Goal: Task Accomplishment & Management: Manage account settings

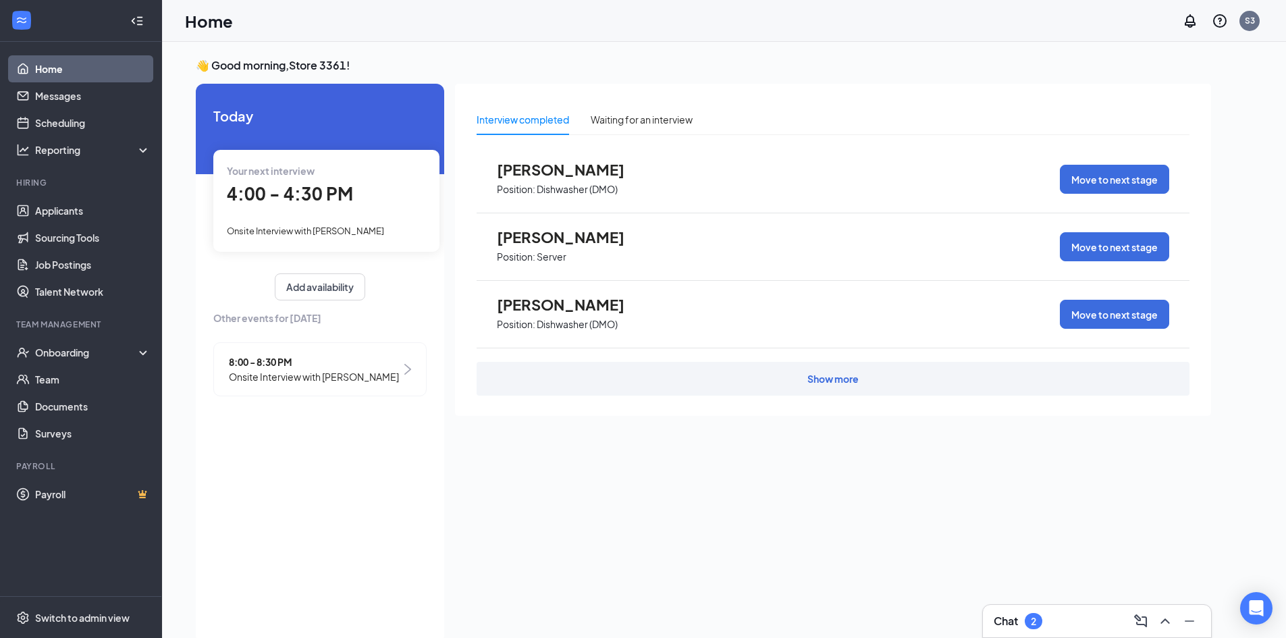
click at [265, 371] on span "Onsite Interview with [PERSON_NAME]" at bounding box center [314, 376] width 170 height 15
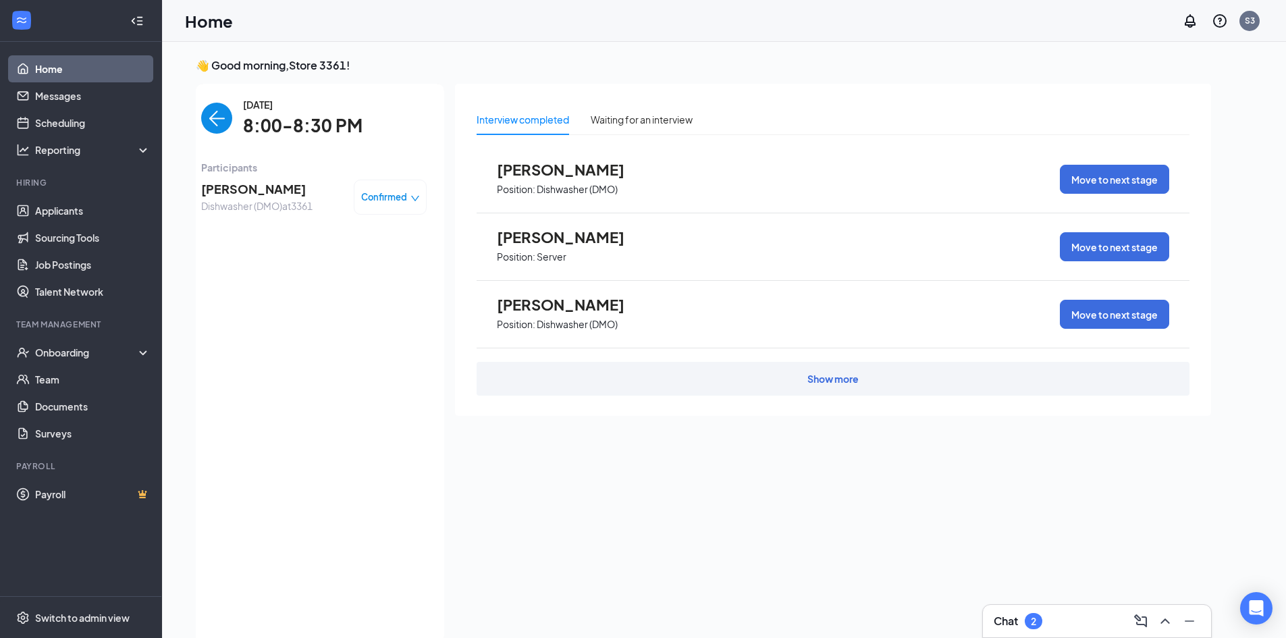
scroll to position [5, 0]
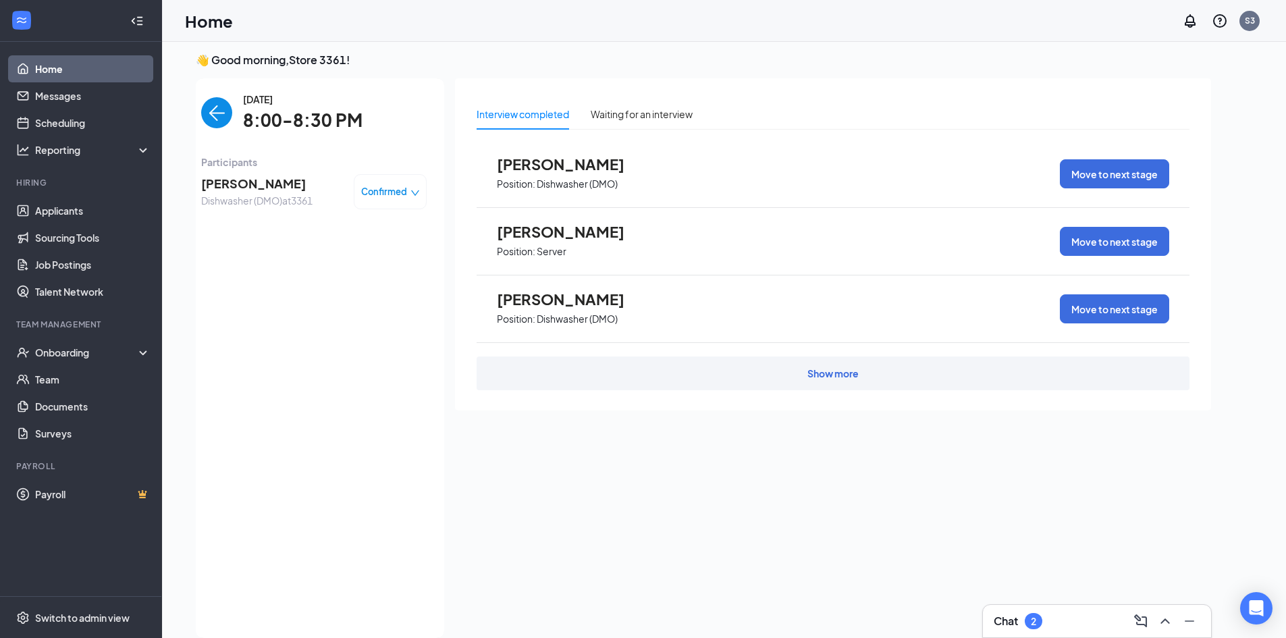
click at [212, 116] on img "back-button" at bounding box center [216, 112] width 31 height 31
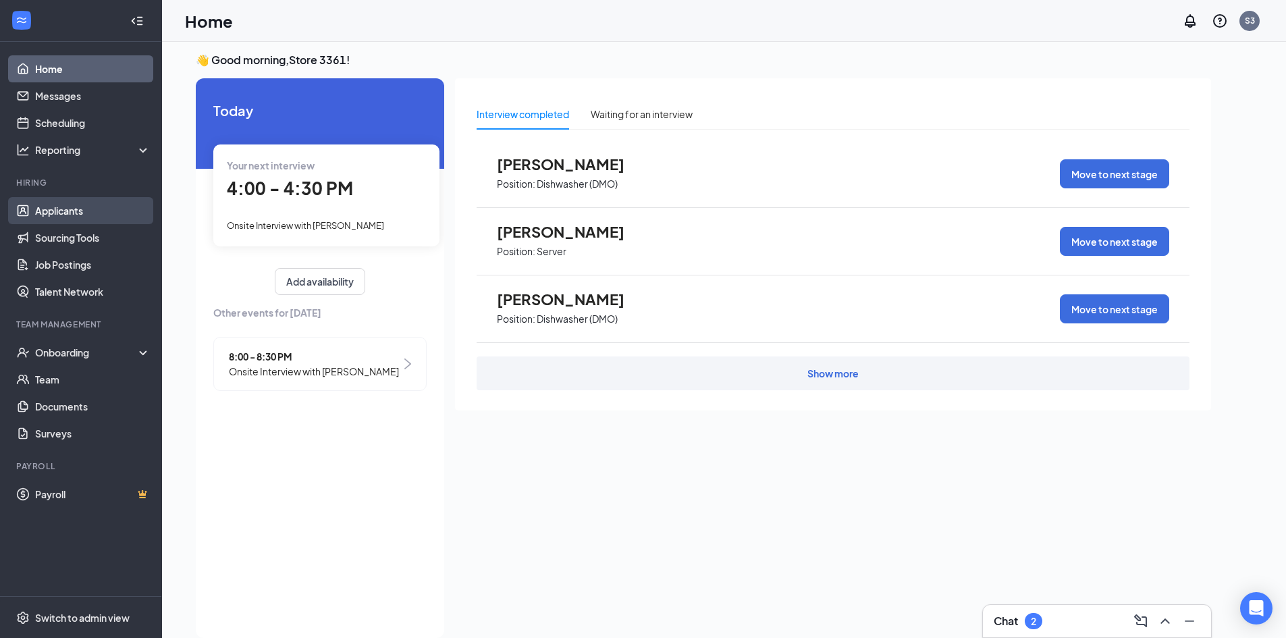
click at [70, 210] on link "Applicants" at bounding box center [92, 210] width 115 height 27
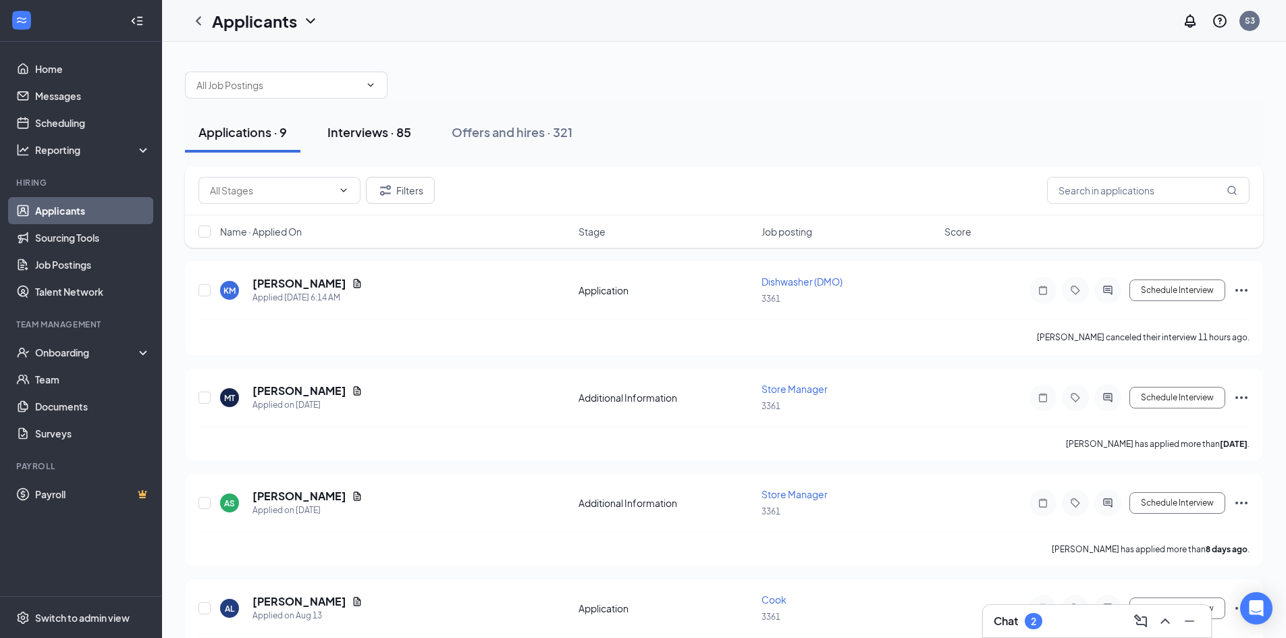
click at [380, 127] on div "Interviews · 85" at bounding box center [369, 132] width 84 height 17
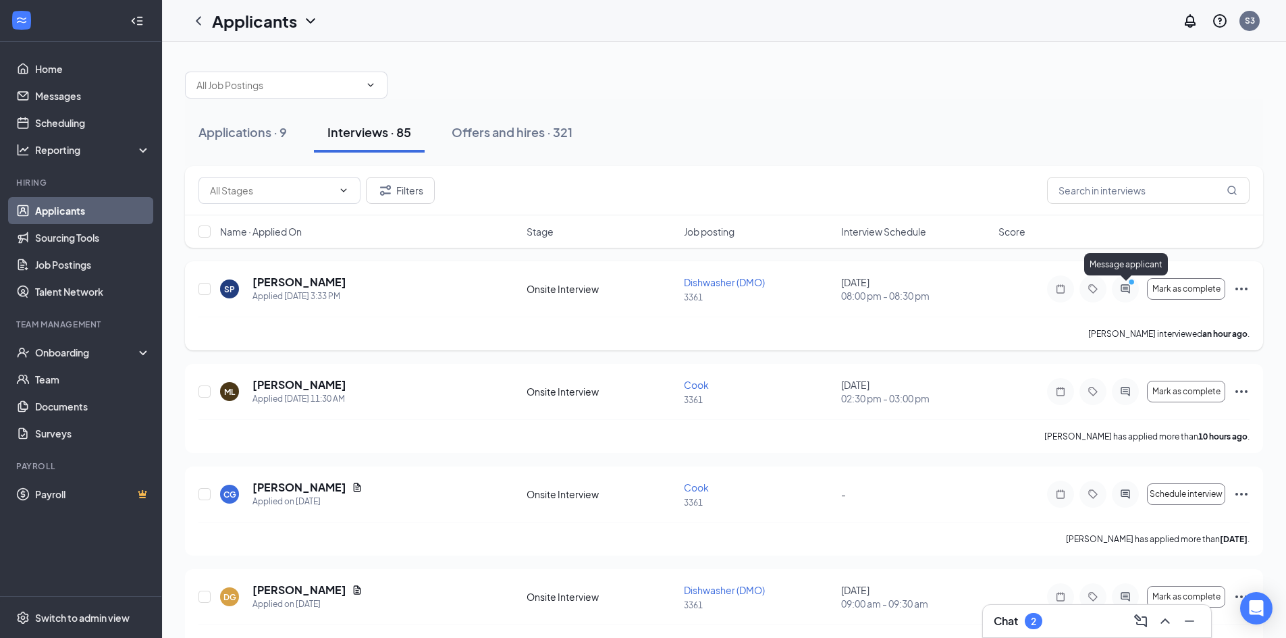
drag, startPoint x: 1125, startPoint y: 281, endPoint x: 1123, endPoint y: 290, distance: 8.3
click at [1125, 282] on icon "PrimaryDot" at bounding box center [1133, 283] width 16 height 11
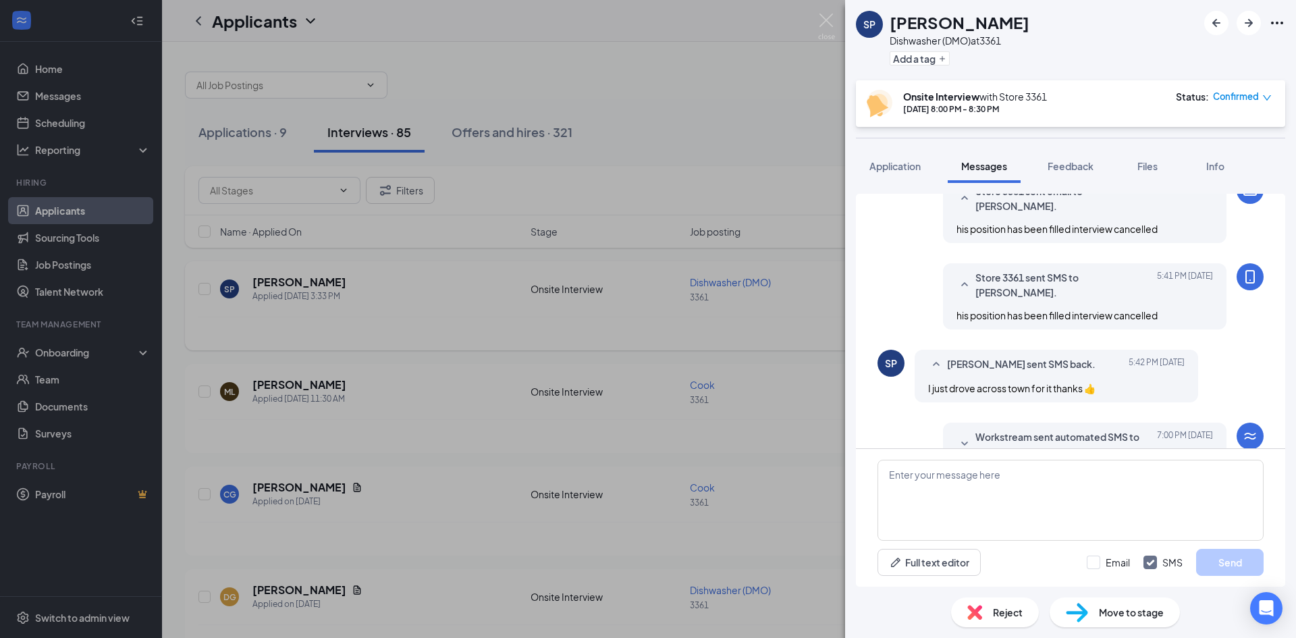
scroll to position [535, 0]
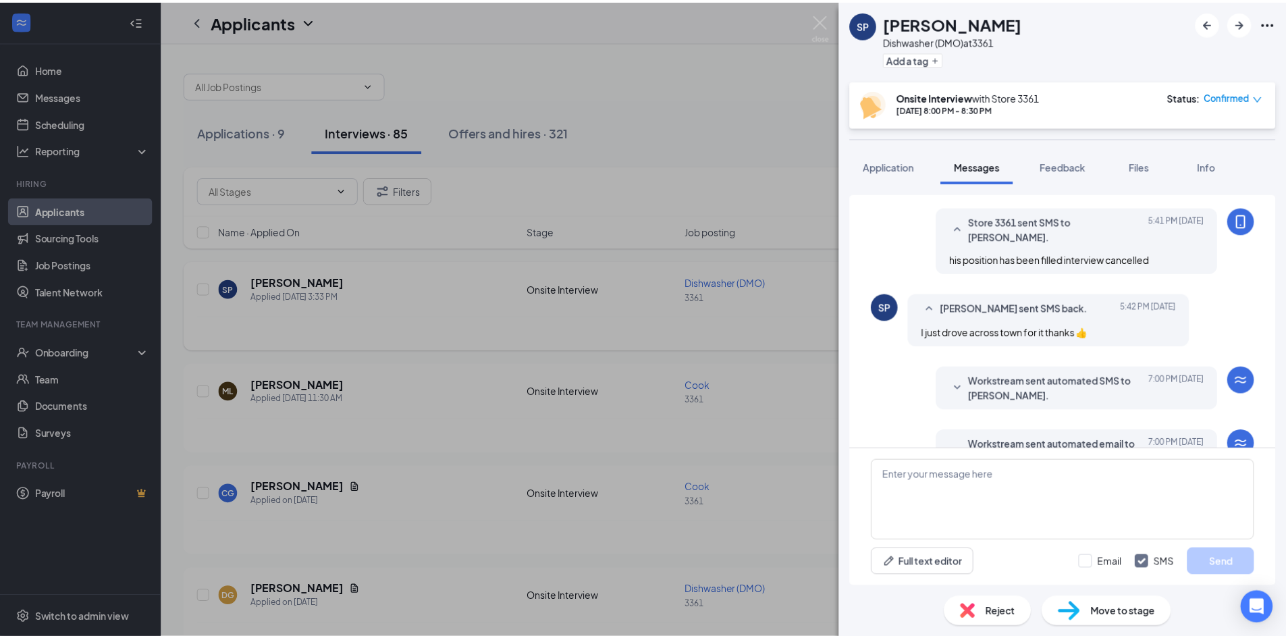
scroll to position [265, 0]
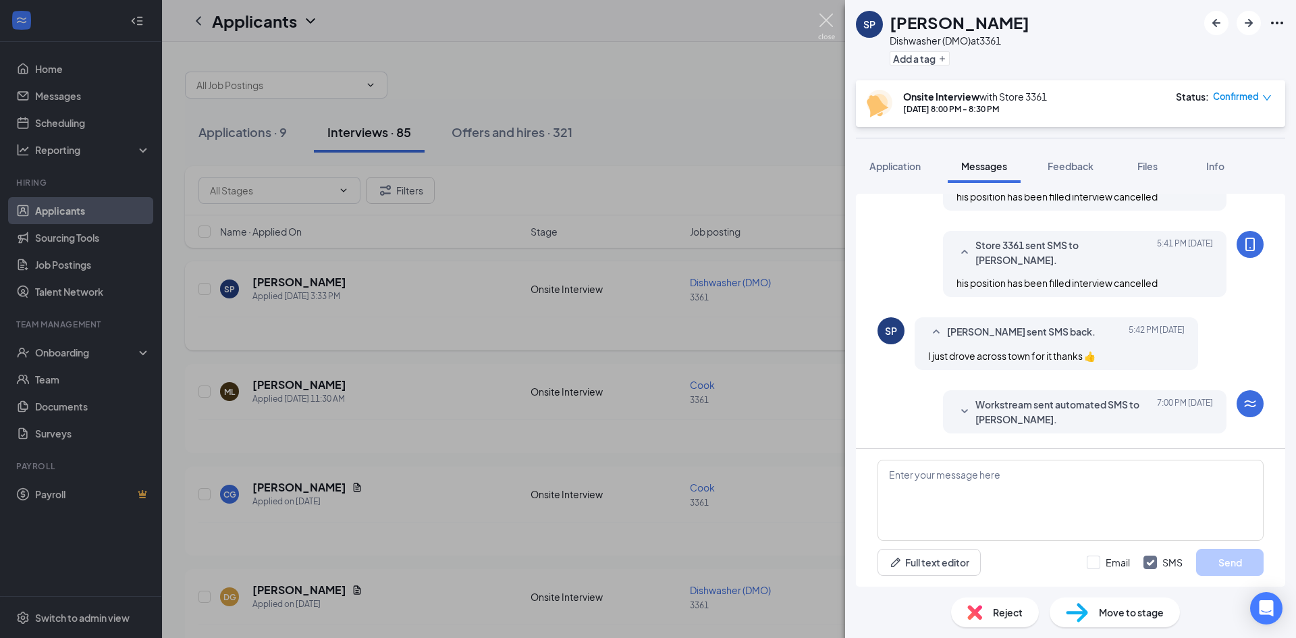
click at [821, 18] on img at bounding box center [826, 26] width 17 height 26
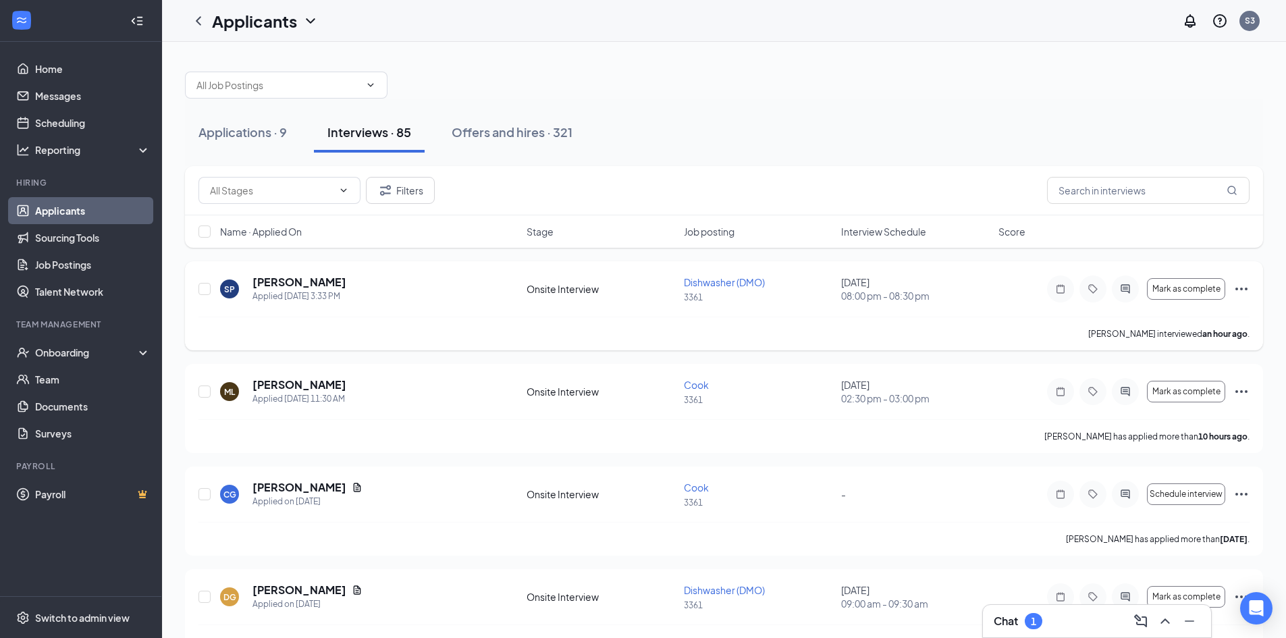
click at [1242, 285] on icon "Ellipses" at bounding box center [1241, 289] width 16 height 16
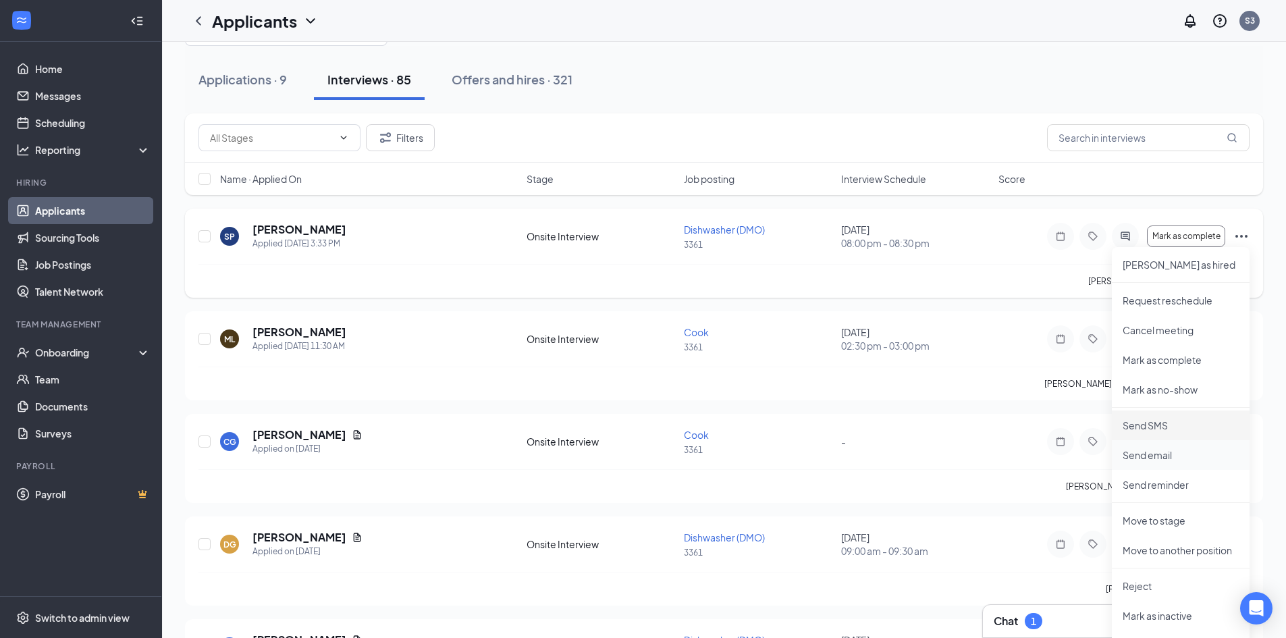
scroll to position [270, 0]
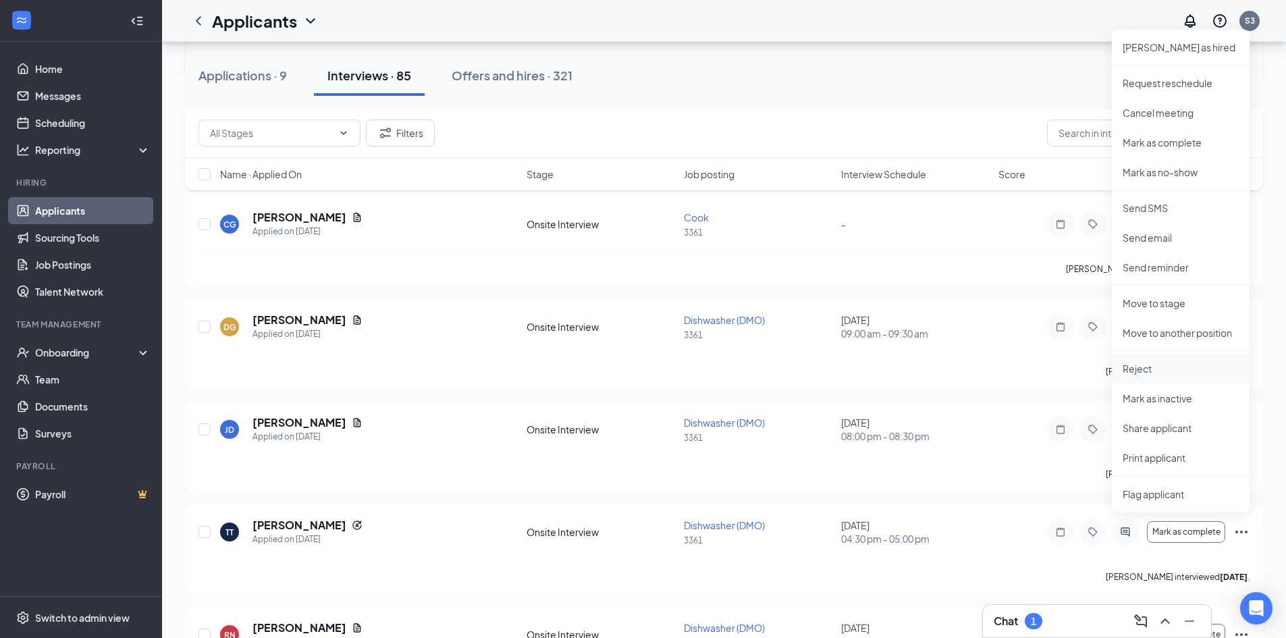
click at [1126, 359] on li "Reject" at bounding box center [1181, 369] width 138 height 30
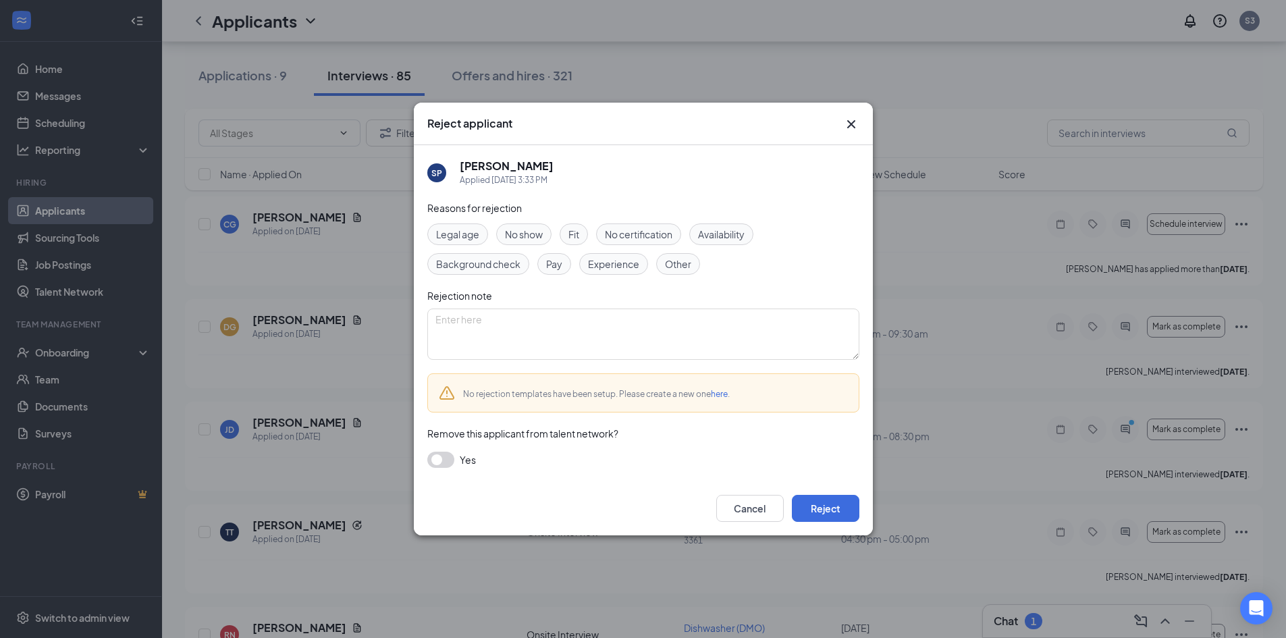
click at [572, 231] on span "Fit" at bounding box center [573, 234] width 11 height 15
click at [836, 509] on button "Reject" at bounding box center [825, 508] width 67 height 27
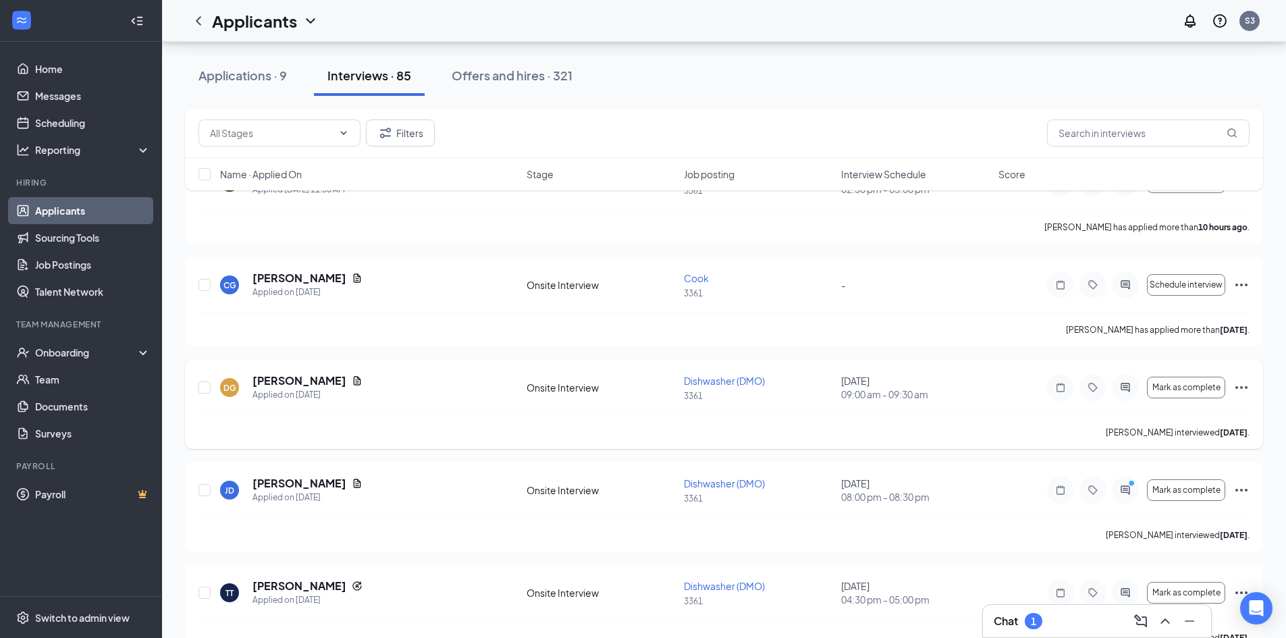
scroll to position [135, 0]
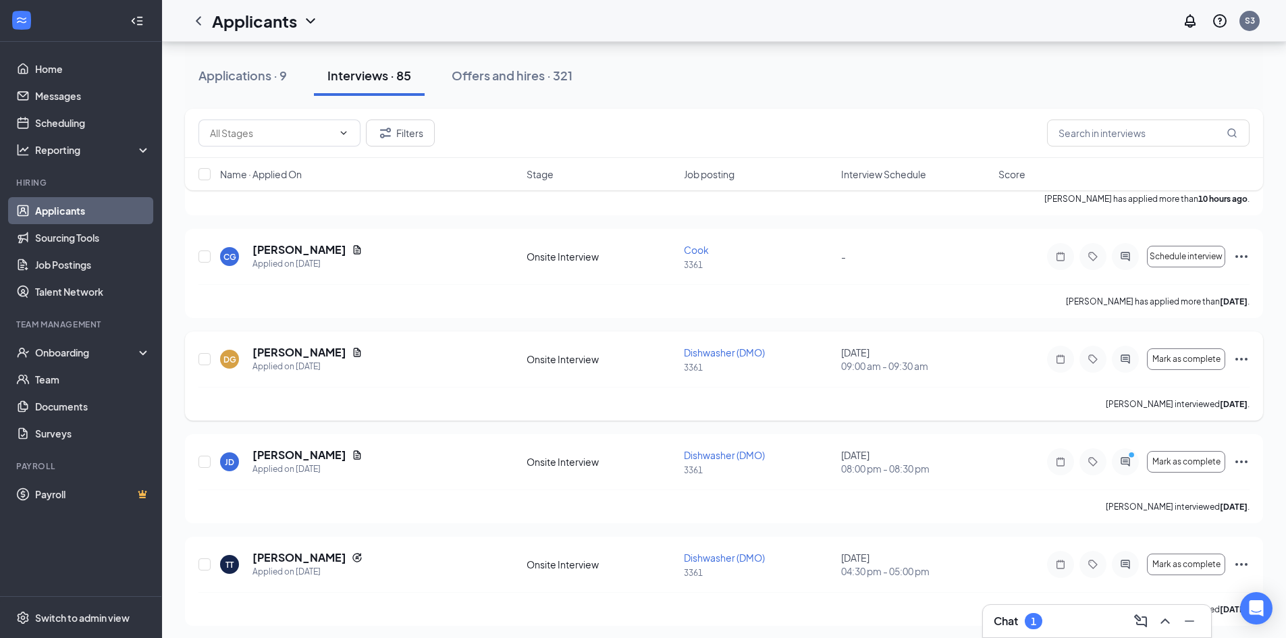
click at [1246, 356] on icon "Ellipses" at bounding box center [1241, 359] width 16 height 16
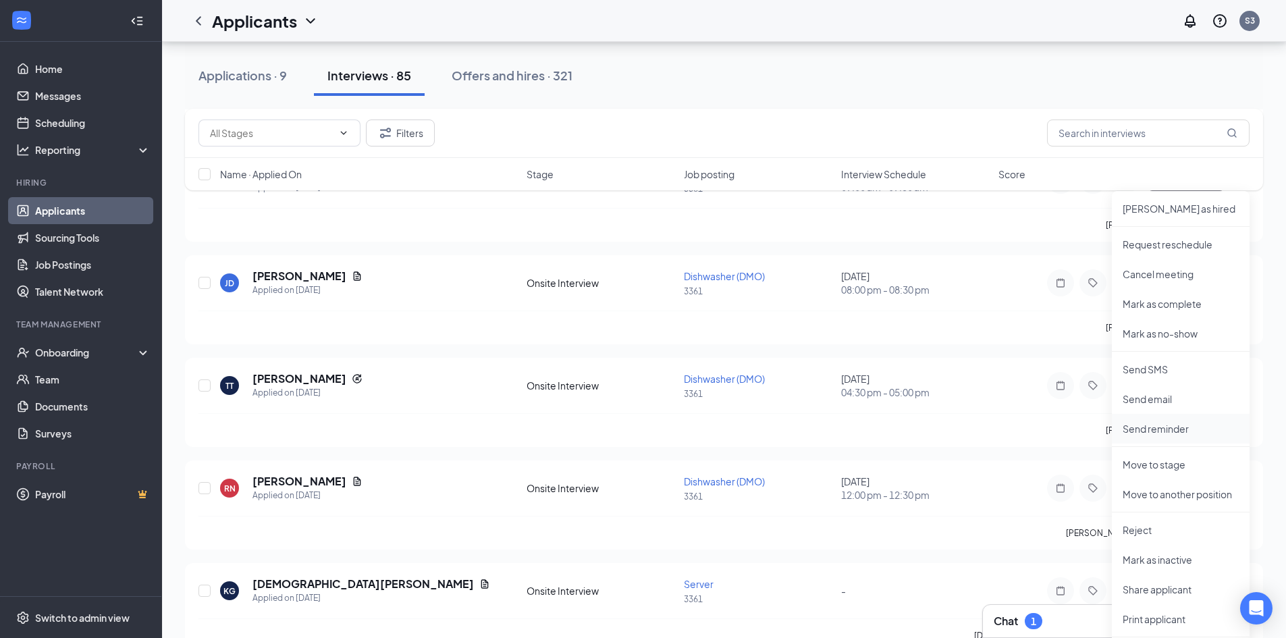
scroll to position [337, 0]
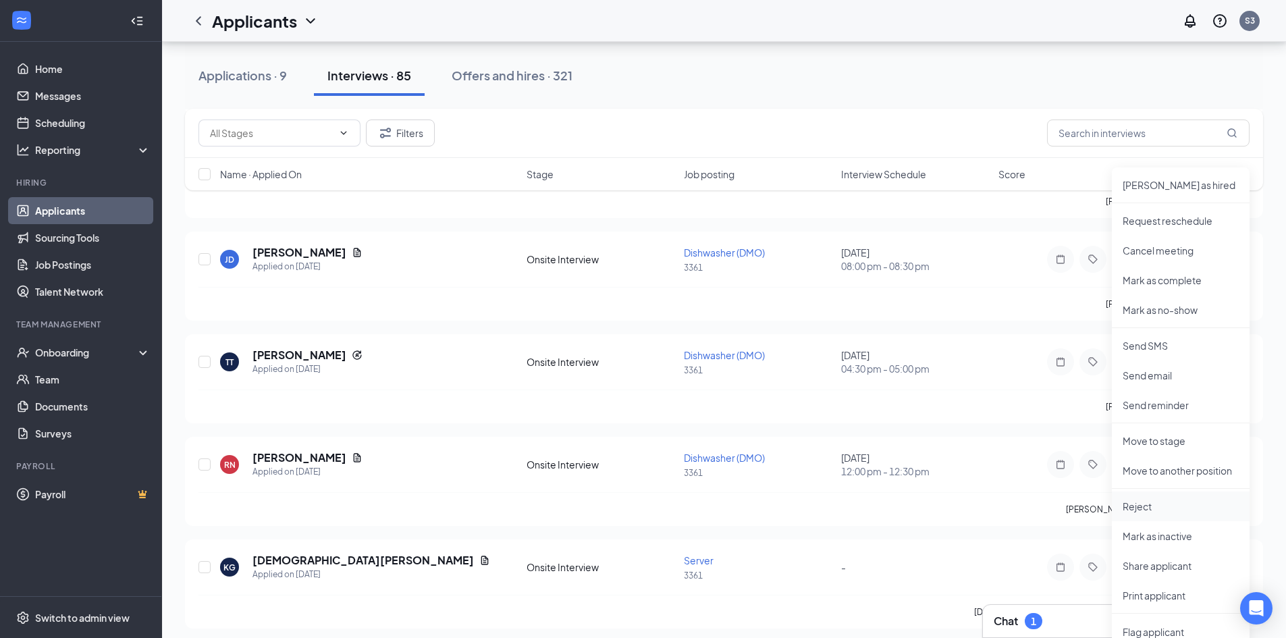
click at [1130, 499] on li "Reject" at bounding box center [1181, 506] width 138 height 30
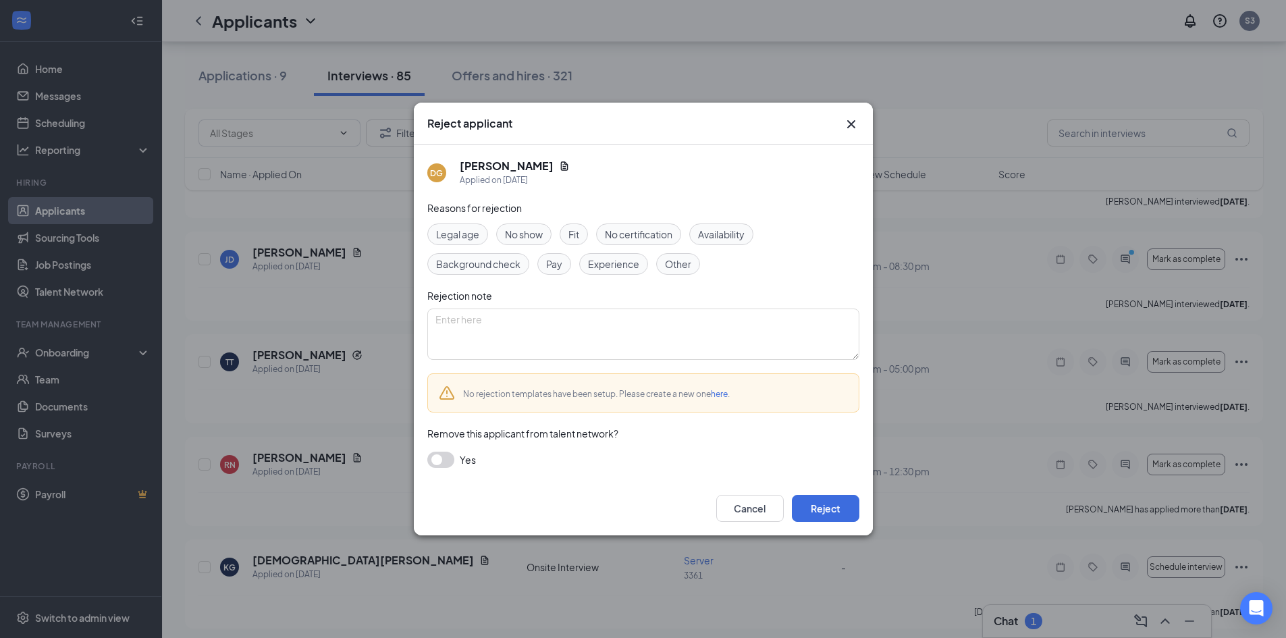
click at [577, 236] on span "Fit" at bounding box center [573, 234] width 11 height 15
click at [829, 507] on button "Reject" at bounding box center [825, 508] width 67 height 27
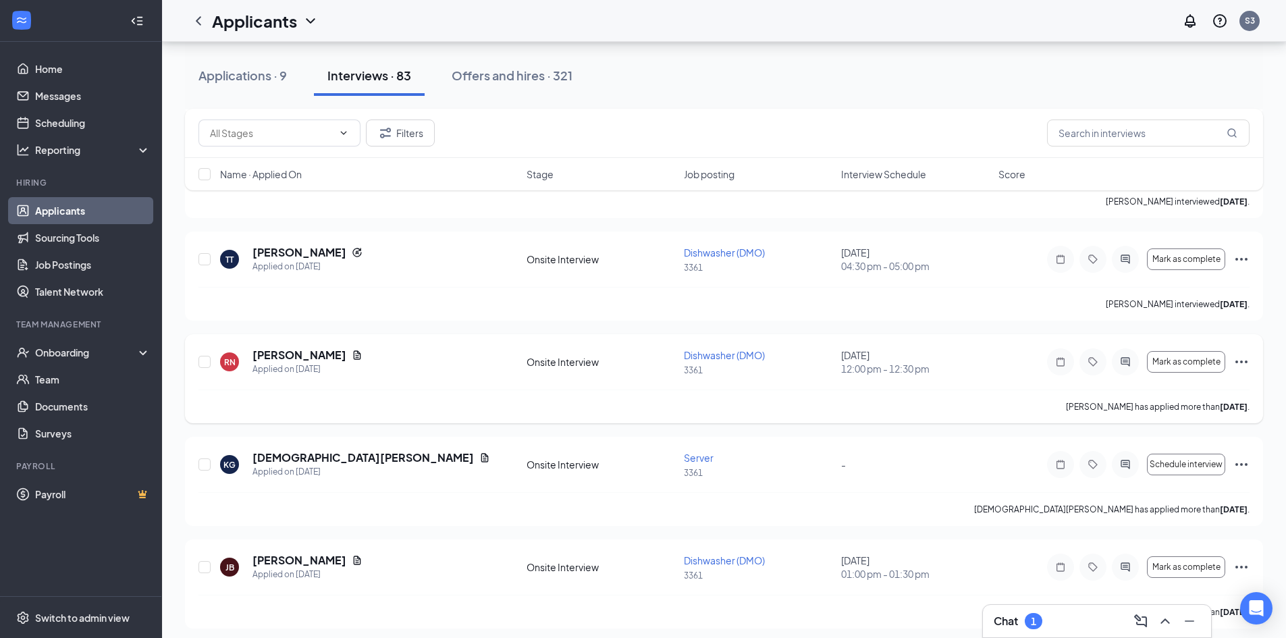
click at [1238, 360] on icon "Ellipses" at bounding box center [1241, 362] width 16 height 16
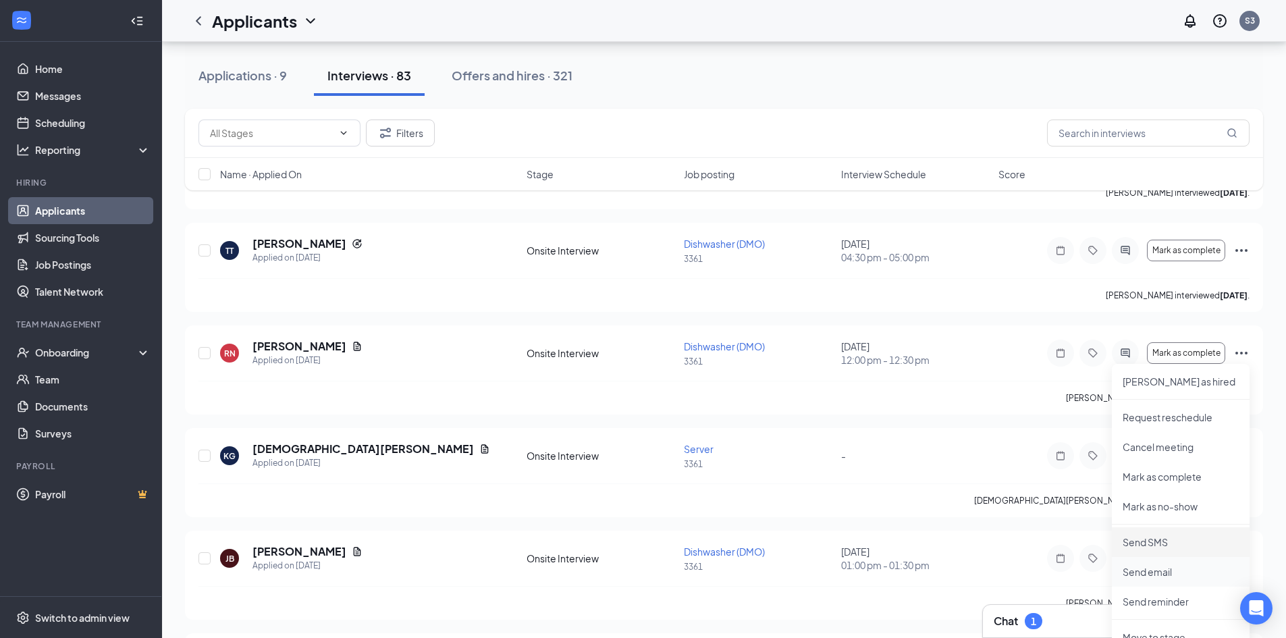
scroll to position [472, 0]
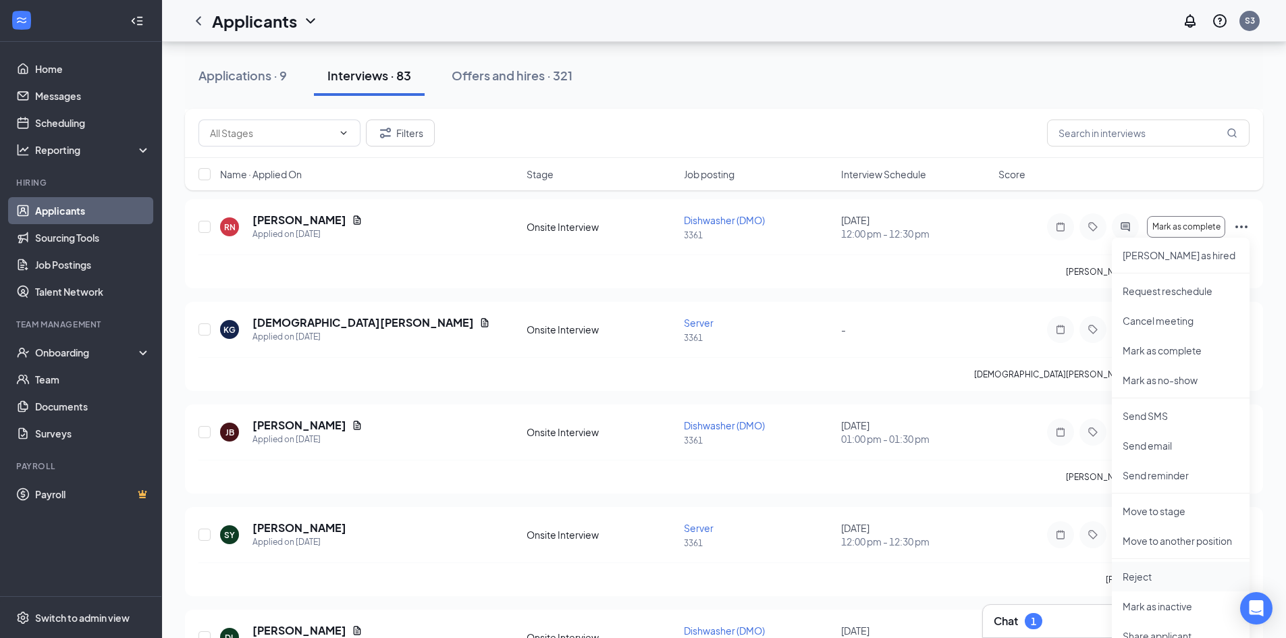
click at [1140, 576] on p "Reject" at bounding box center [1180, 576] width 116 height 13
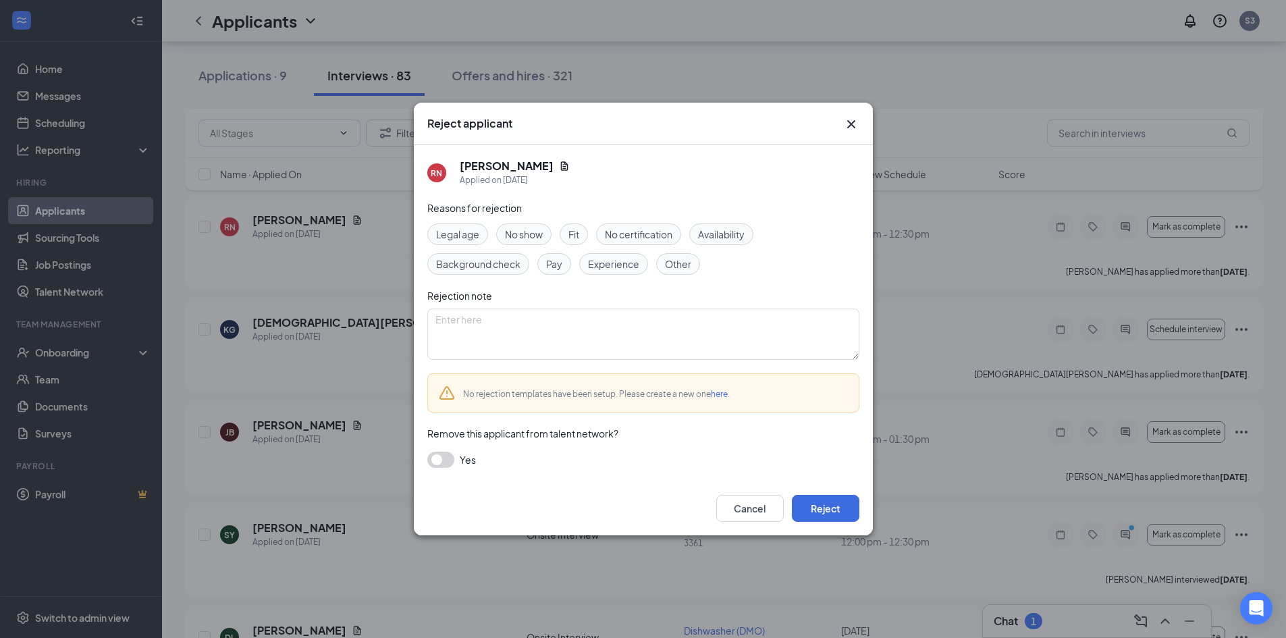
click at [578, 234] on span "Fit" at bounding box center [573, 234] width 11 height 15
click at [821, 515] on button "Reject" at bounding box center [825, 508] width 67 height 27
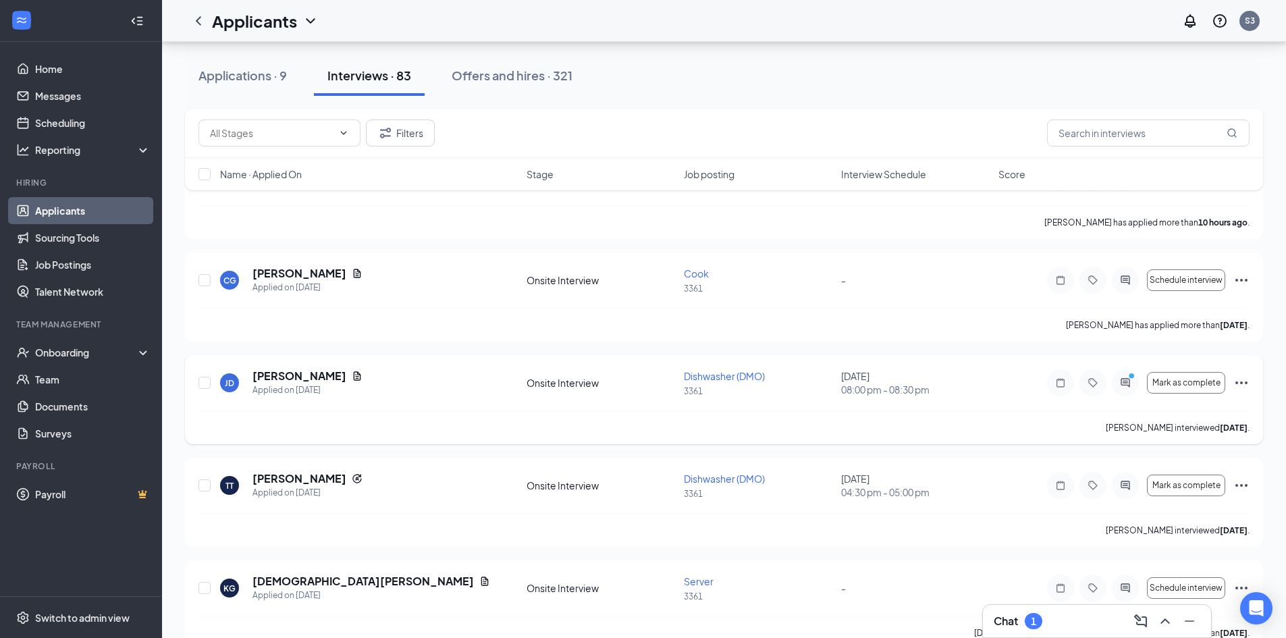
scroll to position [135, 0]
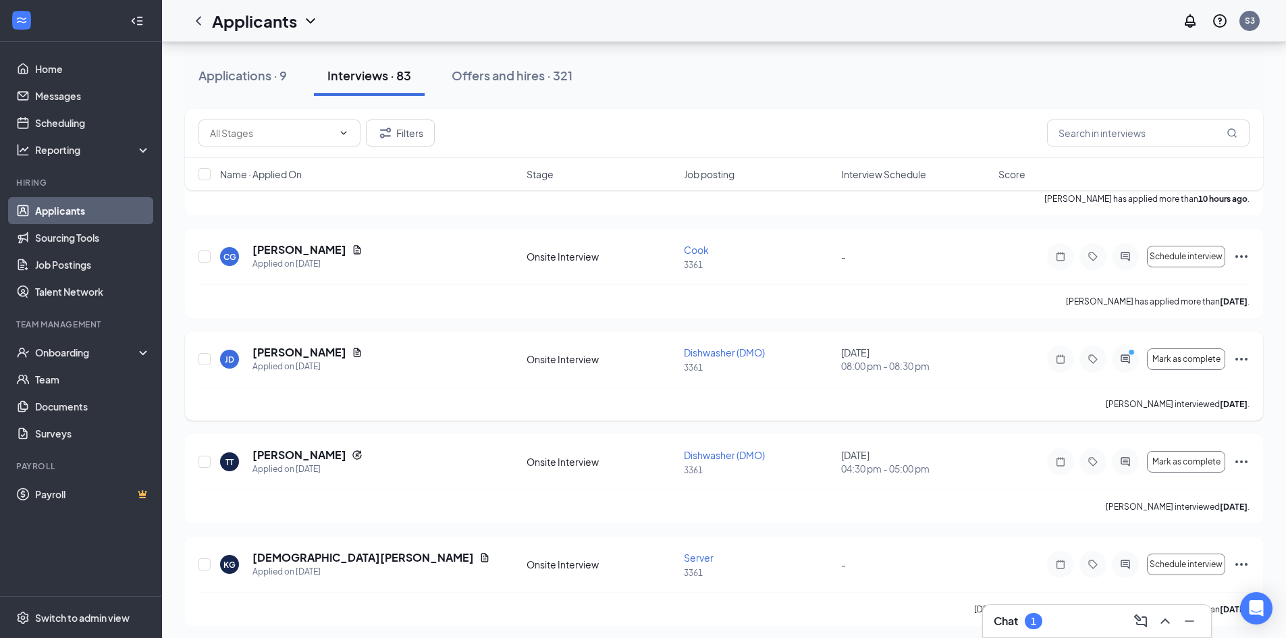
click at [1247, 360] on icon "Ellipses" at bounding box center [1241, 359] width 16 height 16
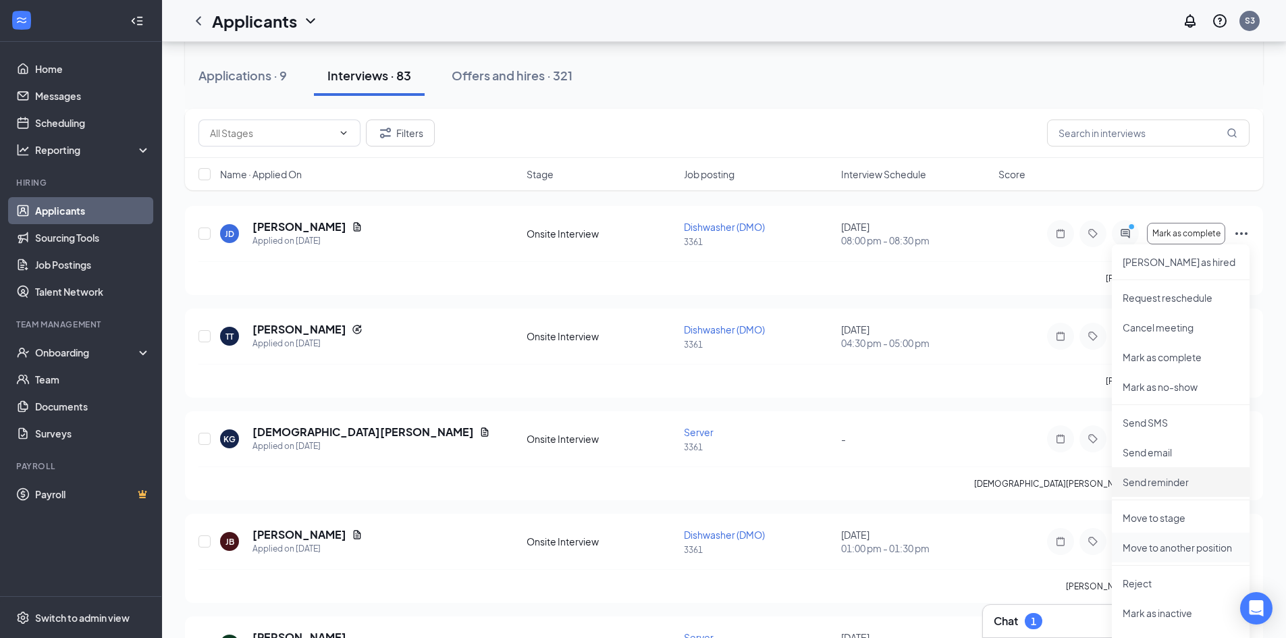
scroll to position [270, 0]
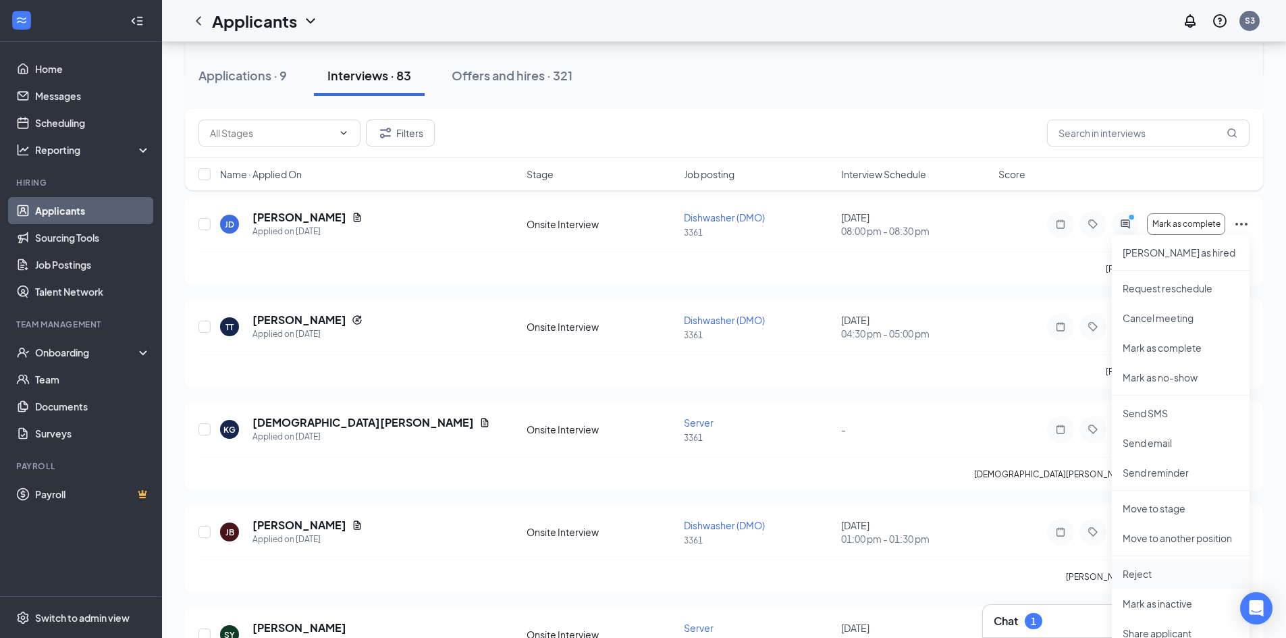
click at [1139, 573] on p "Reject" at bounding box center [1180, 573] width 116 height 13
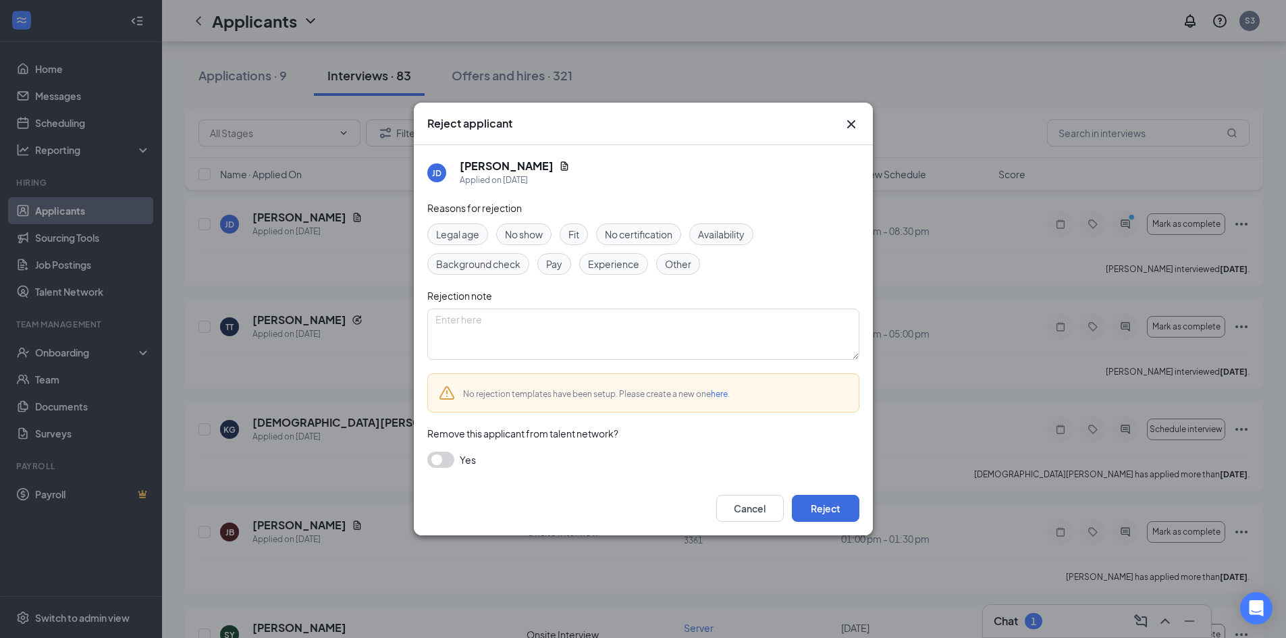
click at [578, 231] on span "Fit" at bounding box center [573, 234] width 11 height 15
click at [830, 514] on button "Reject" at bounding box center [825, 508] width 67 height 27
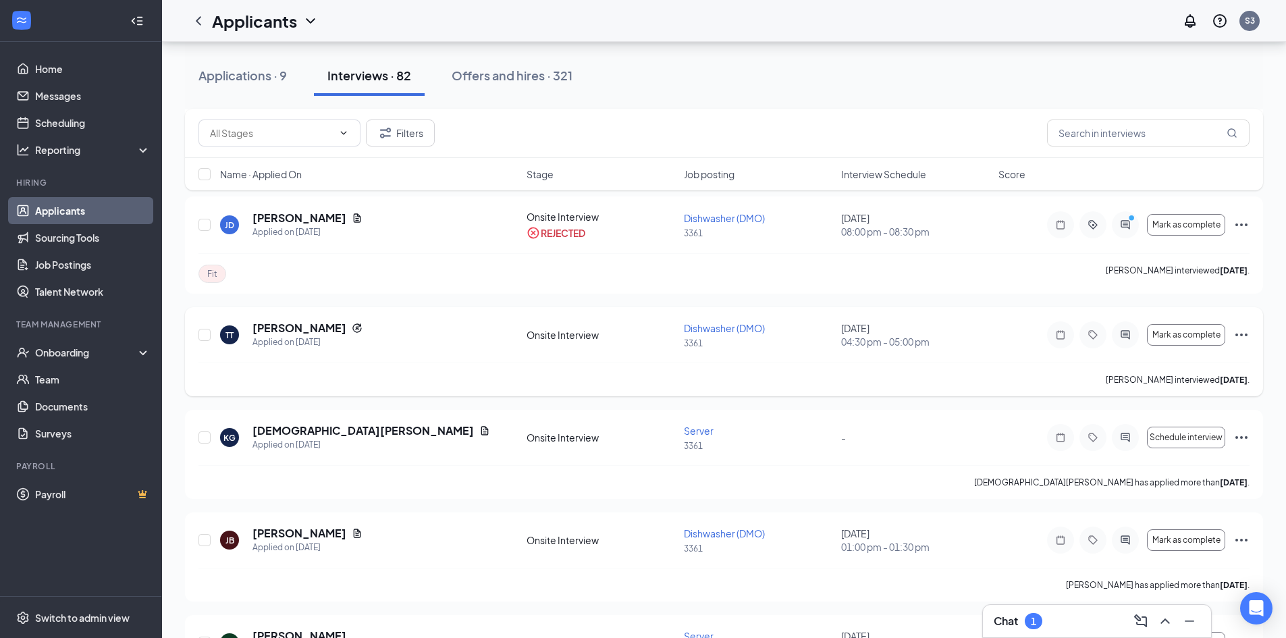
click at [1245, 336] on icon "Ellipses" at bounding box center [1241, 335] width 16 height 16
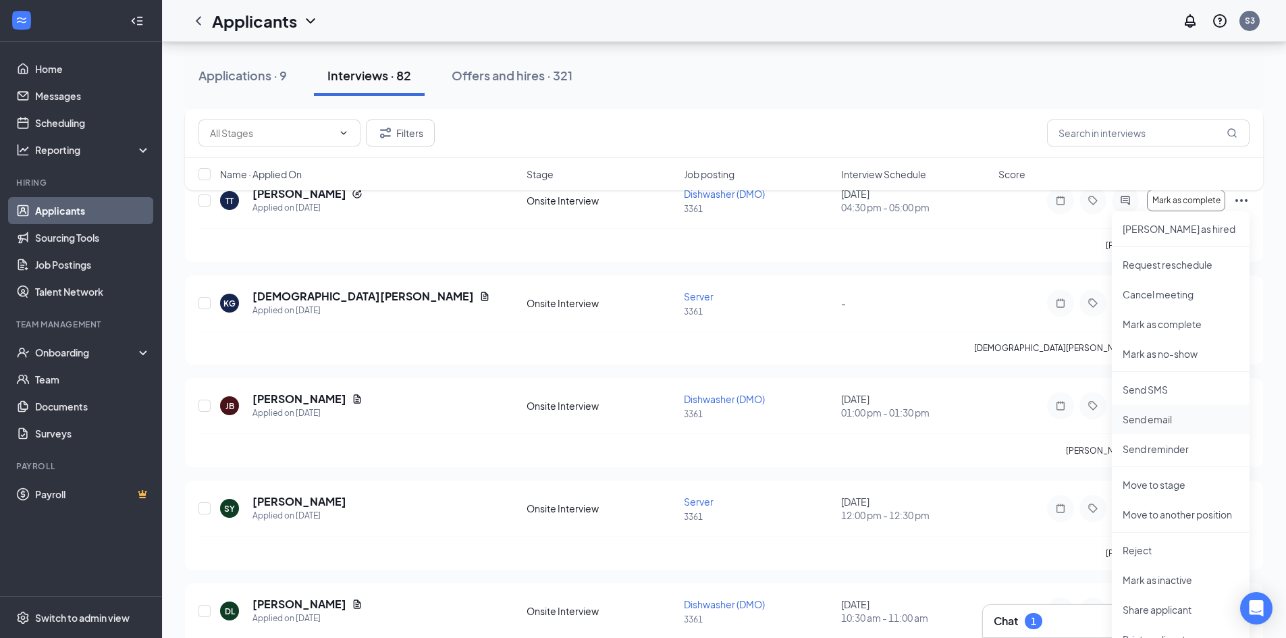
scroll to position [405, 0]
click at [1139, 548] on p "Reject" at bounding box center [1180, 549] width 116 height 13
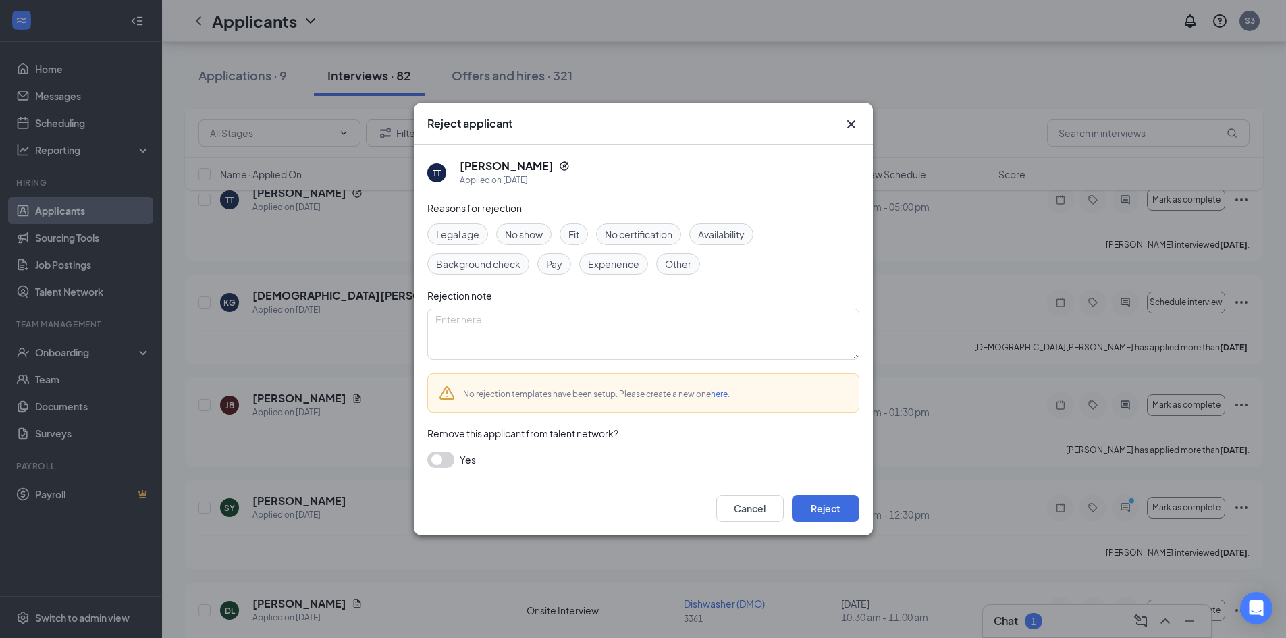
click at [583, 234] on div "Fit" at bounding box center [573, 234] width 28 height 22
click at [830, 512] on button "Reject" at bounding box center [825, 508] width 67 height 27
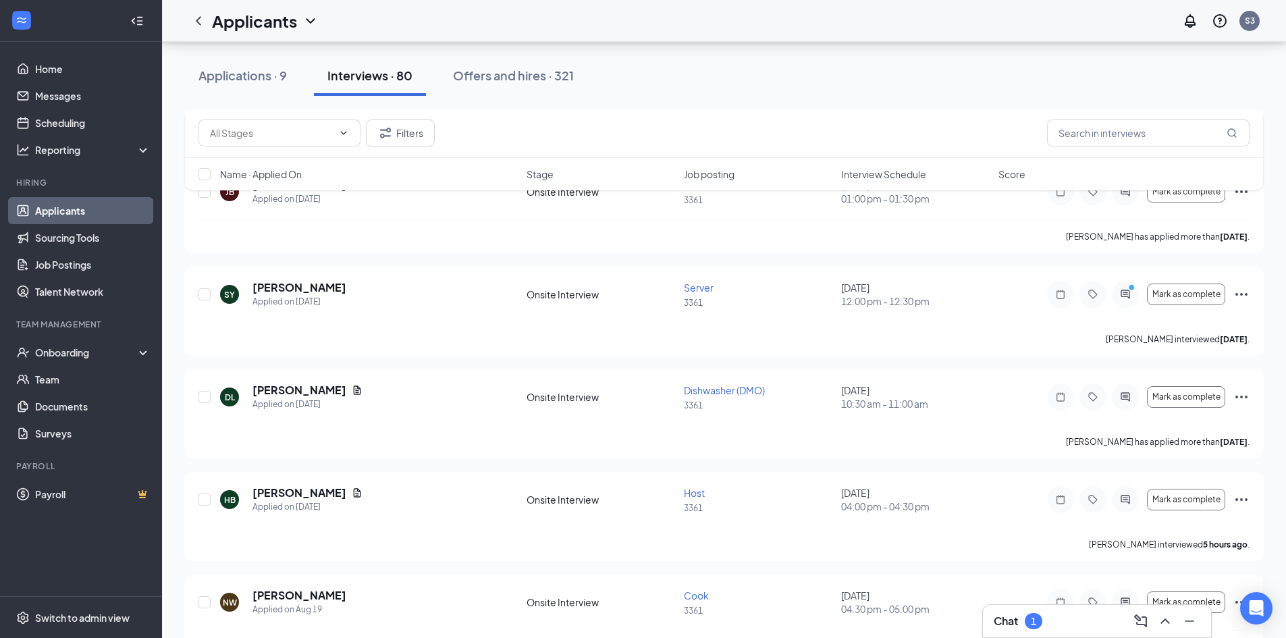
drag, startPoint x: 1013, startPoint y: 613, endPoint x: 1010, endPoint y: 607, distance: 7.3
click at [1012, 613] on div "Chat 1" at bounding box center [1017, 621] width 49 height 16
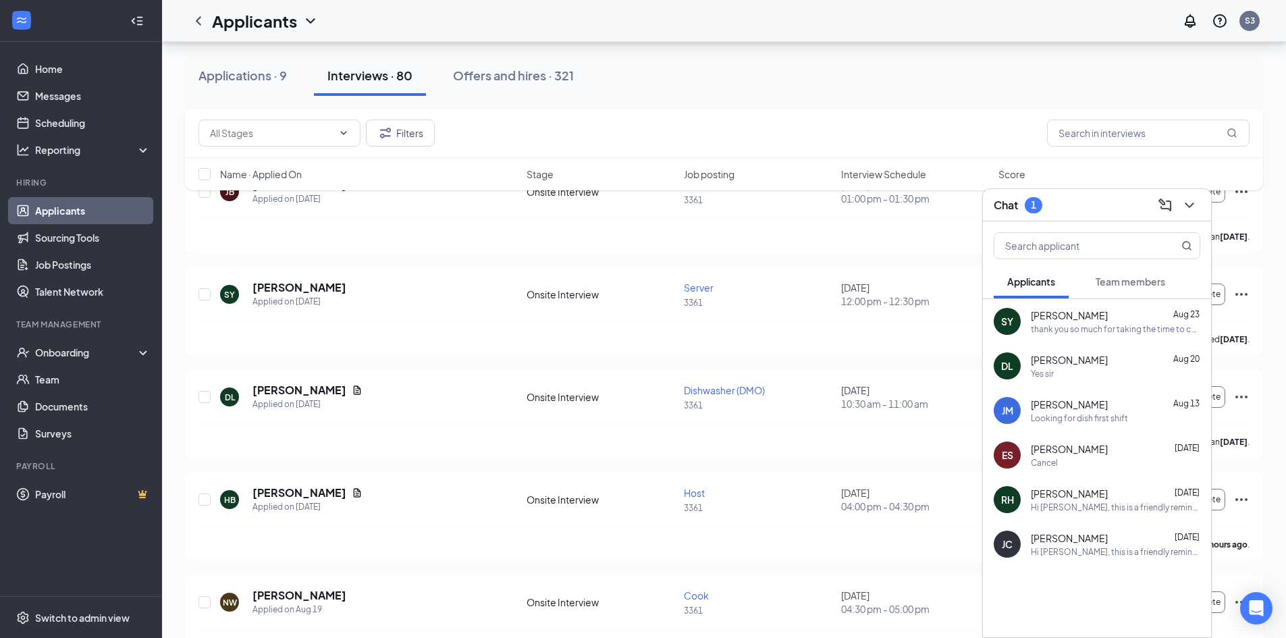
click at [1125, 280] on span "Team members" at bounding box center [1130, 281] width 70 height 12
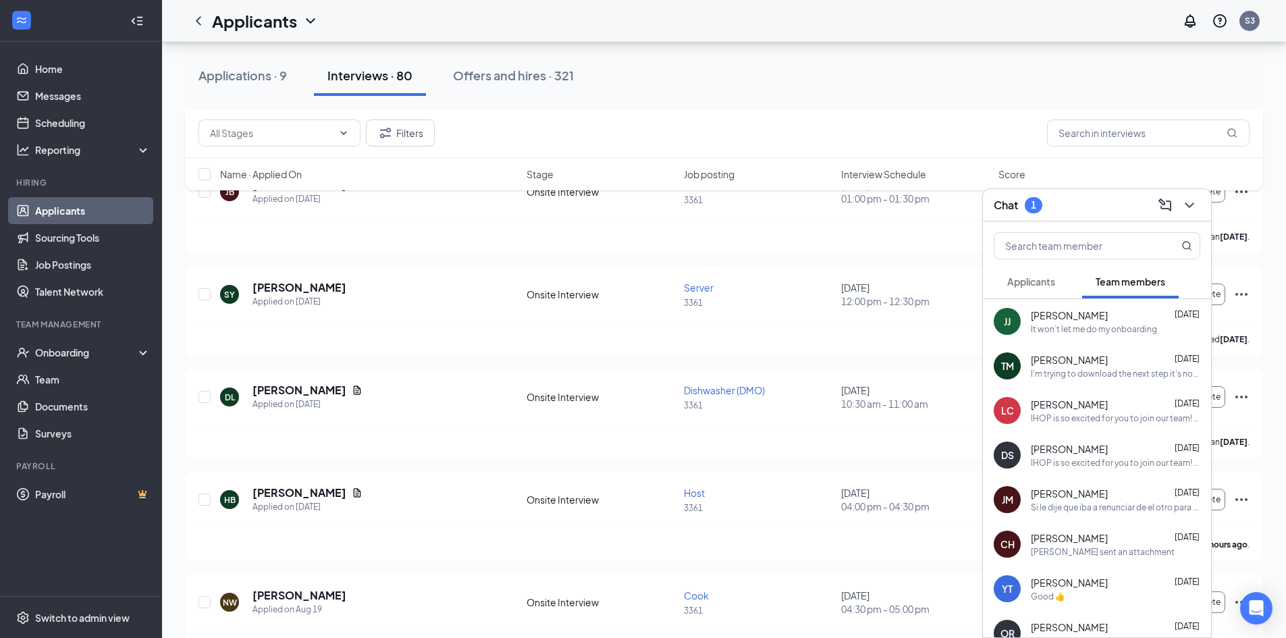
click at [1029, 283] on span "Applicants" at bounding box center [1031, 281] width 48 height 12
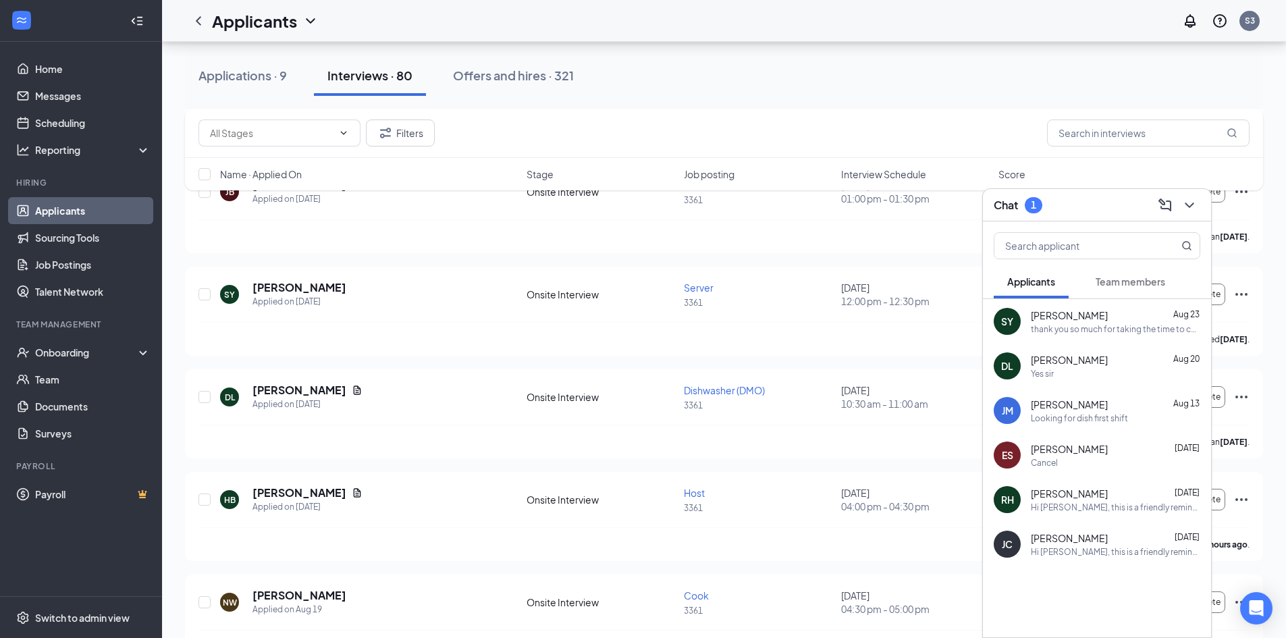
click at [1077, 329] on div "thank you so much for taking the time to connect with me on [DATE] ( [DATE] ) I…" at bounding box center [1115, 328] width 169 height 11
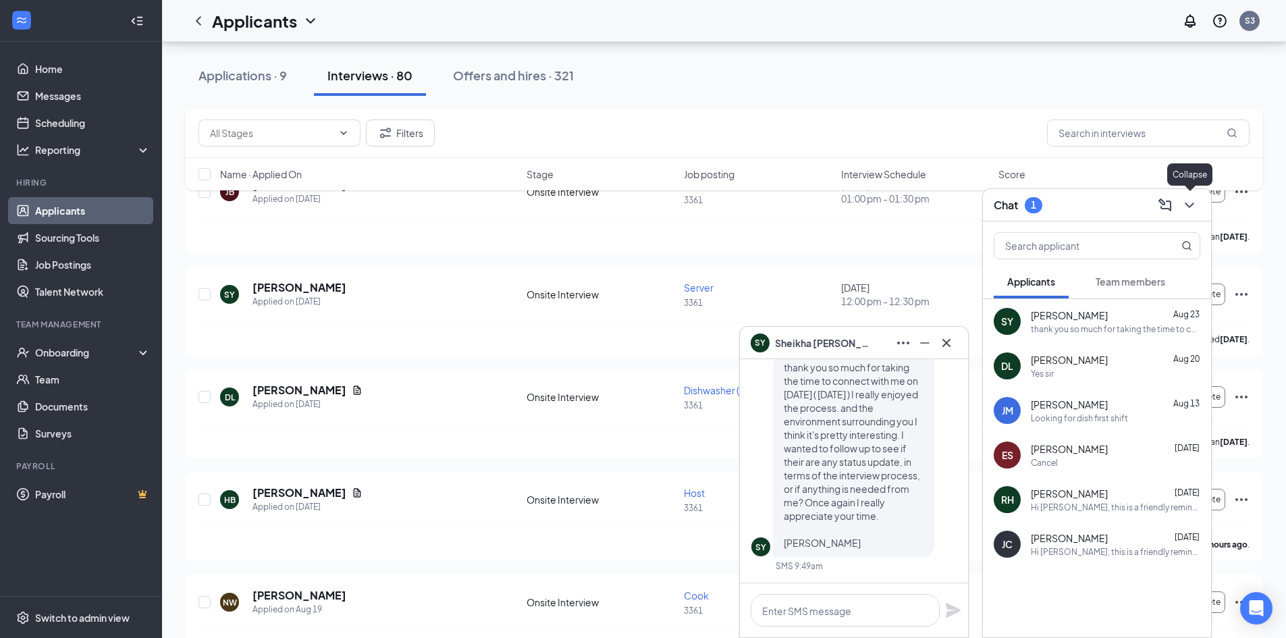
click at [1188, 200] on icon "ChevronDown" at bounding box center [1189, 205] width 16 height 16
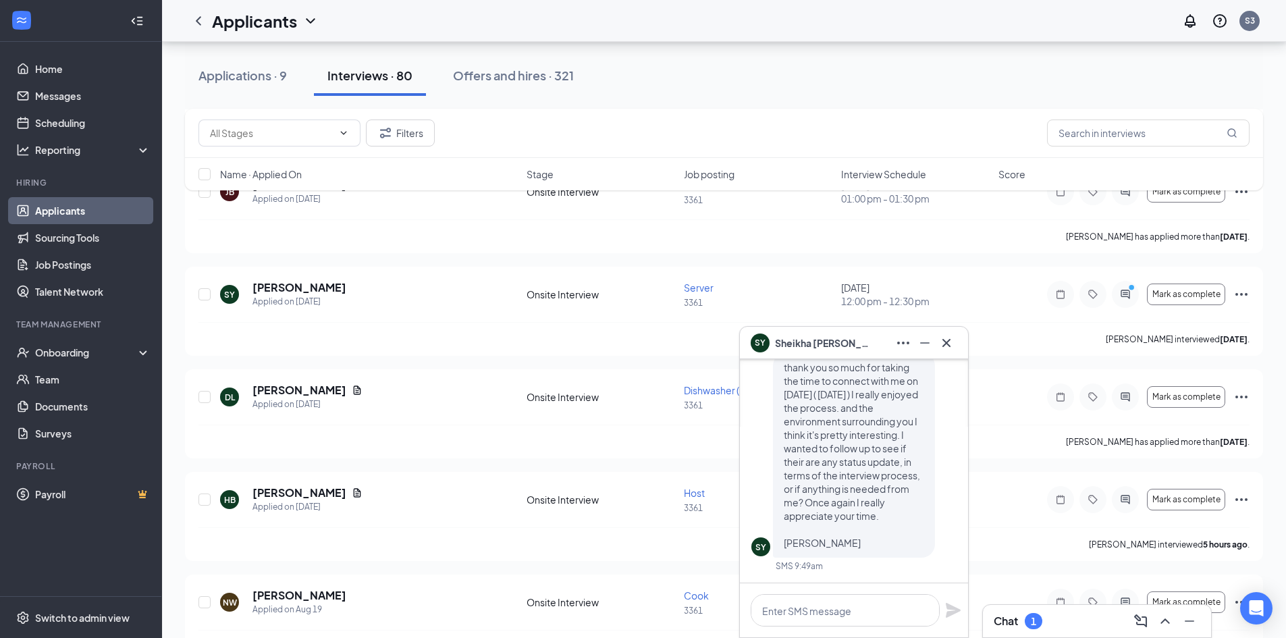
click at [1016, 616] on h3 "Chat" at bounding box center [1005, 620] width 24 height 15
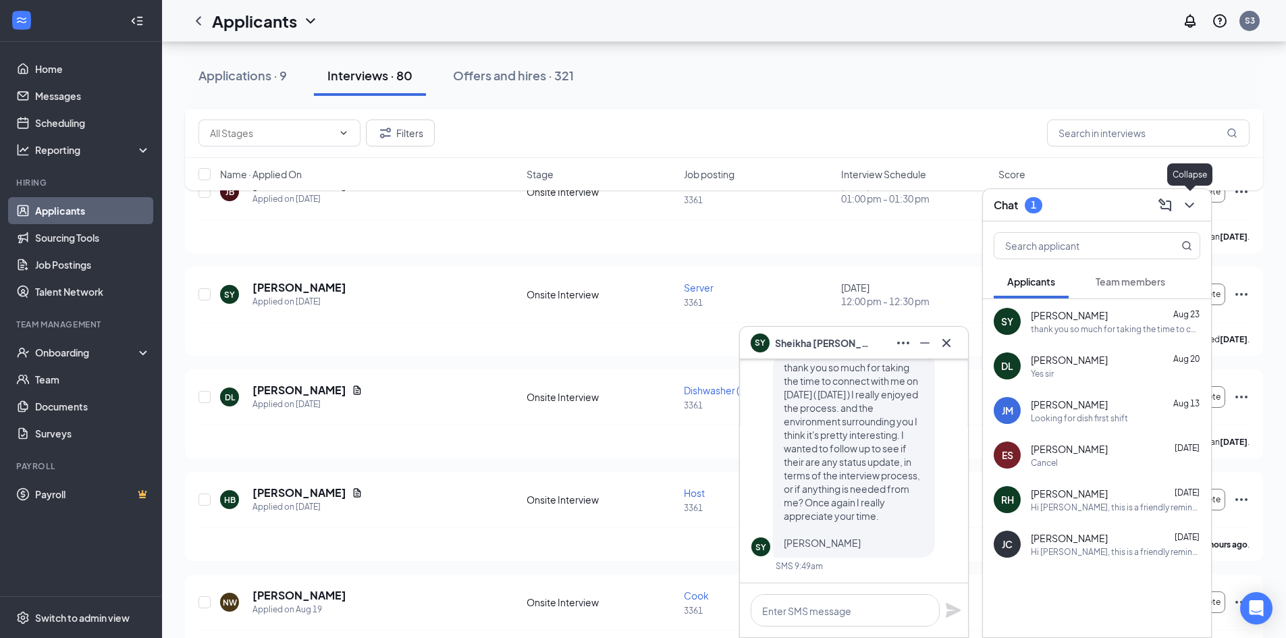
click at [1187, 203] on icon "ChevronDown" at bounding box center [1189, 205] width 16 height 16
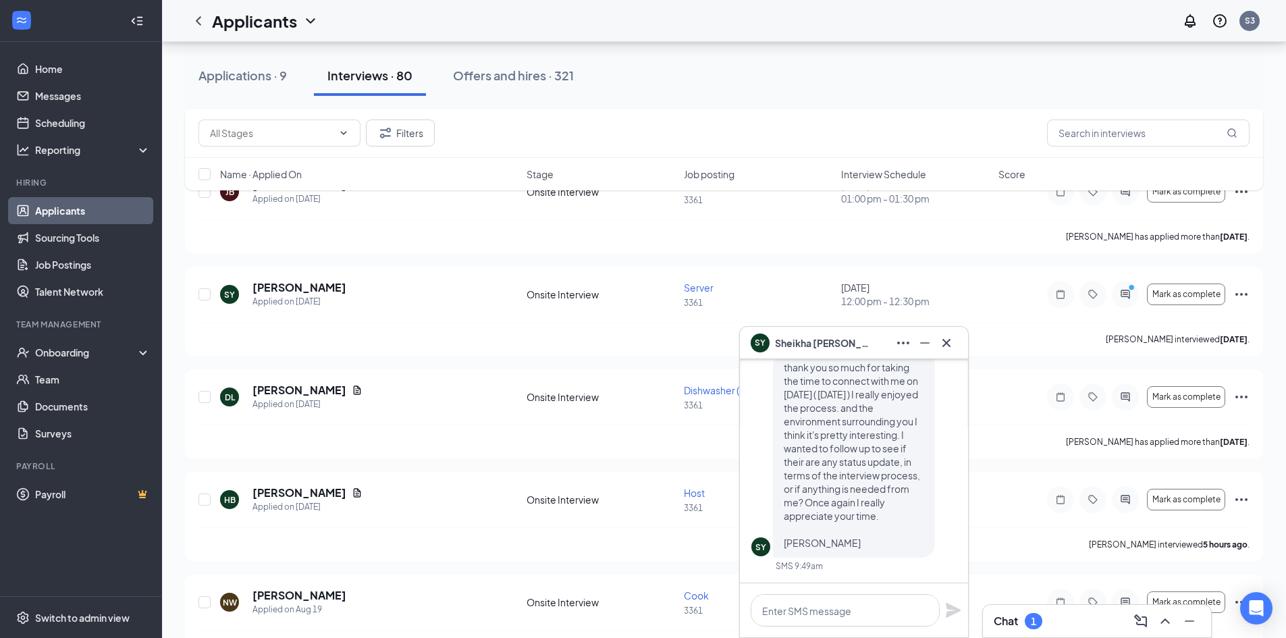
click at [954, 117] on div "Filters" at bounding box center [724, 133] width 1078 height 49
click at [950, 340] on icon "Cross" at bounding box center [946, 343] width 16 height 16
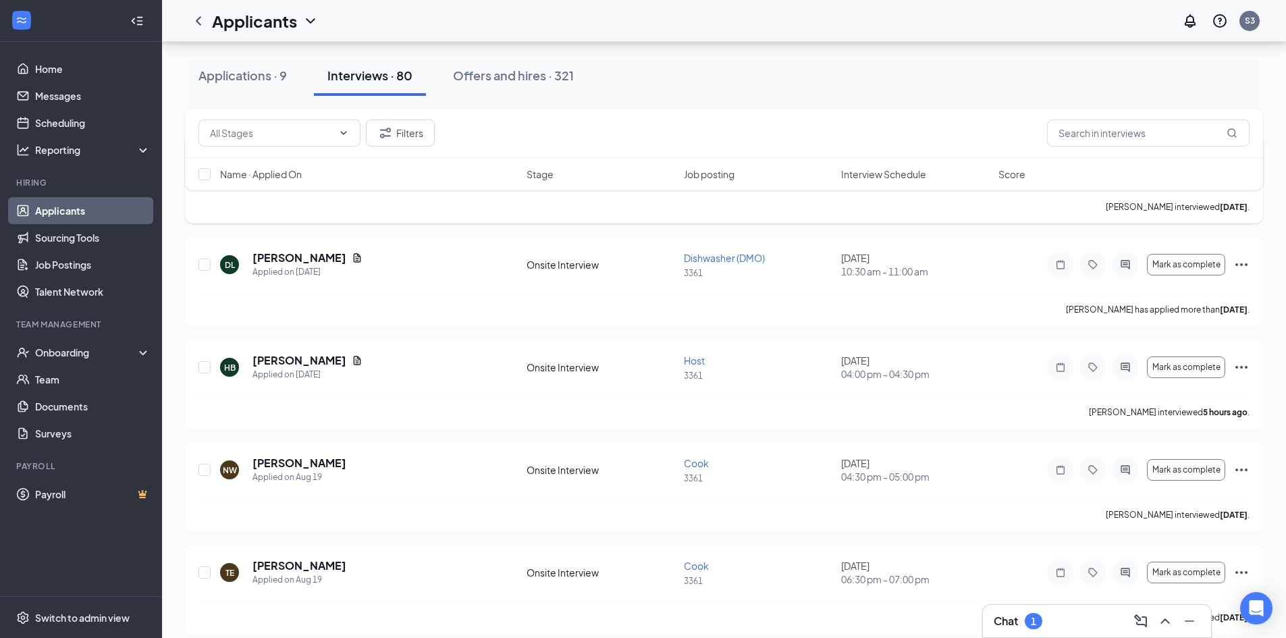
scroll to position [540, 0]
click at [1244, 359] on icon "Ellipses" at bounding box center [1241, 364] width 16 height 16
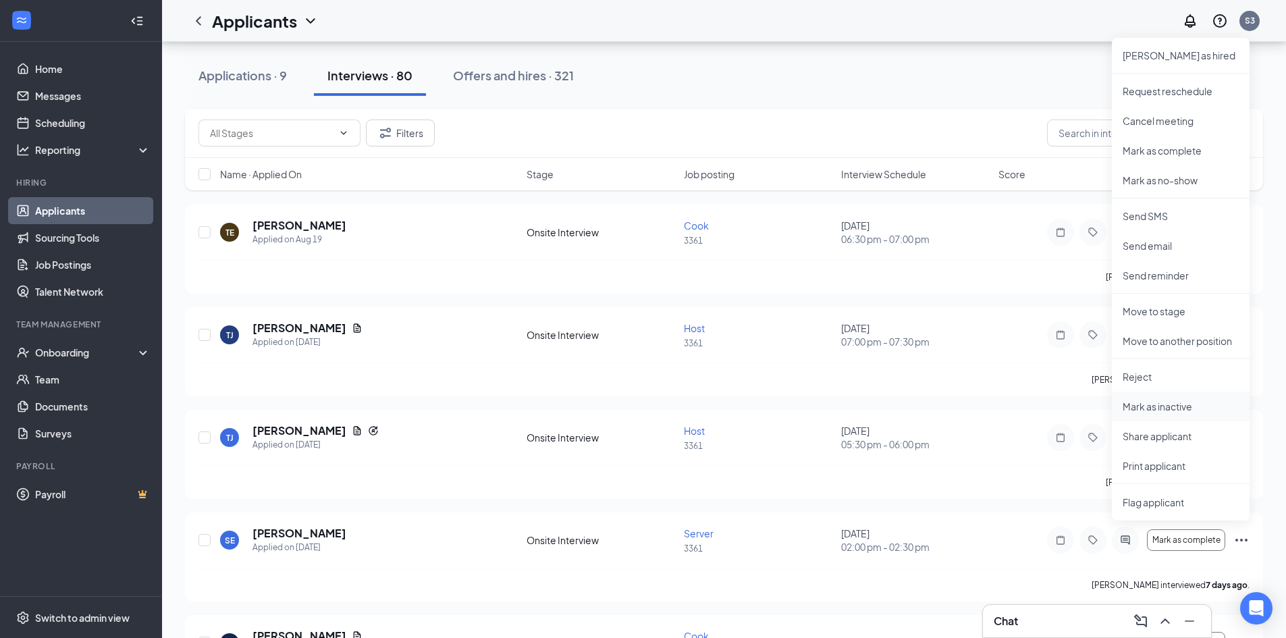
scroll to position [607, 0]
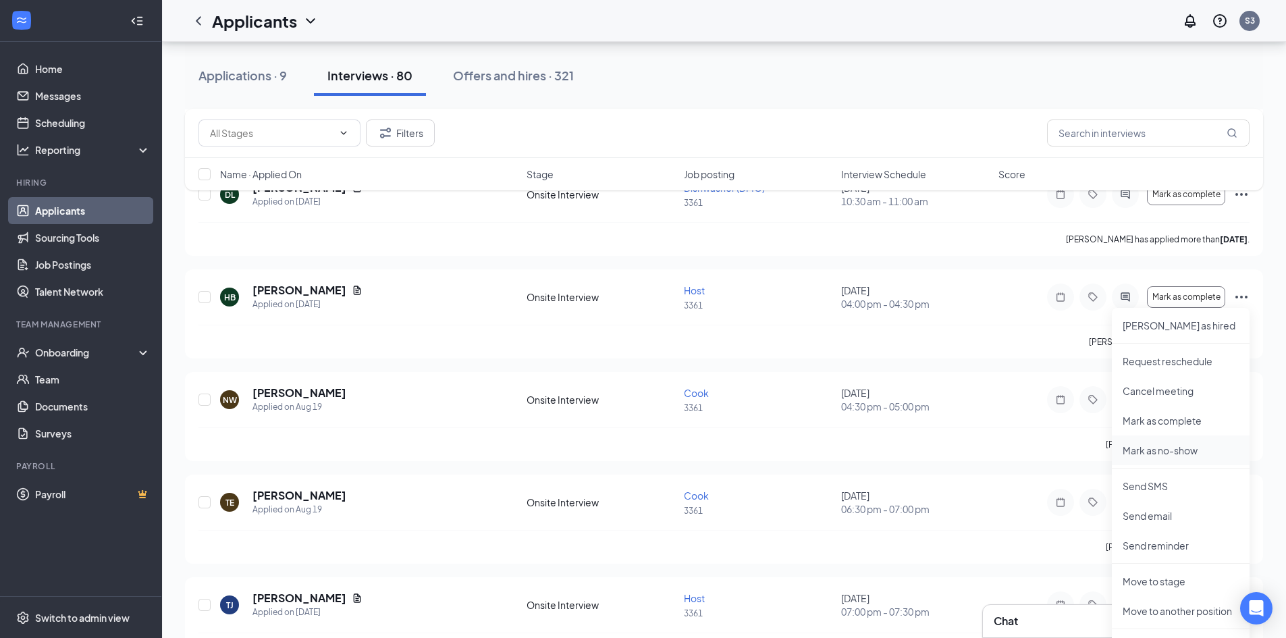
click at [1161, 453] on p "Mark as no-show" at bounding box center [1180, 449] width 116 height 13
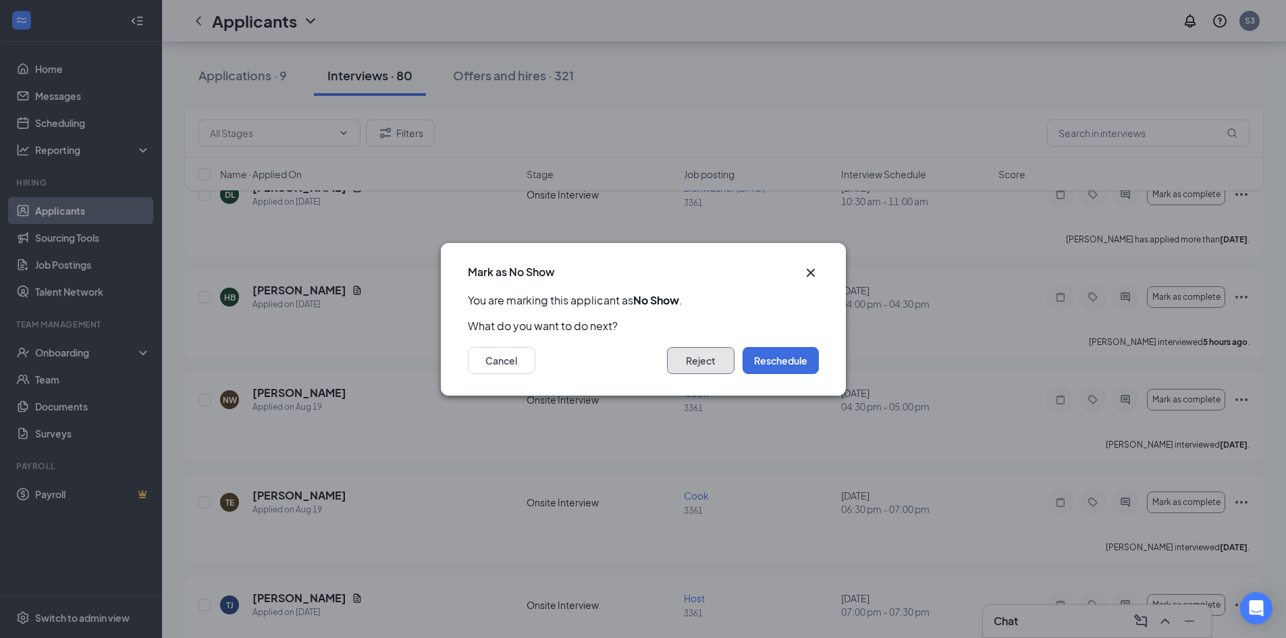
click at [694, 355] on button "Reject" at bounding box center [700, 360] width 67 height 27
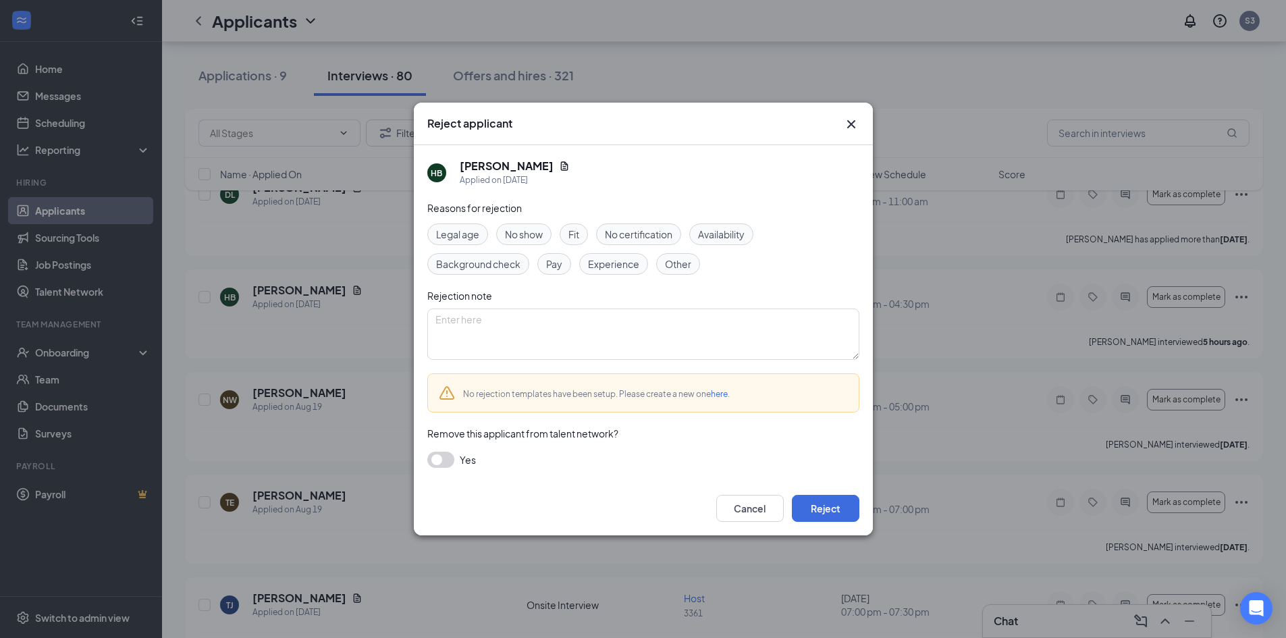
click at [510, 236] on span "No show" at bounding box center [524, 234] width 38 height 15
click at [817, 507] on button "Reject" at bounding box center [825, 508] width 67 height 27
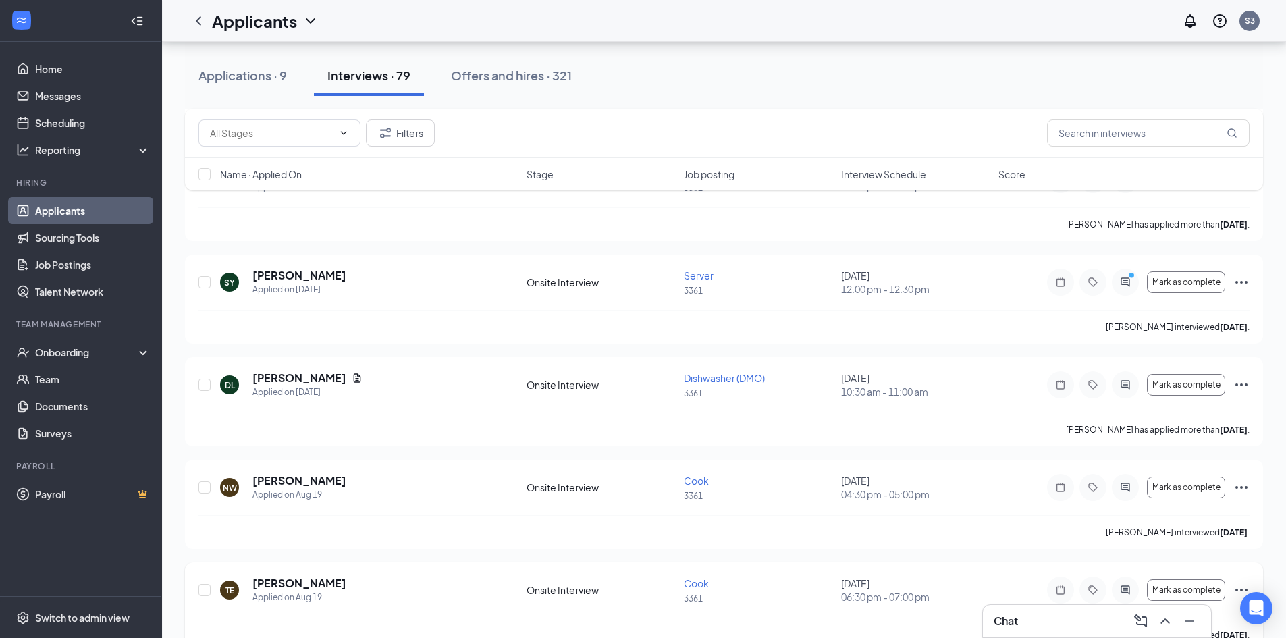
scroll to position [405, 0]
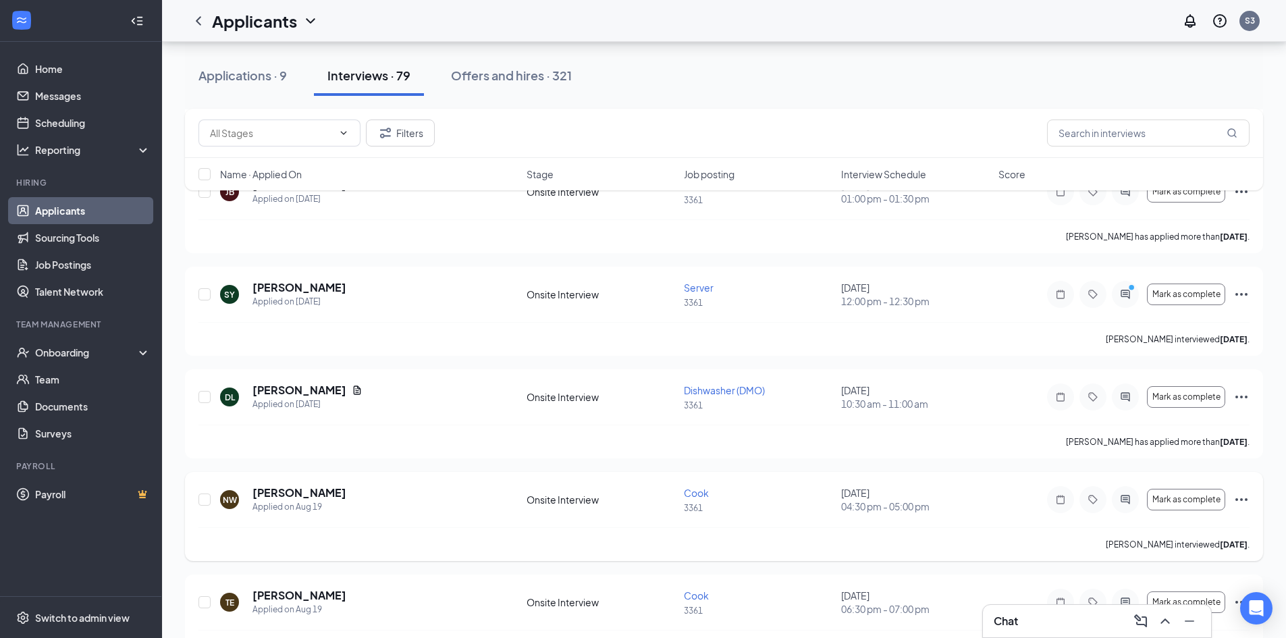
click at [1248, 498] on icon "Ellipses" at bounding box center [1241, 499] width 16 height 16
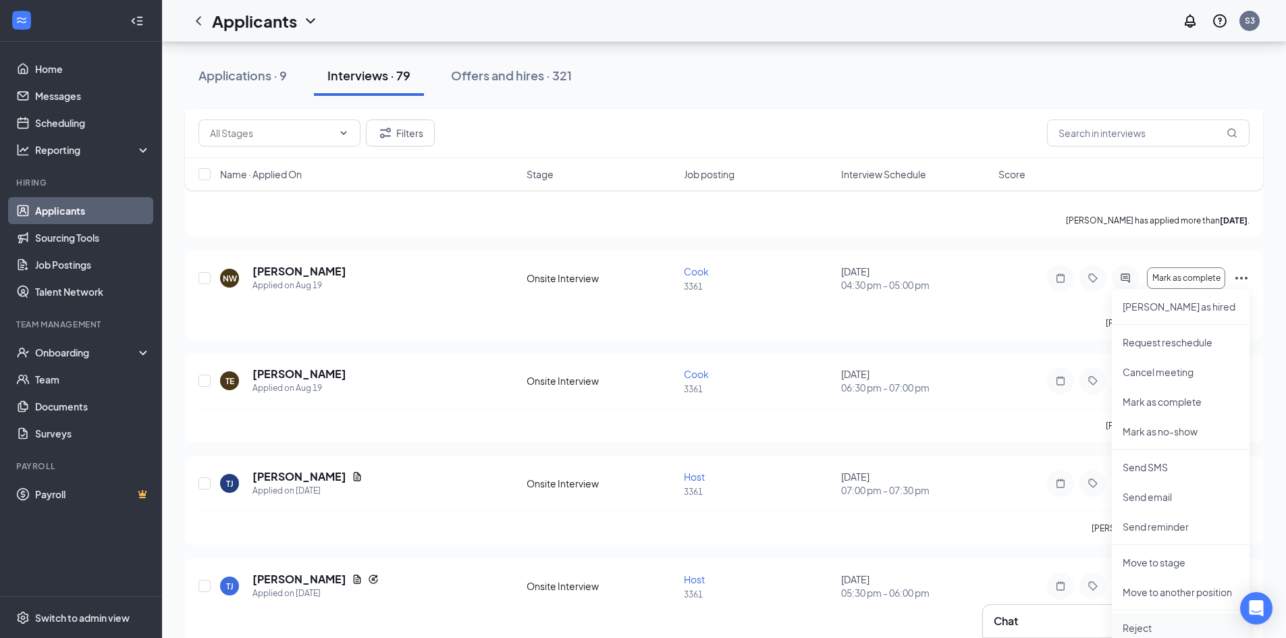
scroll to position [742, 0]
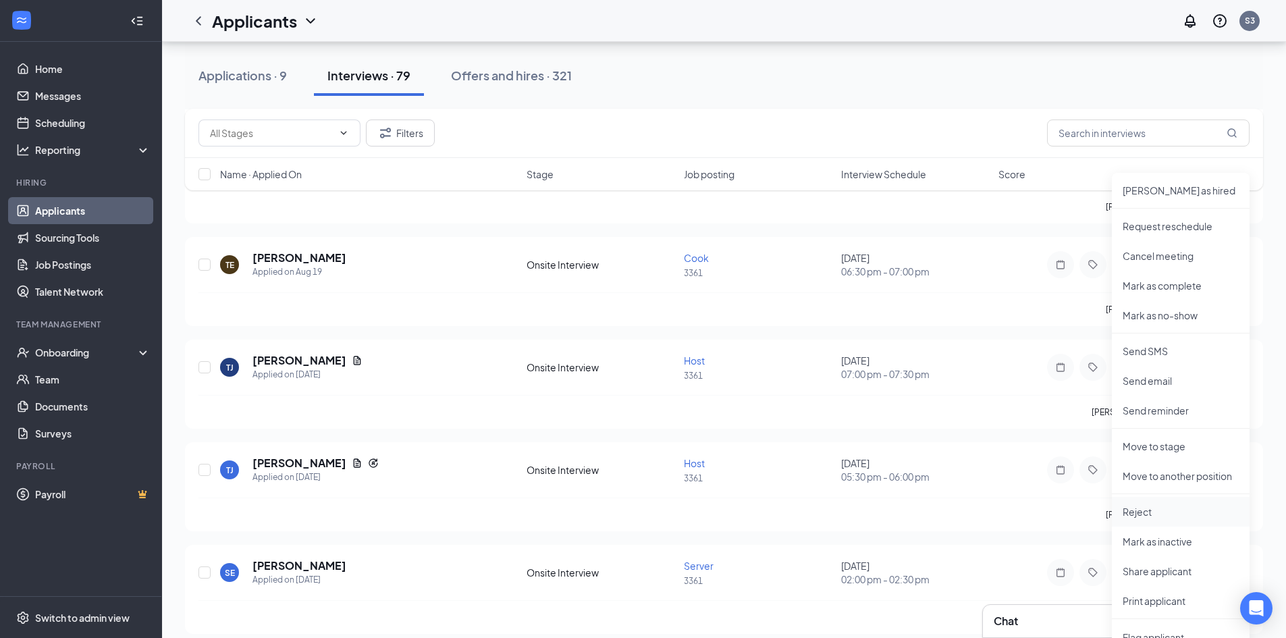
click at [1124, 510] on p "Reject" at bounding box center [1180, 511] width 116 height 13
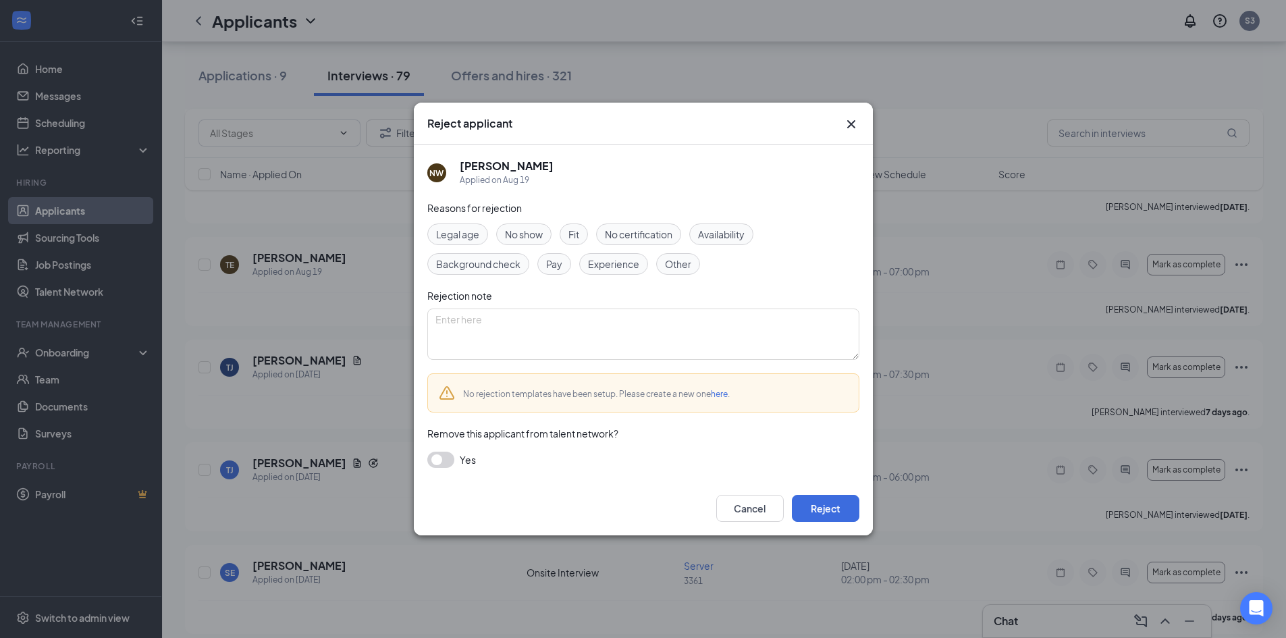
click at [527, 235] on span "No show" at bounding box center [524, 234] width 38 height 15
click at [840, 510] on button "Reject" at bounding box center [825, 508] width 67 height 27
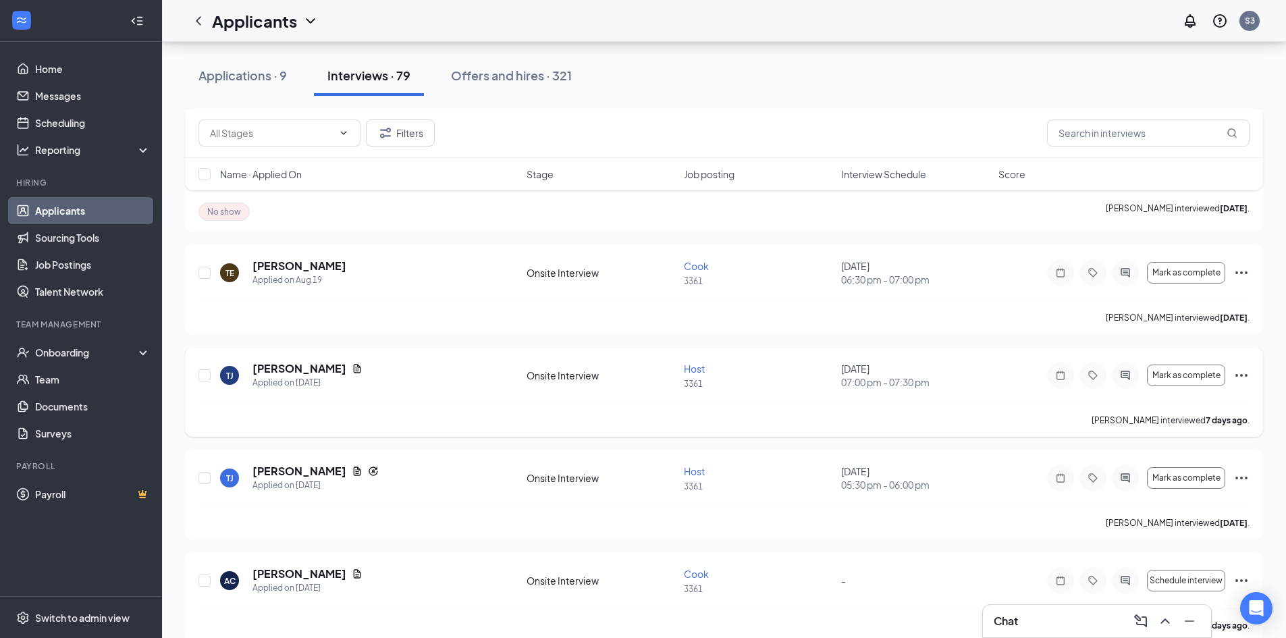
click at [1240, 373] on icon "Ellipses" at bounding box center [1241, 375] width 16 height 16
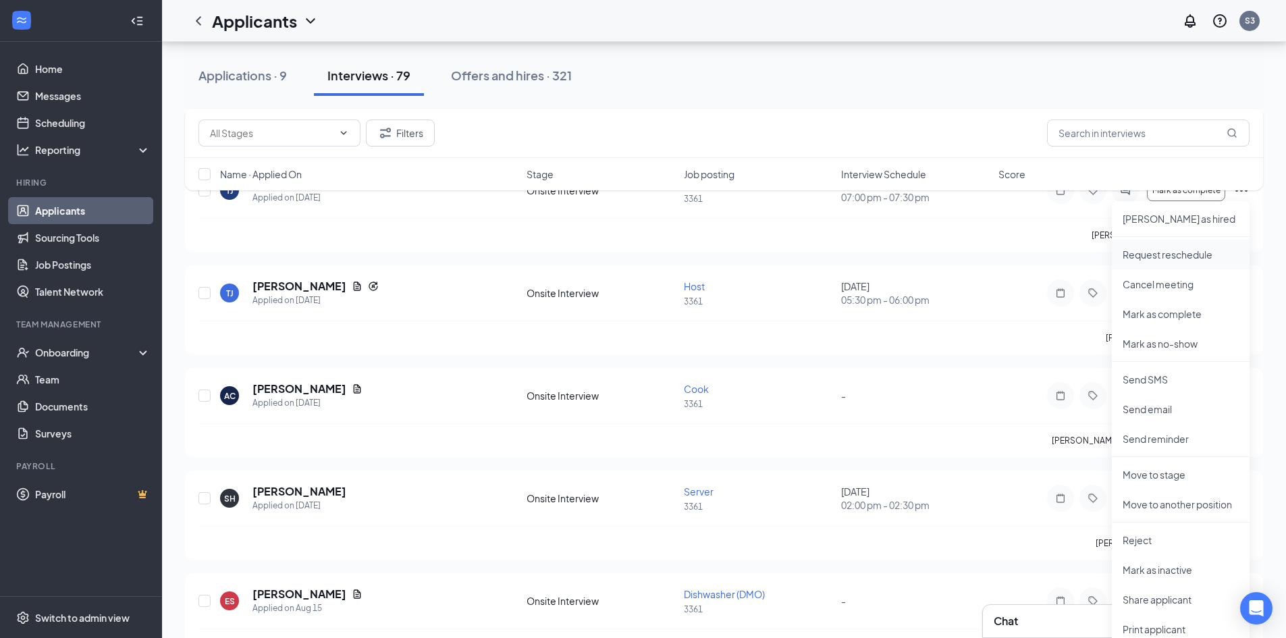
scroll to position [945, 0]
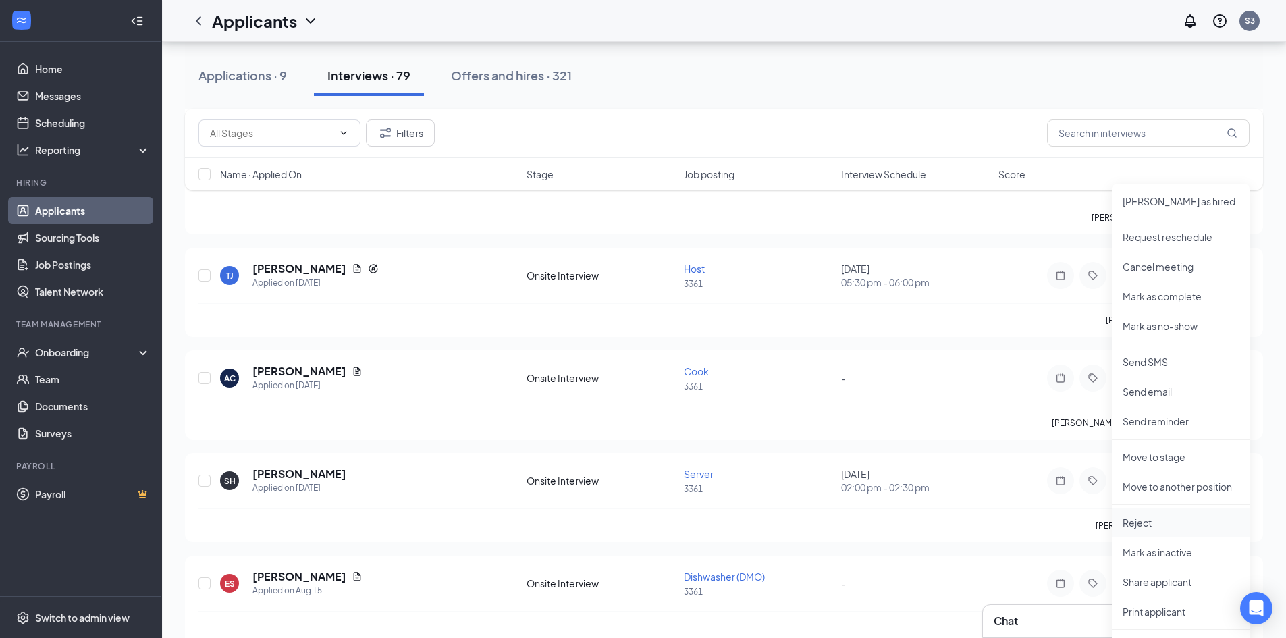
click at [1133, 515] on li "Reject" at bounding box center [1181, 523] width 138 height 30
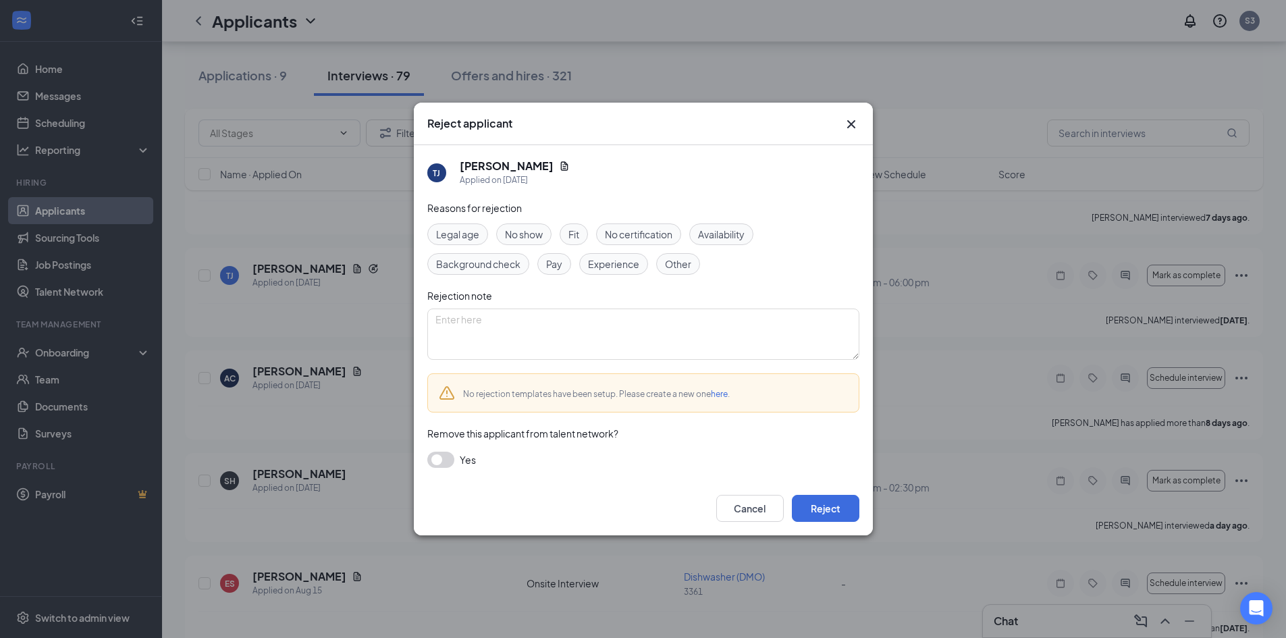
click at [573, 229] on span "Fit" at bounding box center [573, 234] width 11 height 15
click at [836, 510] on button "Reject" at bounding box center [825, 508] width 67 height 27
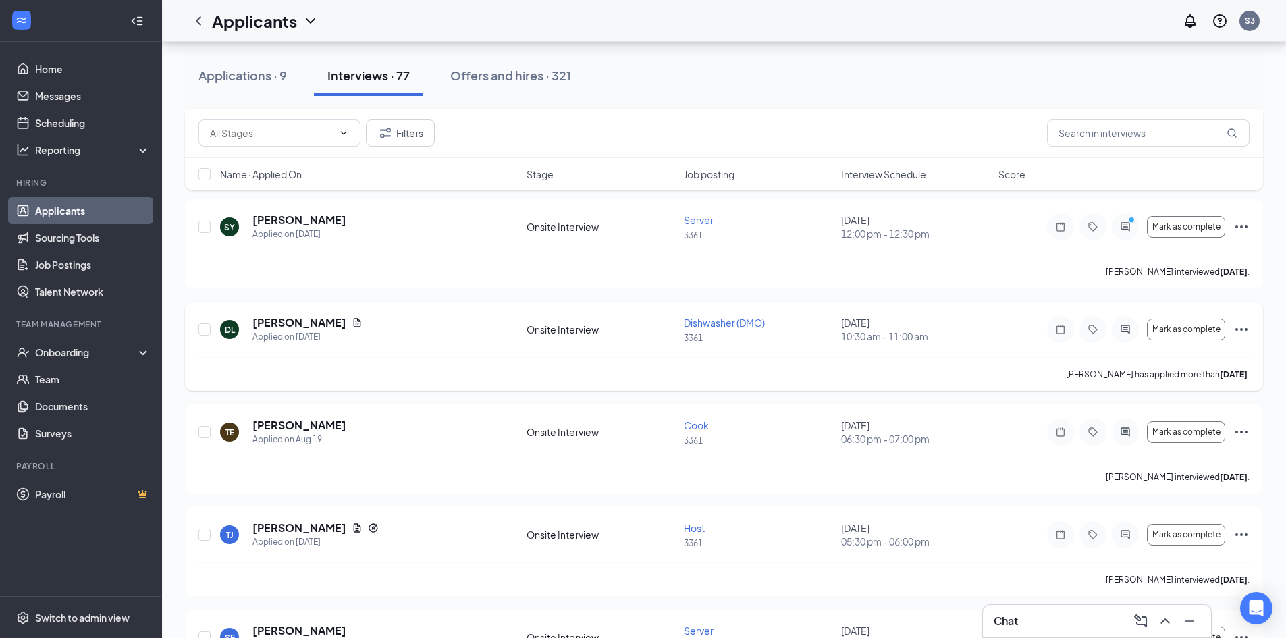
scroll to position [0, 0]
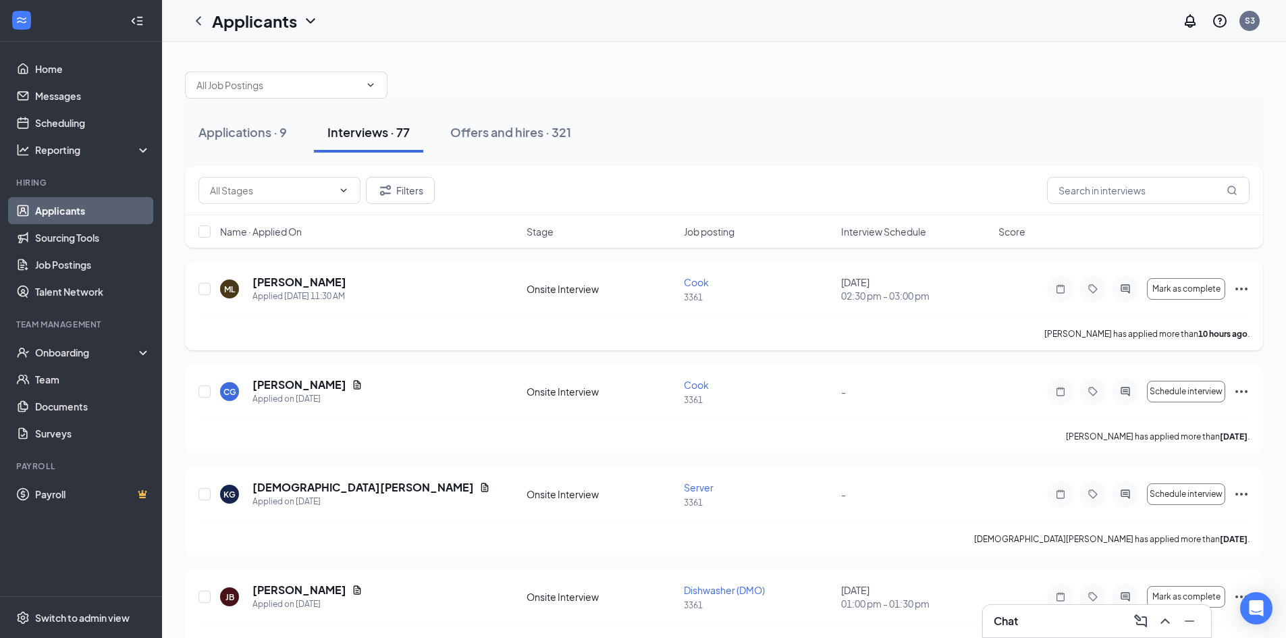
click at [1238, 292] on icon "Ellipses" at bounding box center [1241, 289] width 16 height 16
click at [934, 120] on div "Applications · 9 Interviews · 77 Offers and hires · 321" at bounding box center [724, 132] width 1078 height 40
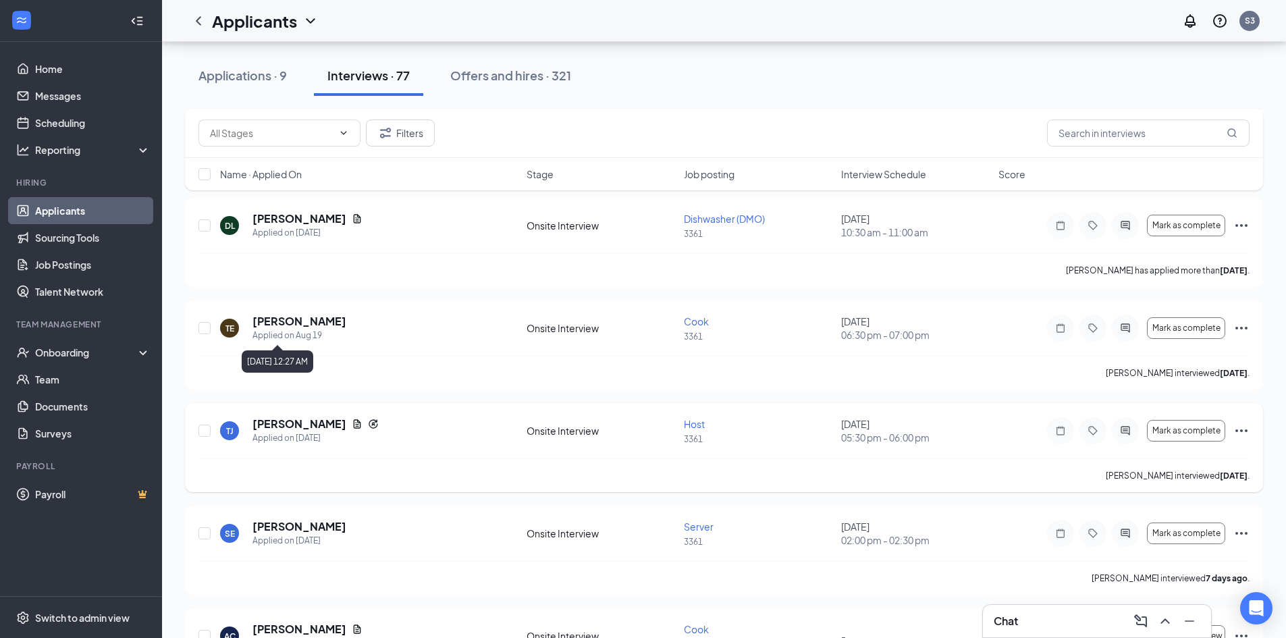
scroll to position [607, 0]
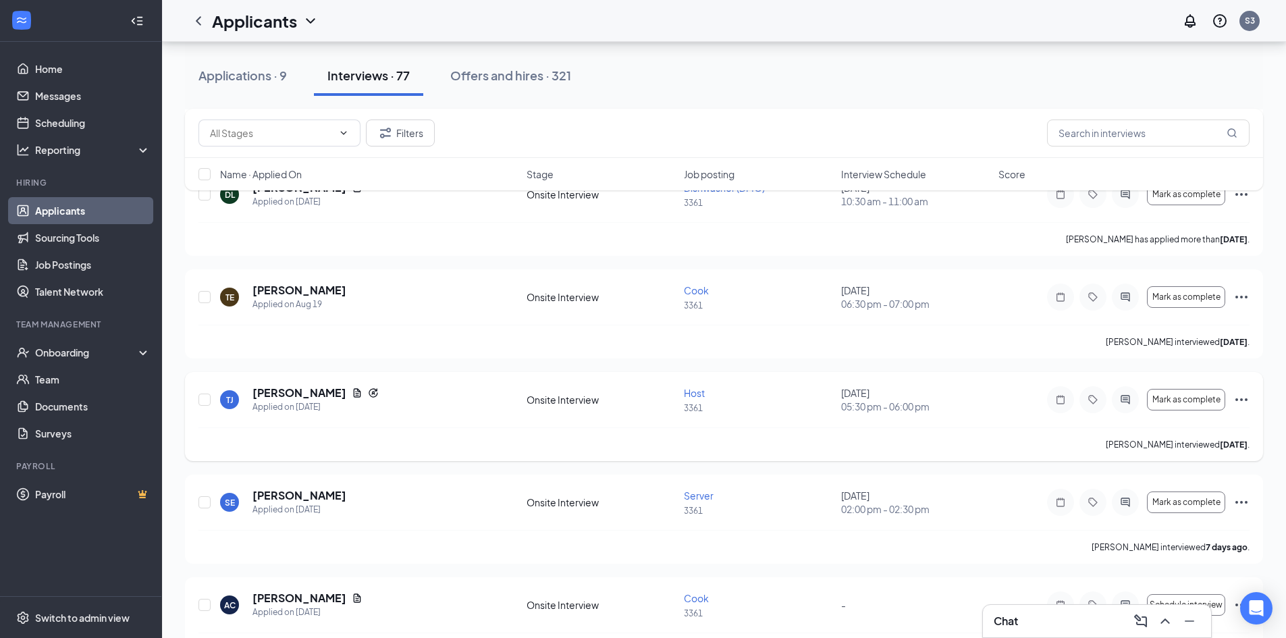
click at [1247, 398] on icon "Ellipses" at bounding box center [1241, 399] width 16 height 16
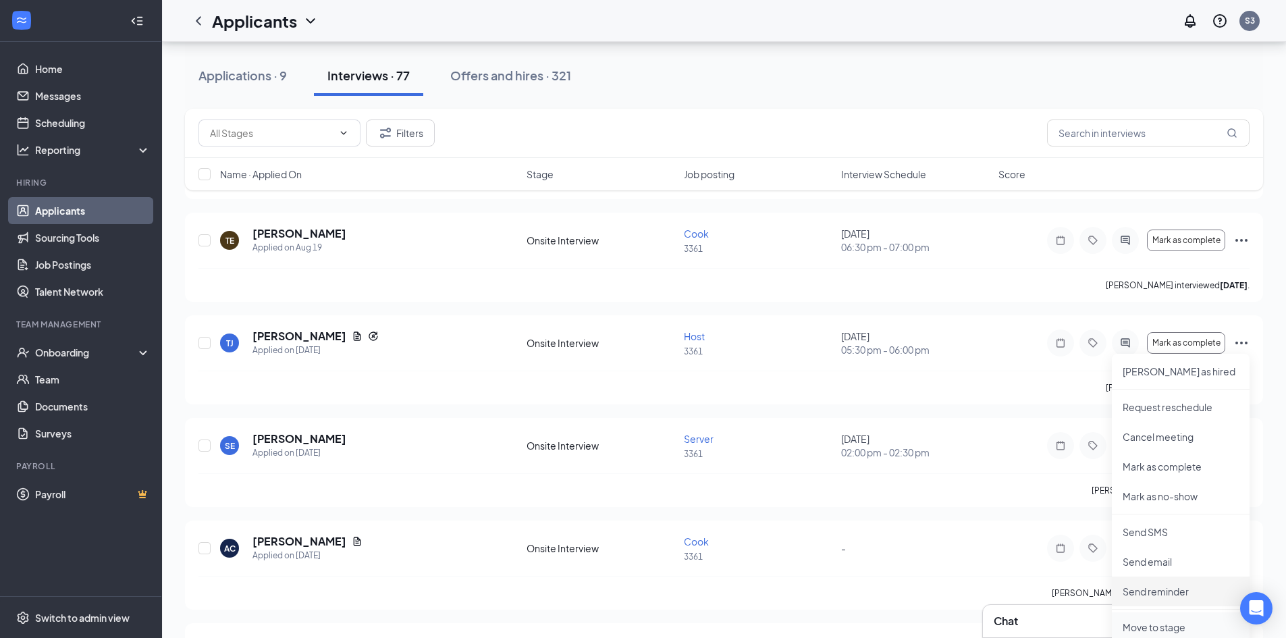
scroll to position [810, 0]
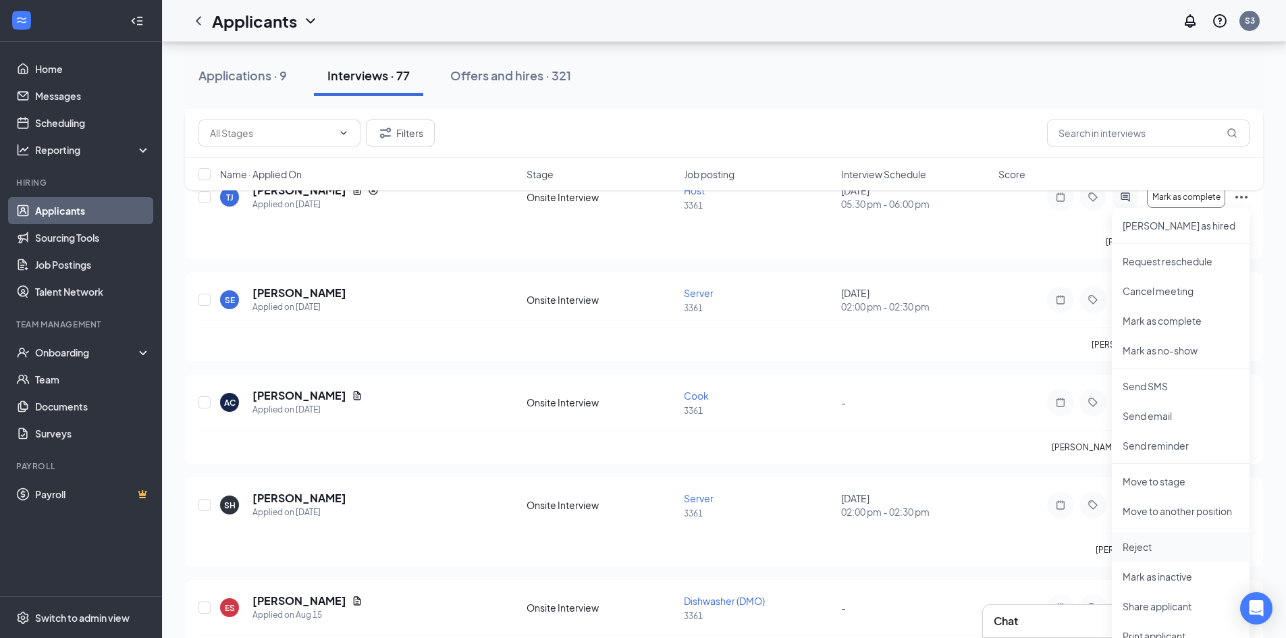
click at [1132, 547] on p "Reject" at bounding box center [1180, 546] width 116 height 13
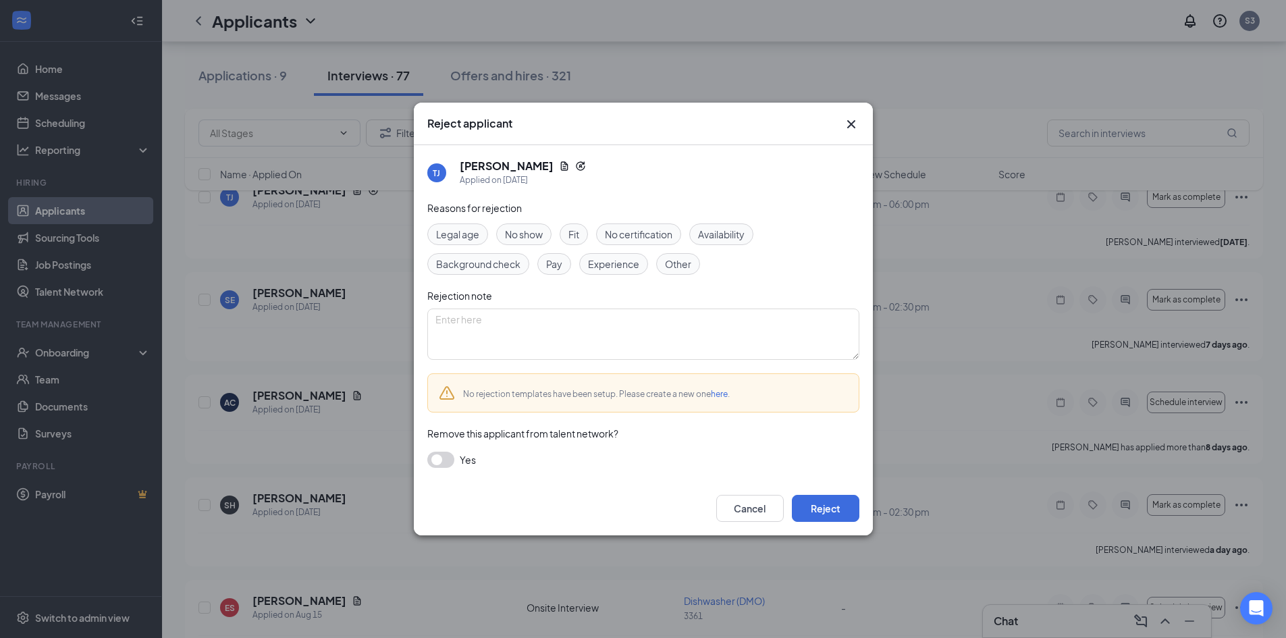
click at [575, 236] on span "Fit" at bounding box center [573, 234] width 11 height 15
click at [823, 501] on button "Reject" at bounding box center [825, 508] width 67 height 27
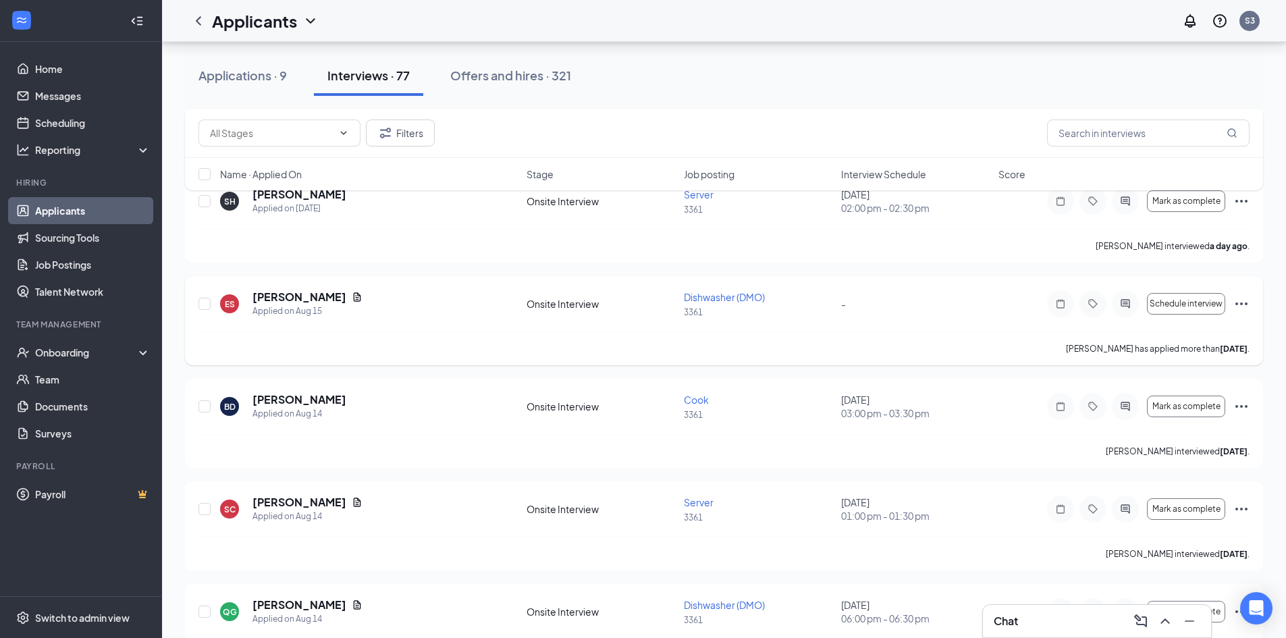
scroll to position [1012, 0]
click at [1249, 299] on div "ES [PERSON_NAME] Applied on [DATE] Onsite Interview Dishwasher (DMO) 3361 - Sch…" at bounding box center [724, 319] width 1078 height 89
click at [1244, 304] on icon "Ellipses" at bounding box center [1241, 302] width 16 height 16
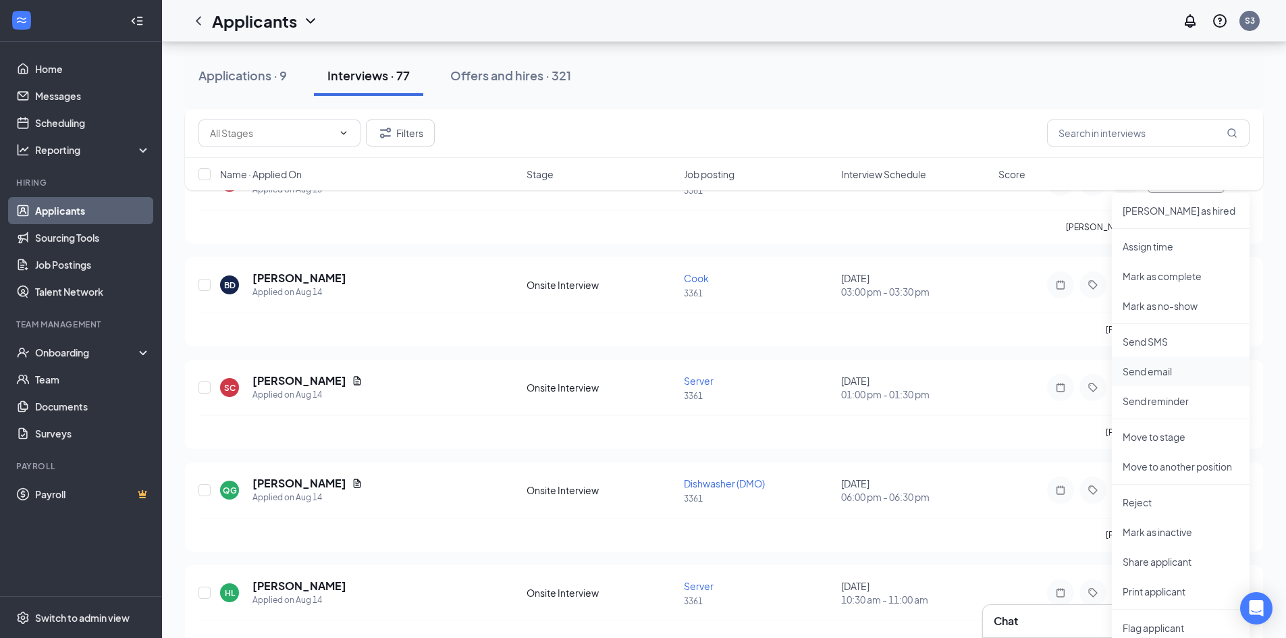
scroll to position [1147, 0]
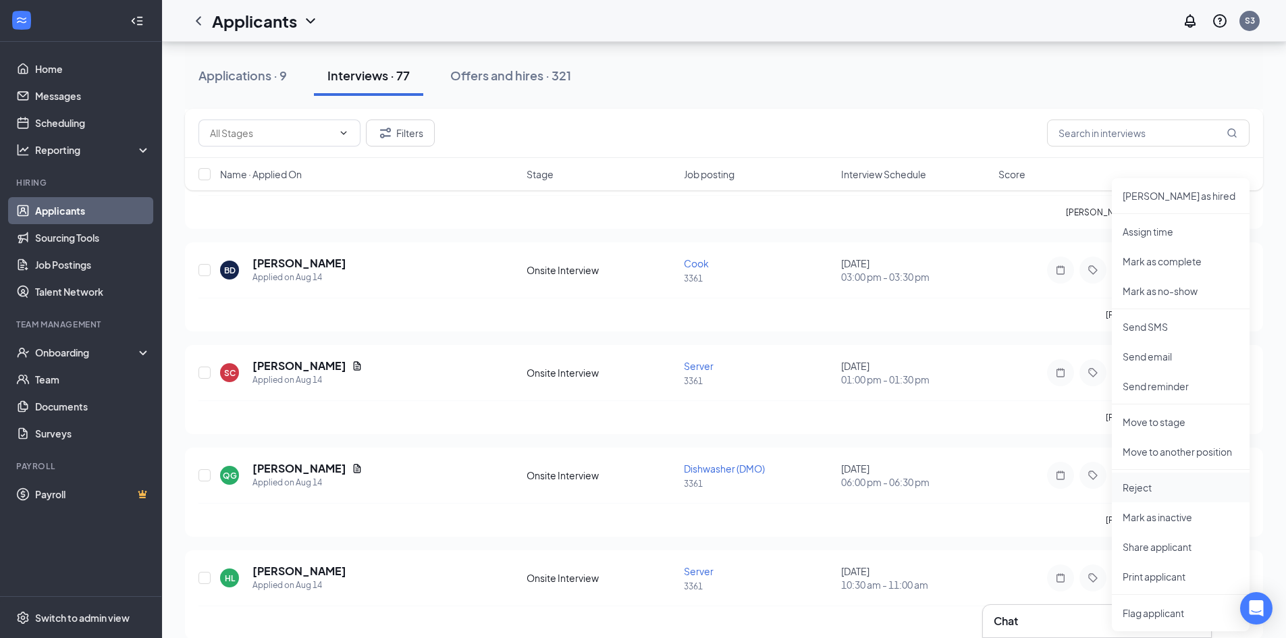
click at [1138, 483] on p "Reject" at bounding box center [1180, 487] width 116 height 13
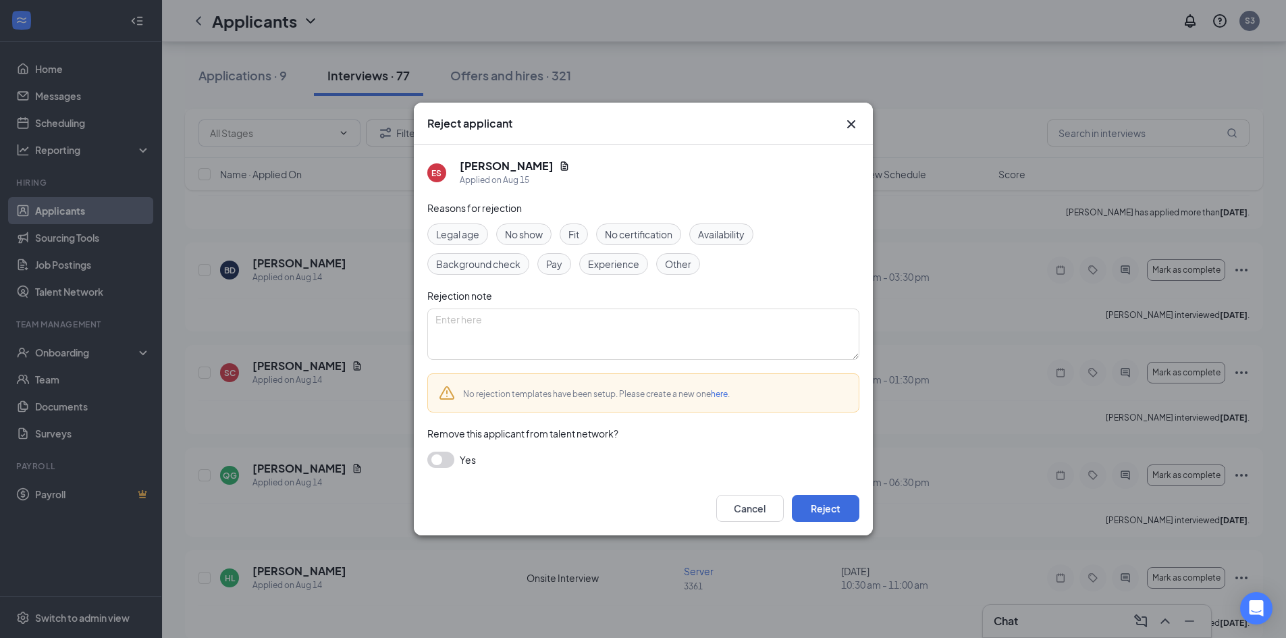
click at [568, 235] on div "Fit" at bounding box center [573, 234] width 28 height 22
click at [815, 504] on button "Reject" at bounding box center [825, 508] width 67 height 27
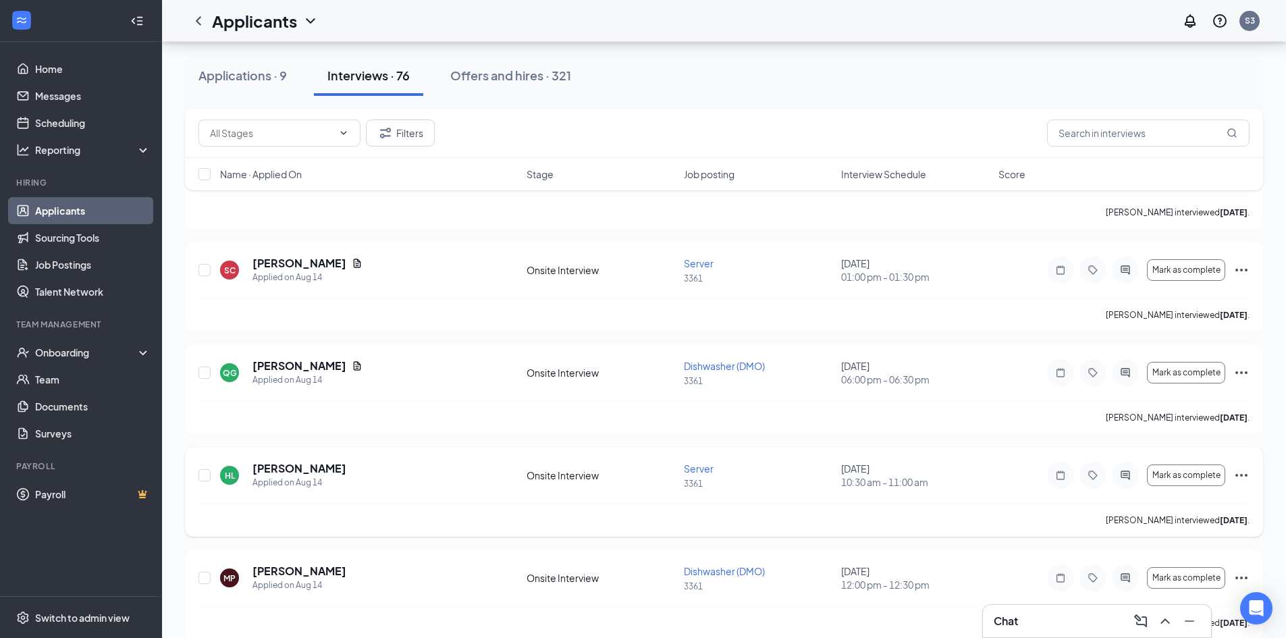
click at [1239, 474] on icon "Ellipses" at bounding box center [1241, 475] width 16 height 16
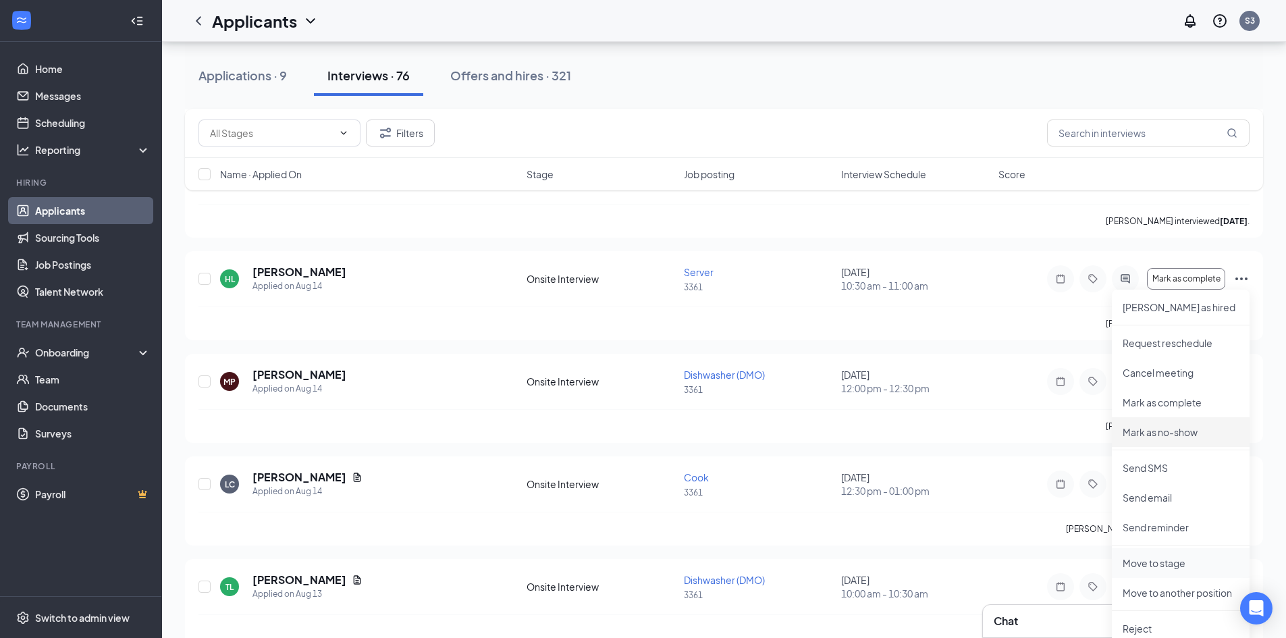
scroll to position [1350, 0]
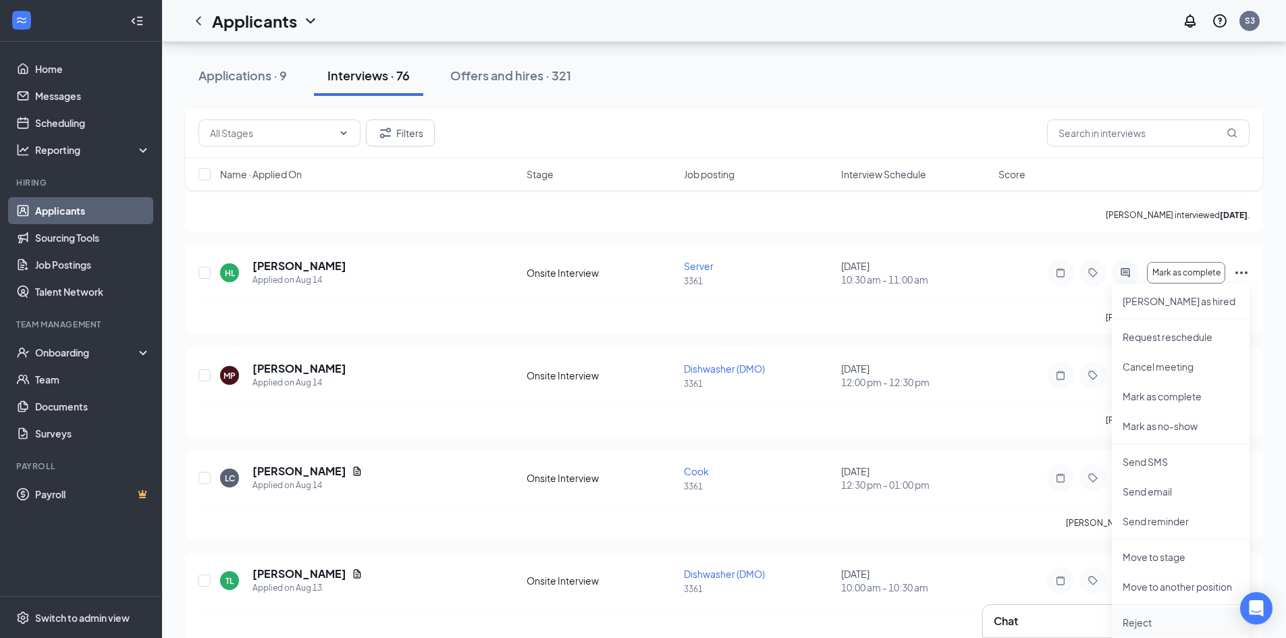
click at [1133, 619] on p "Reject" at bounding box center [1180, 621] width 116 height 13
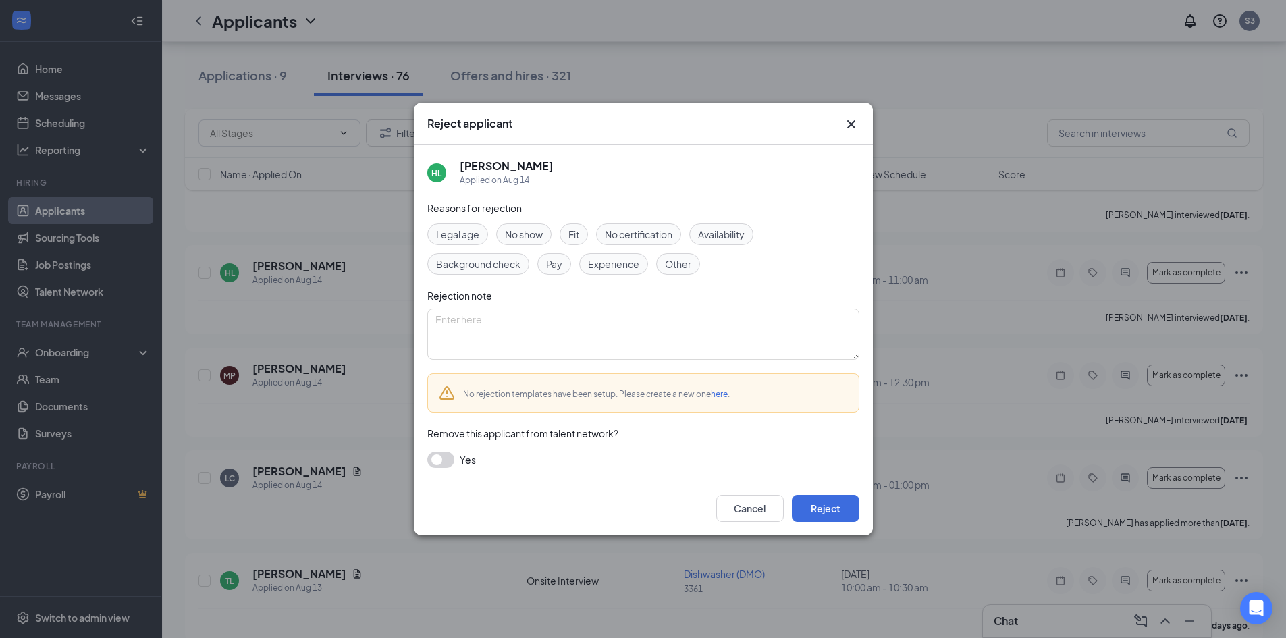
click at [576, 237] on span "Fit" at bounding box center [573, 234] width 11 height 15
click at [825, 512] on button "Reject" at bounding box center [825, 508] width 67 height 27
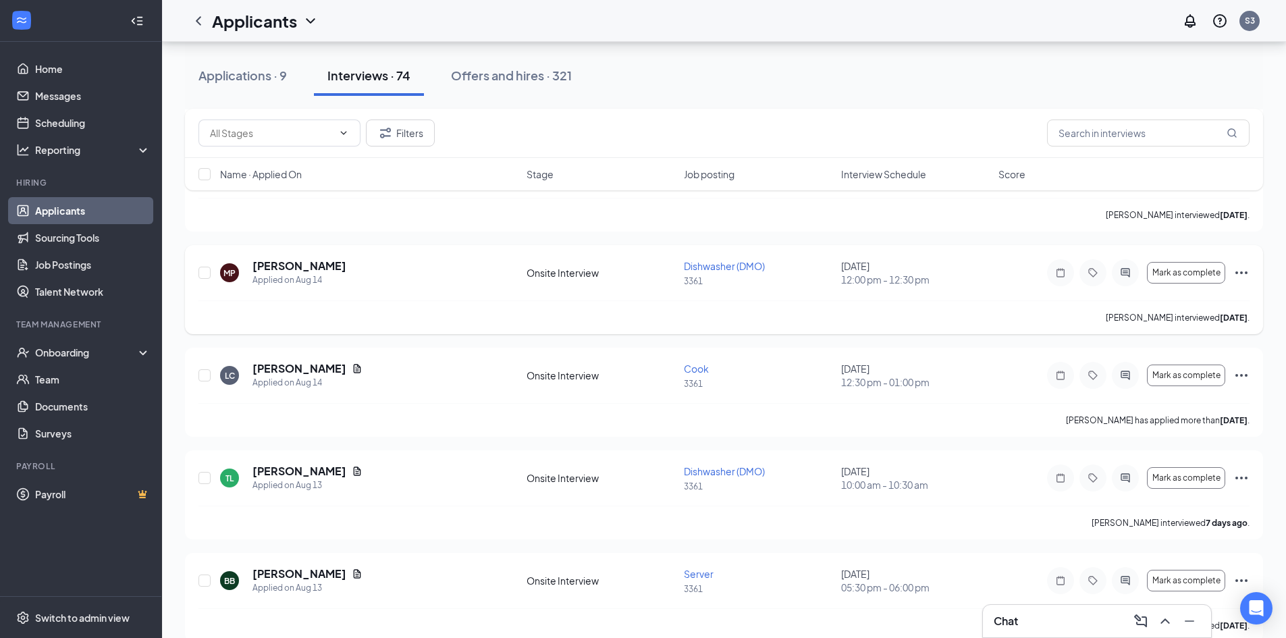
click at [1238, 269] on icon "Ellipses" at bounding box center [1241, 273] width 16 height 16
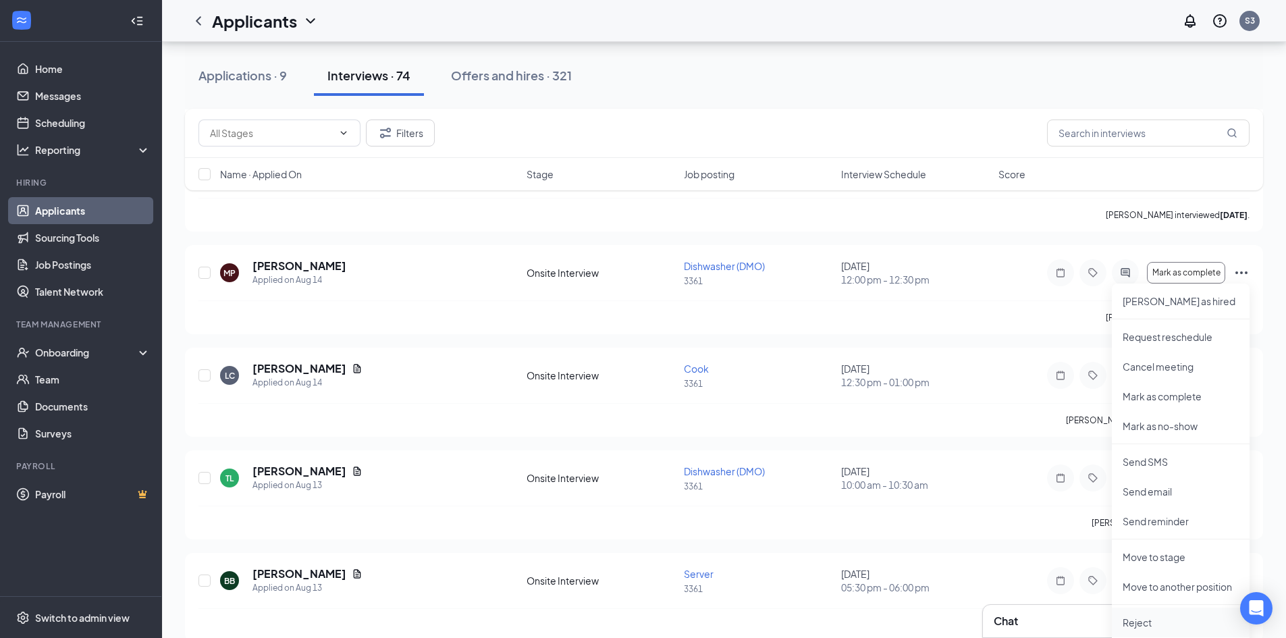
click at [1166, 618] on p "Reject" at bounding box center [1180, 621] width 116 height 13
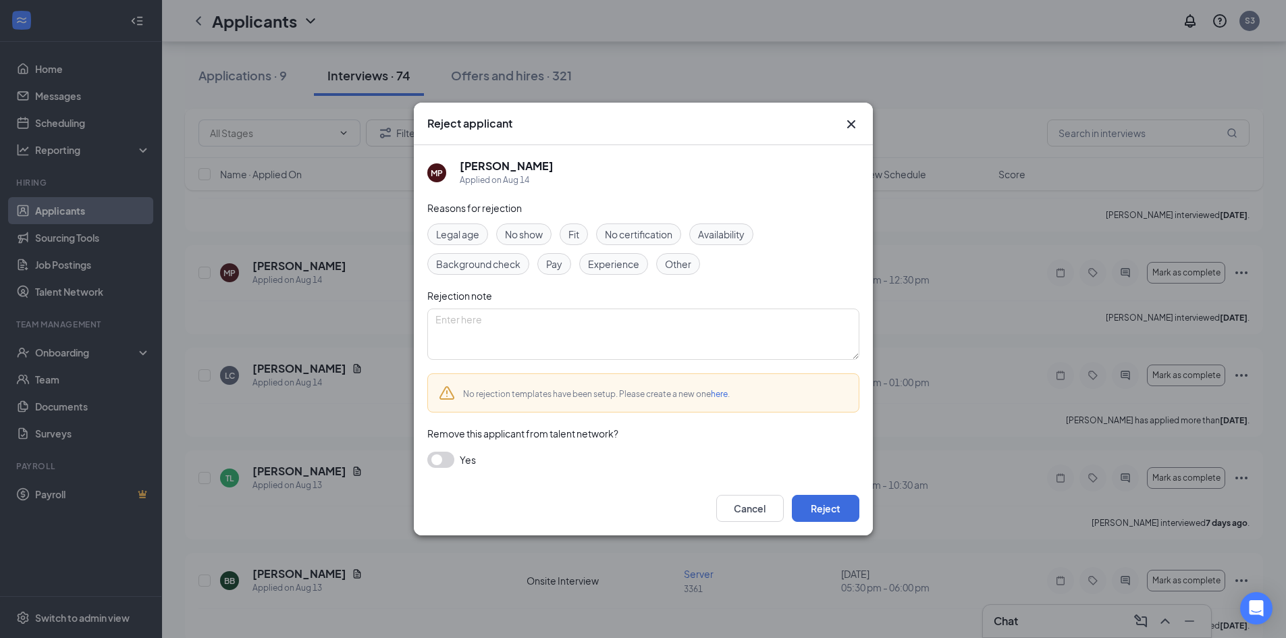
click at [578, 232] on span "Fit" at bounding box center [573, 234] width 11 height 15
click at [823, 512] on button "Reject" at bounding box center [825, 508] width 67 height 27
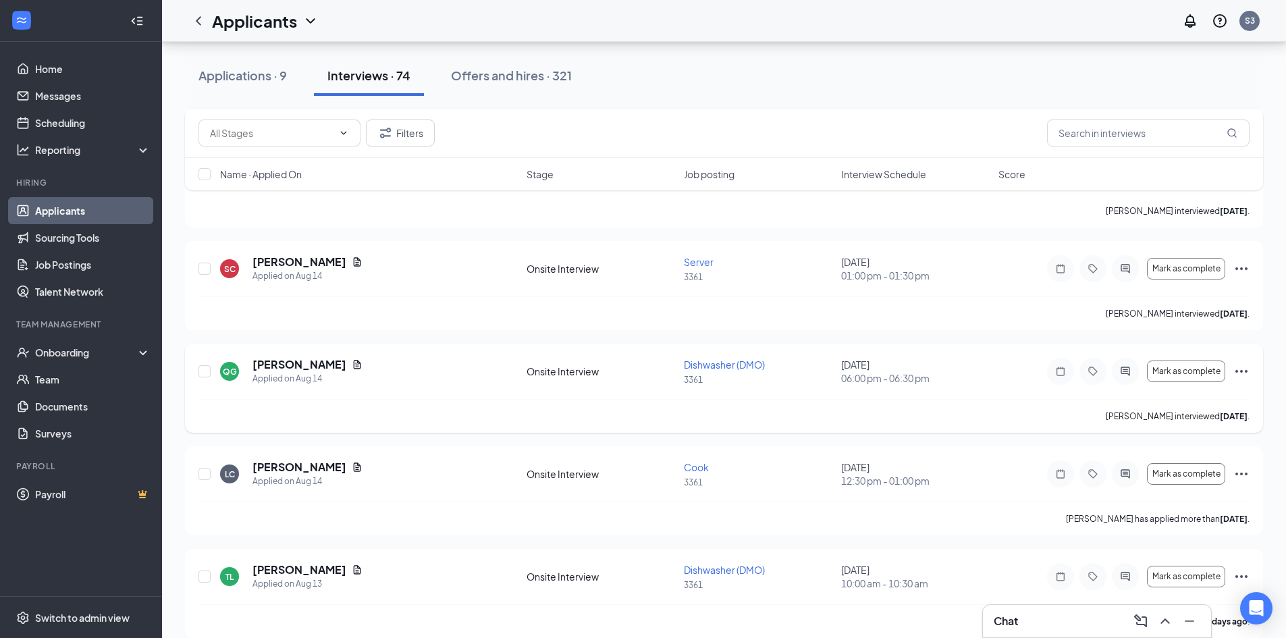
scroll to position [1147, 0]
click at [1239, 371] on icon "Ellipses" at bounding box center [1241, 372] width 16 height 16
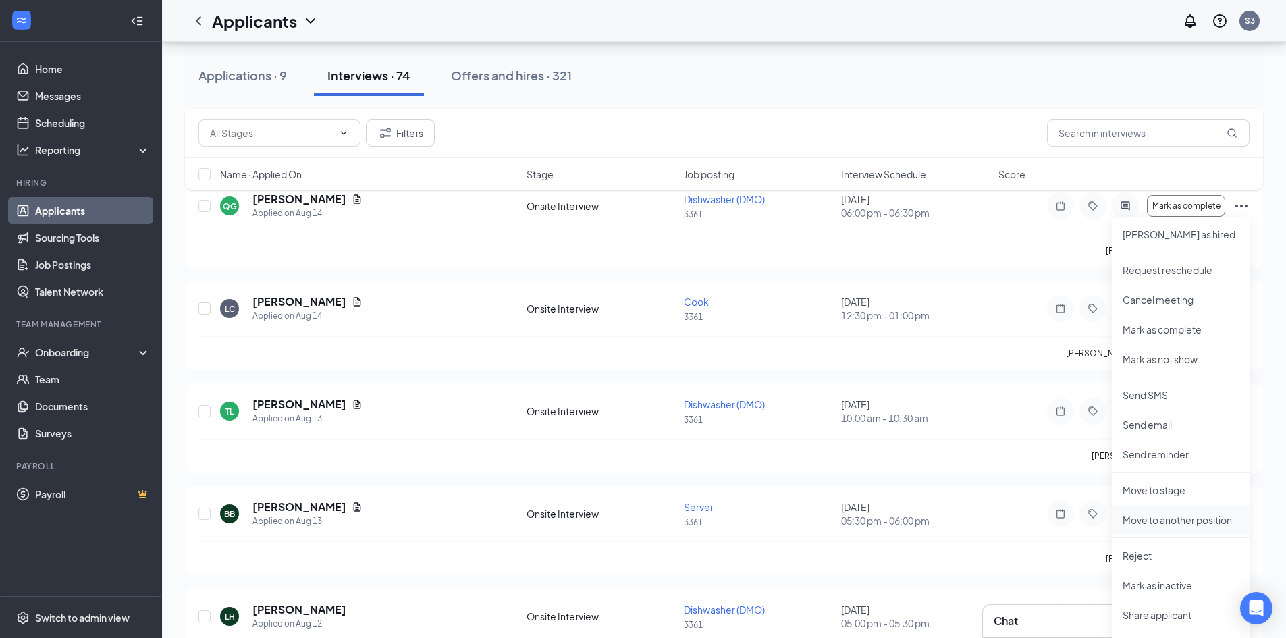
scroll to position [1350, 0]
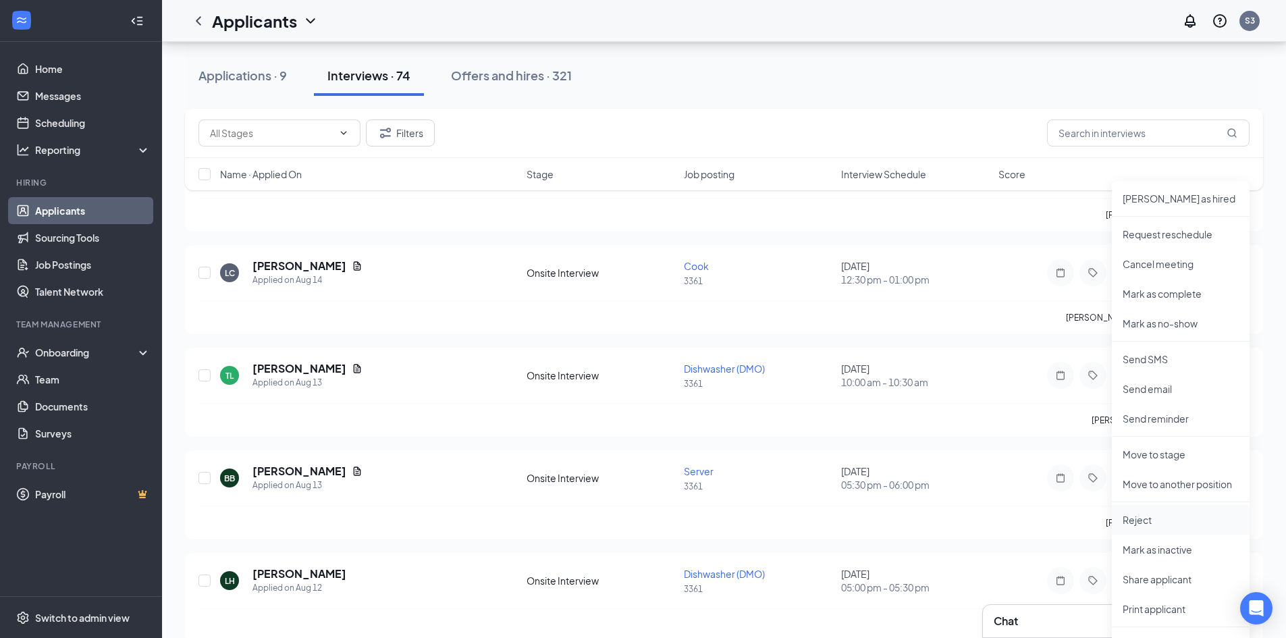
click at [1136, 514] on p "Reject" at bounding box center [1180, 519] width 116 height 13
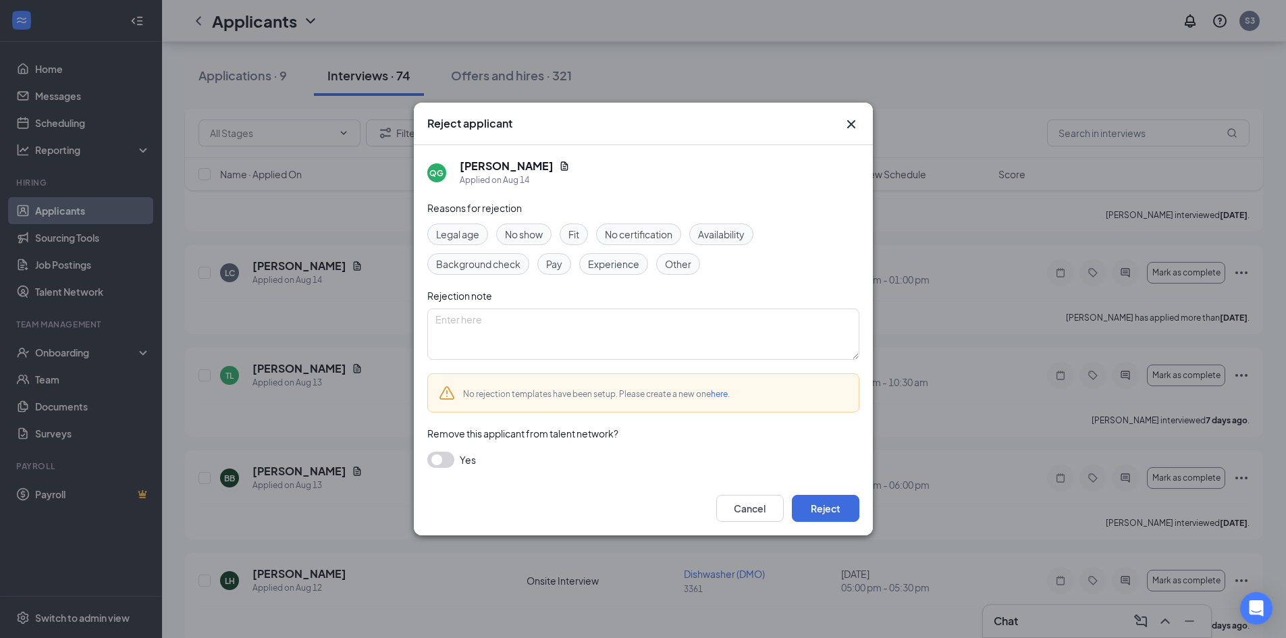
click at [575, 231] on span "Fit" at bounding box center [573, 234] width 11 height 15
click at [835, 504] on button "Reject" at bounding box center [825, 508] width 67 height 27
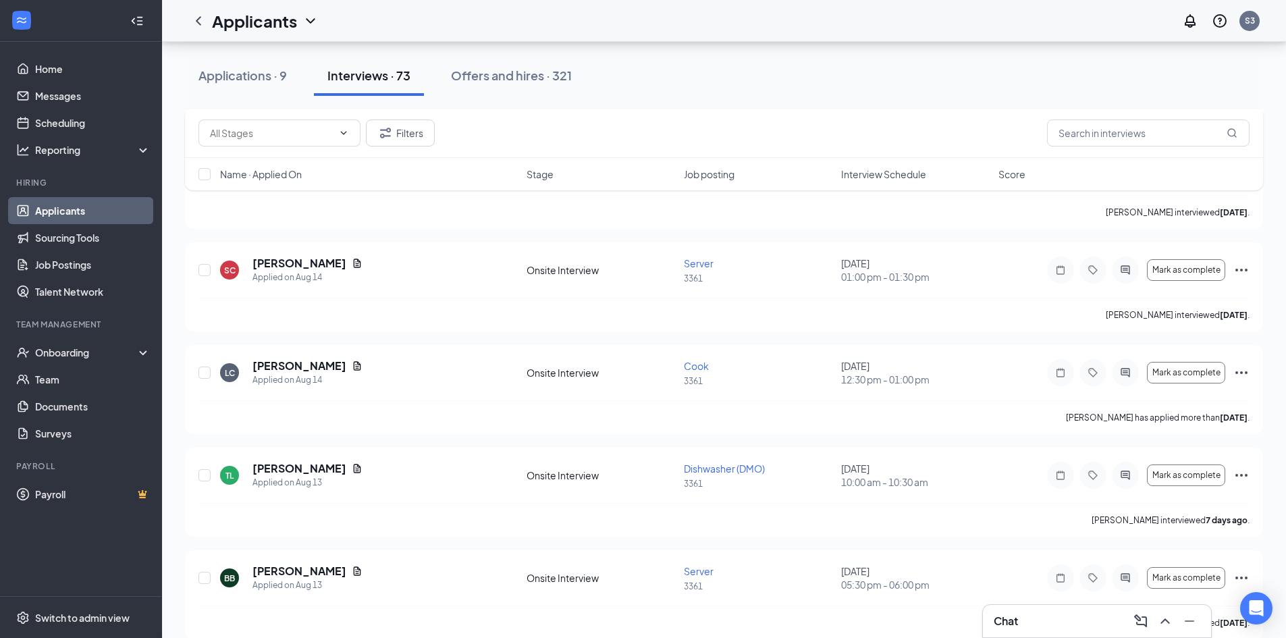
scroll to position [1215, 0]
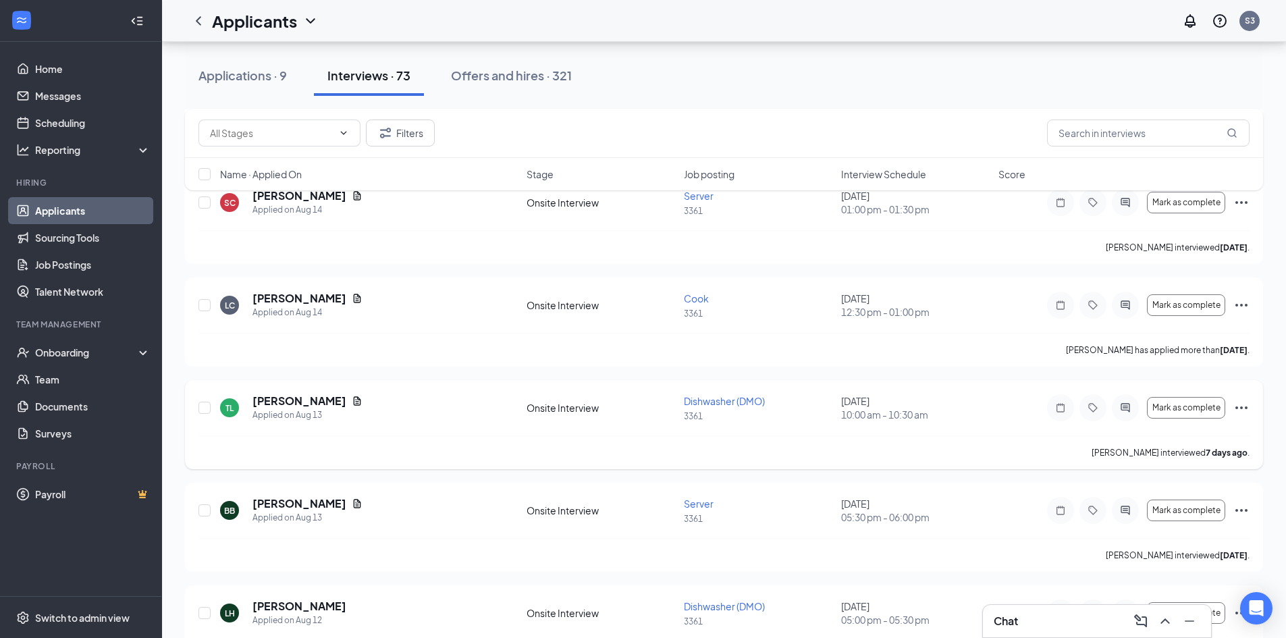
click at [1240, 408] on icon "Ellipses" at bounding box center [1241, 407] width 12 height 3
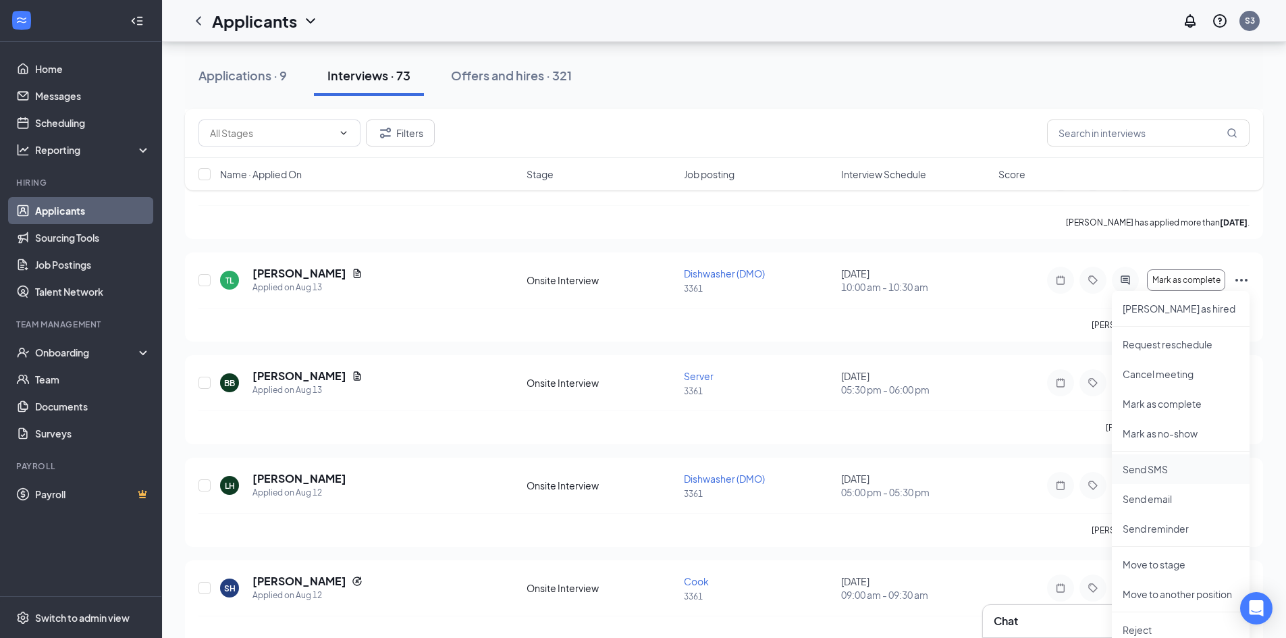
scroll to position [1350, 0]
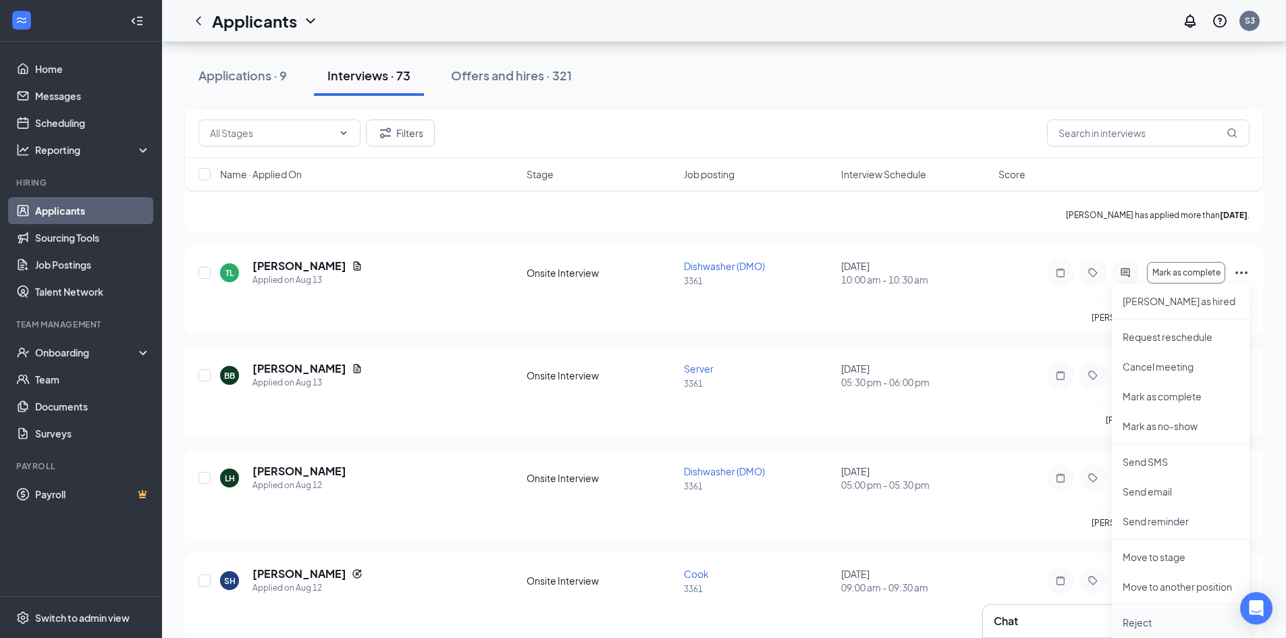
click at [1141, 618] on p "Reject" at bounding box center [1180, 621] width 116 height 13
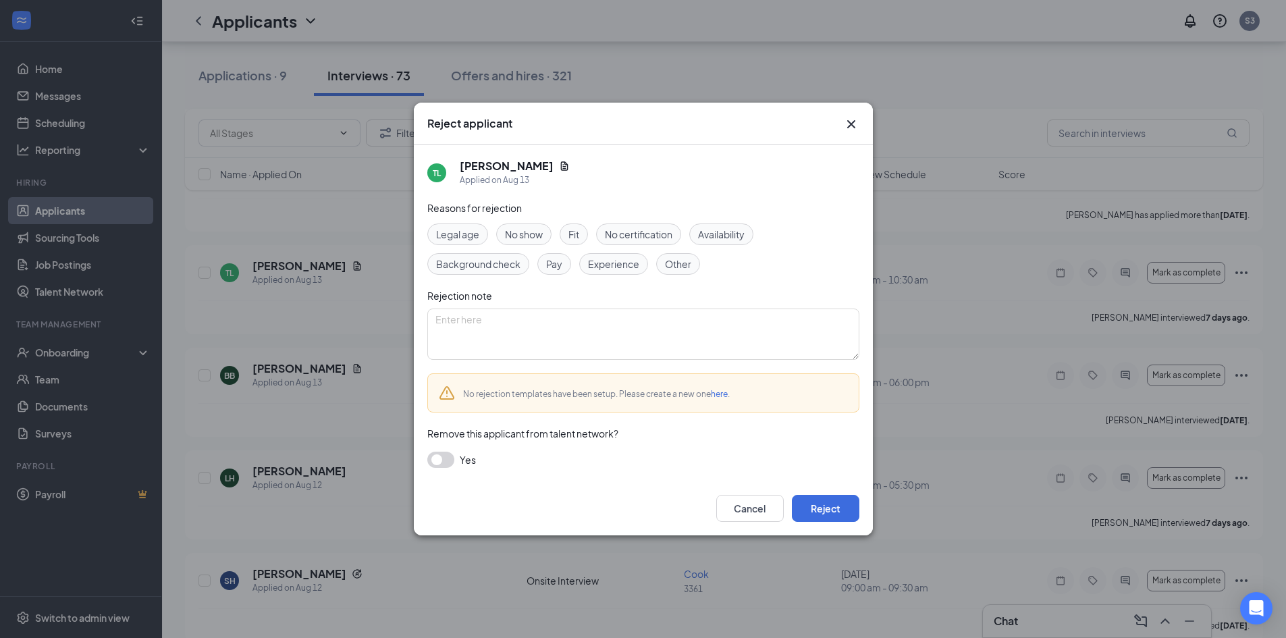
drag, startPoint x: 576, startPoint y: 233, endPoint x: 574, endPoint y: 242, distance: 9.0
click at [575, 233] on span "Fit" at bounding box center [573, 234] width 11 height 15
click at [817, 508] on button "Reject" at bounding box center [825, 508] width 67 height 27
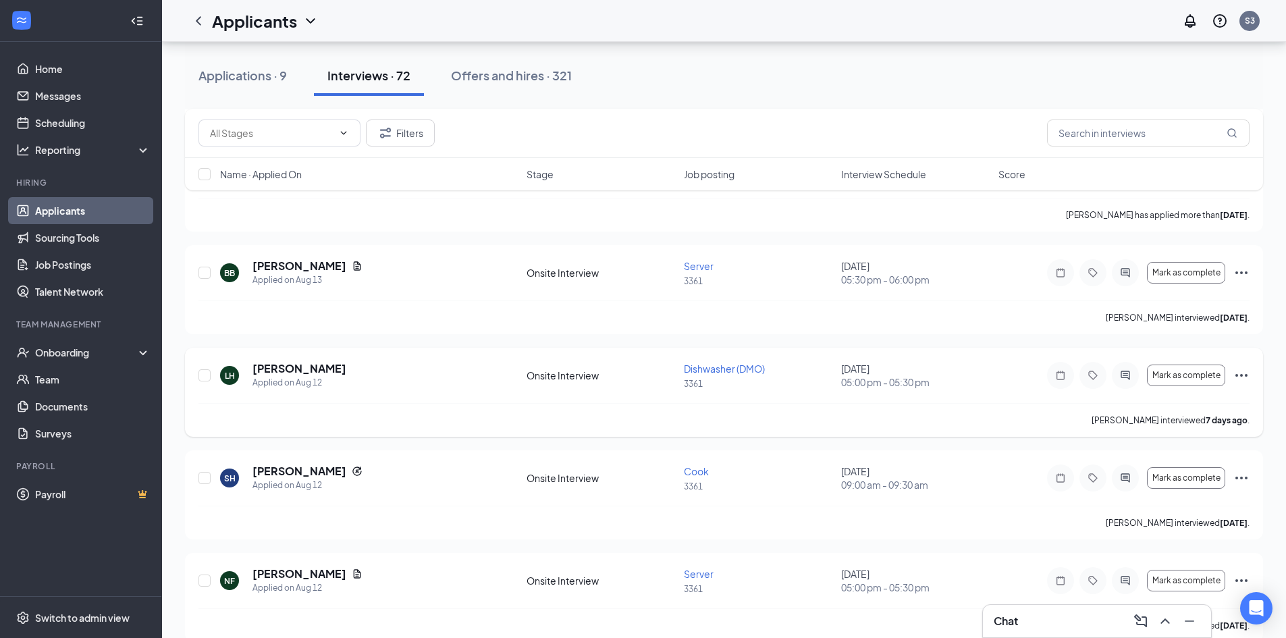
click at [1238, 376] on icon "Ellipses" at bounding box center [1241, 375] width 16 height 16
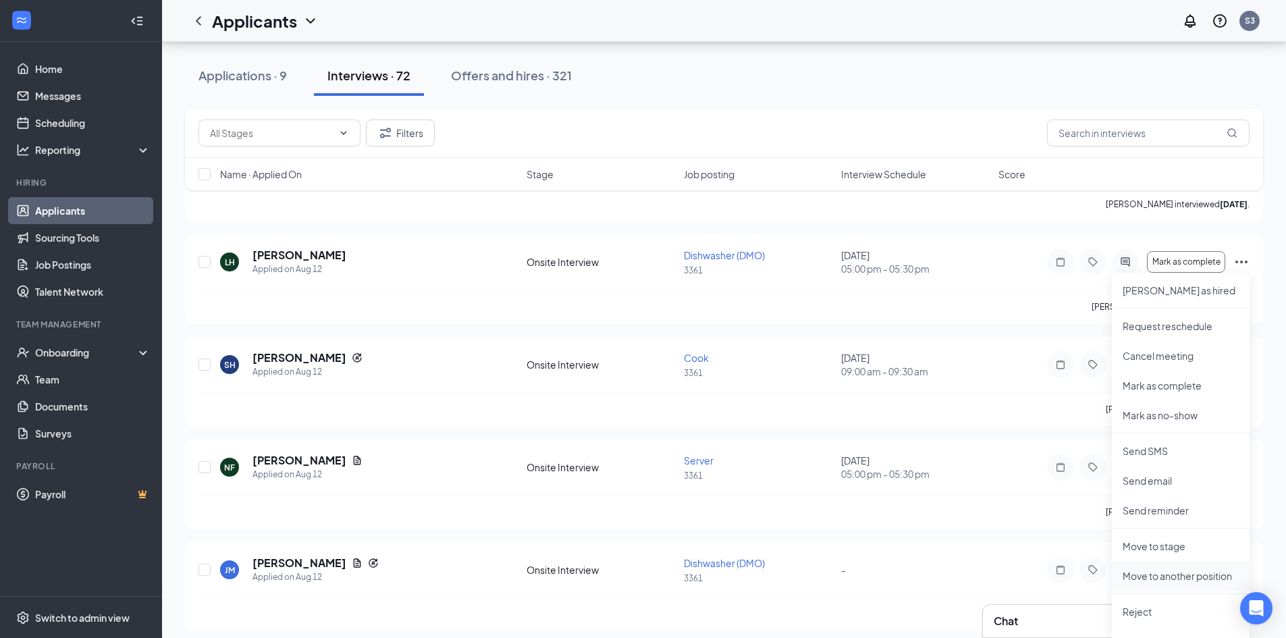
scroll to position [1485, 0]
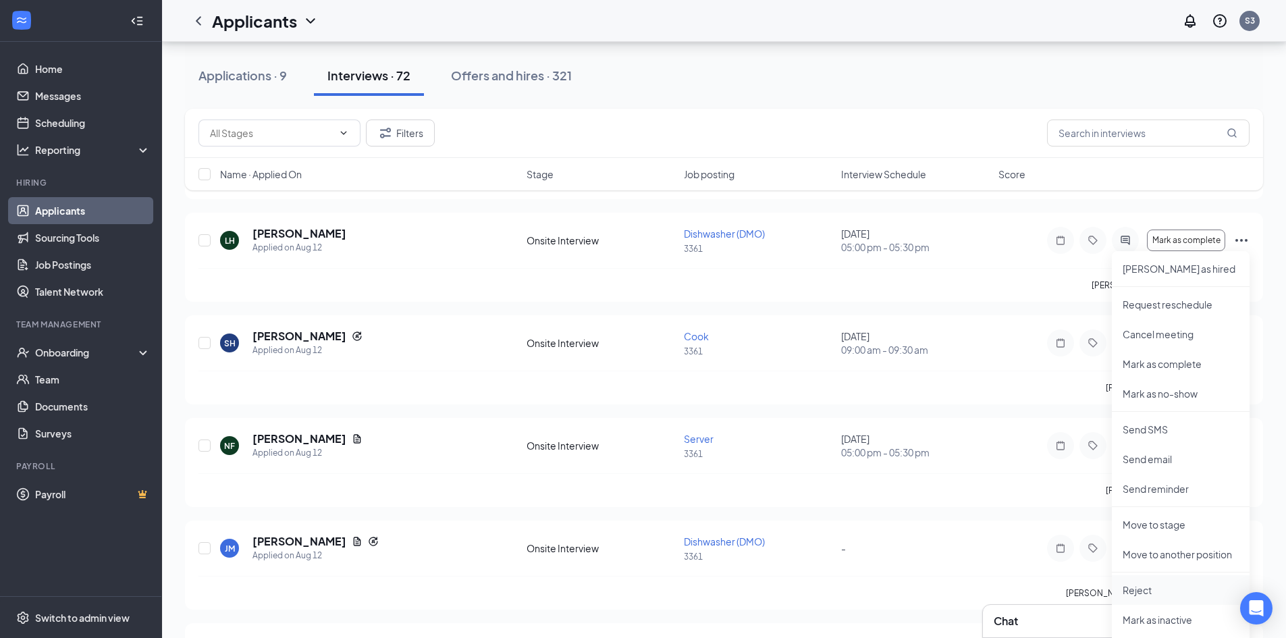
click at [1144, 587] on p "Reject" at bounding box center [1180, 589] width 116 height 13
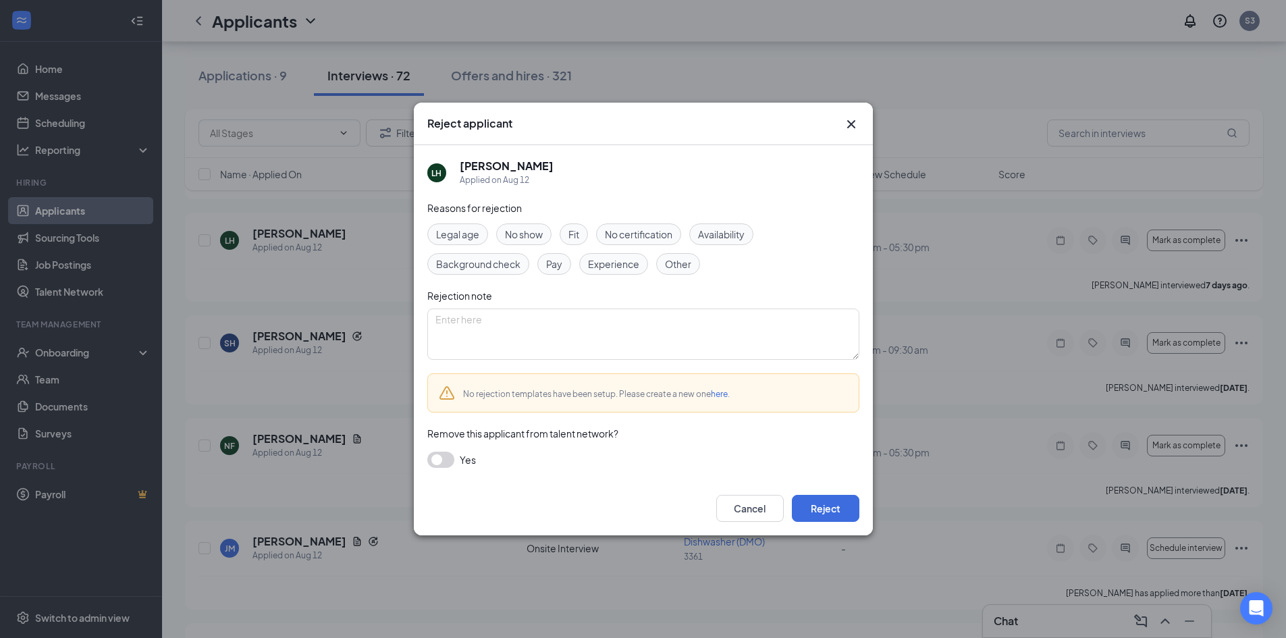
click at [579, 230] on span "Fit" at bounding box center [573, 234] width 11 height 15
click at [825, 509] on button "Reject" at bounding box center [825, 508] width 67 height 27
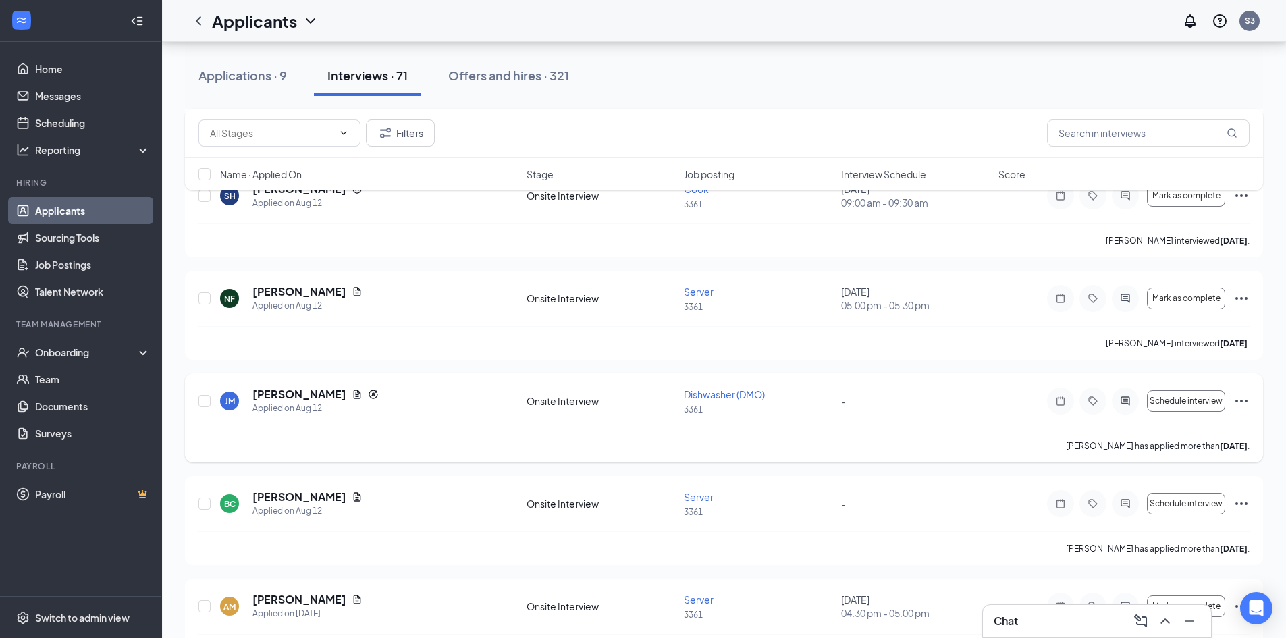
scroll to position [1552, 0]
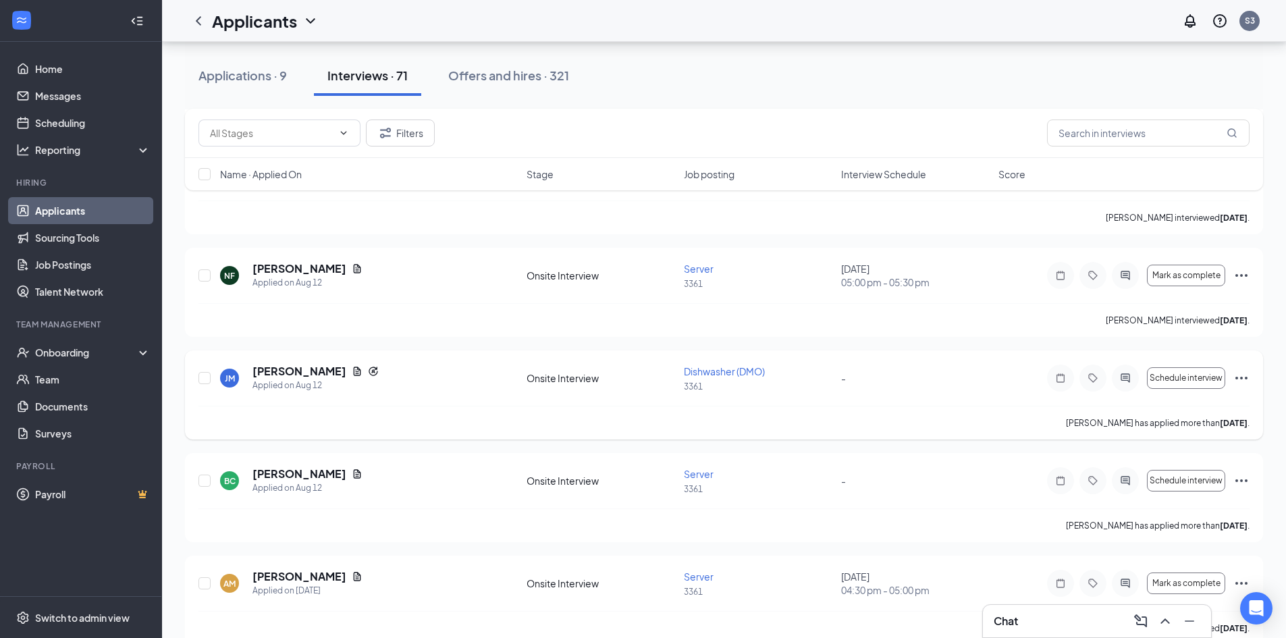
click at [1238, 377] on icon "Ellipses" at bounding box center [1241, 378] width 16 height 16
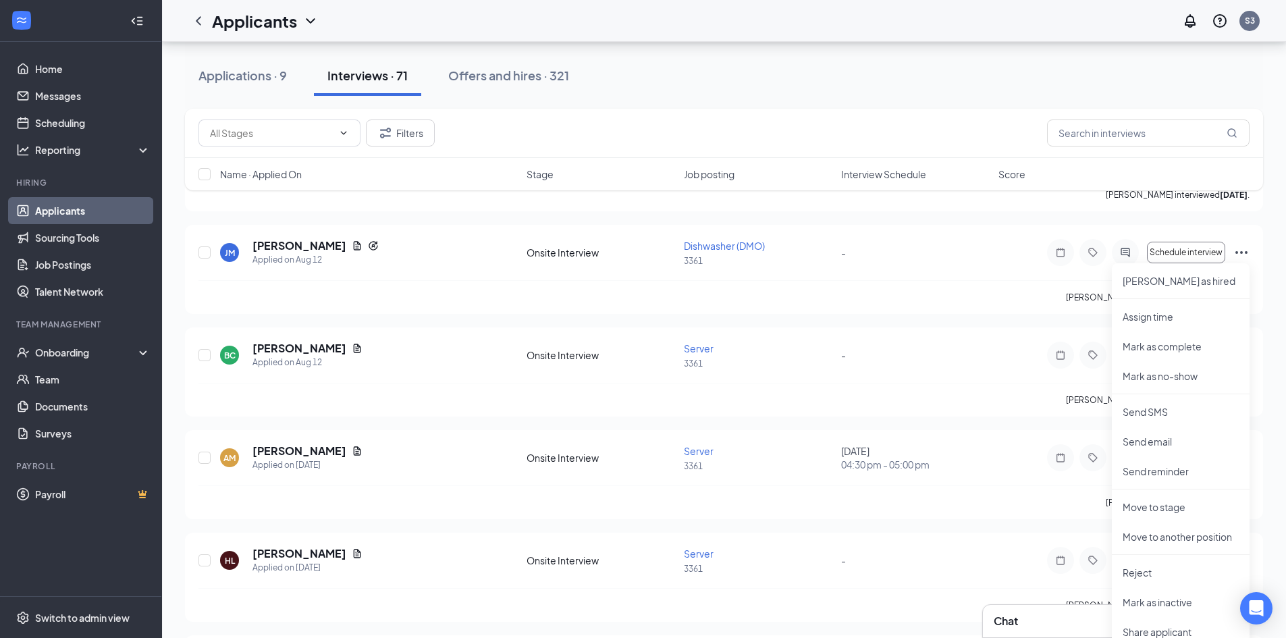
scroll to position [1687, 0]
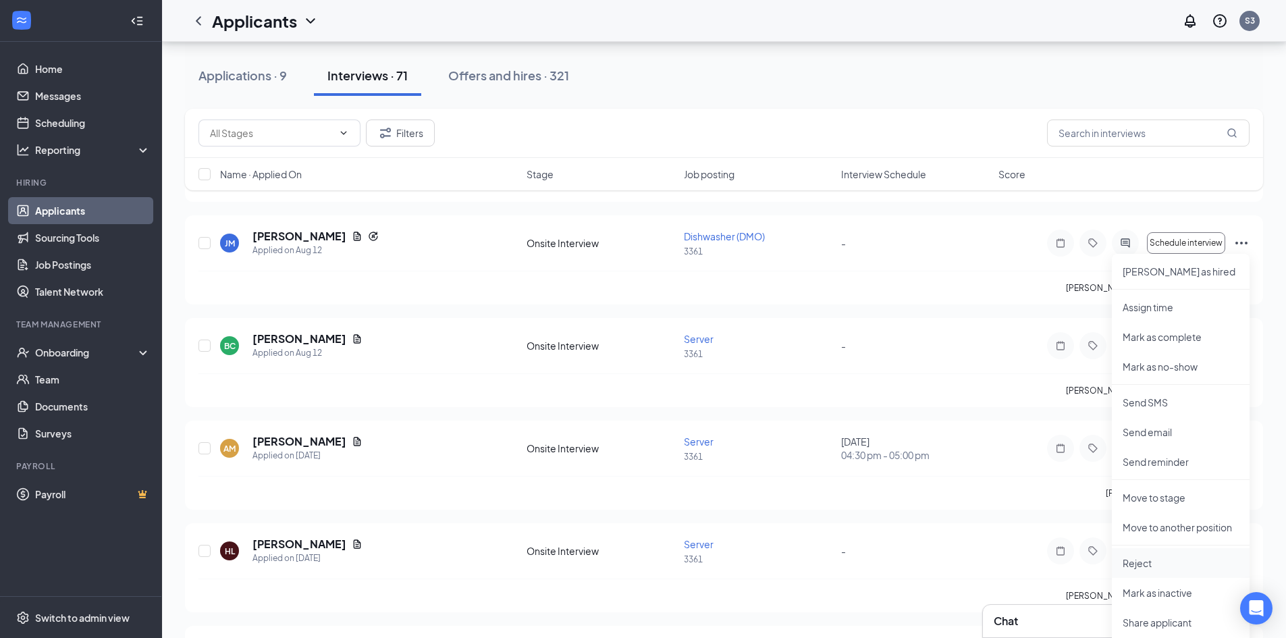
click at [1142, 559] on p "Reject" at bounding box center [1180, 562] width 116 height 13
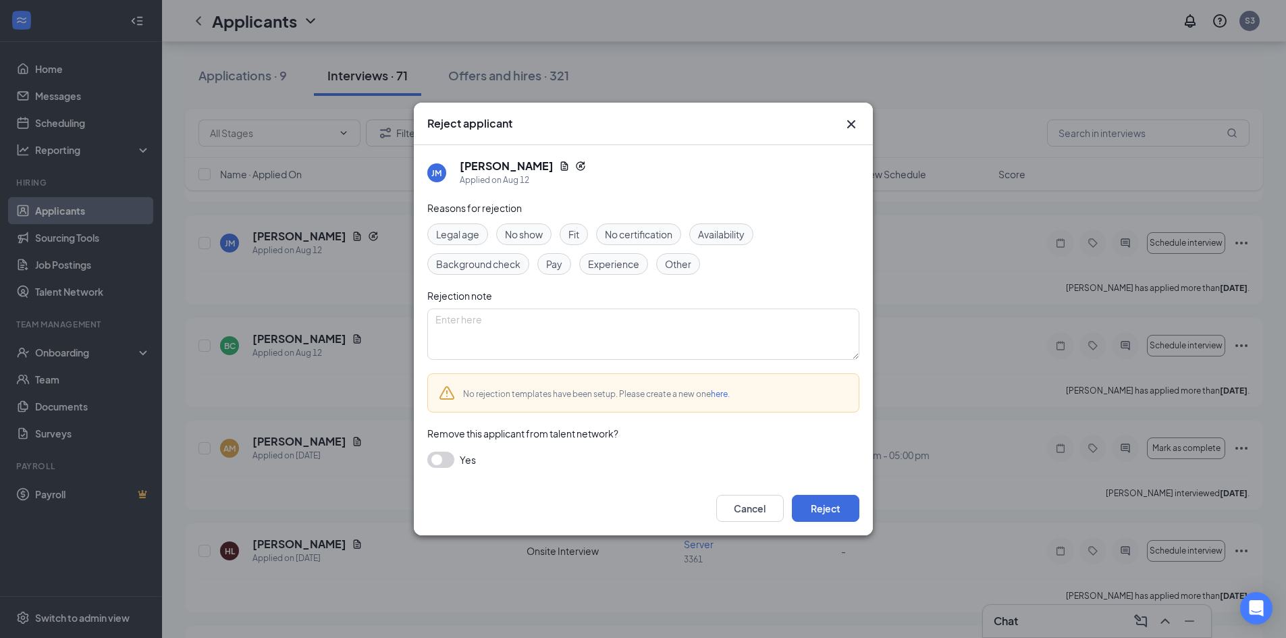
click at [568, 230] on div "Fit" at bounding box center [573, 234] width 28 height 22
click at [817, 509] on button "Reject" at bounding box center [825, 508] width 67 height 27
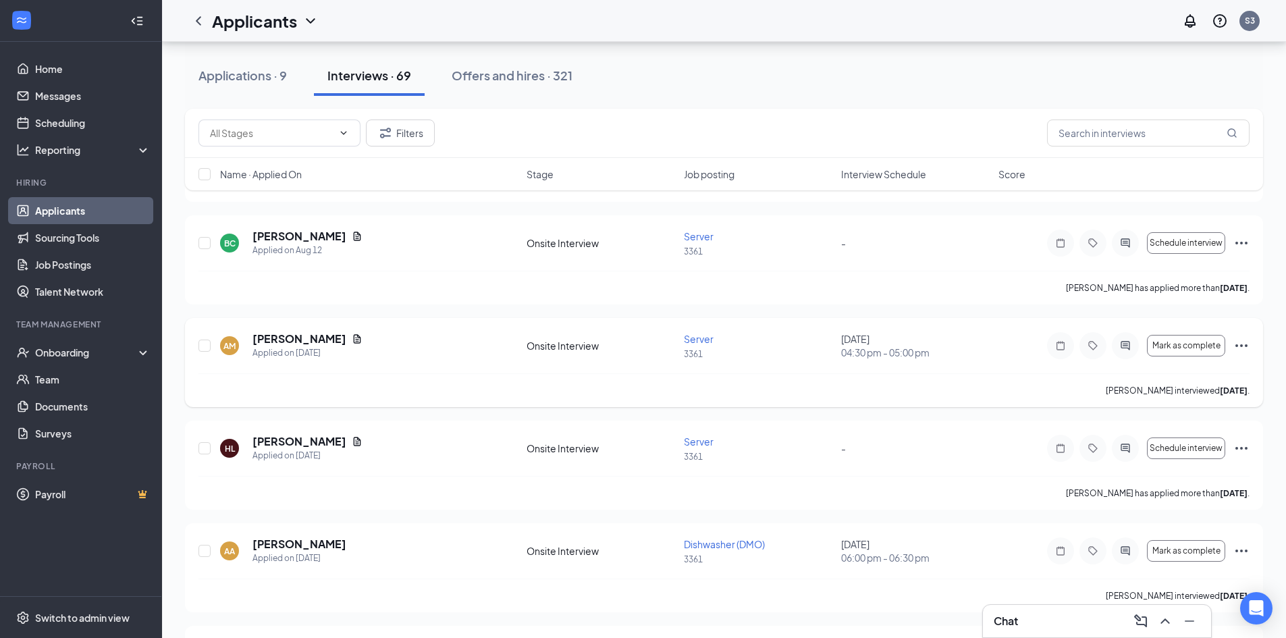
click at [1238, 342] on icon "Ellipses" at bounding box center [1241, 345] width 16 height 16
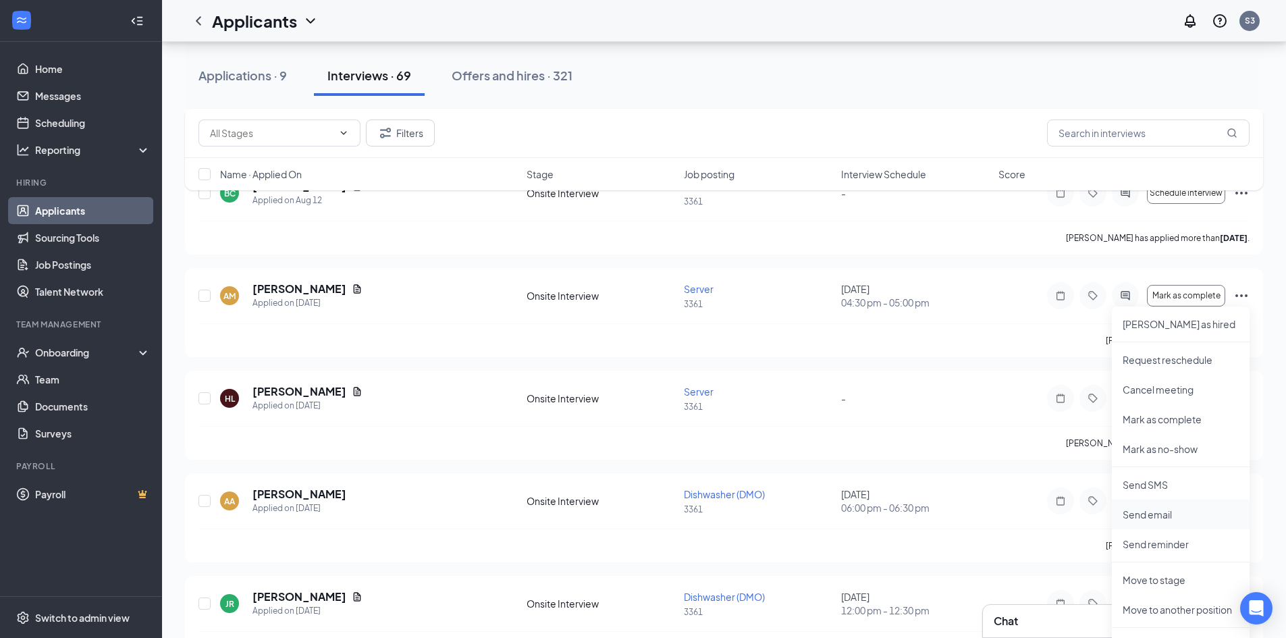
scroll to position [1822, 0]
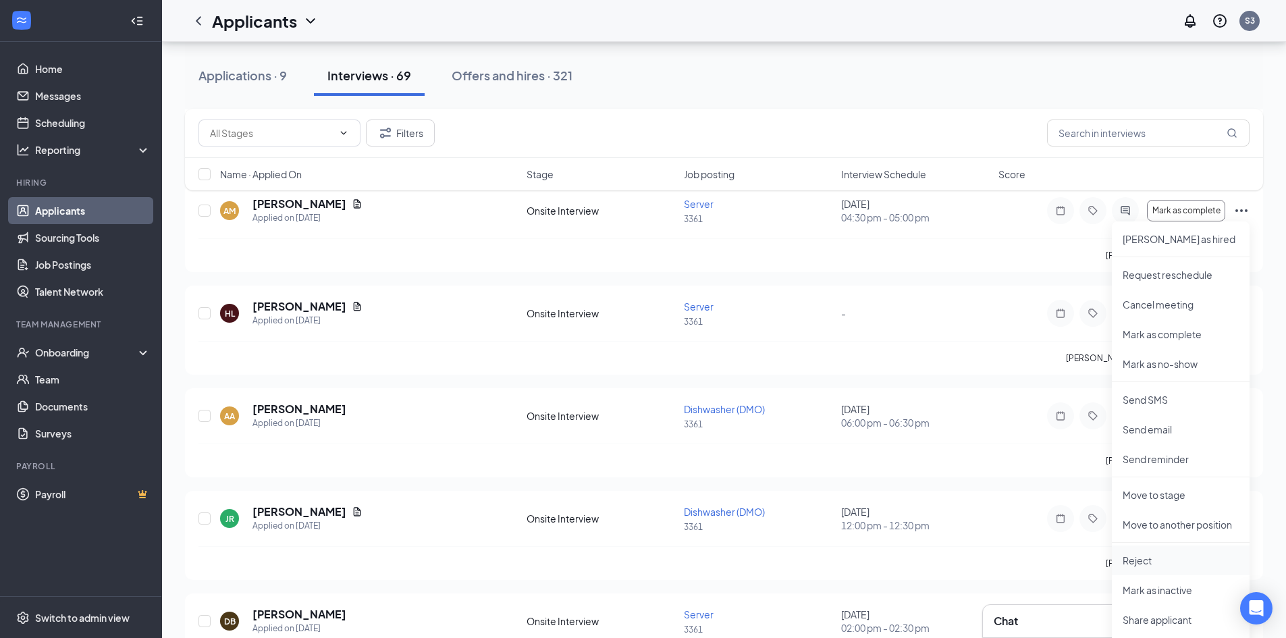
click at [1149, 556] on p "Reject" at bounding box center [1180, 559] width 116 height 13
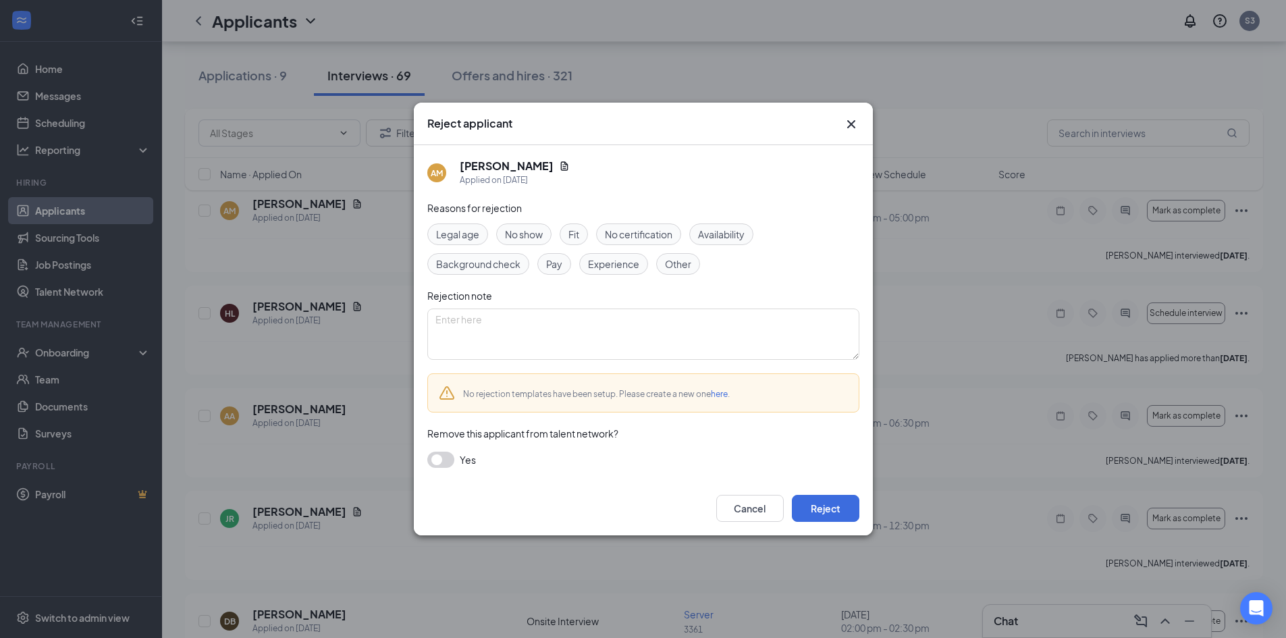
click at [575, 240] on span "Fit" at bounding box center [573, 234] width 11 height 15
click at [822, 507] on button "Reject" at bounding box center [825, 508] width 67 height 27
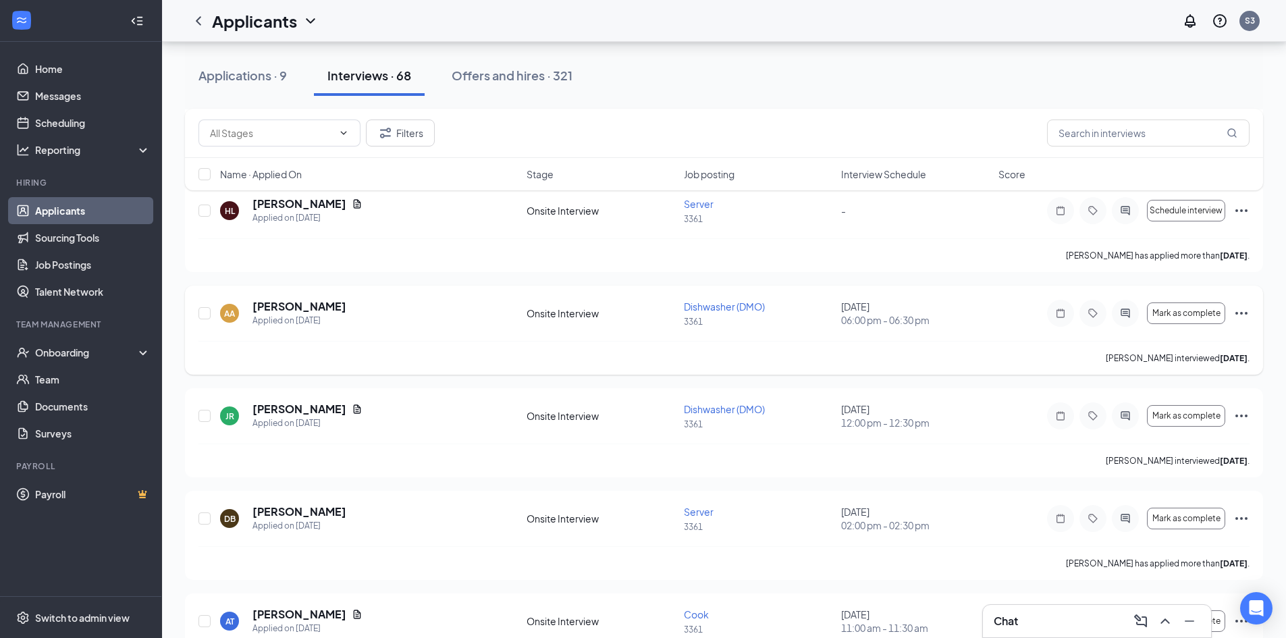
click at [1238, 311] on icon "Ellipses" at bounding box center [1241, 313] width 16 height 16
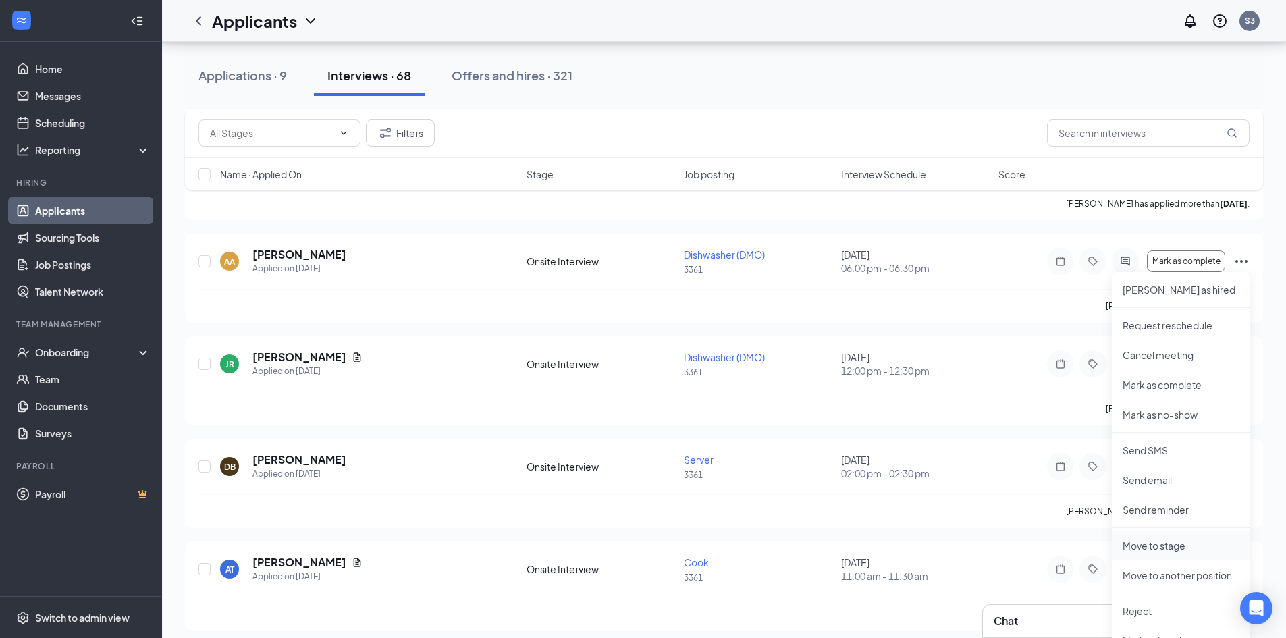
scroll to position [1890, 0]
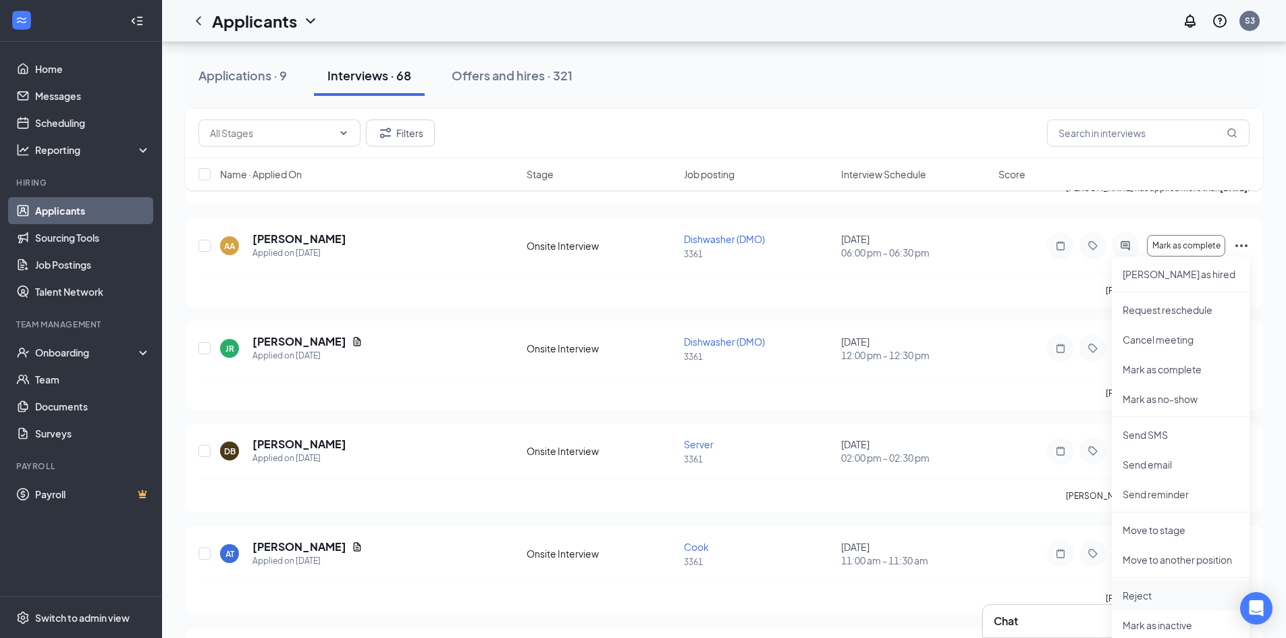
click at [1136, 595] on p "Reject" at bounding box center [1180, 594] width 116 height 13
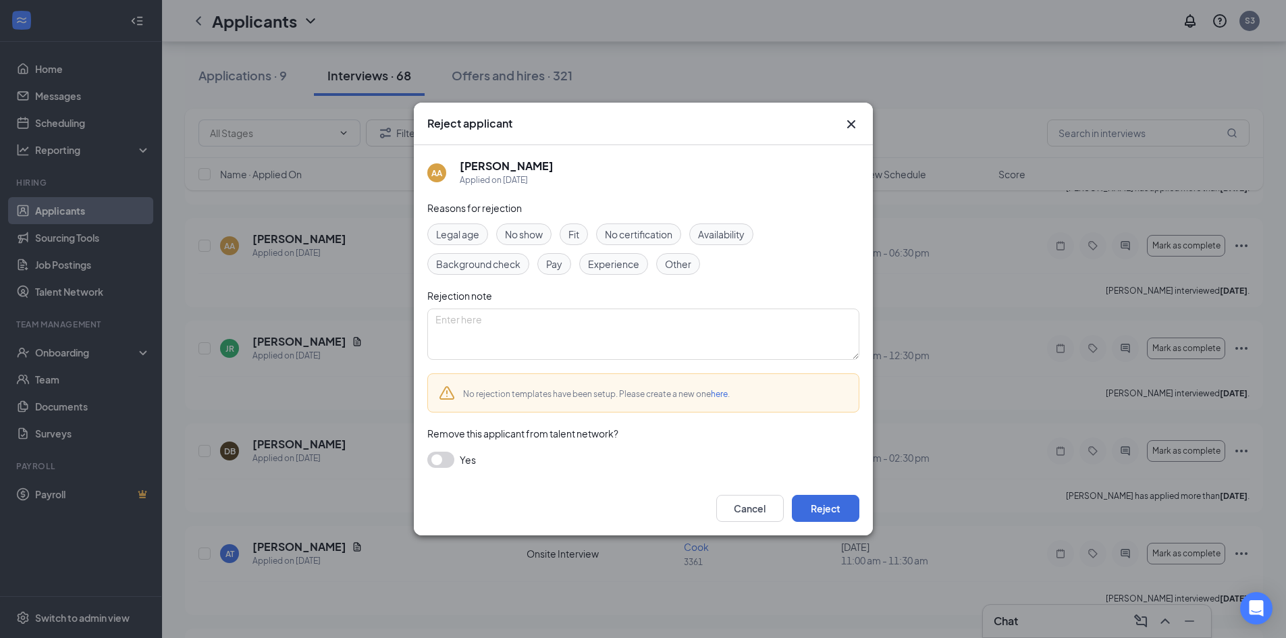
click at [569, 229] on span "Fit" at bounding box center [573, 234] width 11 height 15
click at [813, 497] on button "Reject" at bounding box center [825, 508] width 67 height 27
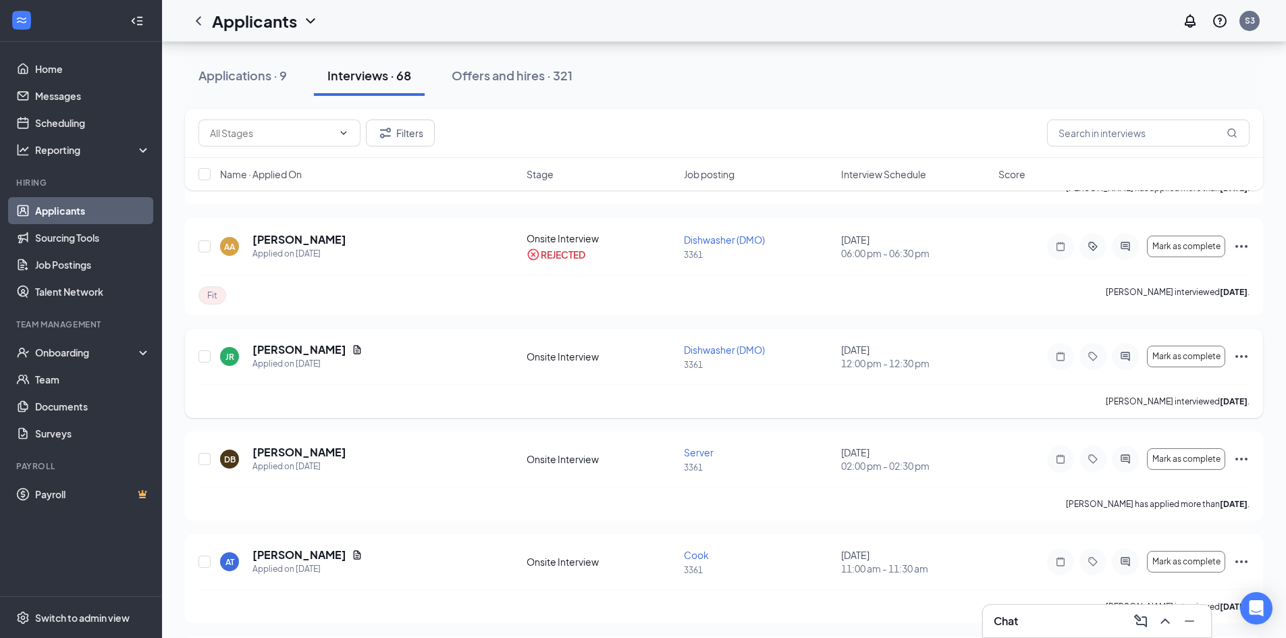
click at [1241, 359] on icon "Ellipses" at bounding box center [1241, 356] width 16 height 16
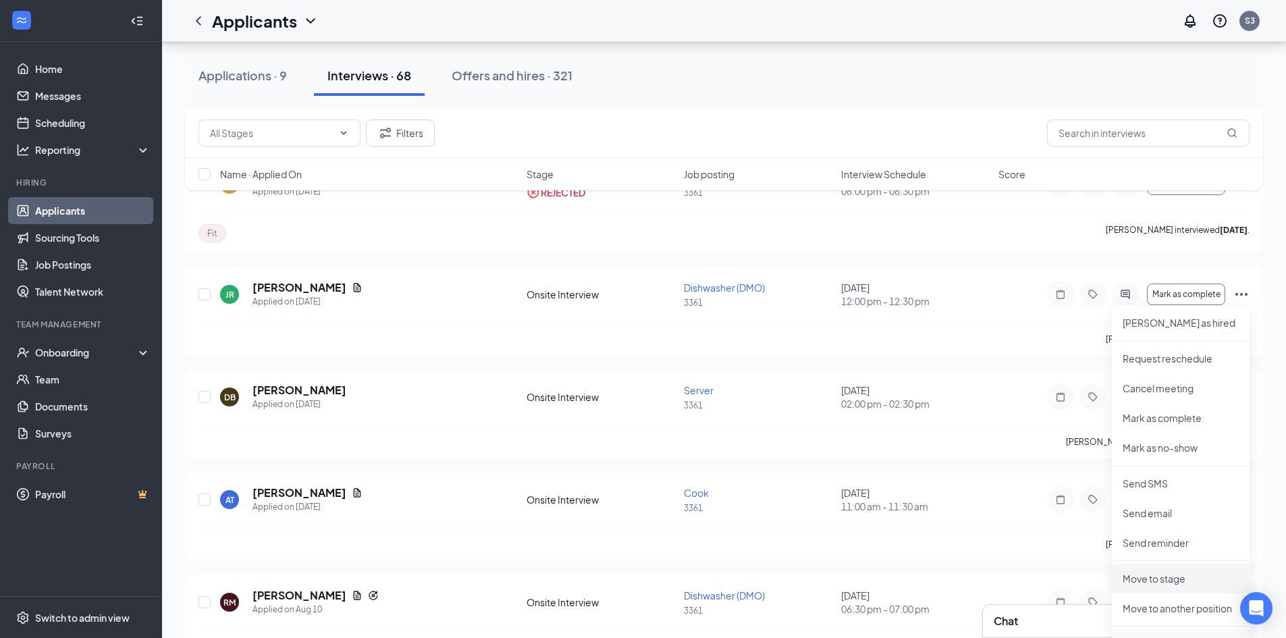
scroll to position [2092, 0]
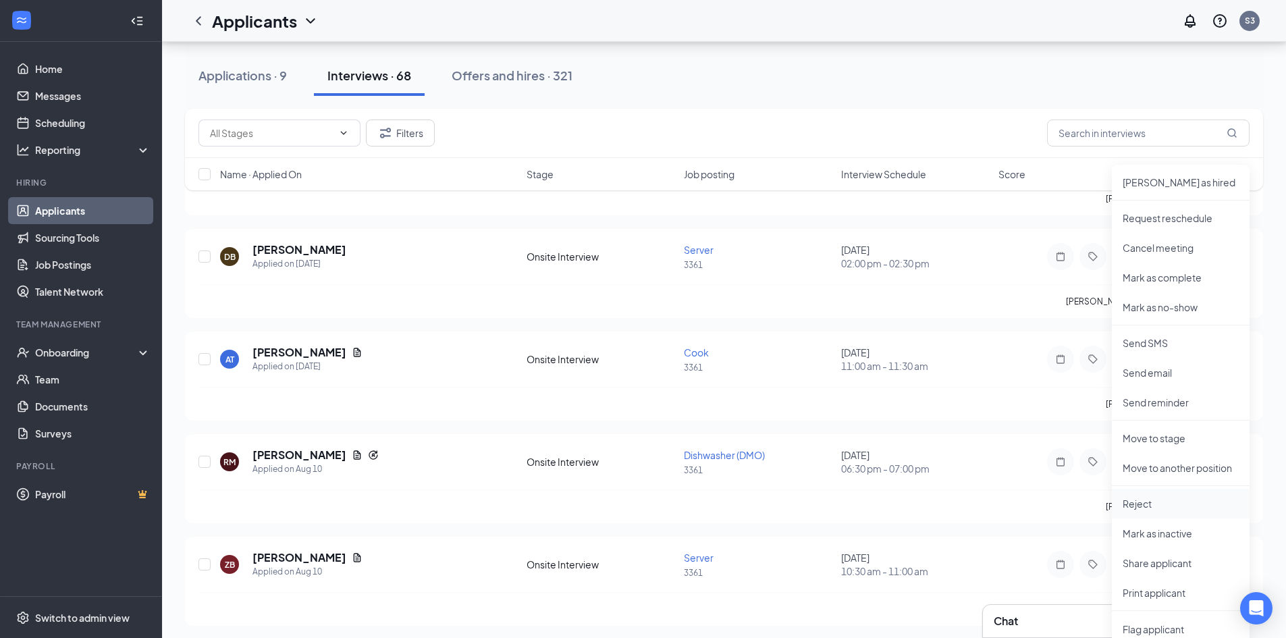
click at [1130, 497] on p "Reject" at bounding box center [1180, 503] width 116 height 13
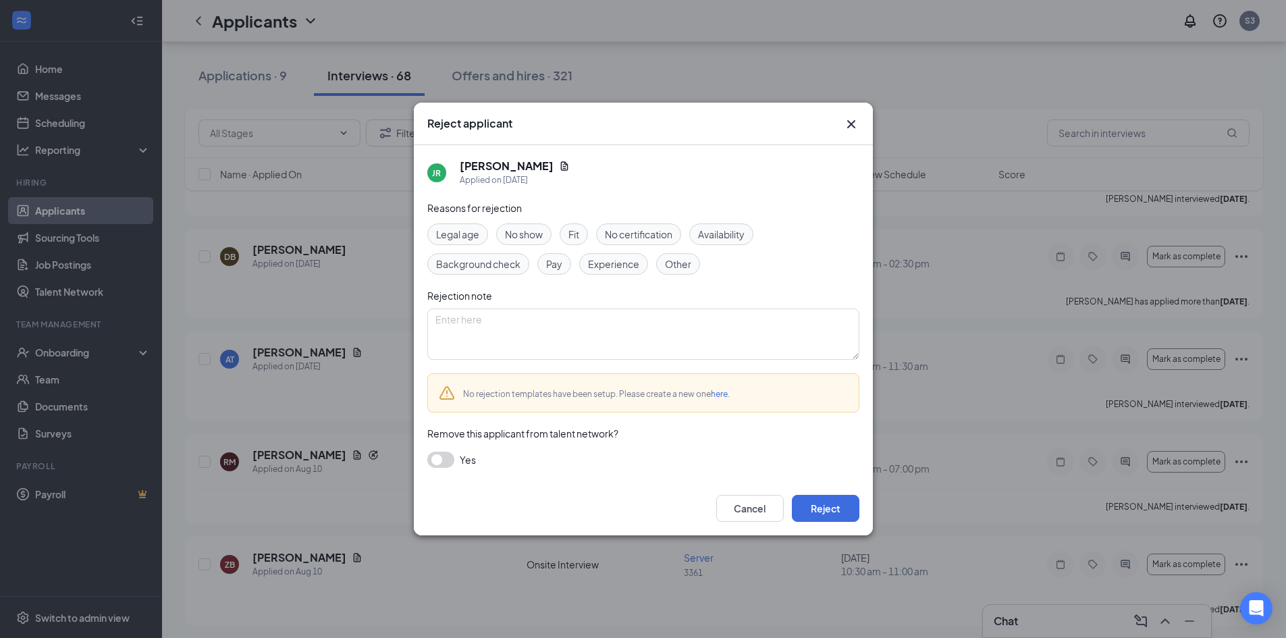
click at [567, 231] on div "Fit" at bounding box center [573, 234] width 28 height 22
click at [840, 509] on button "Reject" at bounding box center [825, 508] width 67 height 27
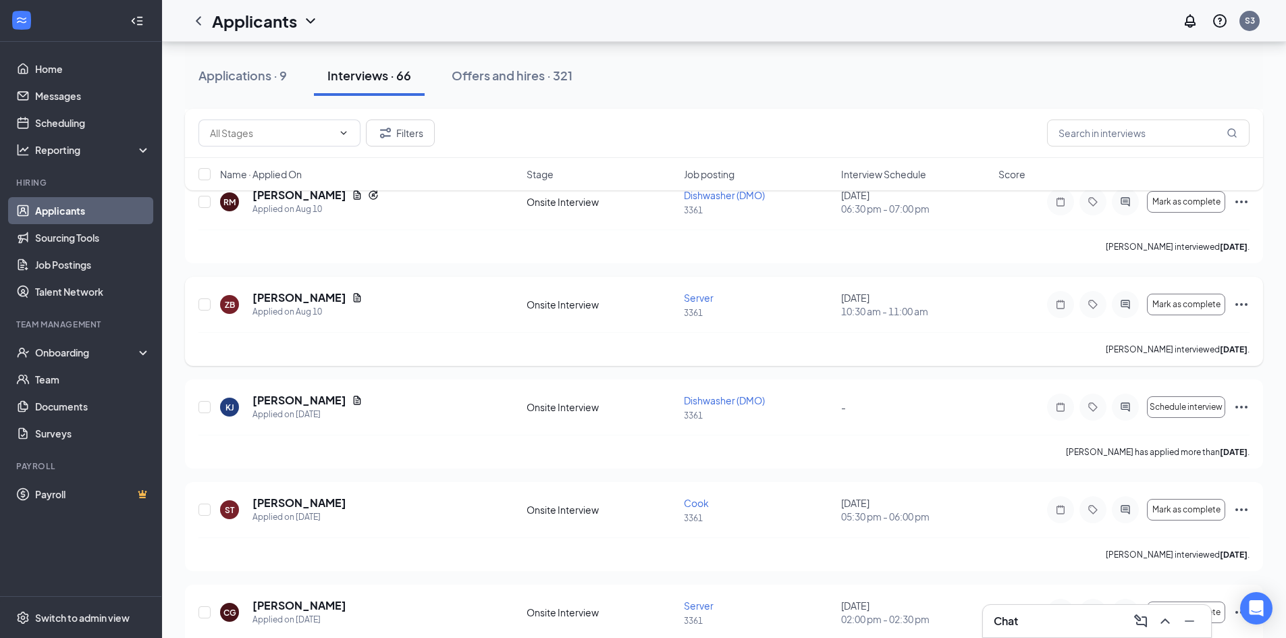
scroll to position [2160, 0]
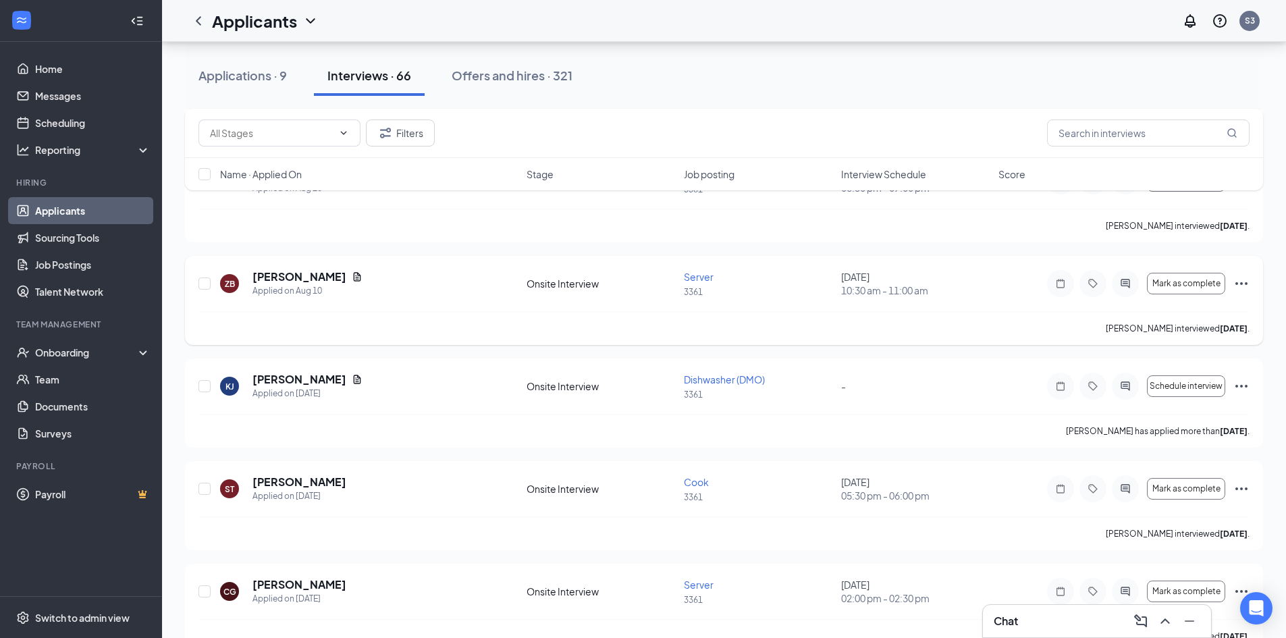
click at [1246, 282] on icon "Ellipses" at bounding box center [1241, 283] width 16 height 16
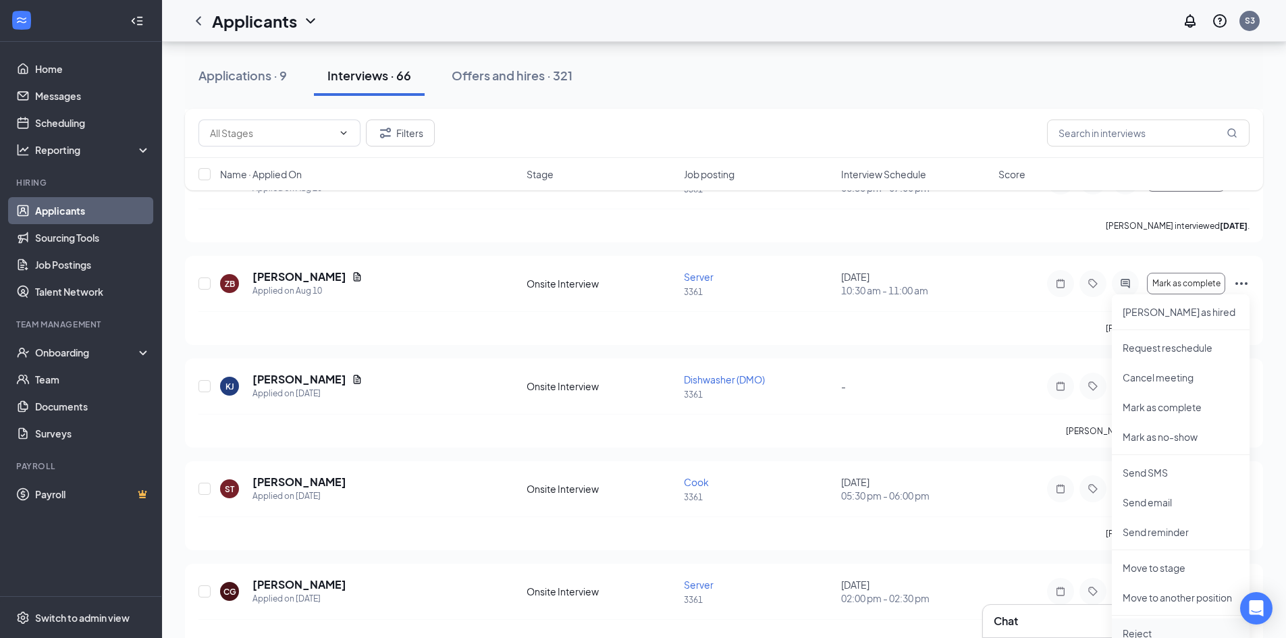
click at [1131, 626] on p "Reject" at bounding box center [1180, 632] width 116 height 13
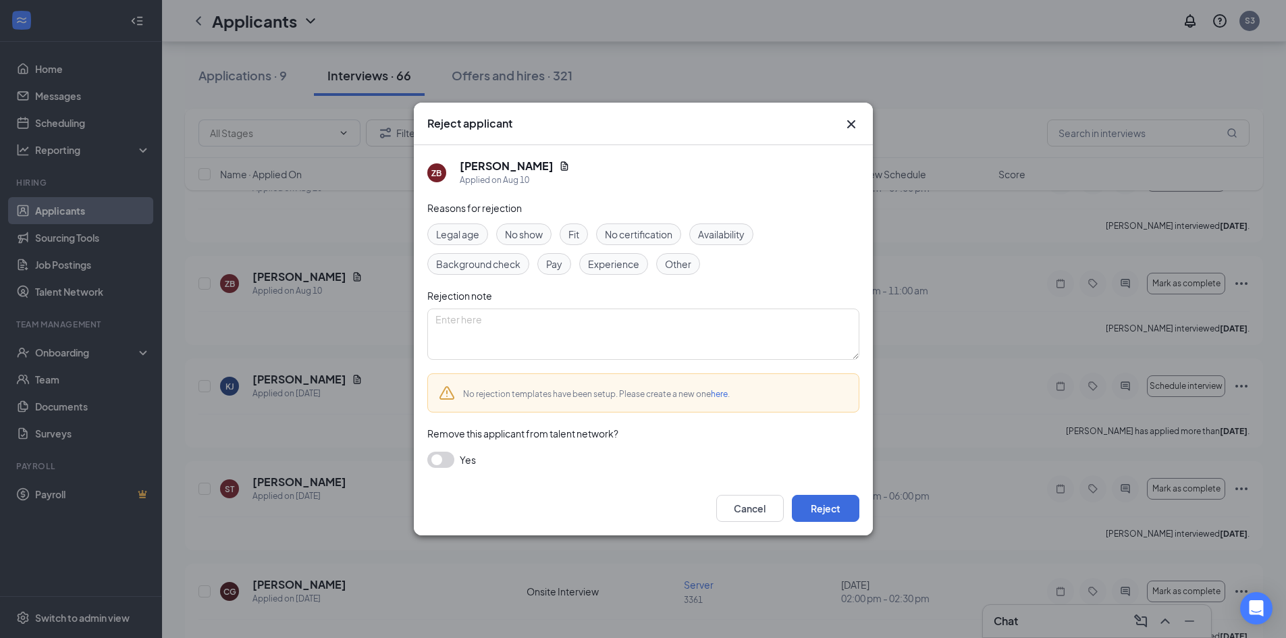
click at [576, 231] on span "Fit" at bounding box center [573, 234] width 11 height 15
click at [838, 509] on button "Reject" at bounding box center [825, 508] width 67 height 27
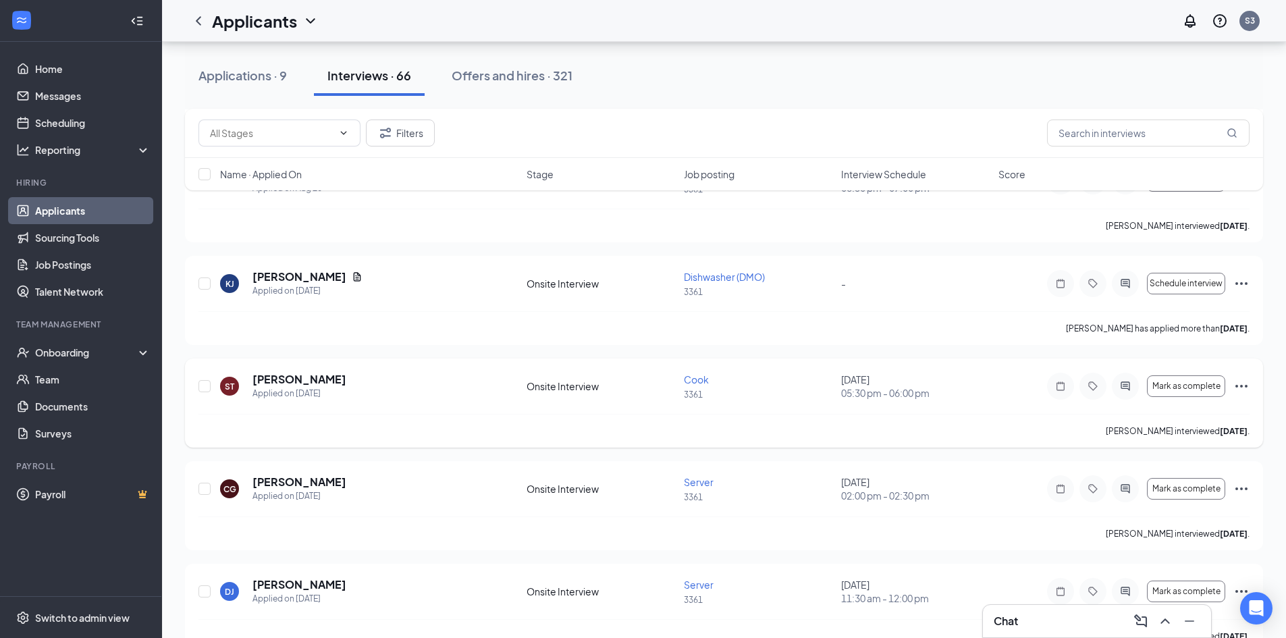
click at [1239, 383] on icon "Ellipses" at bounding box center [1241, 386] width 16 height 16
click at [1238, 275] on icon "Ellipses" at bounding box center [1241, 283] width 16 height 16
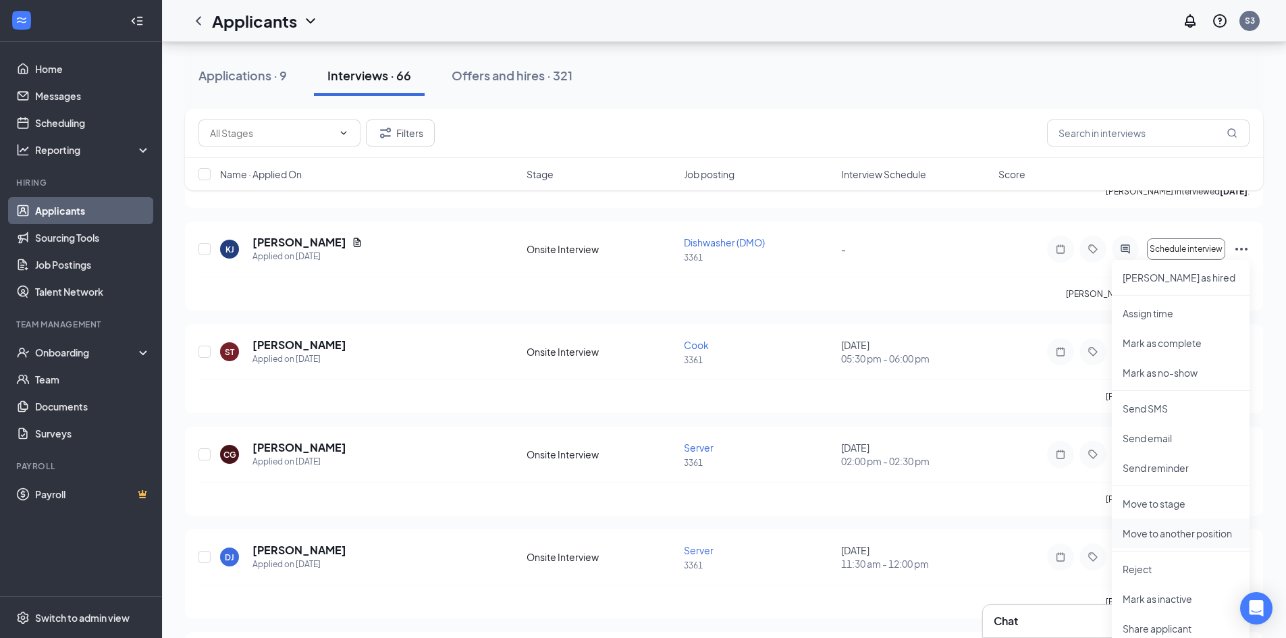
scroll to position [2227, 0]
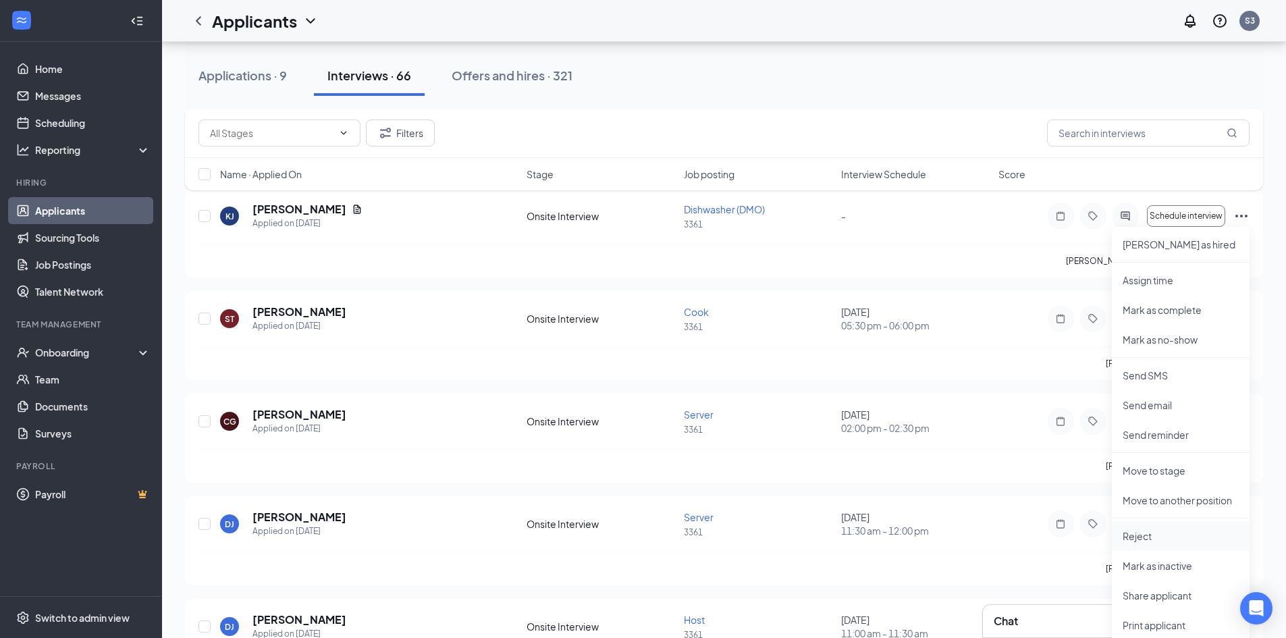
click at [1134, 532] on p "Reject" at bounding box center [1180, 535] width 116 height 13
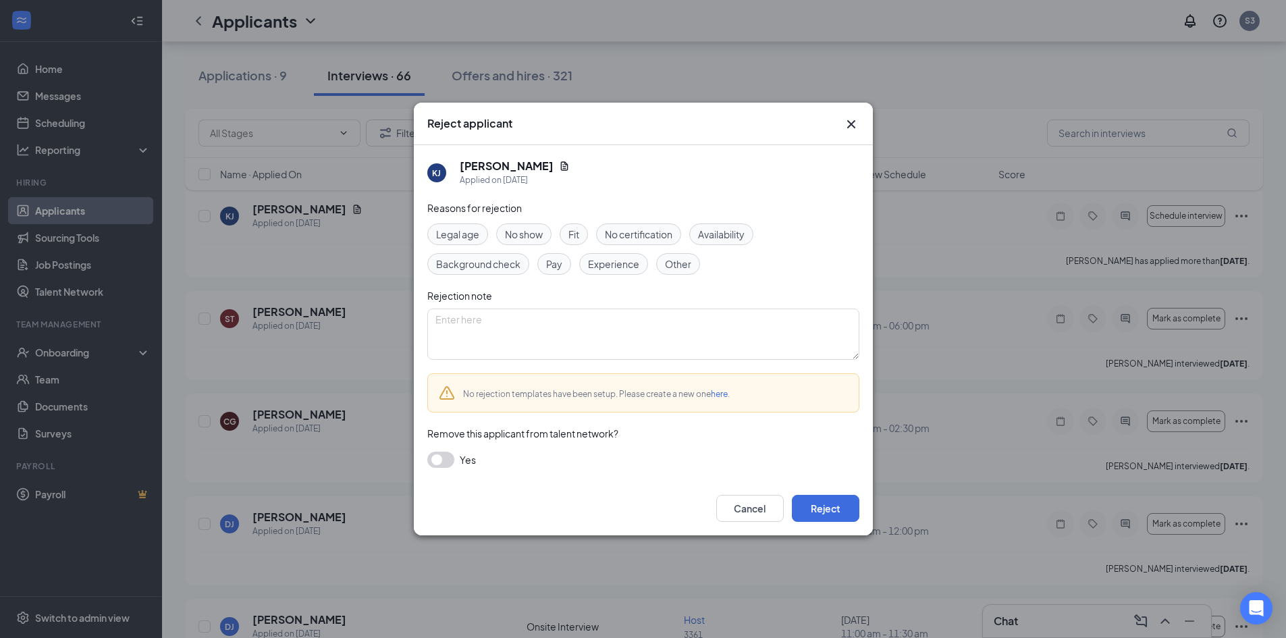
click at [572, 232] on span "Fit" at bounding box center [573, 234] width 11 height 15
click at [828, 505] on button "Reject" at bounding box center [825, 508] width 67 height 27
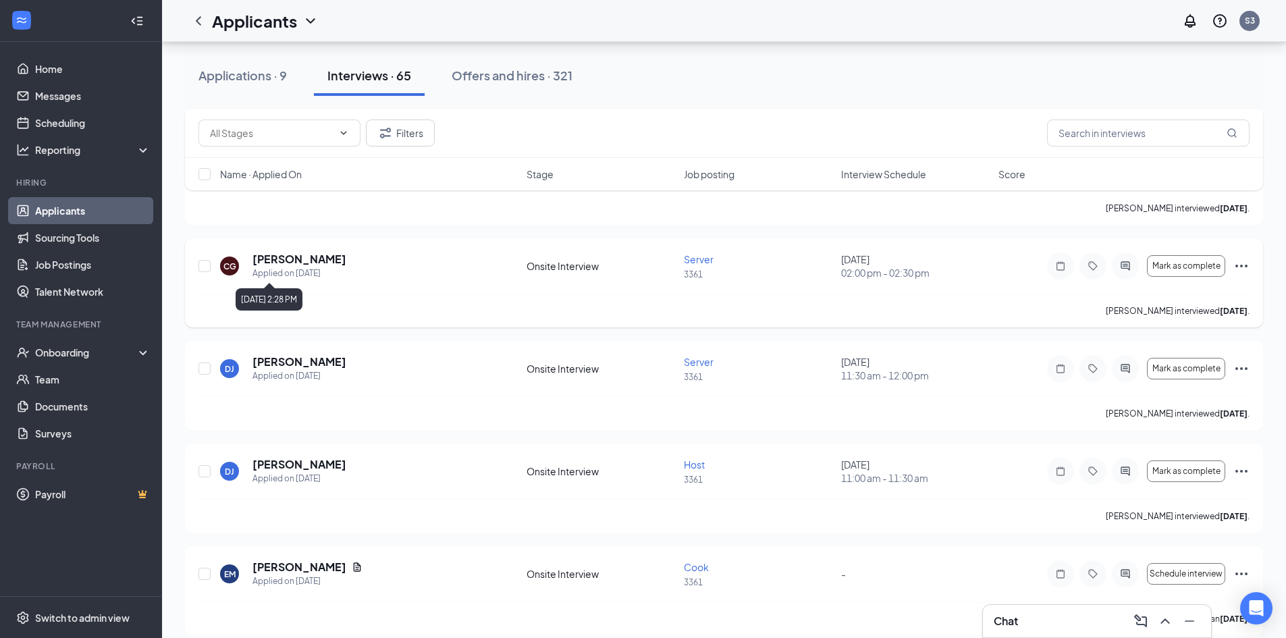
scroll to position [2295, 0]
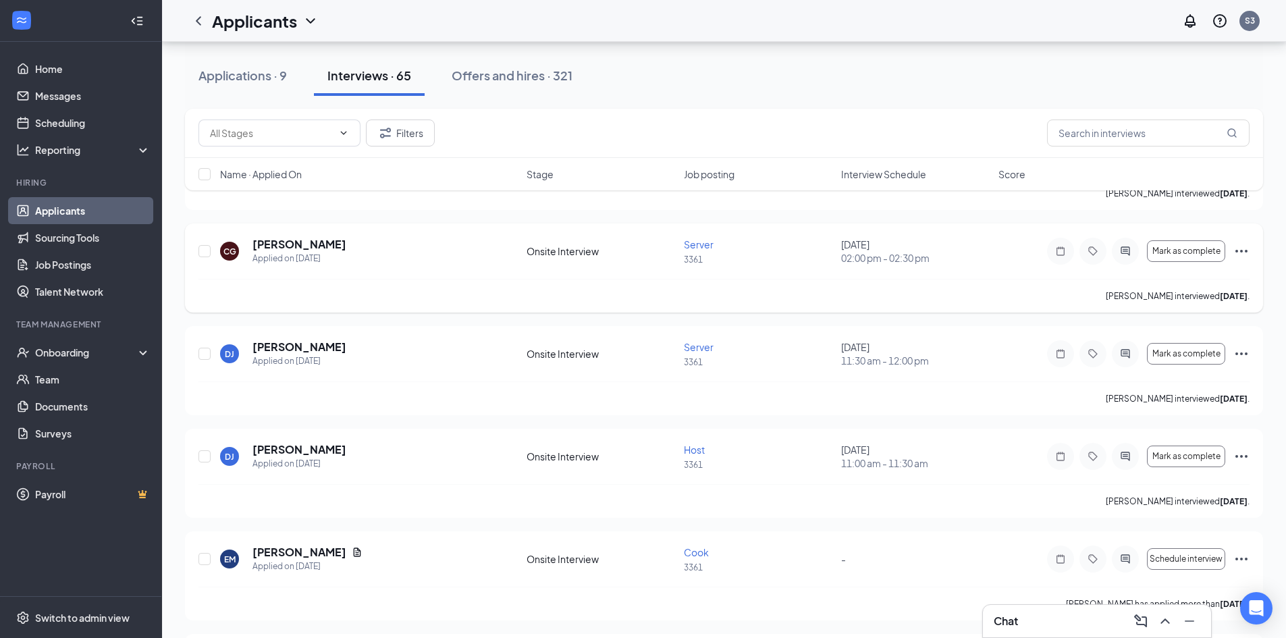
click at [1240, 250] on icon "Ellipses" at bounding box center [1241, 251] width 16 height 16
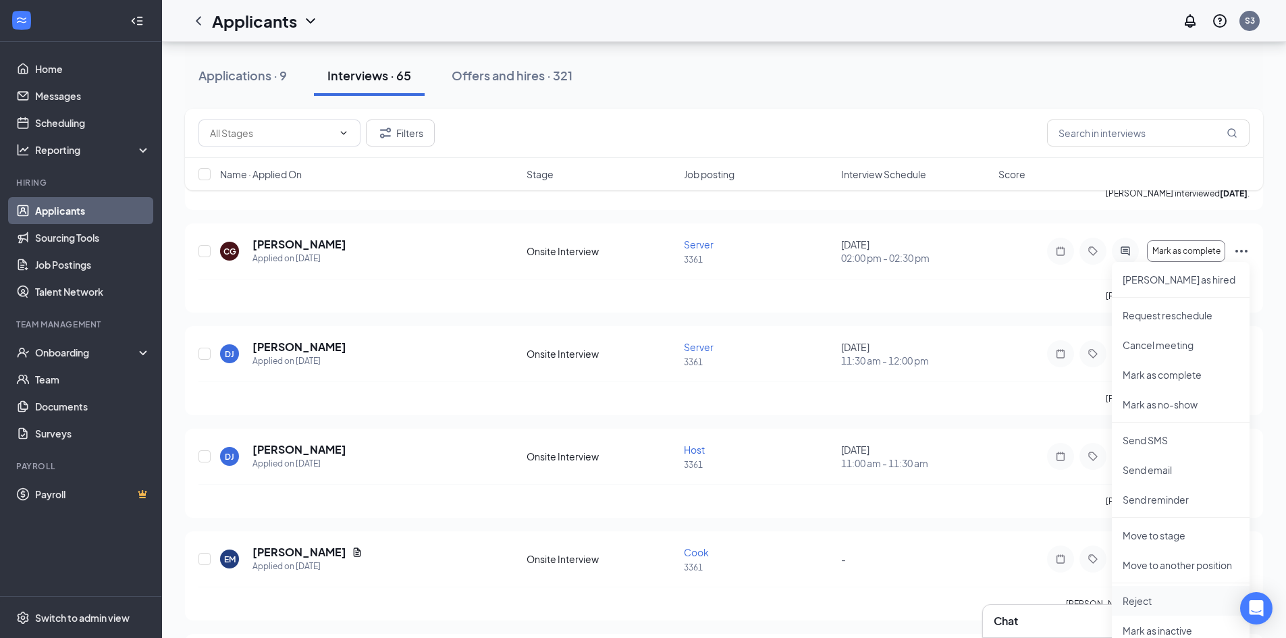
click at [1153, 602] on p "Reject" at bounding box center [1180, 600] width 116 height 13
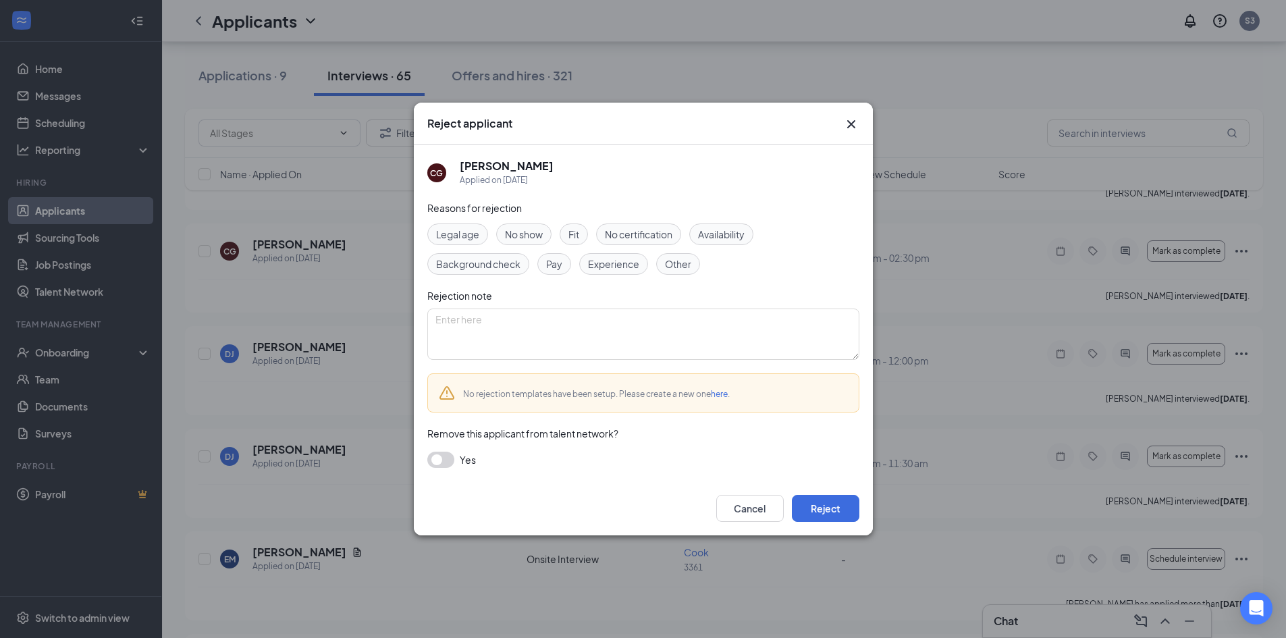
click at [568, 229] on div "Fit" at bounding box center [573, 234] width 28 height 22
click at [825, 501] on button "Reject" at bounding box center [825, 508] width 67 height 27
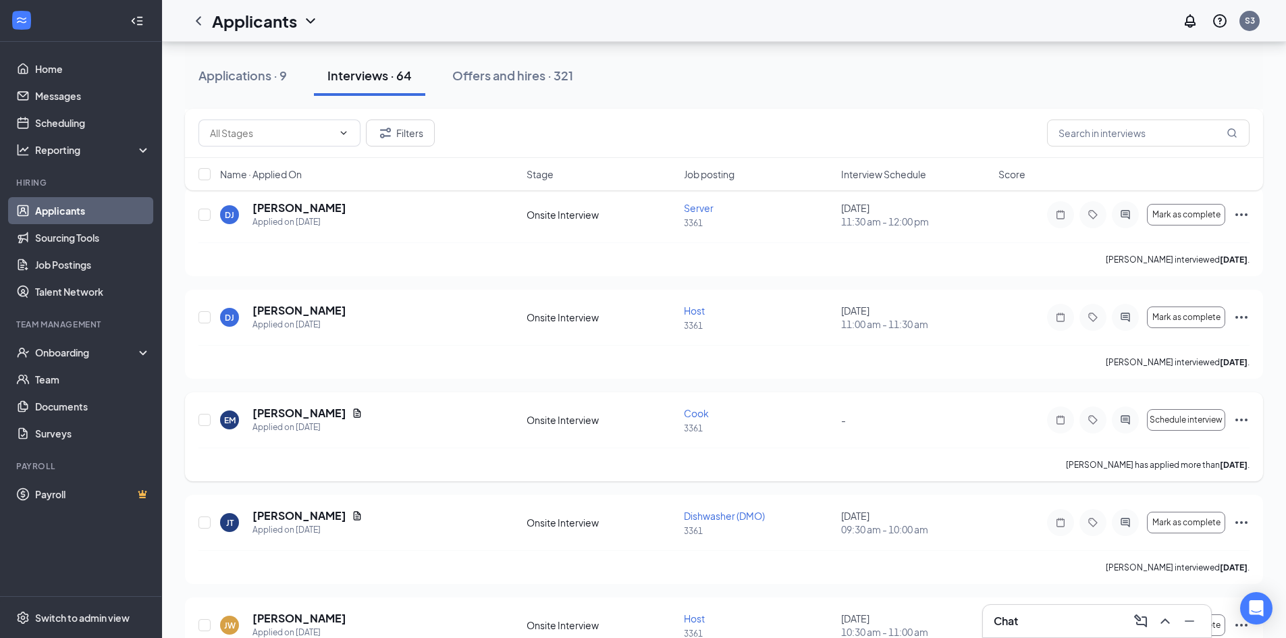
scroll to position [2430, 0]
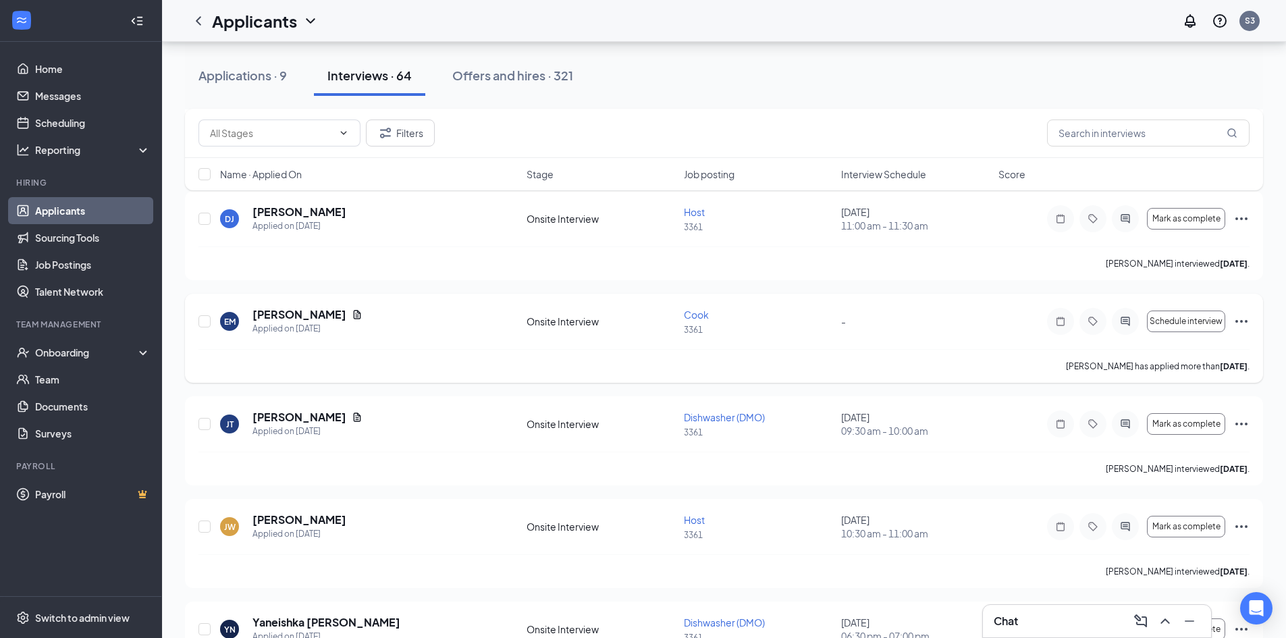
click at [1242, 321] on icon "Ellipses" at bounding box center [1241, 321] width 12 height 3
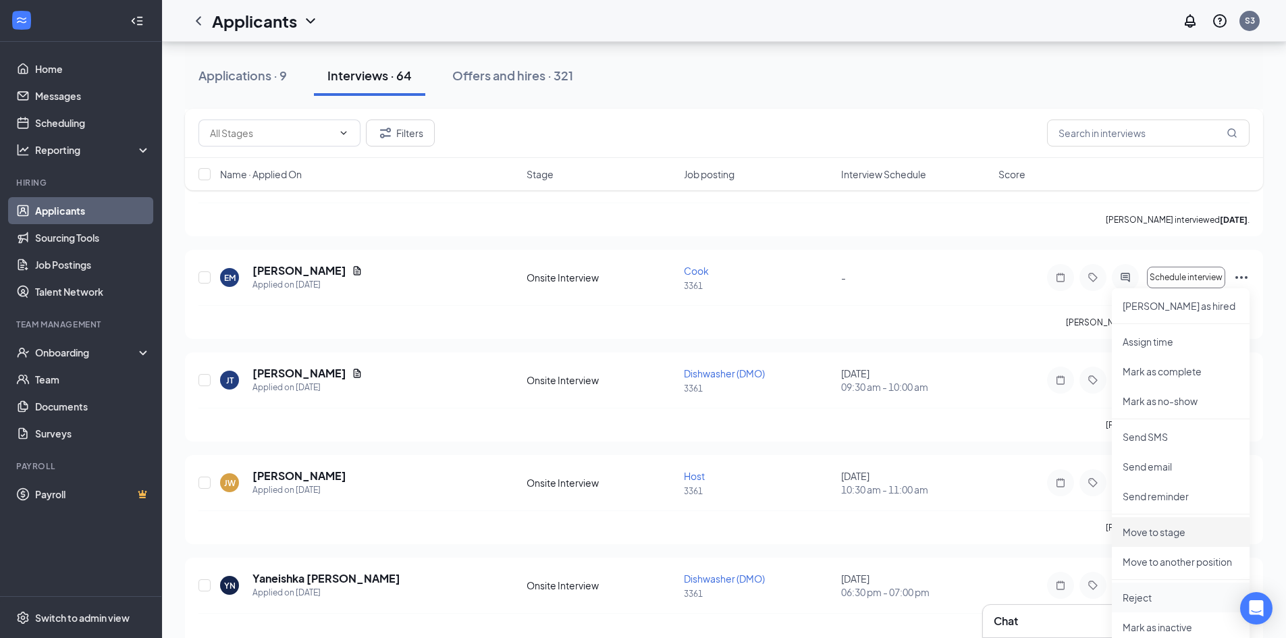
scroll to position [2497, 0]
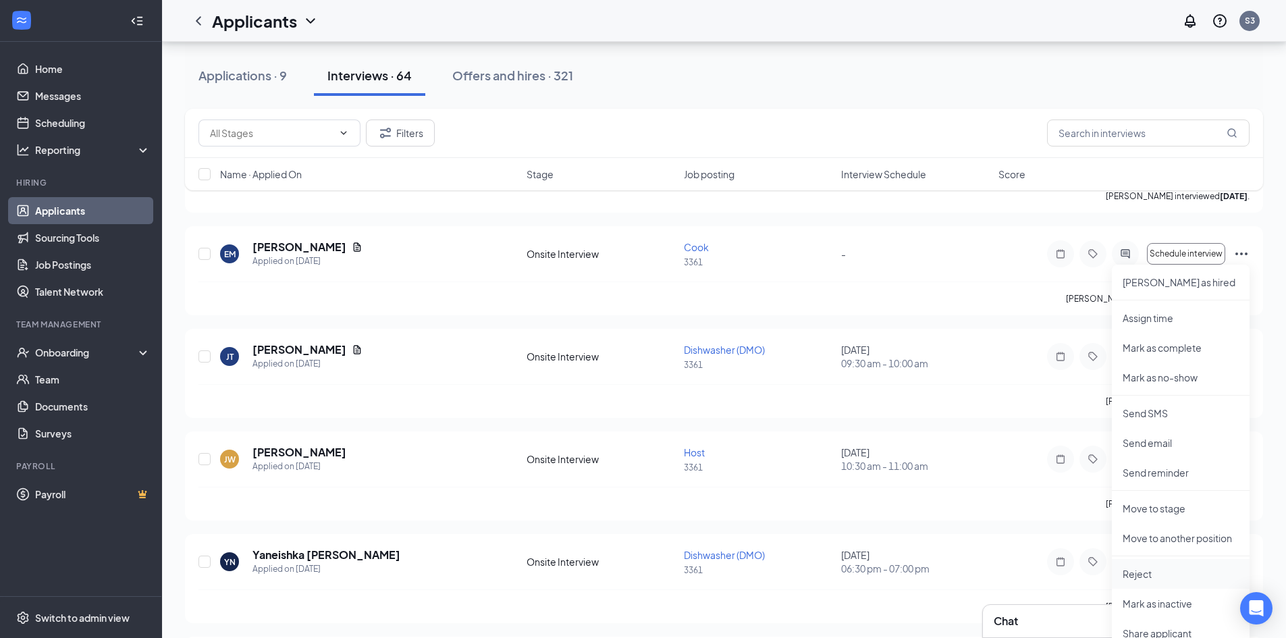
click at [1147, 568] on p "Reject" at bounding box center [1180, 573] width 116 height 13
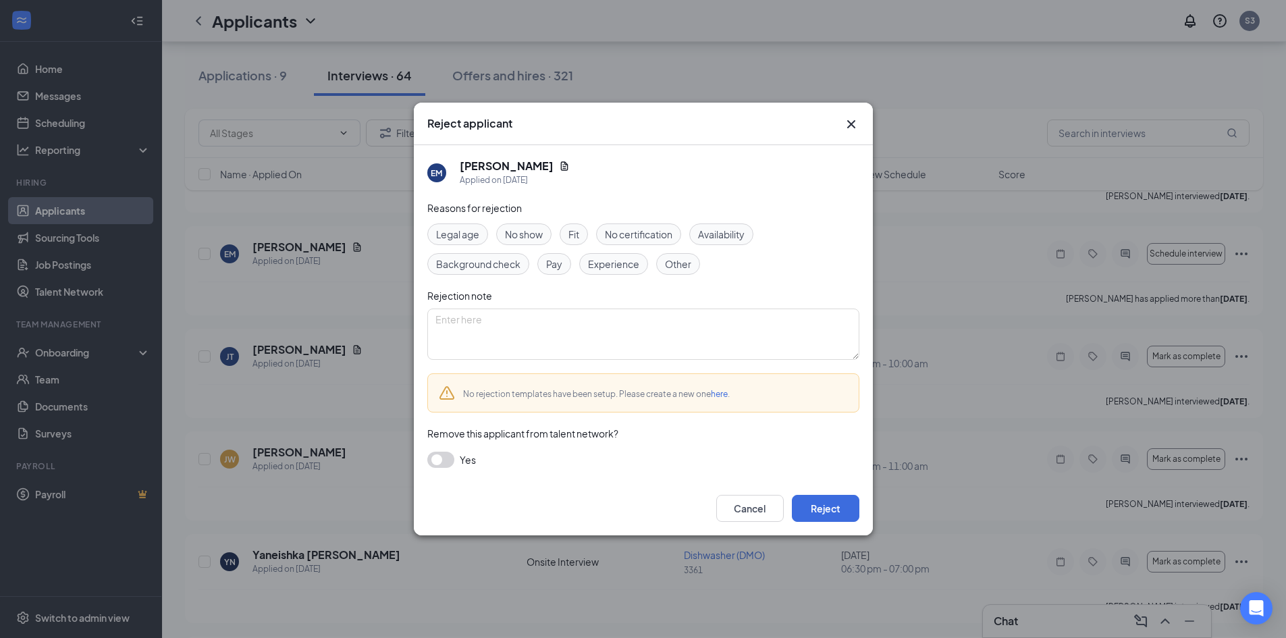
click at [569, 233] on span "Fit" at bounding box center [573, 234] width 11 height 15
click at [829, 509] on button "Reject" at bounding box center [825, 508] width 67 height 27
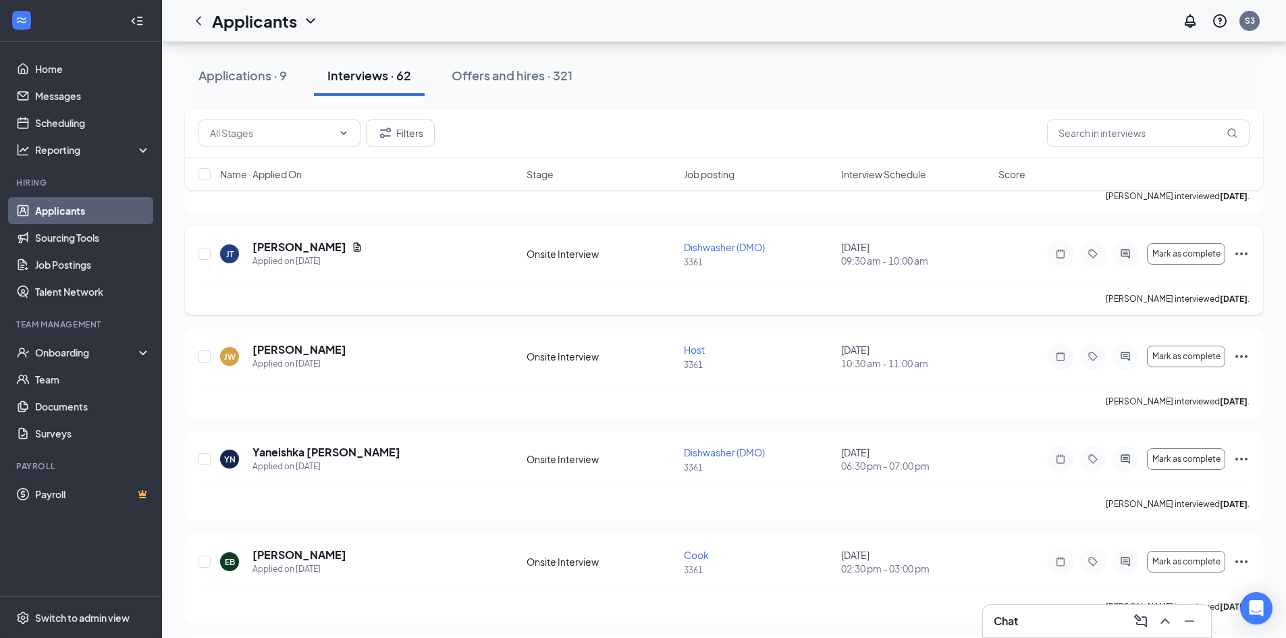
click at [1245, 250] on icon "Ellipses" at bounding box center [1241, 254] width 16 height 16
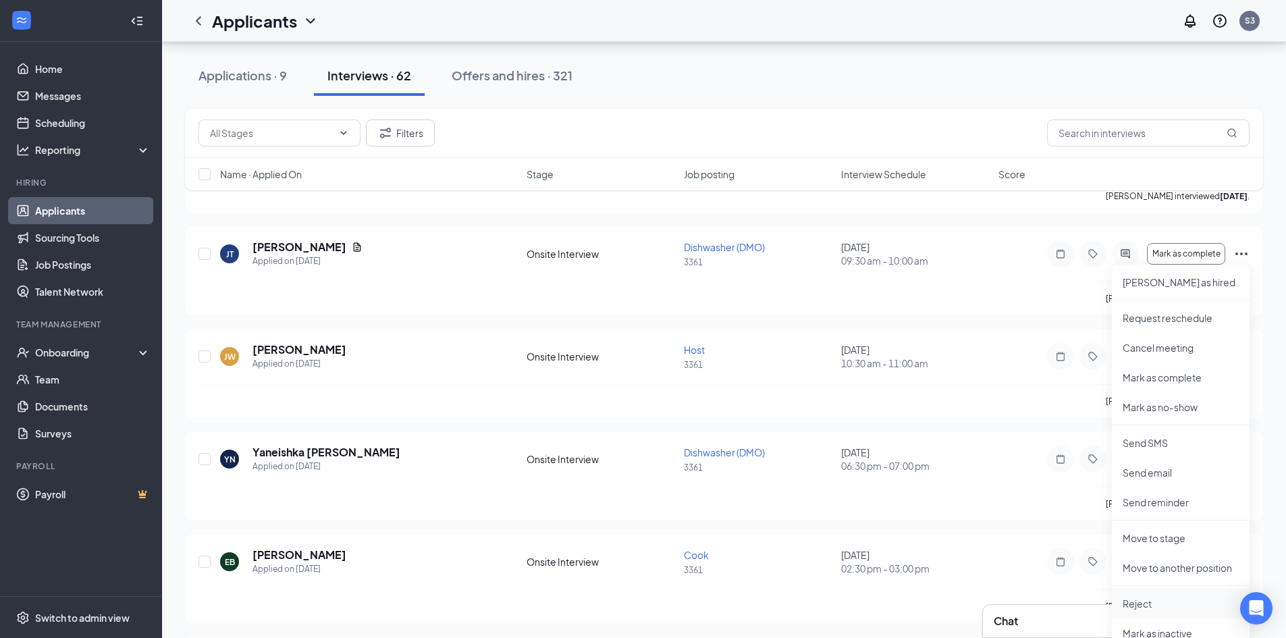
click at [1142, 603] on p "Reject" at bounding box center [1180, 603] width 116 height 13
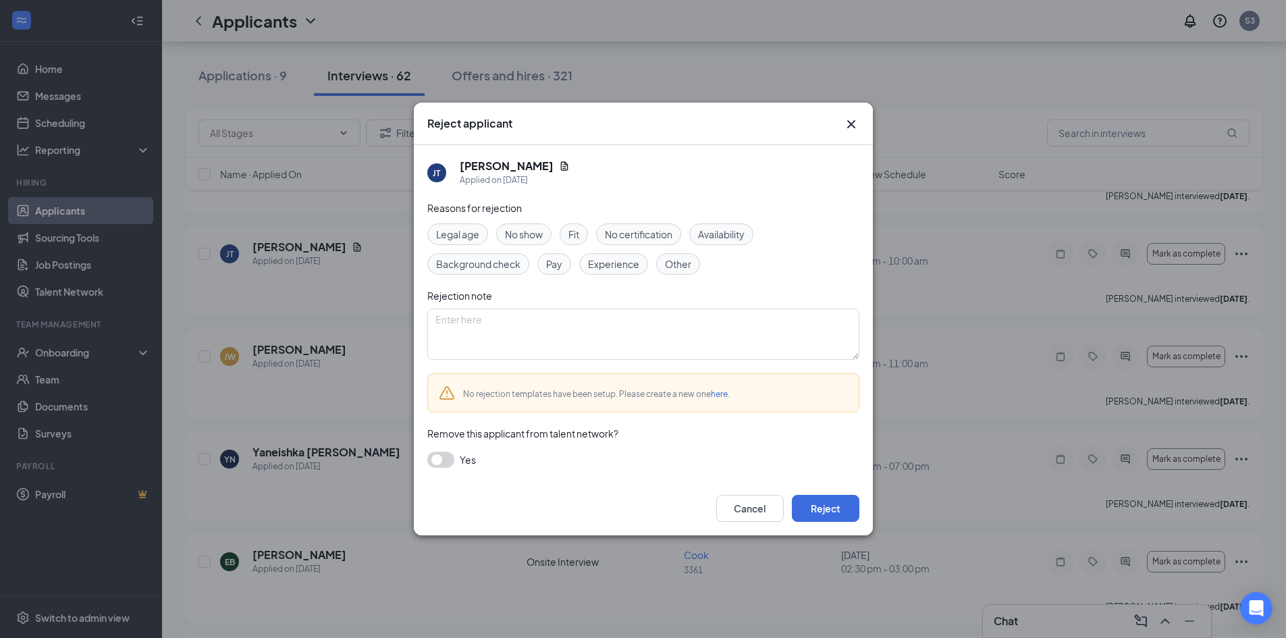
click at [571, 236] on span "Fit" at bounding box center [573, 234] width 11 height 15
click at [824, 510] on button "Reject" at bounding box center [825, 508] width 67 height 27
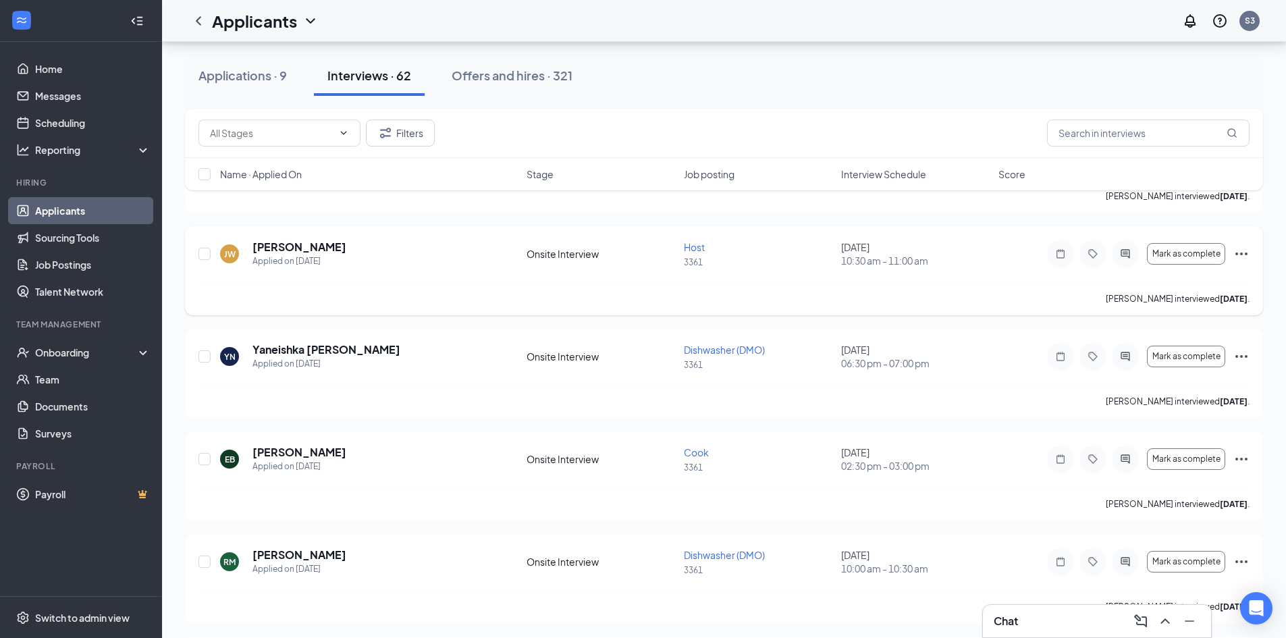
click at [1241, 252] on icon "Ellipses" at bounding box center [1241, 254] width 16 height 16
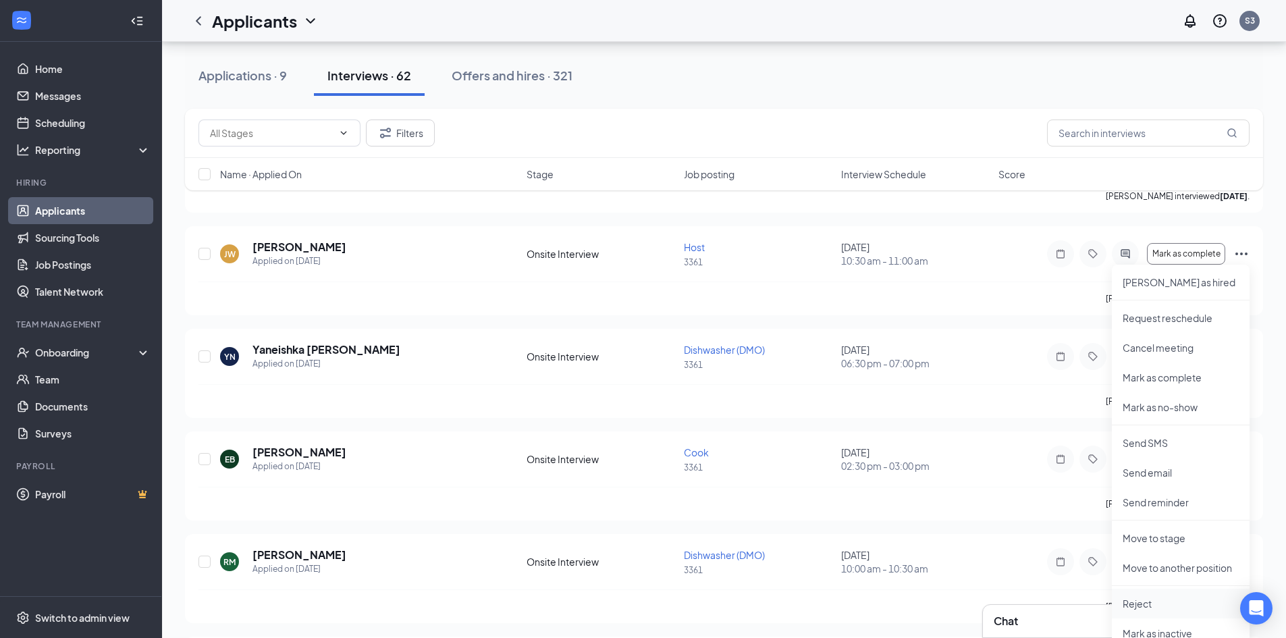
click at [1139, 599] on p "Reject" at bounding box center [1180, 603] width 116 height 13
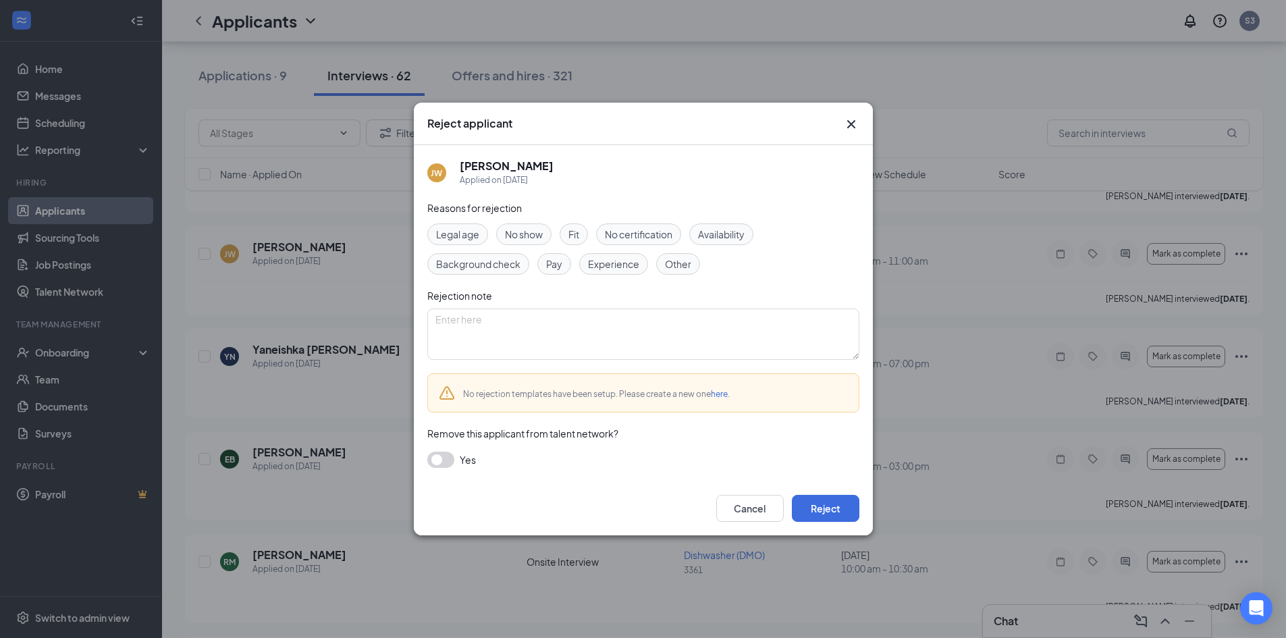
click at [568, 227] on div "Fit" at bounding box center [573, 234] width 28 height 22
click at [827, 506] on button "Reject" at bounding box center [825, 508] width 67 height 27
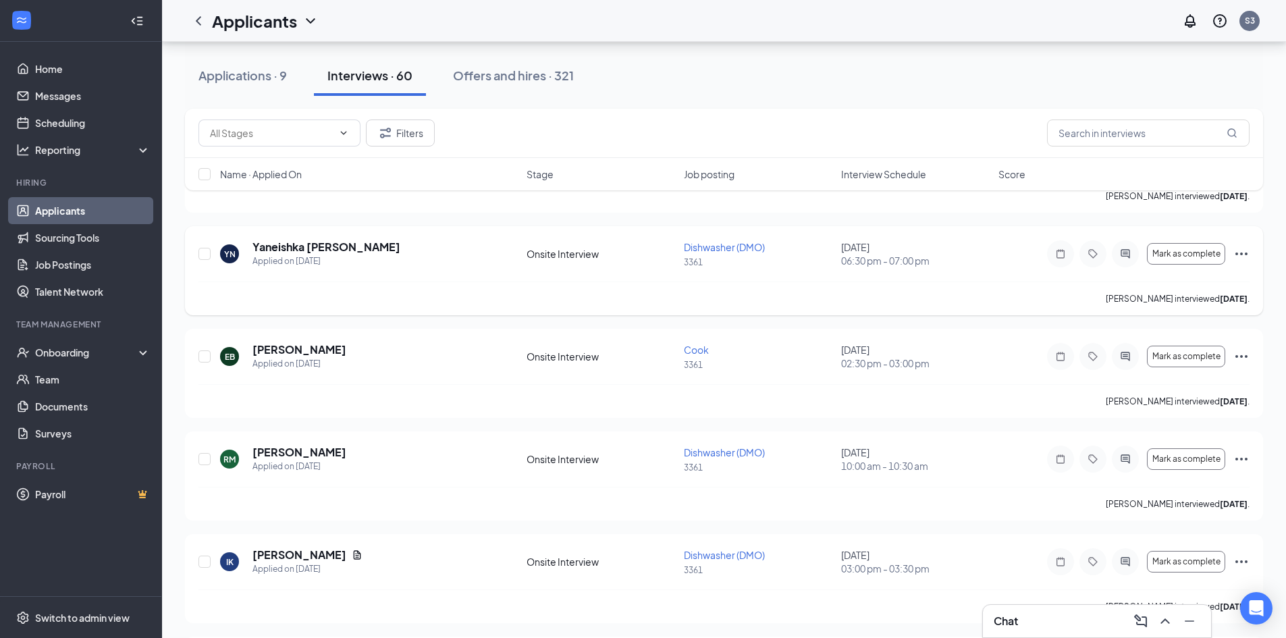
click at [1242, 255] on icon "Ellipses" at bounding box center [1241, 254] width 16 height 16
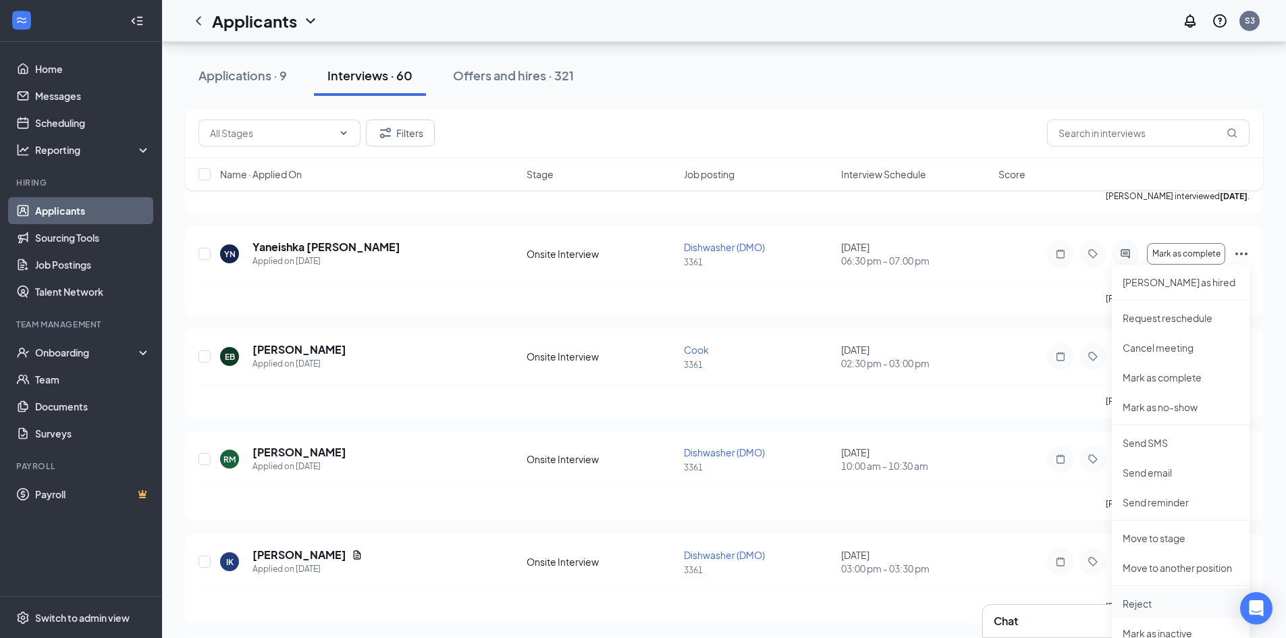
click at [1141, 603] on p "Reject" at bounding box center [1180, 603] width 116 height 13
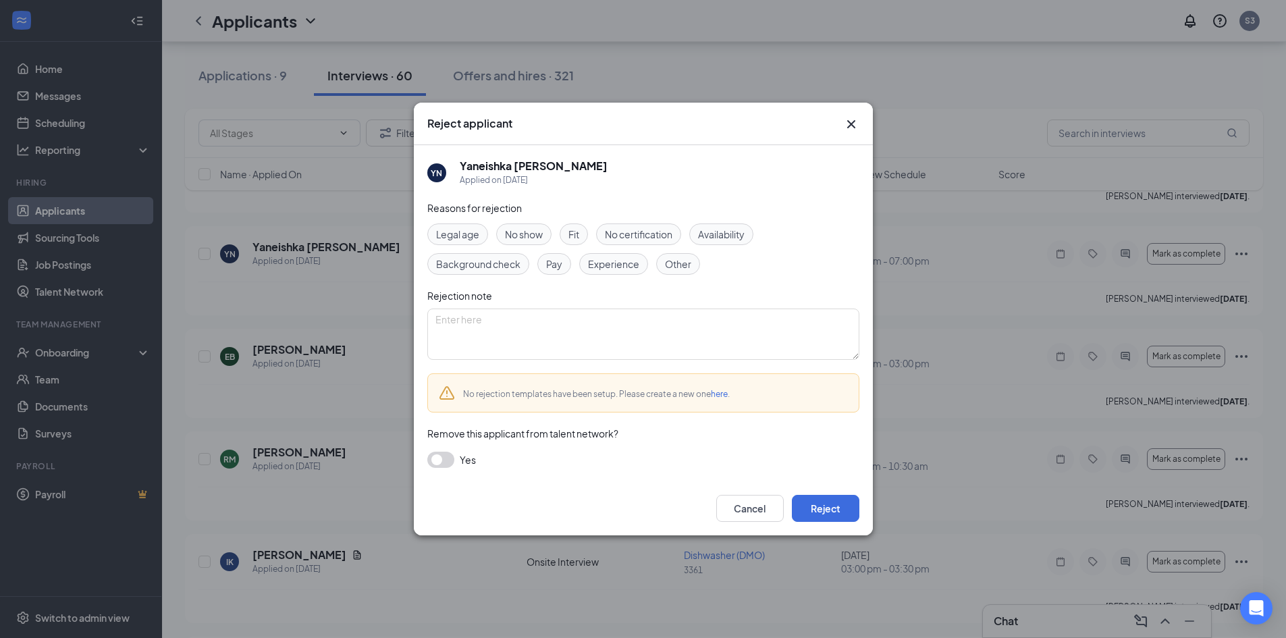
click at [568, 225] on div "Fit" at bounding box center [573, 234] width 28 height 22
click at [825, 503] on button "Reject" at bounding box center [825, 508] width 67 height 27
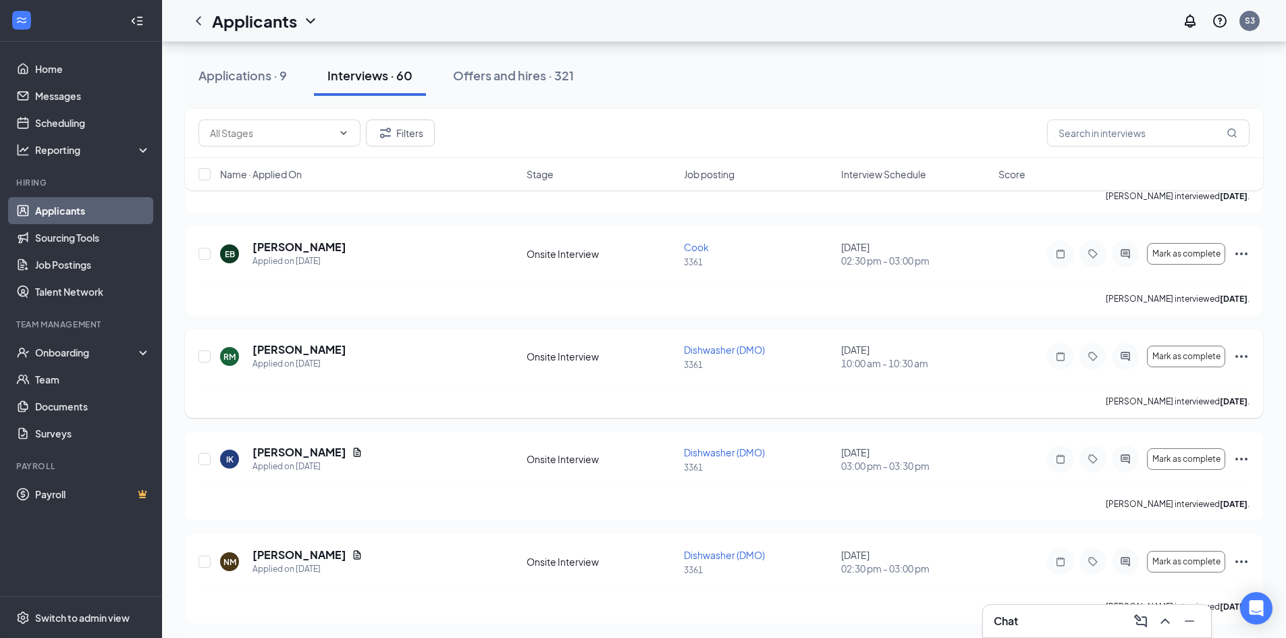
click at [1239, 356] on icon "Ellipses" at bounding box center [1241, 356] width 16 height 16
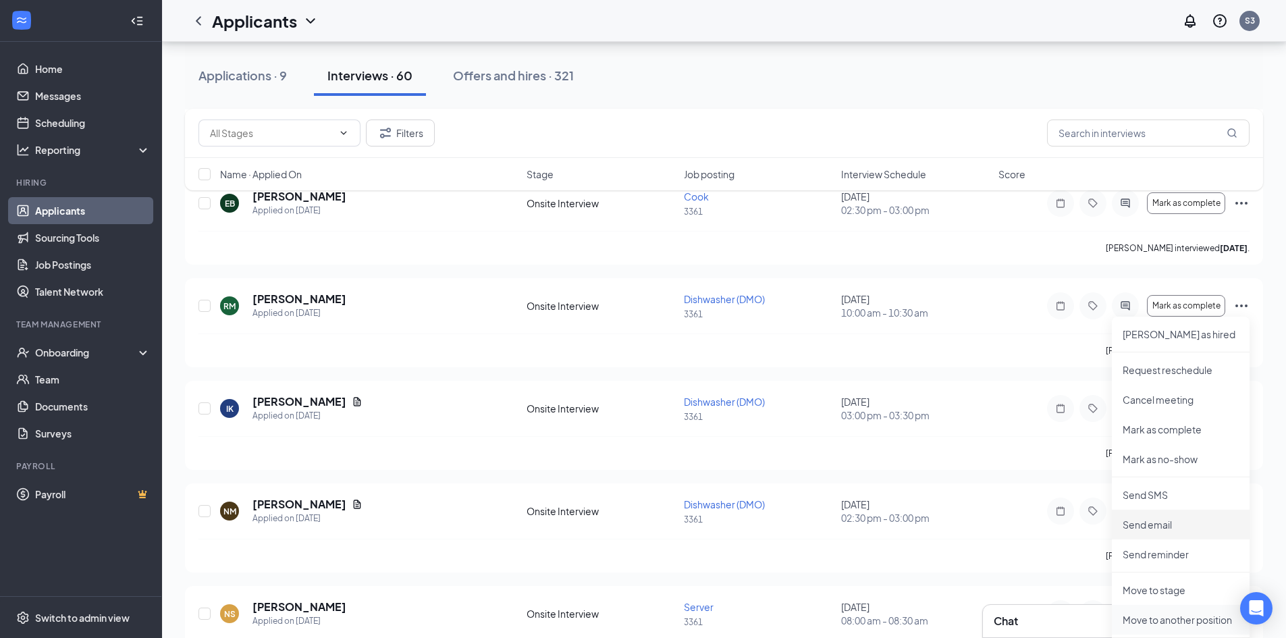
scroll to position [2632, 0]
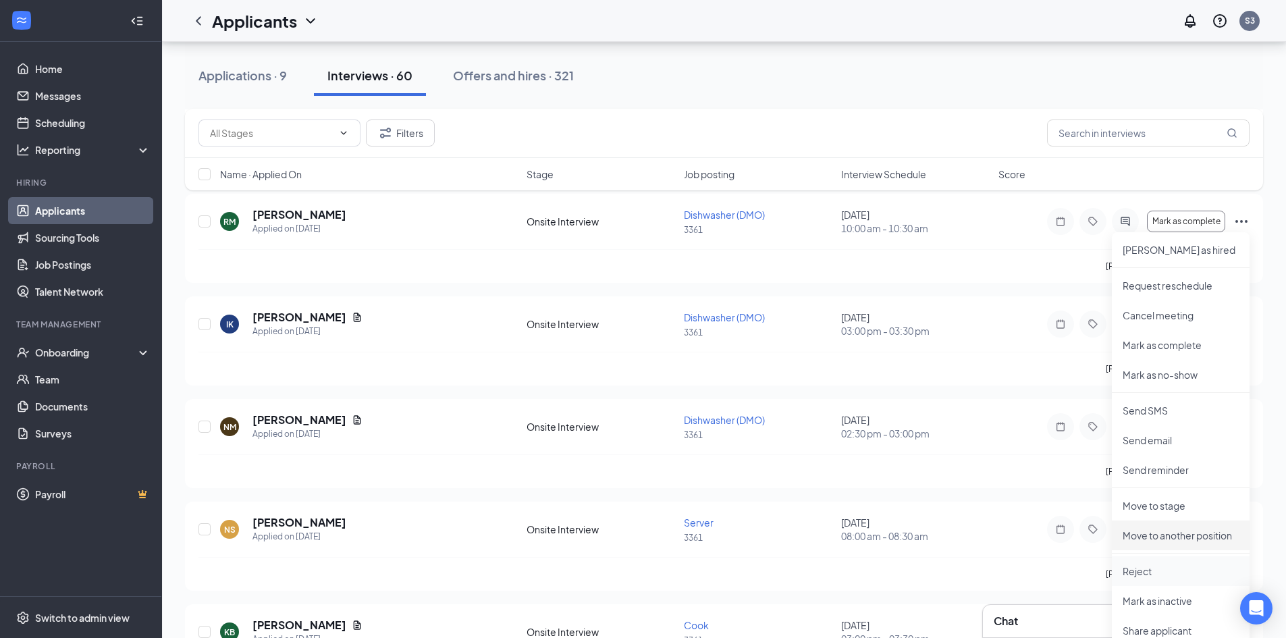
click at [1134, 565] on p "Reject" at bounding box center [1180, 570] width 116 height 13
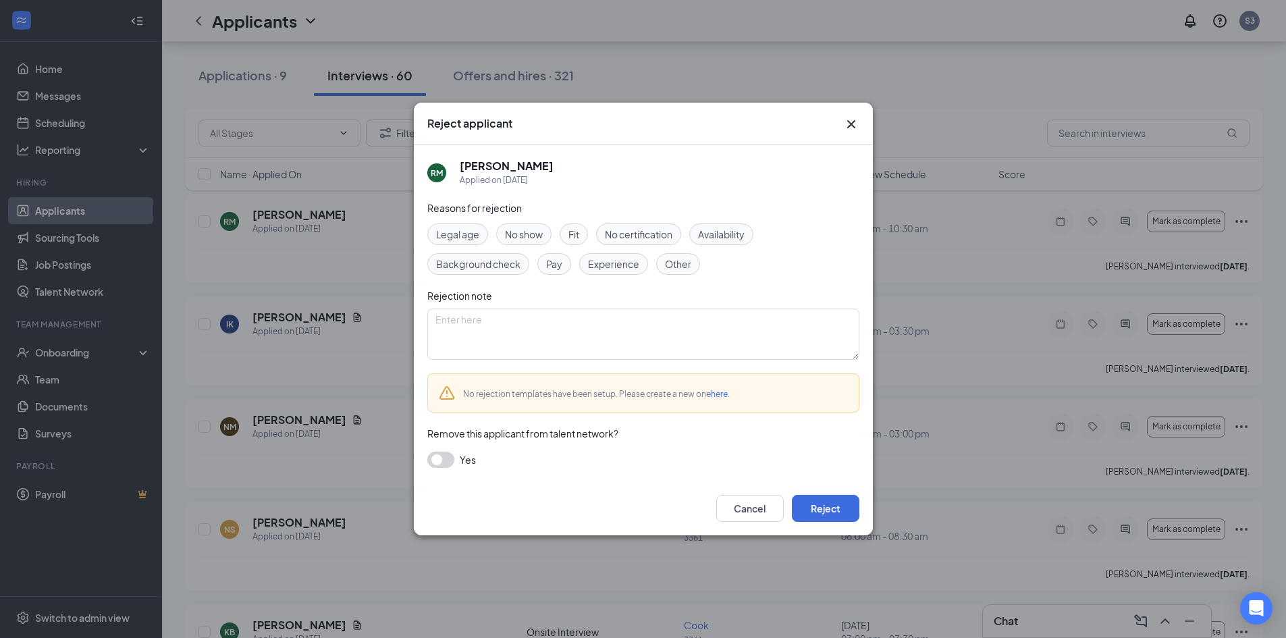
click at [576, 230] on span "Fit" at bounding box center [573, 234] width 11 height 15
click at [839, 506] on button "Reject" at bounding box center [825, 508] width 67 height 27
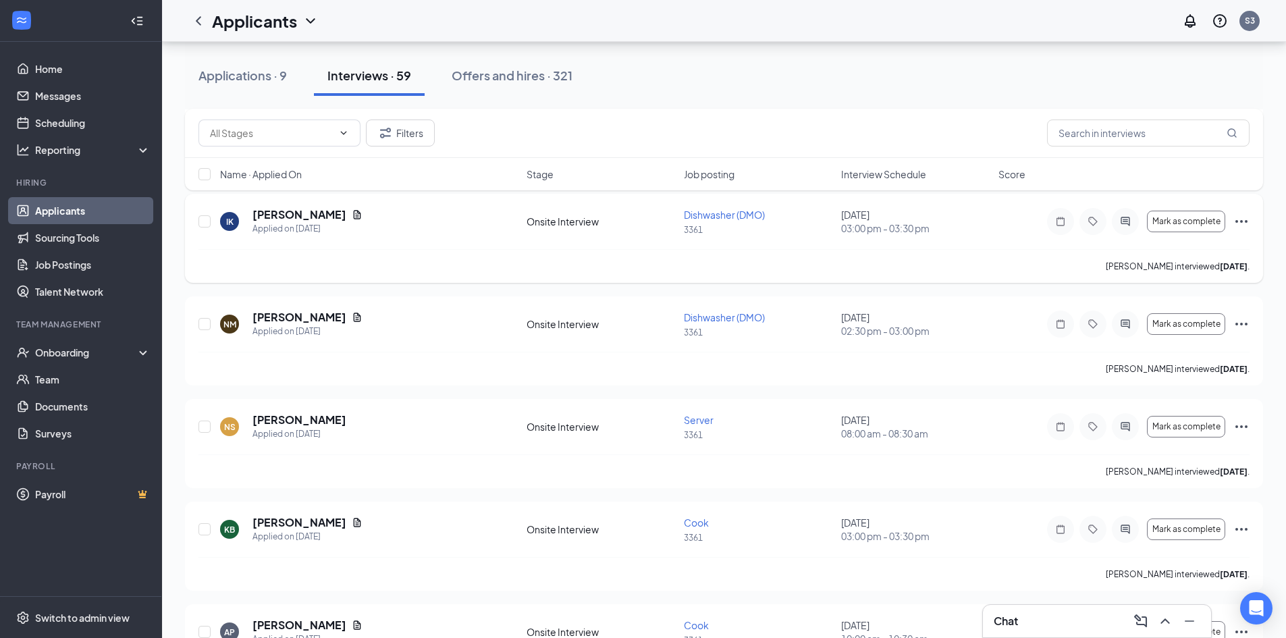
click at [1246, 219] on icon "Ellipses" at bounding box center [1241, 221] width 16 height 16
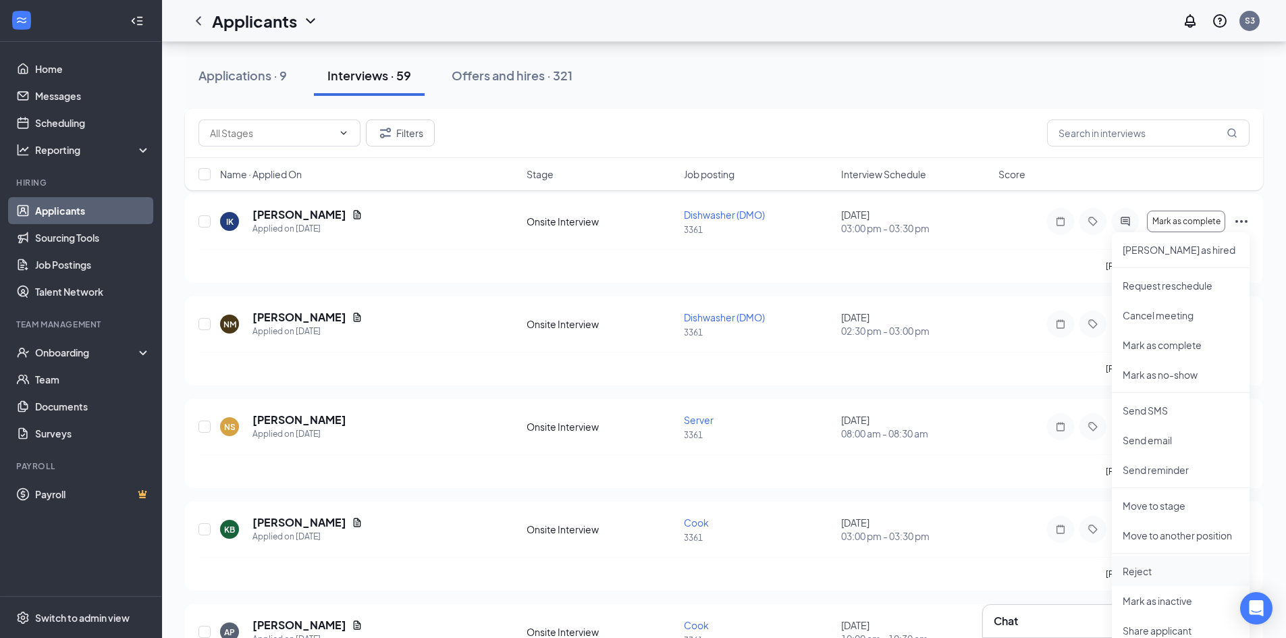
click at [1148, 572] on p "Reject" at bounding box center [1180, 570] width 116 height 13
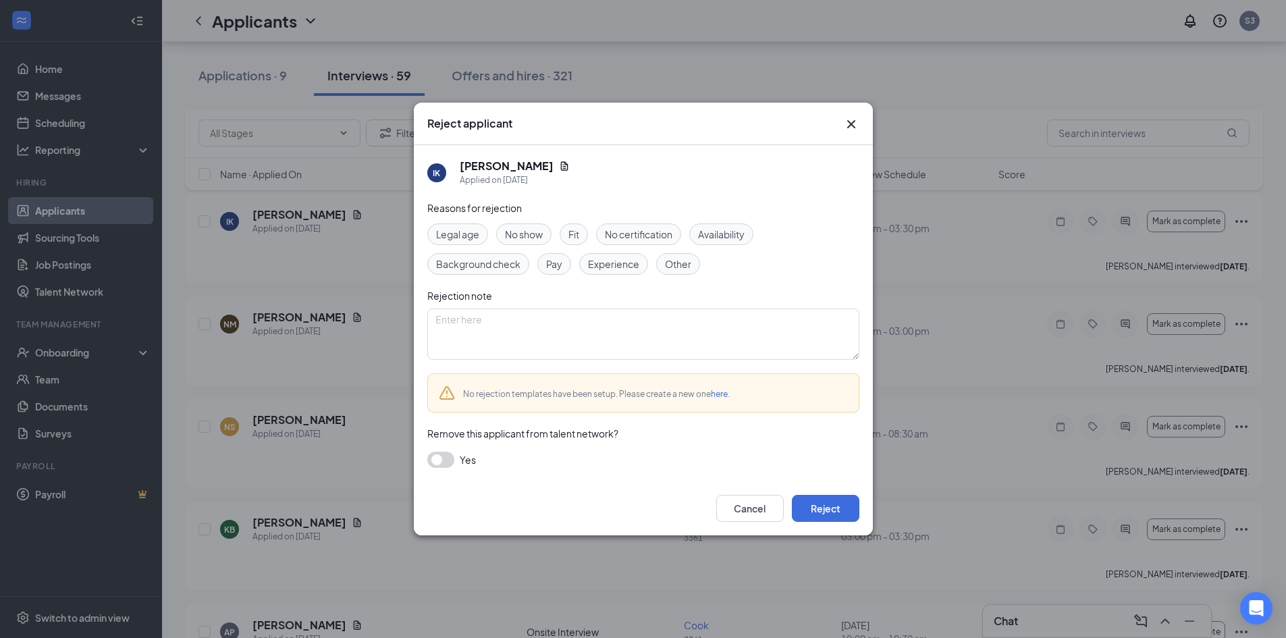
click at [572, 229] on span "Fit" at bounding box center [573, 234] width 11 height 15
click at [819, 507] on button "Reject" at bounding box center [825, 508] width 67 height 27
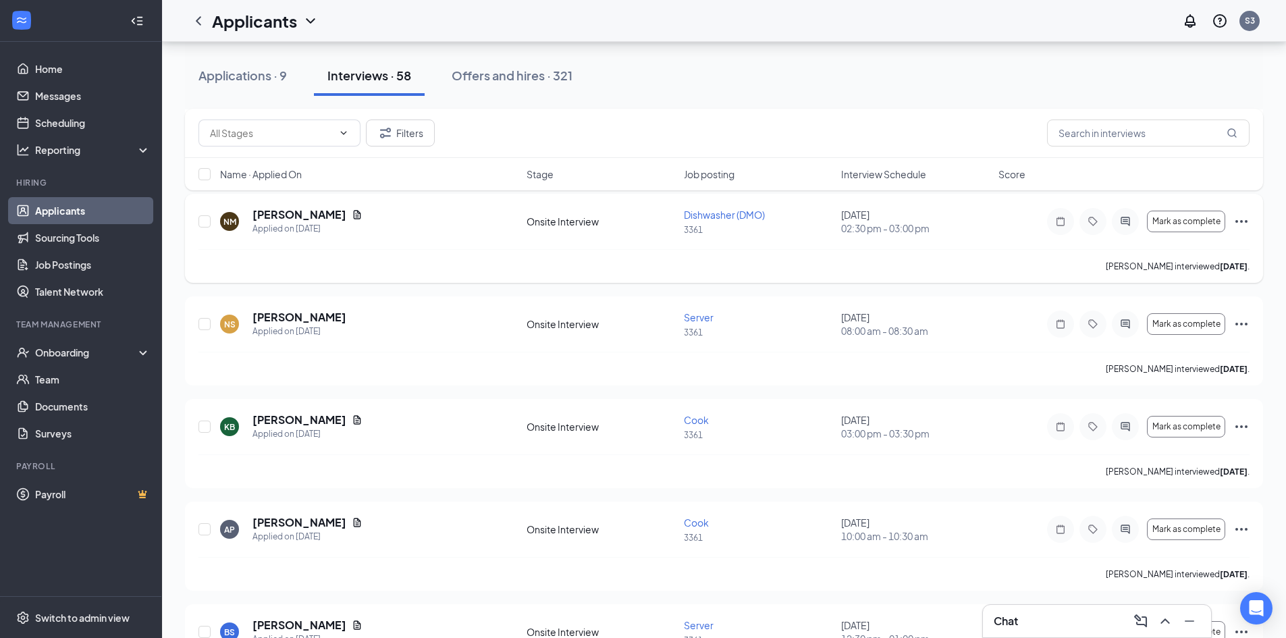
click at [1237, 217] on icon "Ellipses" at bounding box center [1241, 221] width 16 height 16
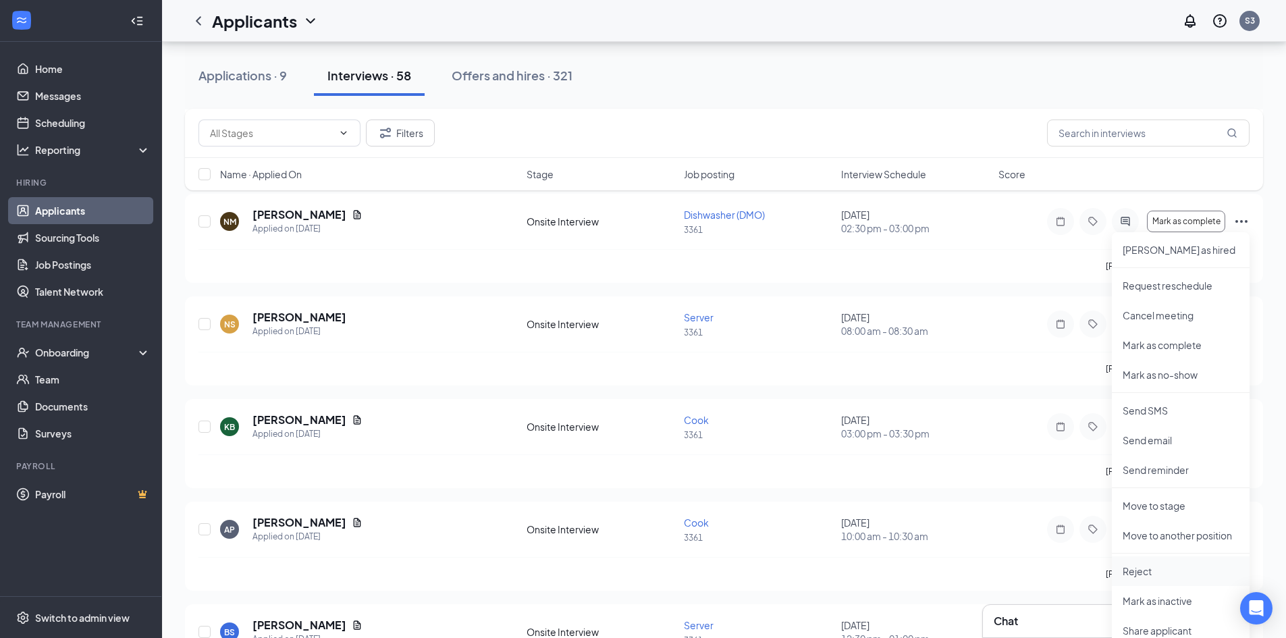
click at [1143, 569] on p "Reject" at bounding box center [1180, 570] width 116 height 13
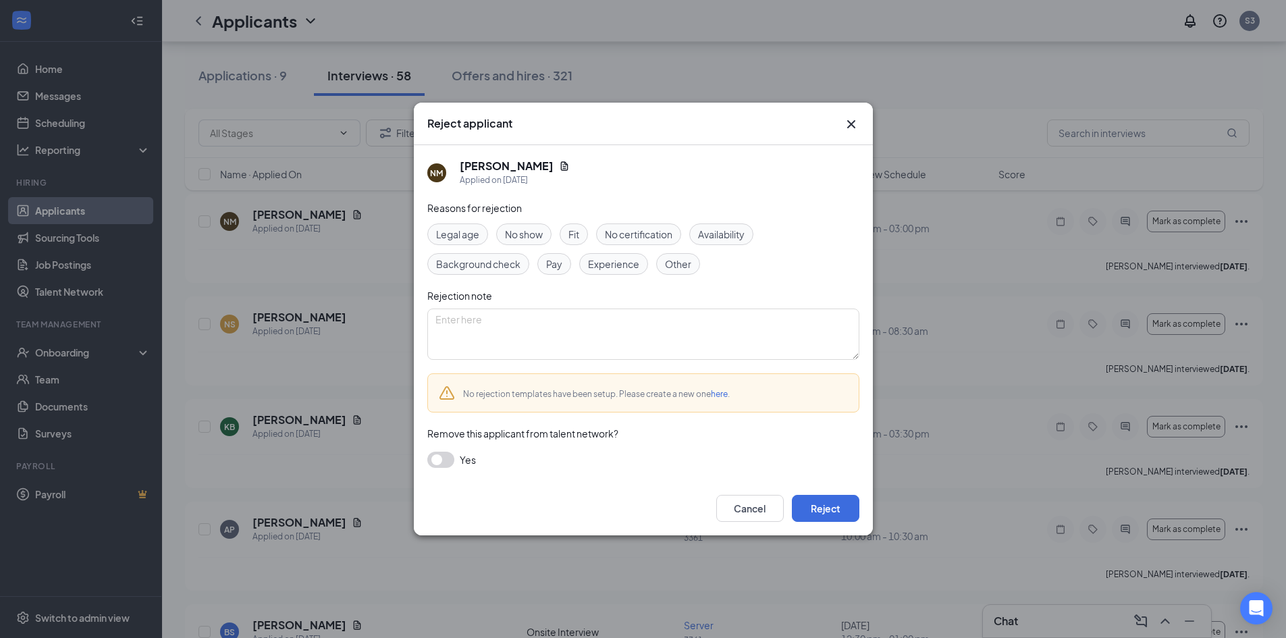
click at [583, 235] on div "Fit" at bounding box center [573, 234] width 28 height 22
click at [843, 510] on button "Reject" at bounding box center [825, 508] width 67 height 27
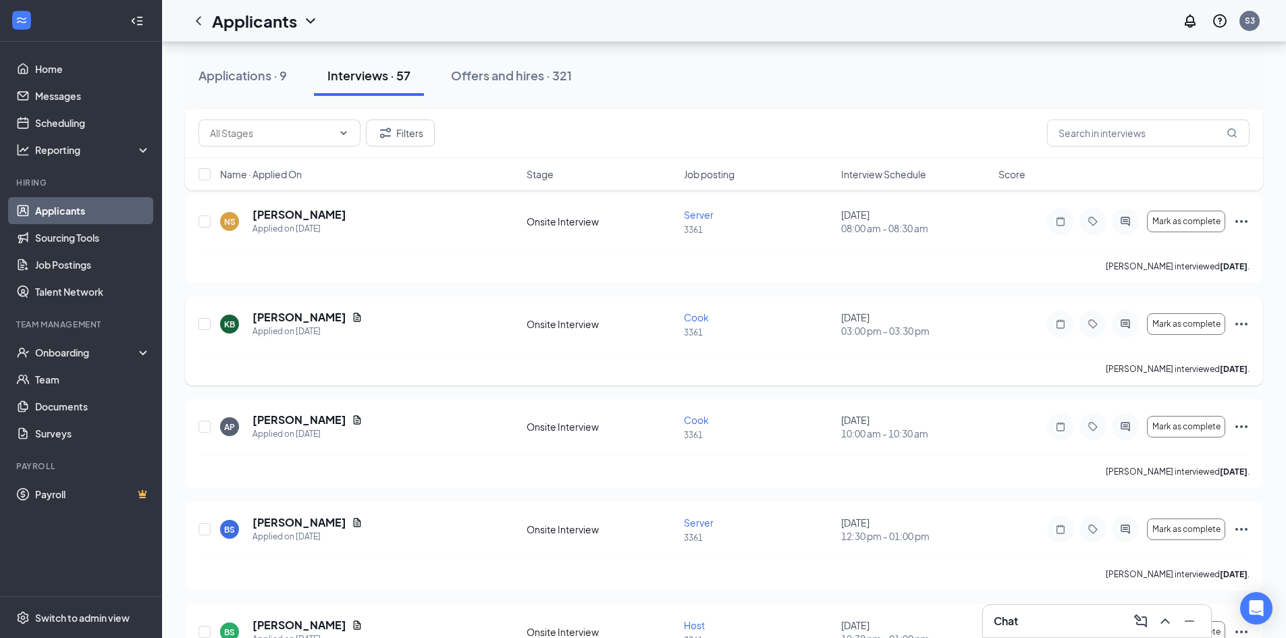
click at [1236, 324] on icon "Ellipses" at bounding box center [1241, 324] width 12 height 3
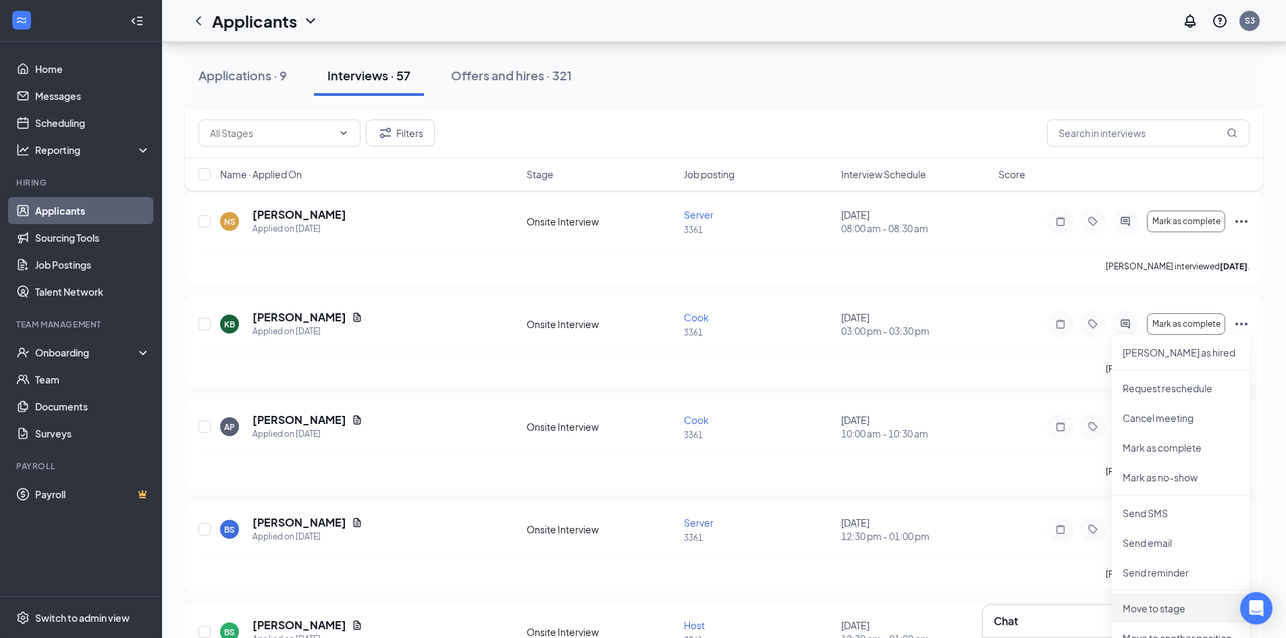
scroll to position [2699, 0]
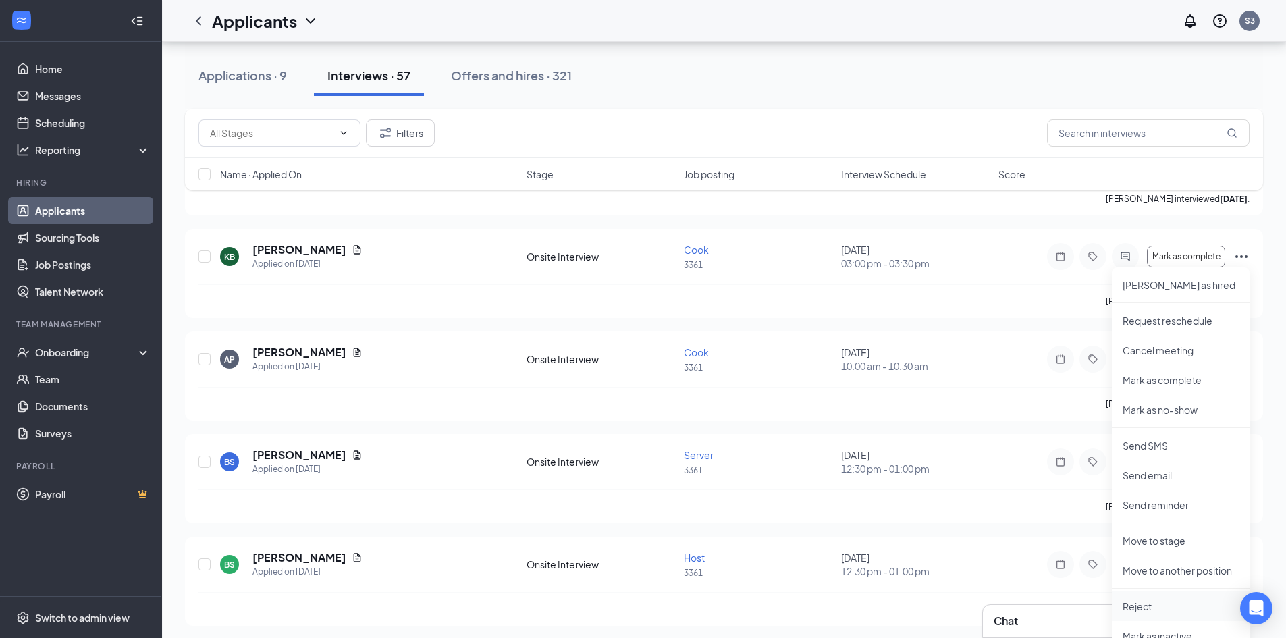
click at [1145, 605] on p "Reject" at bounding box center [1180, 605] width 116 height 13
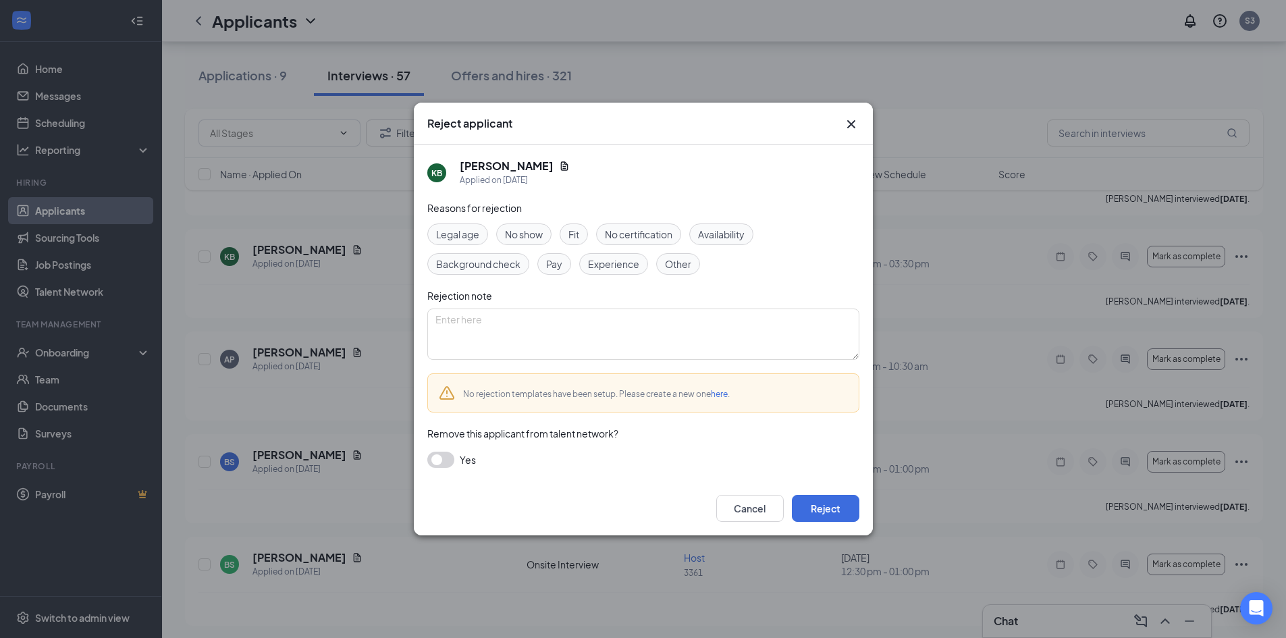
click at [574, 231] on span "Fit" at bounding box center [573, 234] width 11 height 15
click at [838, 510] on button "Reject" at bounding box center [825, 508] width 67 height 27
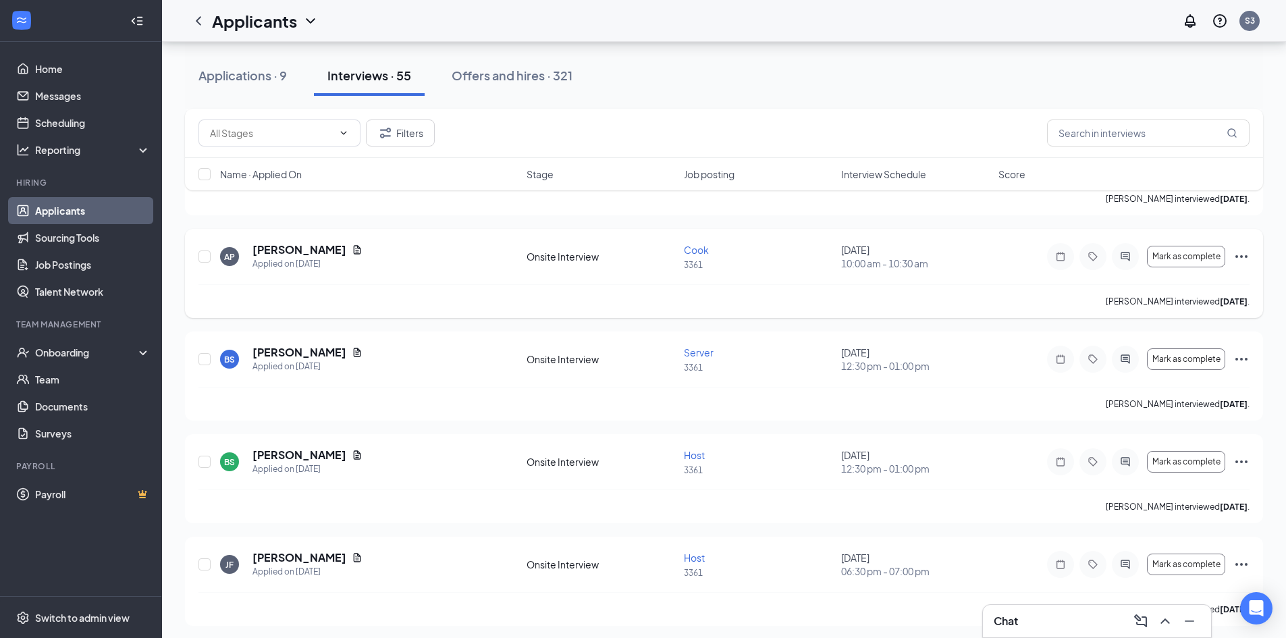
click at [1247, 253] on icon "Ellipses" at bounding box center [1241, 256] width 16 height 16
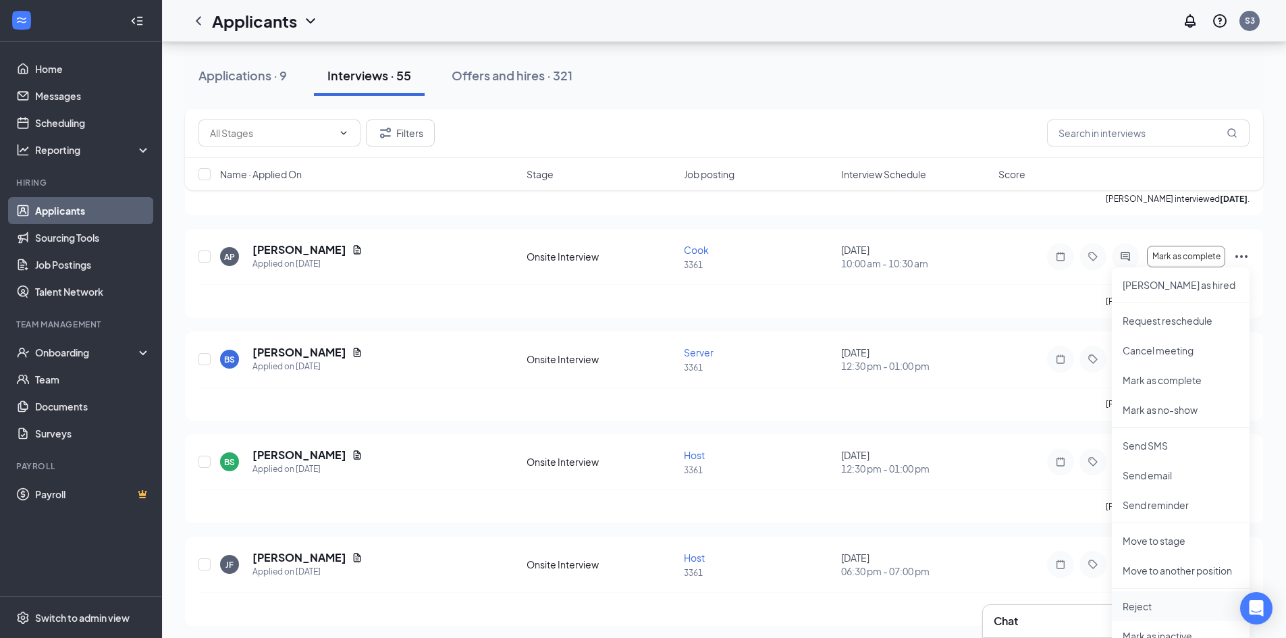
click at [1147, 606] on p "Reject" at bounding box center [1180, 605] width 116 height 13
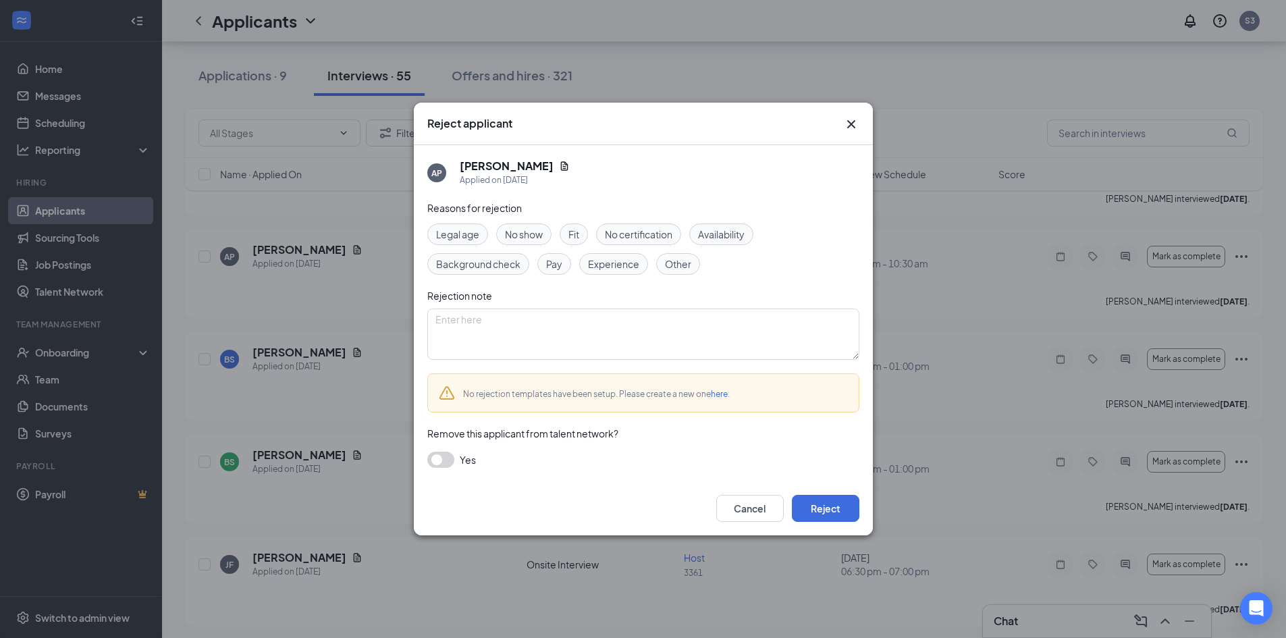
click at [571, 228] on span "Fit" at bounding box center [573, 234] width 11 height 15
click at [813, 500] on button "Reject" at bounding box center [825, 508] width 67 height 27
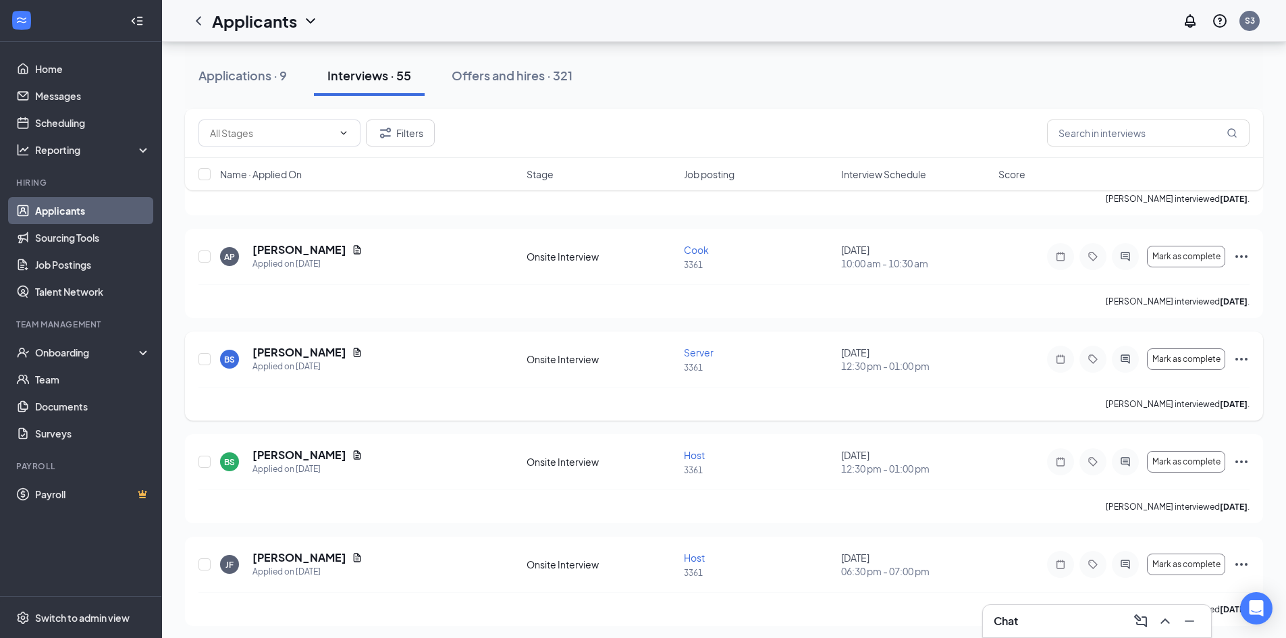
click at [1245, 355] on icon "Ellipses" at bounding box center [1241, 359] width 16 height 16
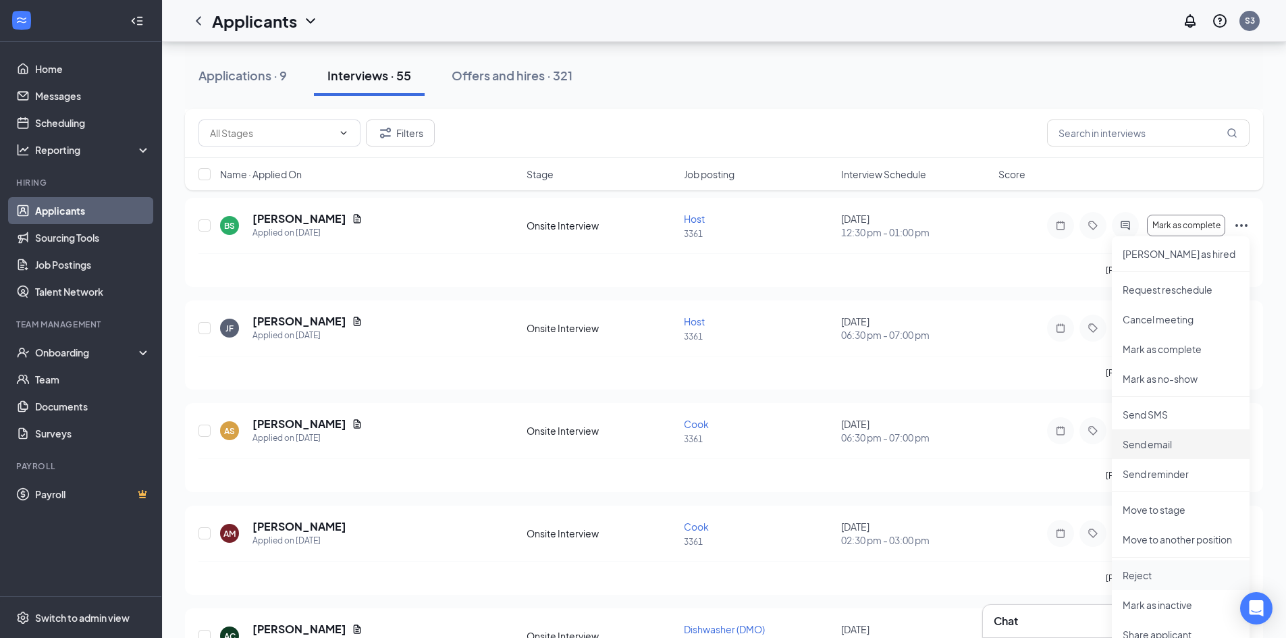
scroll to position [2834, 0]
click at [1133, 572] on p "Reject" at bounding box center [1180, 573] width 116 height 13
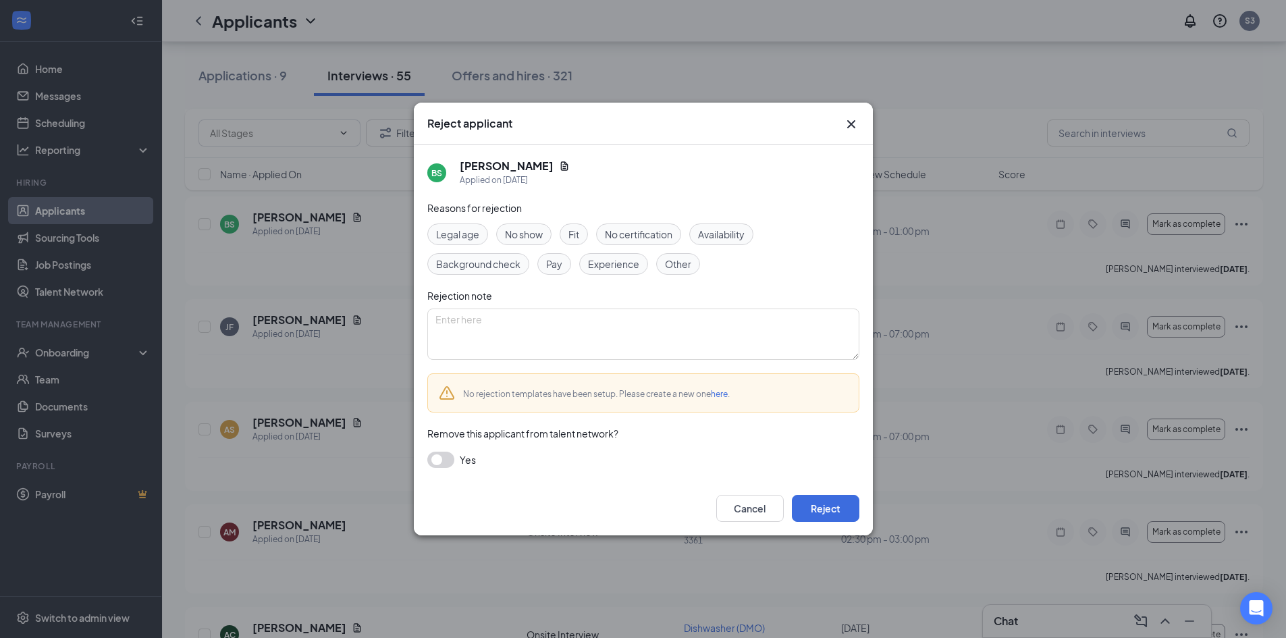
click at [582, 229] on div "Fit" at bounding box center [573, 234] width 28 height 22
click at [827, 498] on button "Reject" at bounding box center [825, 508] width 67 height 27
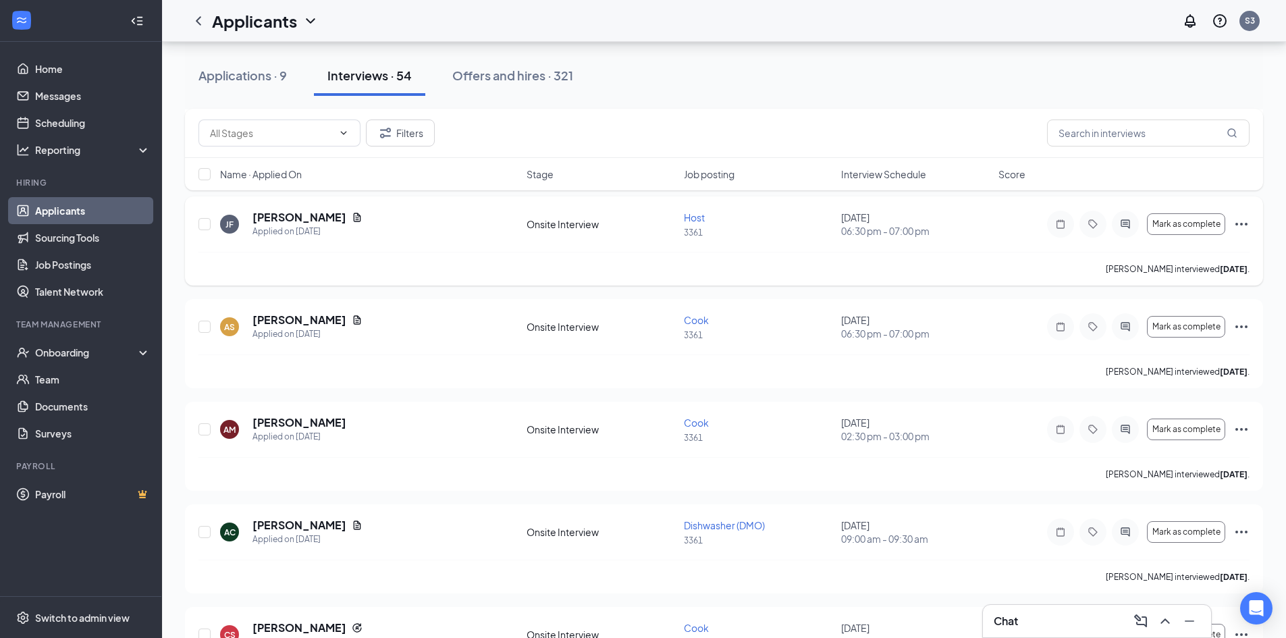
click at [1242, 221] on icon "Ellipses" at bounding box center [1241, 224] width 16 height 16
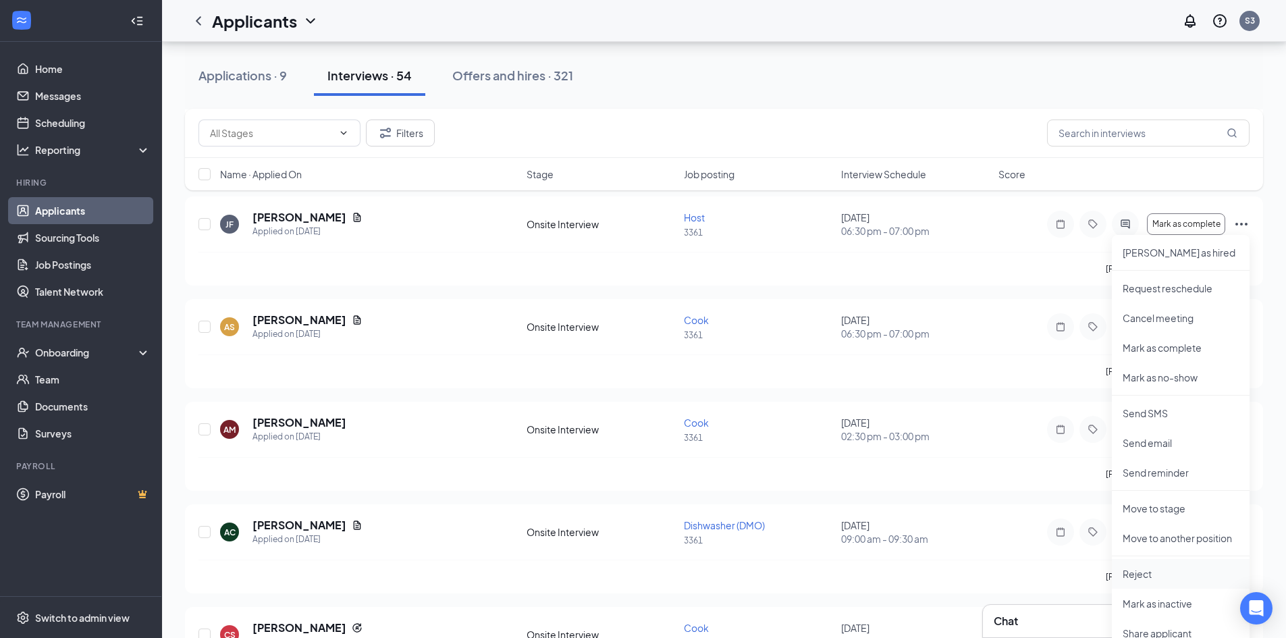
click at [1134, 575] on p "Reject" at bounding box center [1180, 573] width 116 height 13
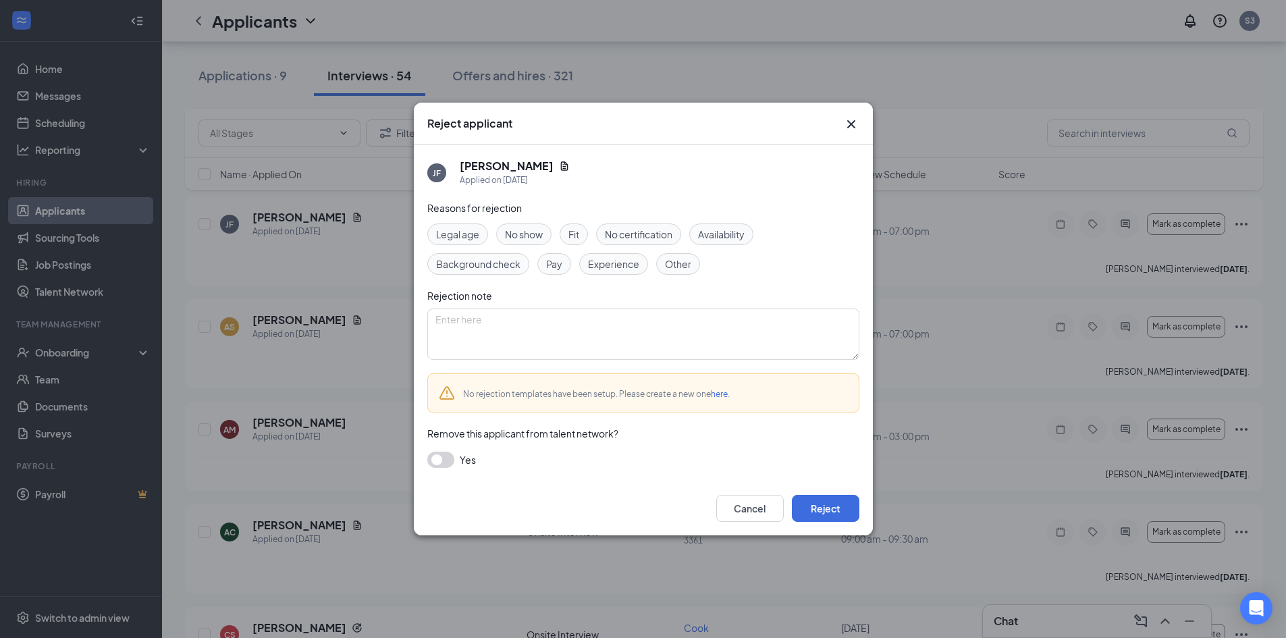
click at [575, 225] on div "Fit" at bounding box center [573, 234] width 28 height 22
click at [826, 504] on button "Reject" at bounding box center [825, 508] width 67 height 27
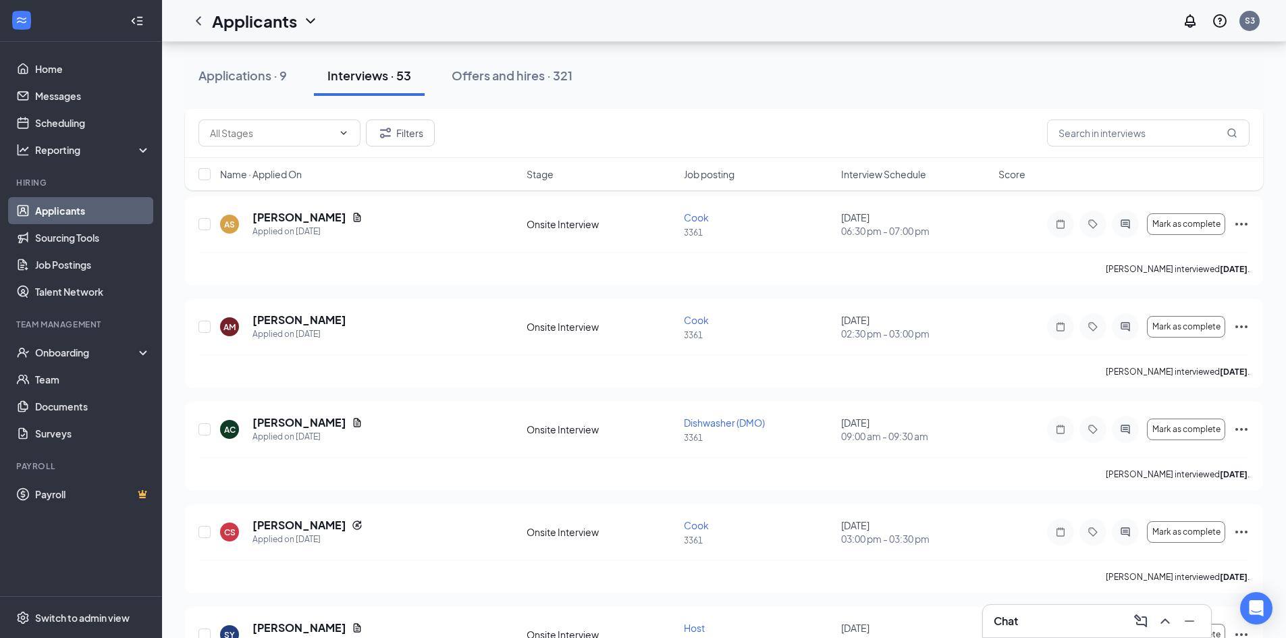
drag, startPoint x: 1242, startPoint y: 223, endPoint x: 1238, endPoint y: 235, distance: 12.4
click at [1241, 223] on icon "Ellipses" at bounding box center [1241, 224] width 16 height 16
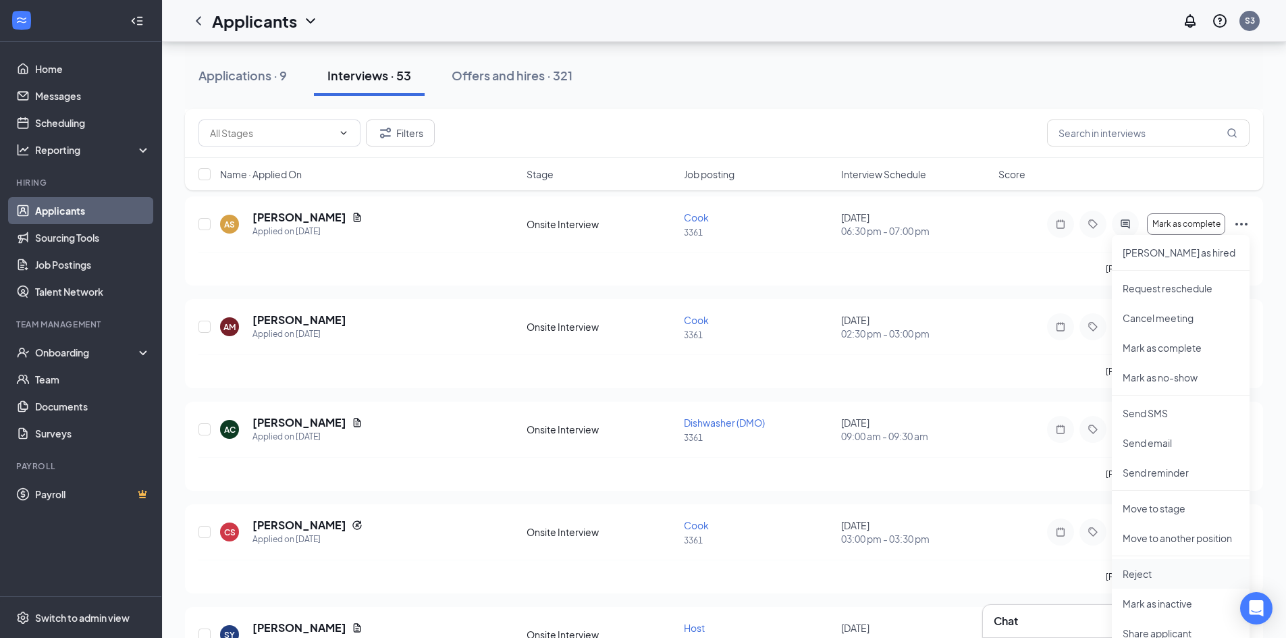
click at [1143, 573] on p "Reject" at bounding box center [1180, 573] width 116 height 13
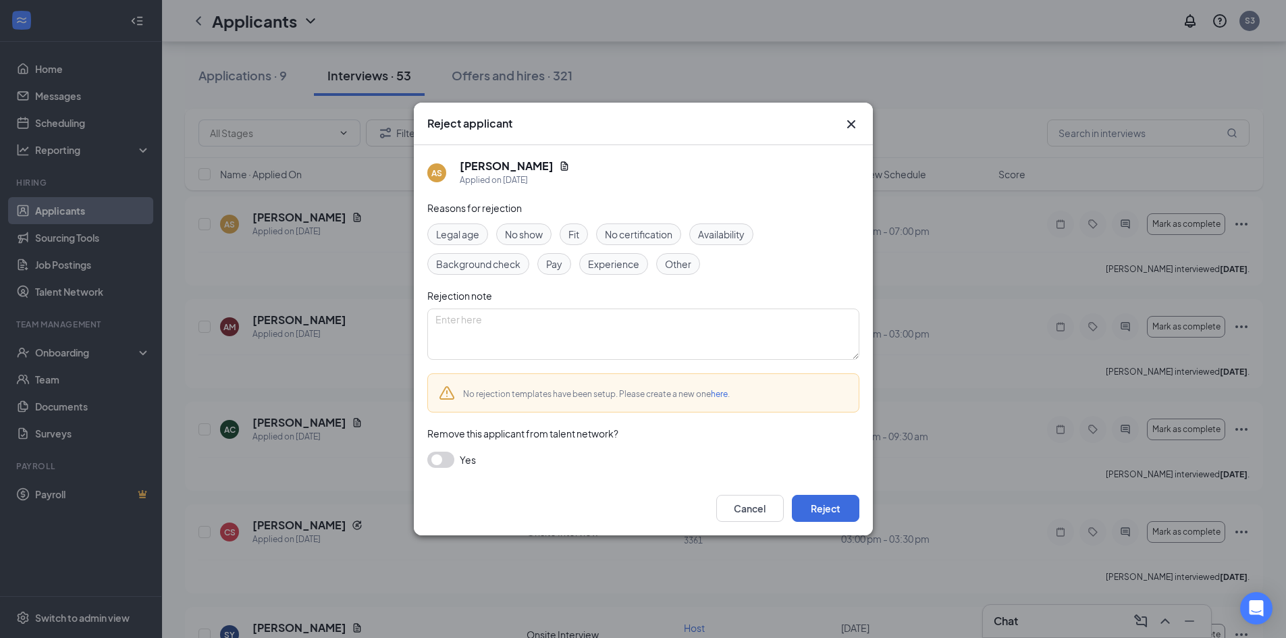
click at [582, 236] on div "Fit" at bounding box center [573, 234] width 28 height 22
click at [841, 503] on button "Reject" at bounding box center [825, 508] width 67 height 27
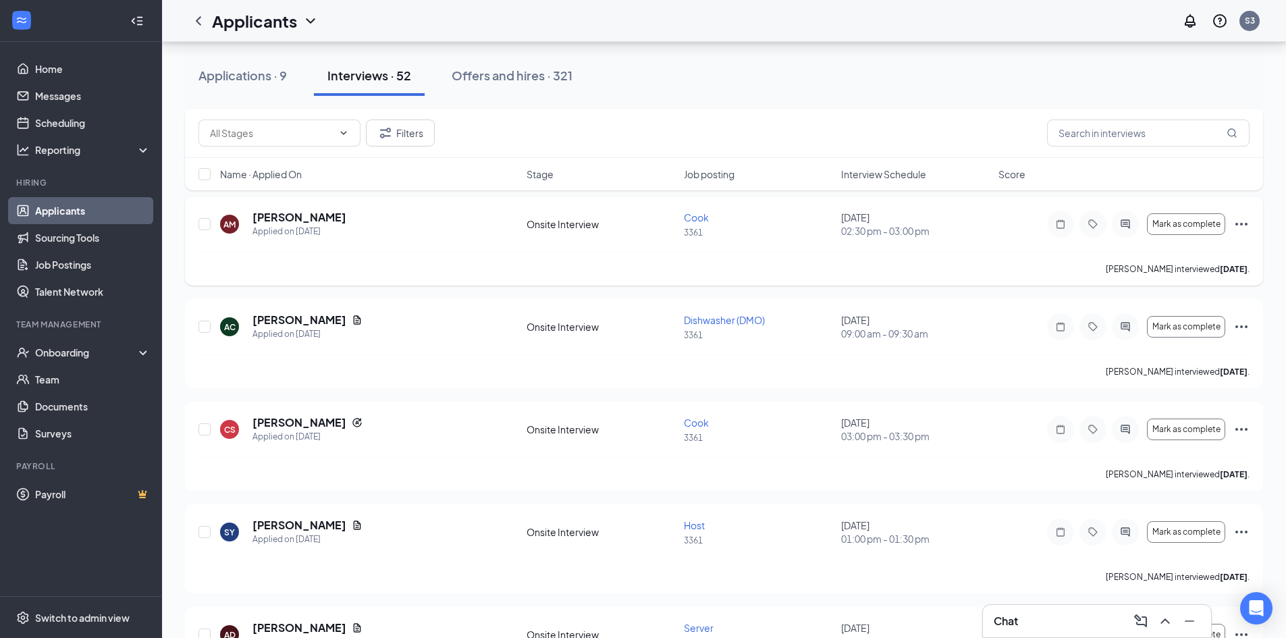
click at [1245, 223] on icon "Ellipses" at bounding box center [1241, 224] width 16 height 16
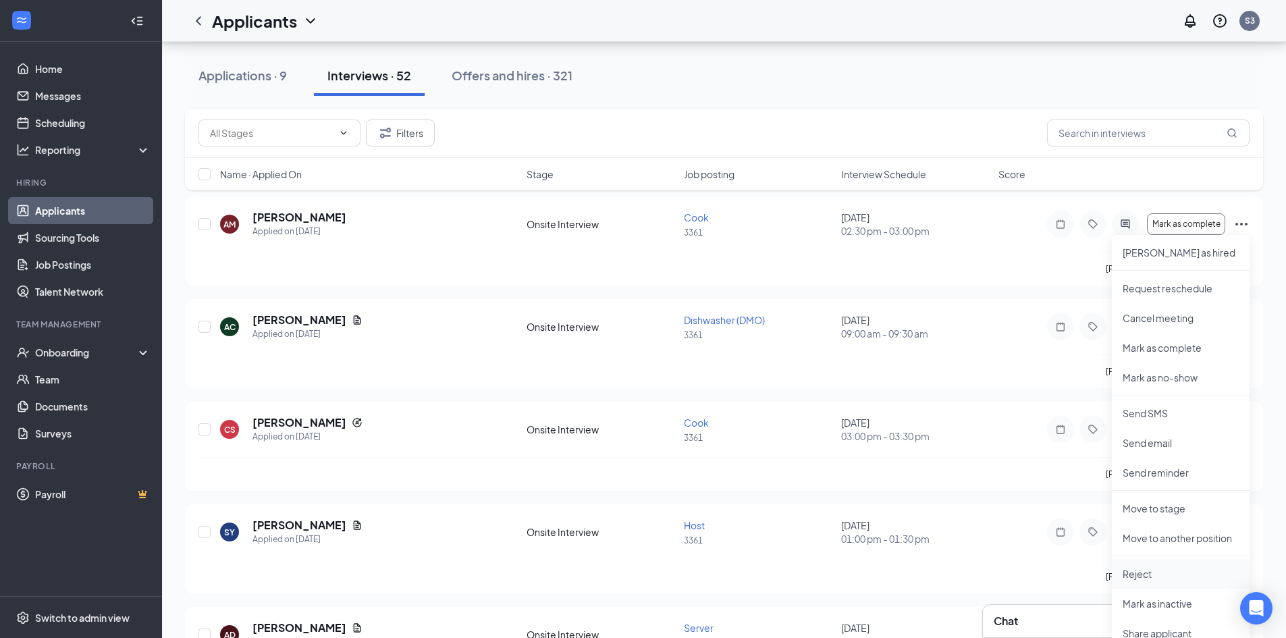
click at [1128, 568] on p "Reject" at bounding box center [1180, 573] width 116 height 13
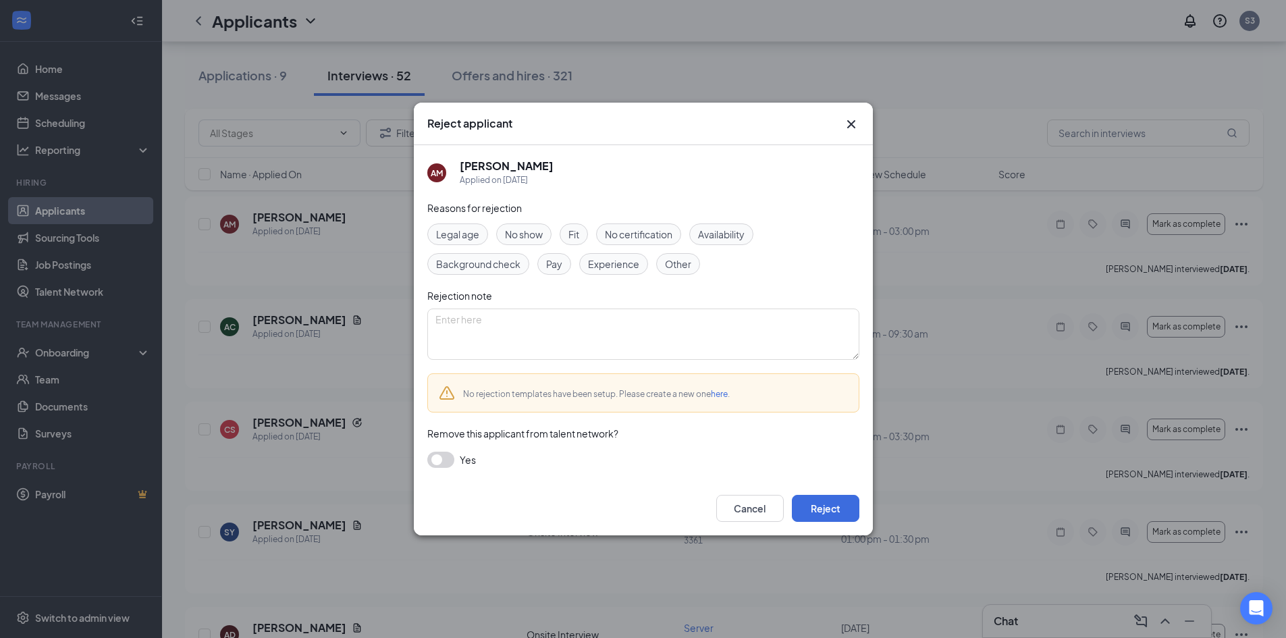
click at [566, 226] on div "Fit" at bounding box center [573, 234] width 28 height 22
click at [825, 505] on button "Reject" at bounding box center [825, 508] width 67 height 27
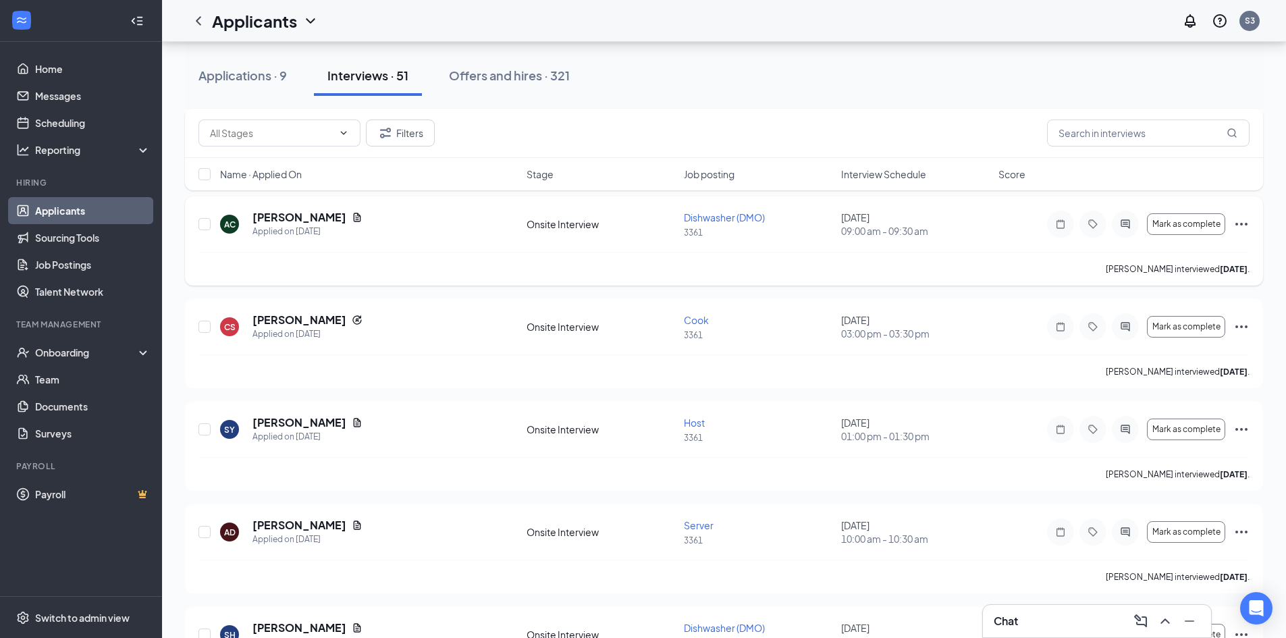
click at [1241, 223] on icon "Ellipses" at bounding box center [1241, 224] width 12 height 3
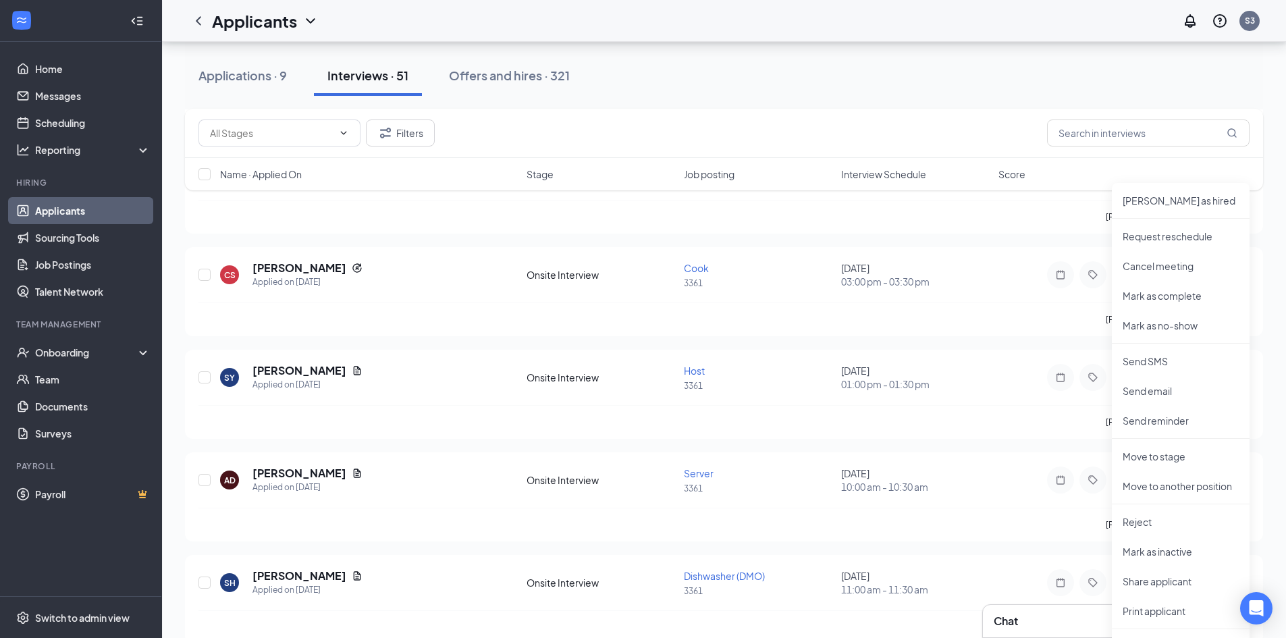
scroll to position [2902, 0]
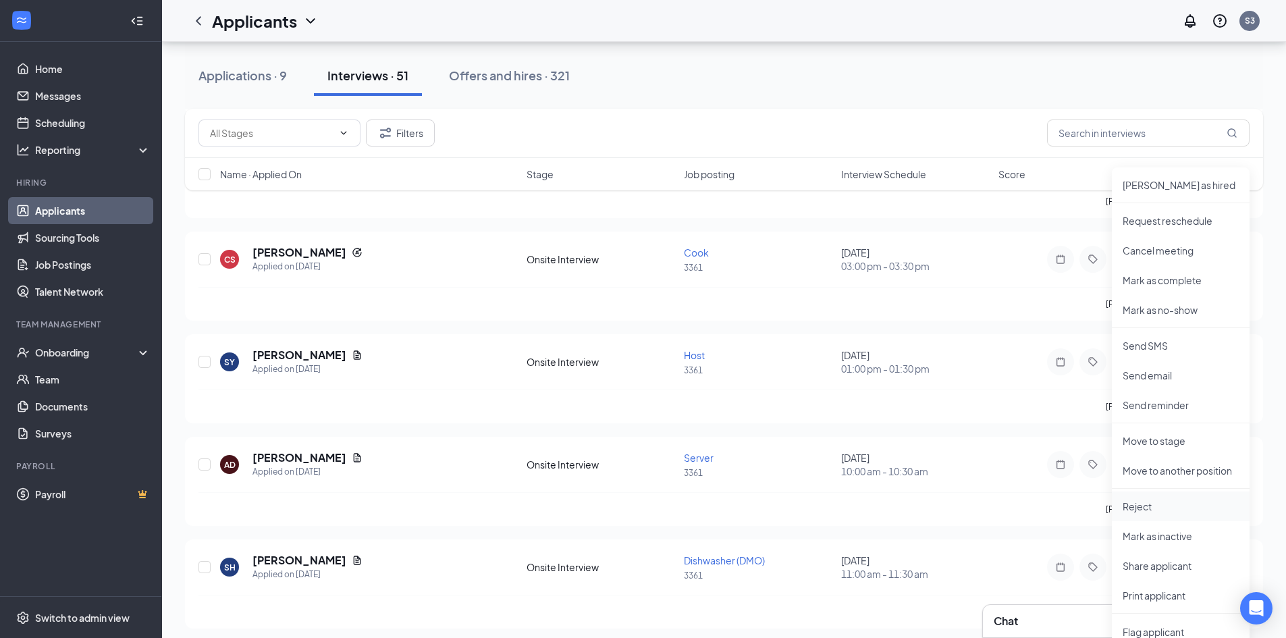
click at [1133, 503] on p "Reject" at bounding box center [1180, 505] width 116 height 13
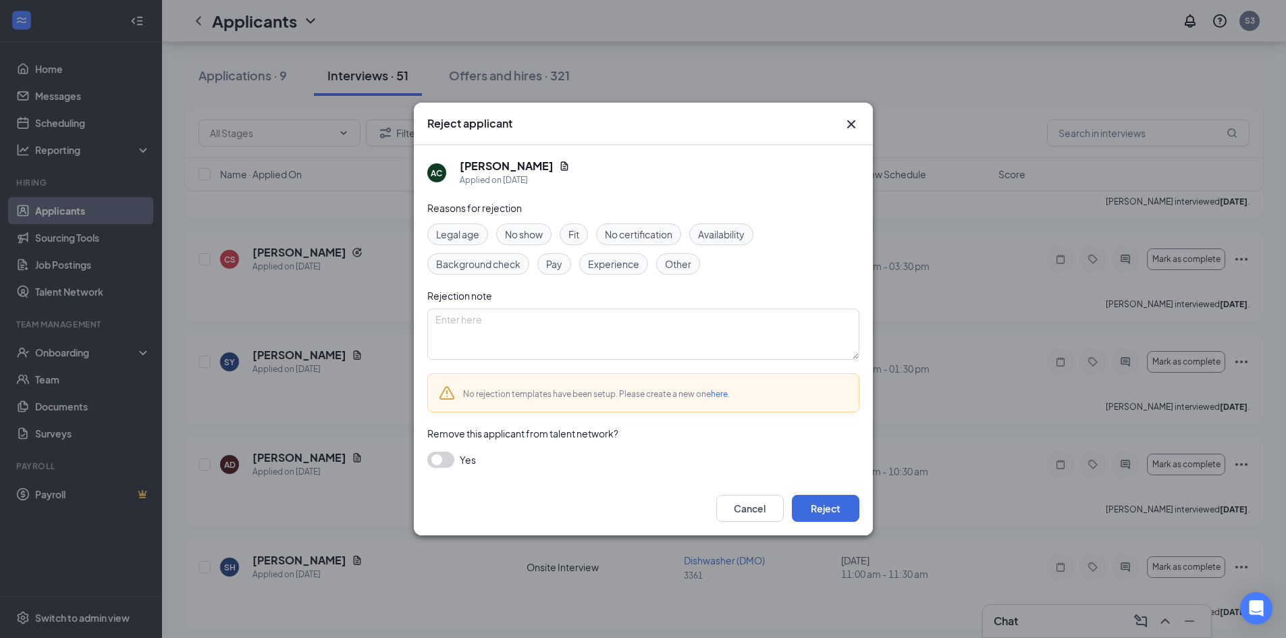
click at [575, 231] on span "Fit" at bounding box center [573, 234] width 11 height 15
click at [813, 501] on button "Reject" at bounding box center [825, 508] width 67 height 27
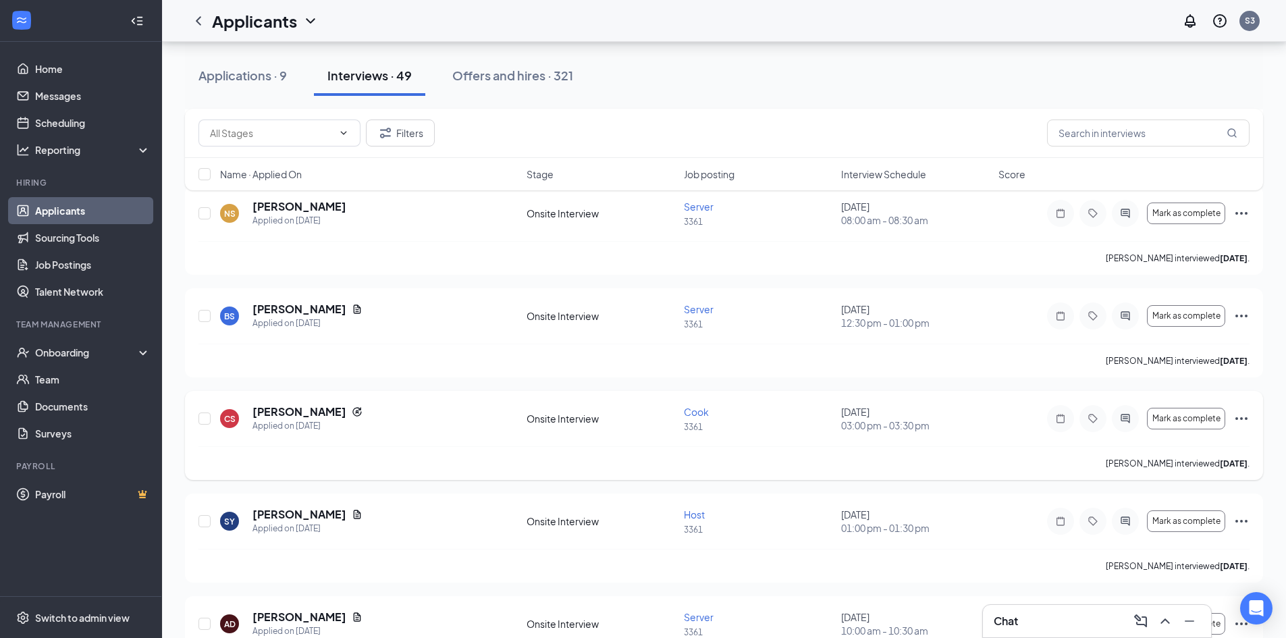
scroll to position [2632, 0]
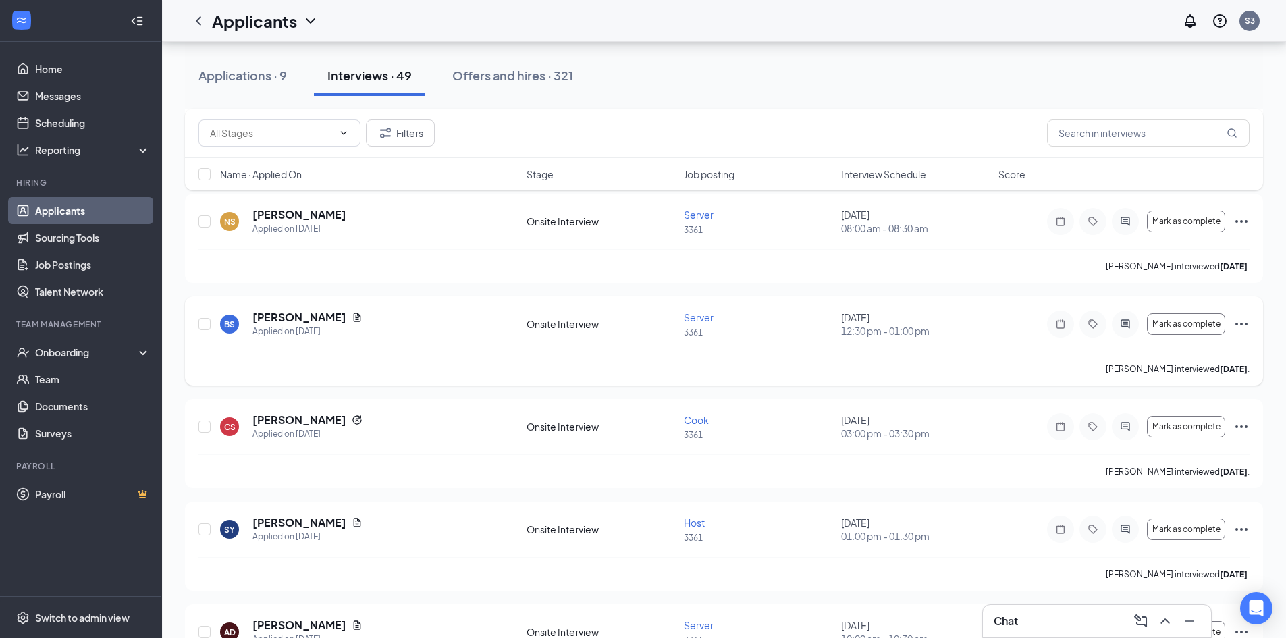
click at [1241, 320] on icon "Ellipses" at bounding box center [1241, 324] width 16 height 16
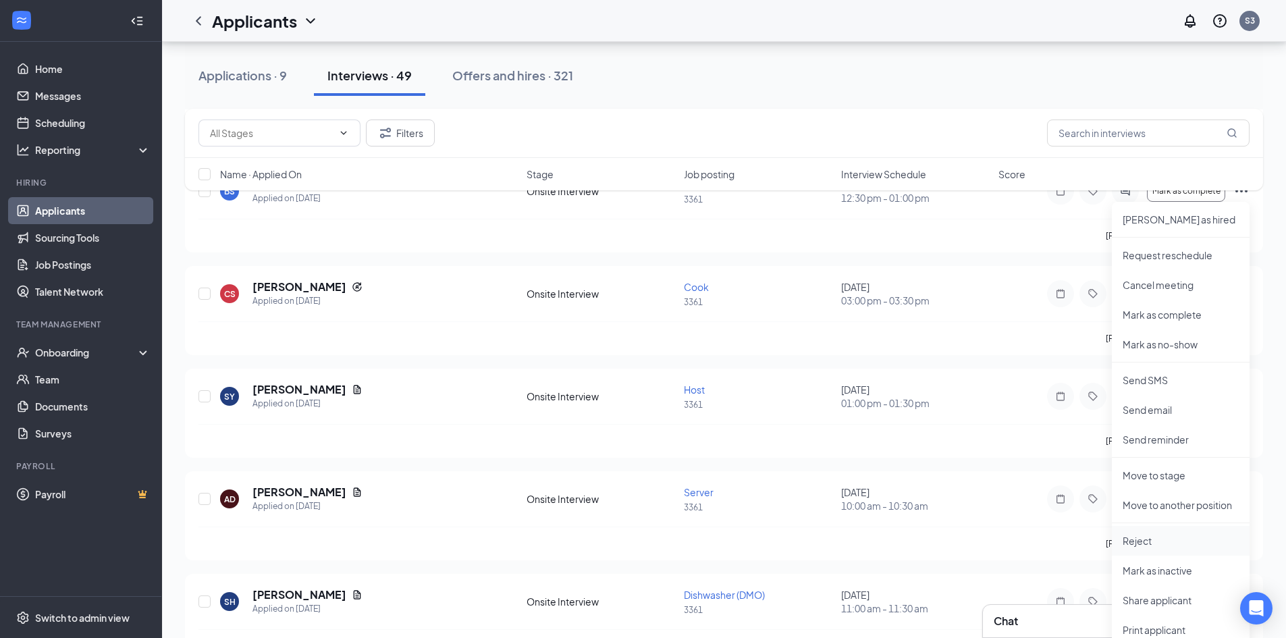
scroll to position [2767, 0]
click at [1139, 537] on p "Reject" at bounding box center [1180, 538] width 116 height 13
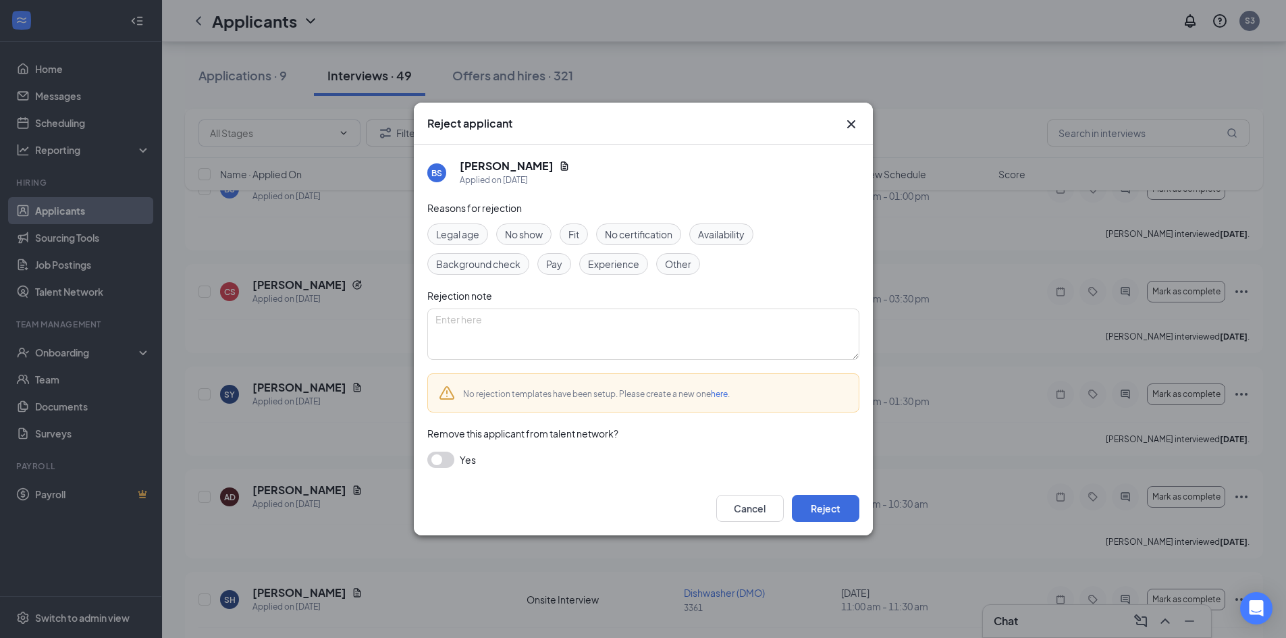
drag, startPoint x: 578, startPoint y: 234, endPoint x: 669, endPoint y: 352, distance: 150.1
click at [578, 234] on span "Fit" at bounding box center [573, 234] width 11 height 15
click at [835, 508] on button "Reject" at bounding box center [825, 508] width 67 height 27
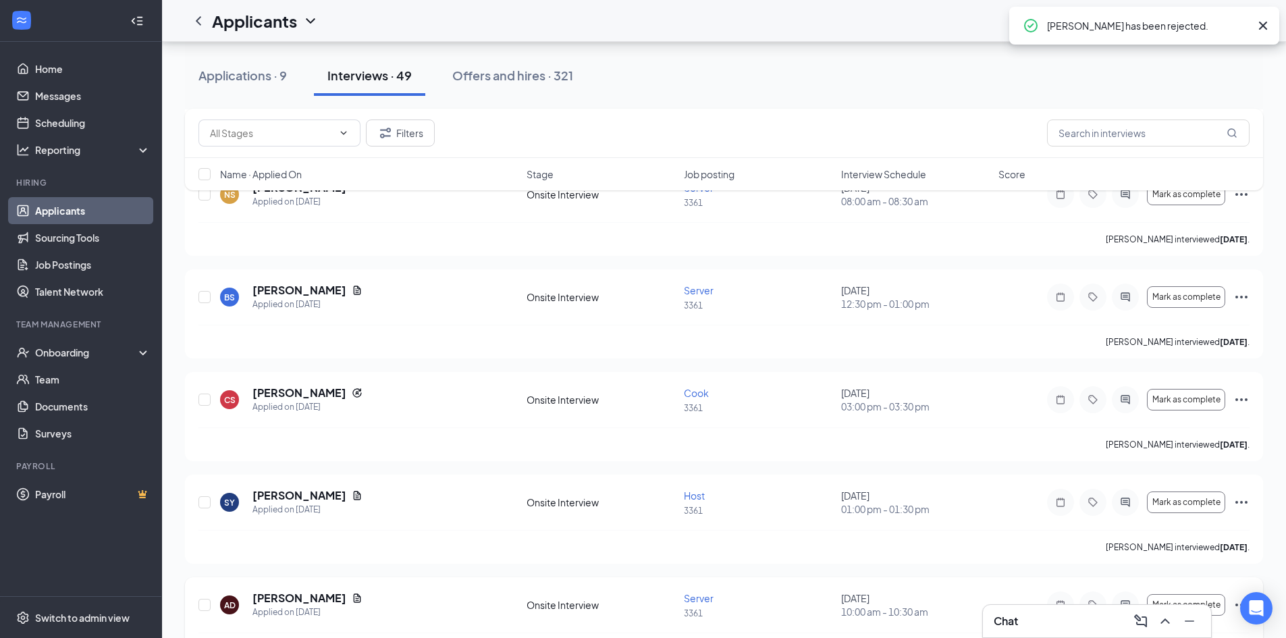
scroll to position [2632, 0]
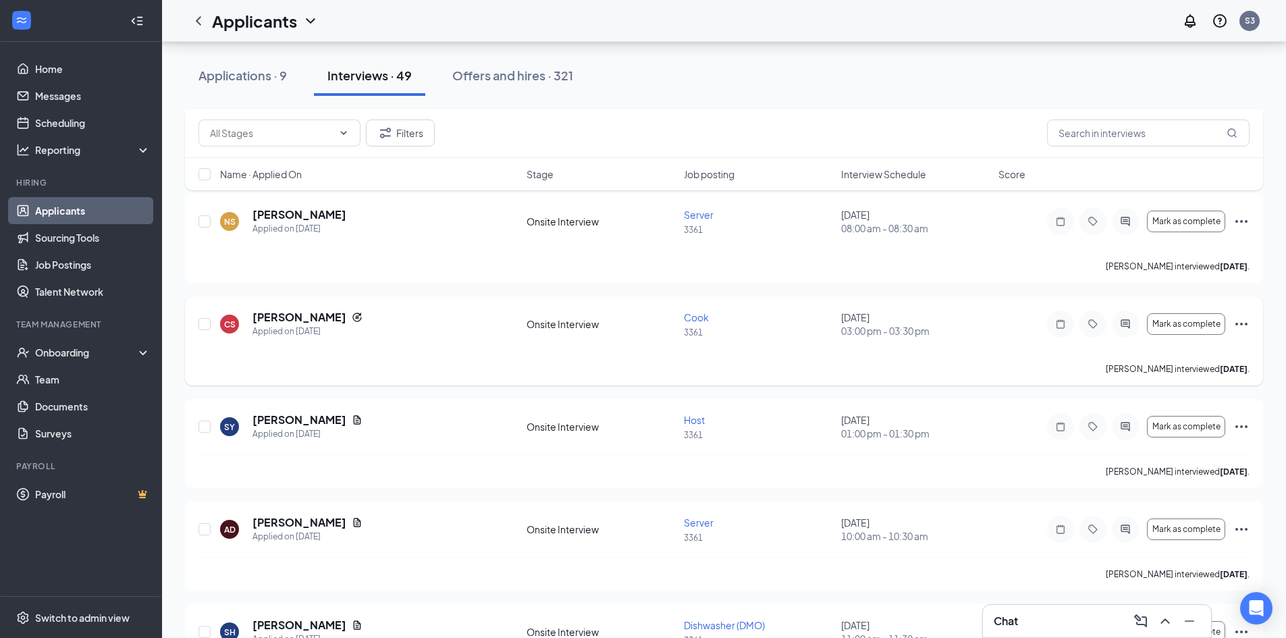
click at [1244, 322] on icon "Ellipses" at bounding box center [1241, 324] width 16 height 16
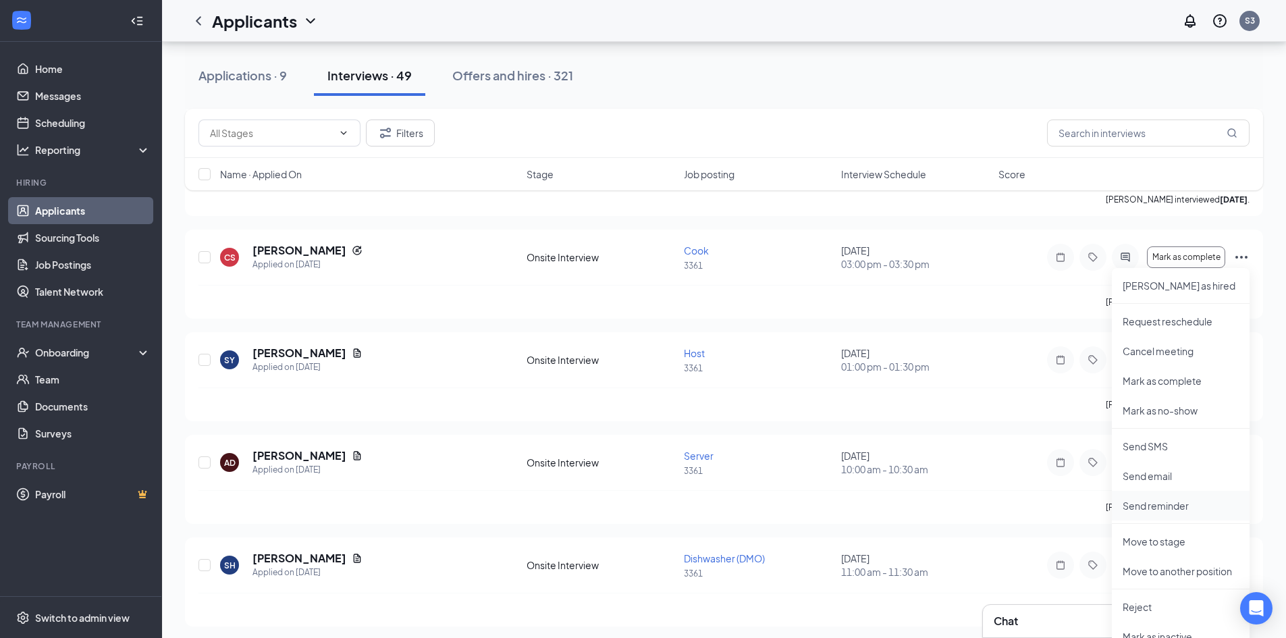
scroll to position [2699, 0]
click at [1130, 600] on p "Reject" at bounding box center [1180, 605] width 116 height 13
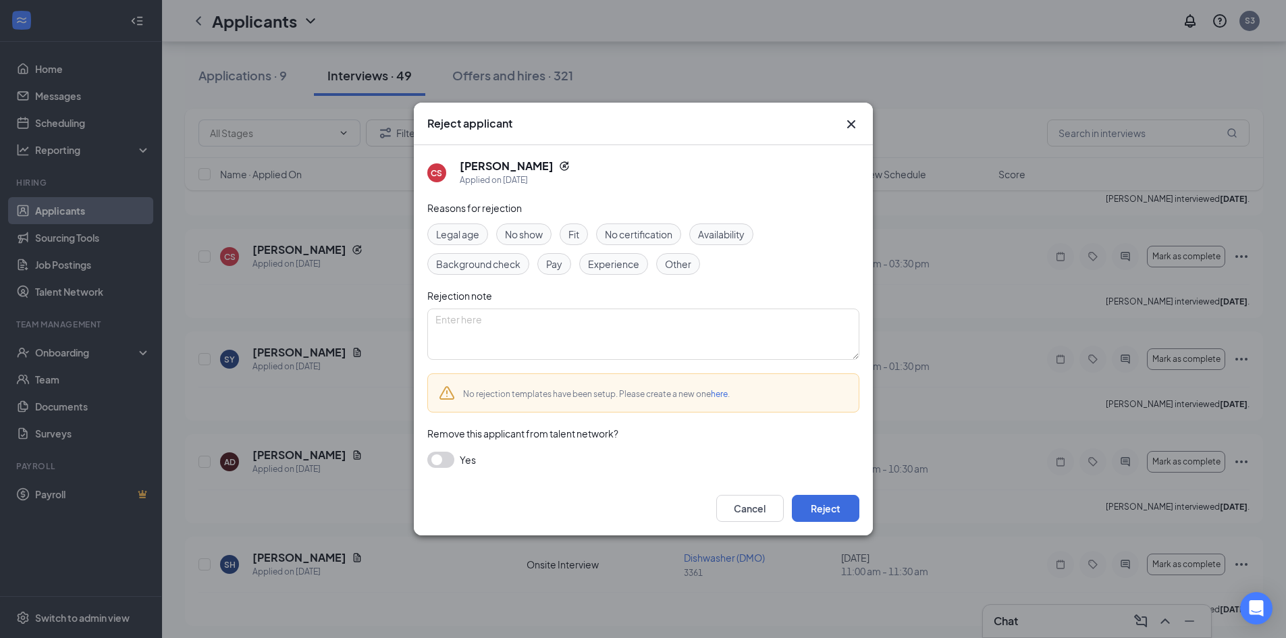
click at [577, 235] on span "Fit" at bounding box center [573, 234] width 11 height 15
click at [821, 506] on button "Reject" at bounding box center [825, 508] width 67 height 27
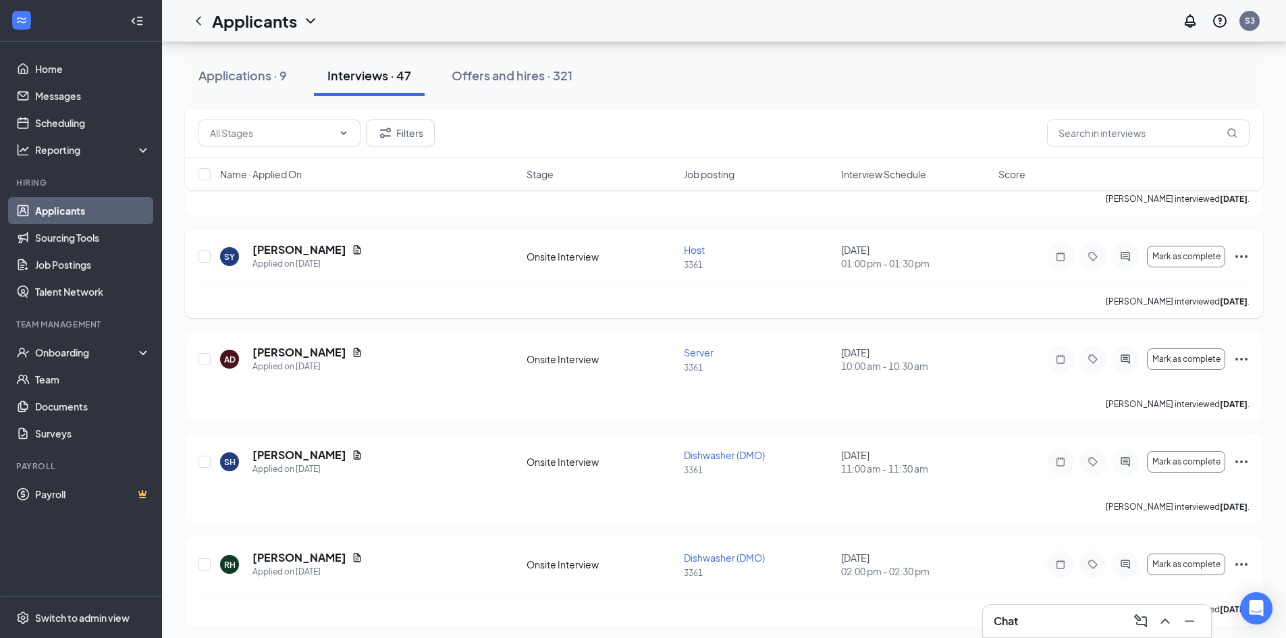
click at [1243, 254] on icon "Ellipses" at bounding box center [1241, 256] width 16 height 16
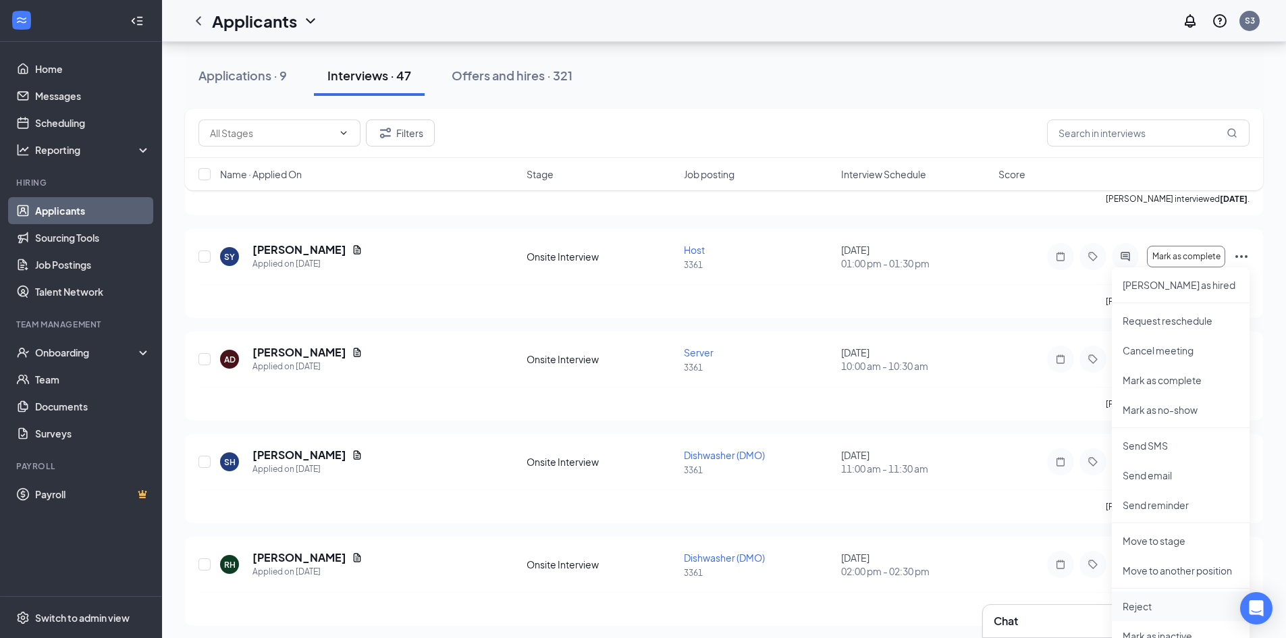
click at [1148, 610] on p "Reject" at bounding box center [1180, 605] width 116 height 13
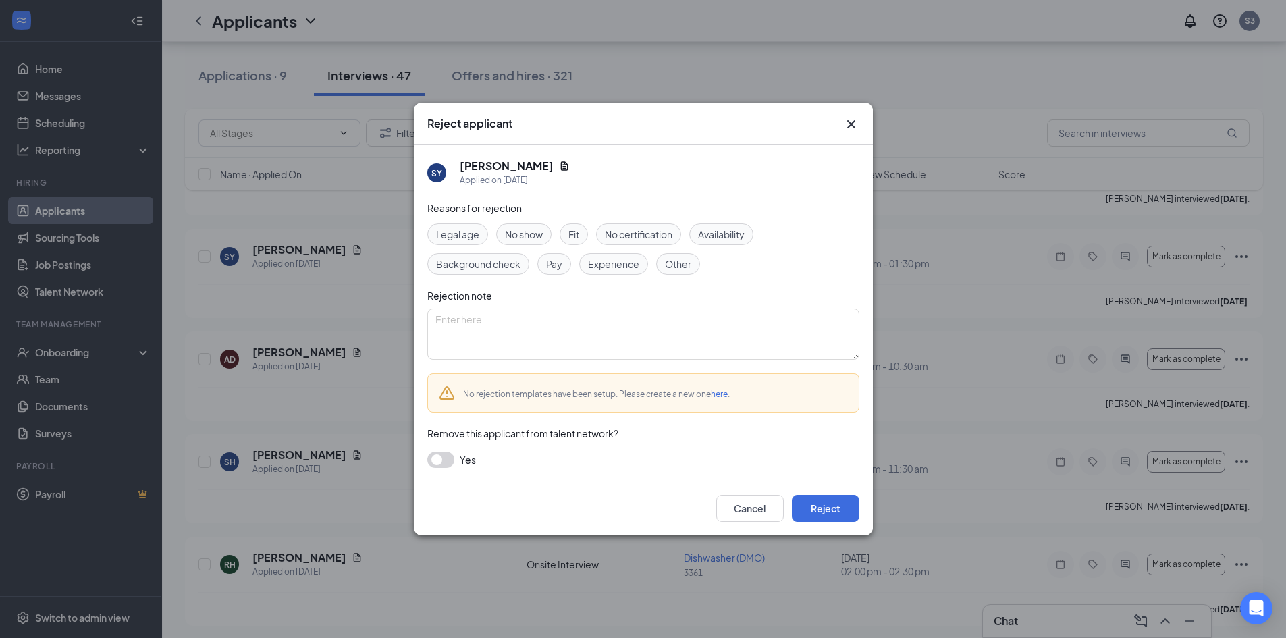
click at [574, 236] on span "Fit" at bounding box center [573, 234] width 11 height 15
click at [823, 506] on button "Reject" at bounding box center [825, 508] width 67 height 27
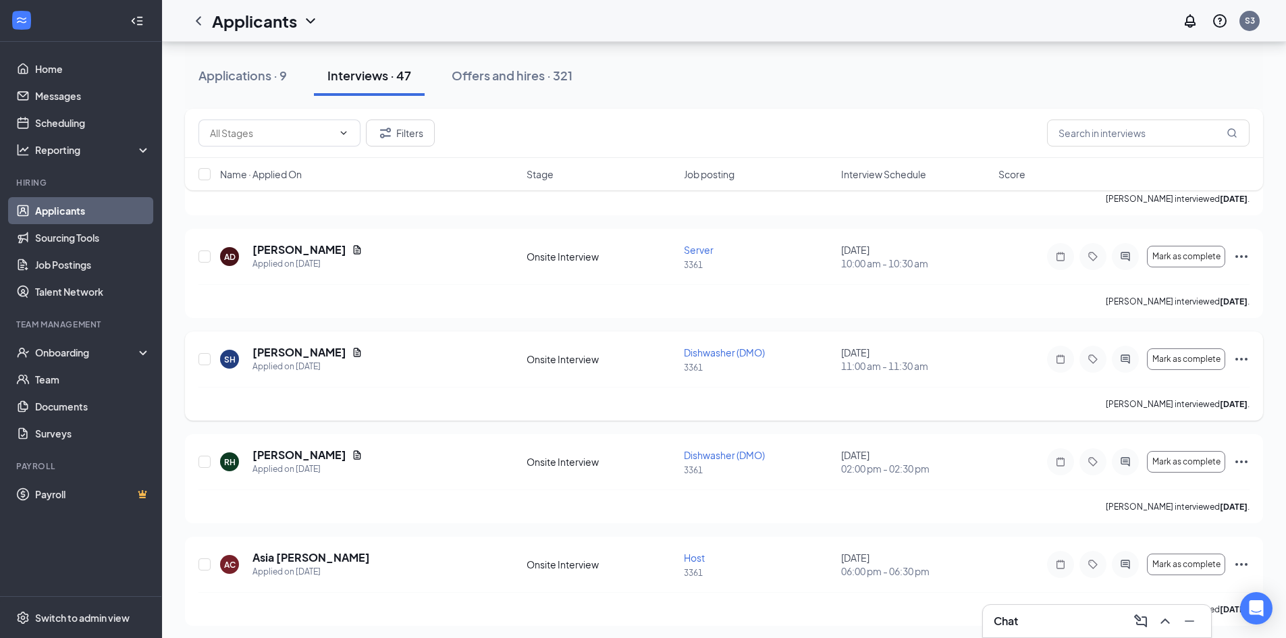
click at [1246, 358] on icon "Ellipses" at bounding box center [1241, 359] width 12 height 3
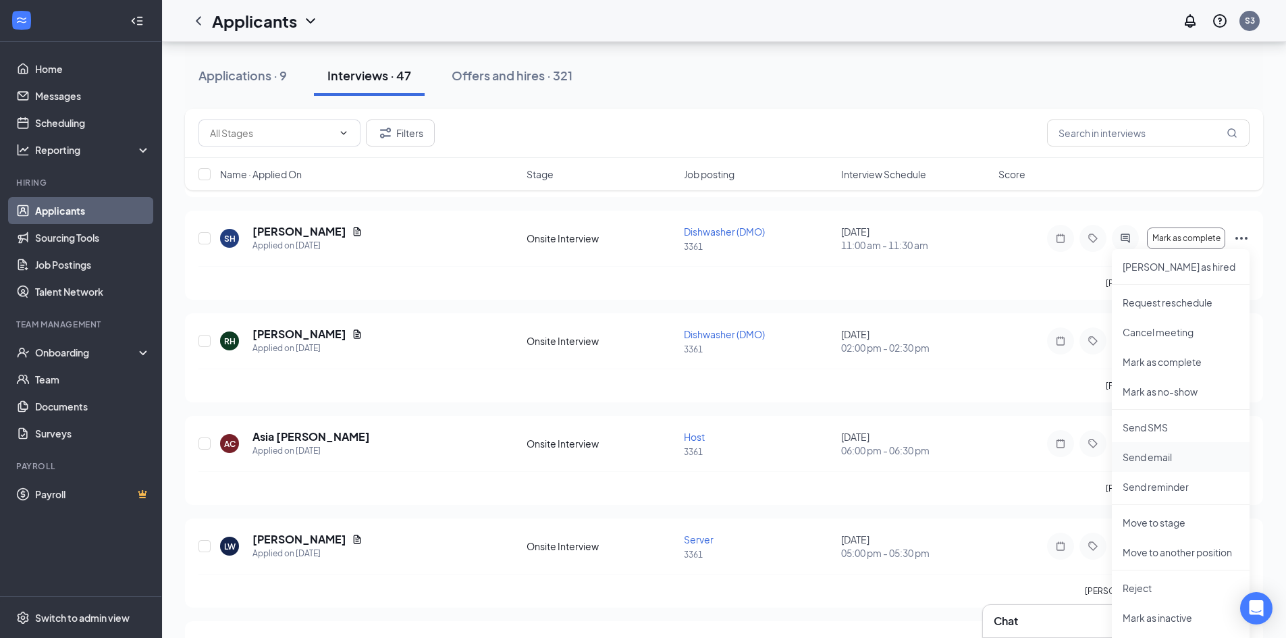
scroll to position [2834, 0]
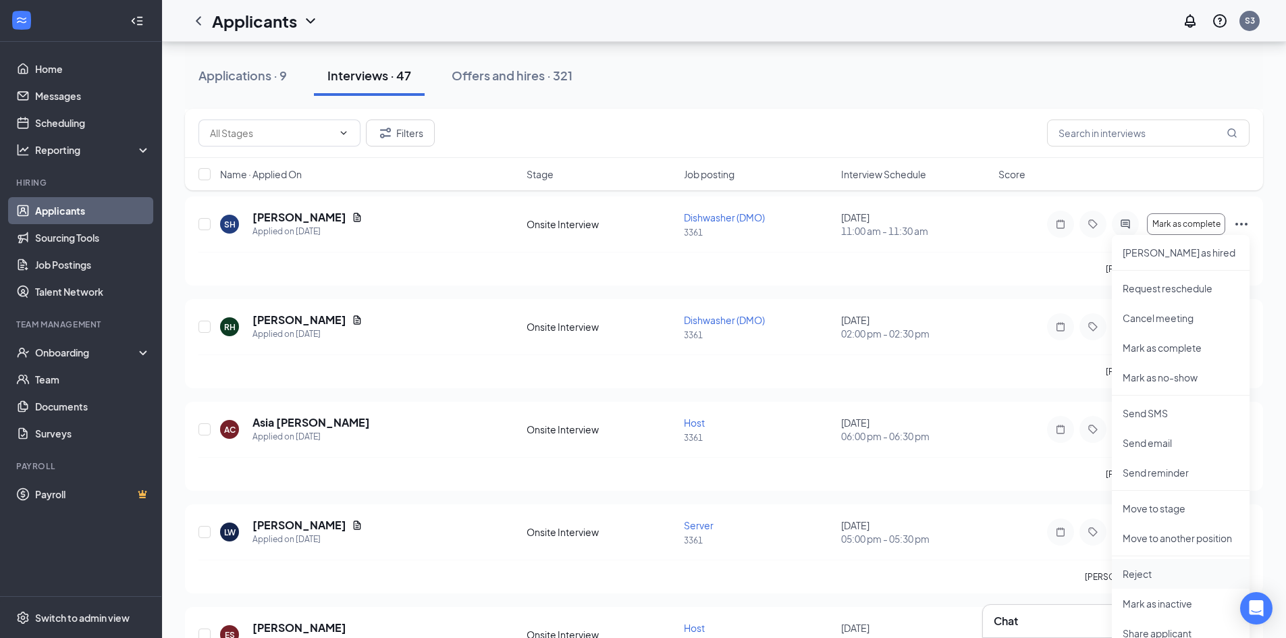
click at [1141, 577] on p "Reject" at bounding box center [1180, 573] width 116 height 13
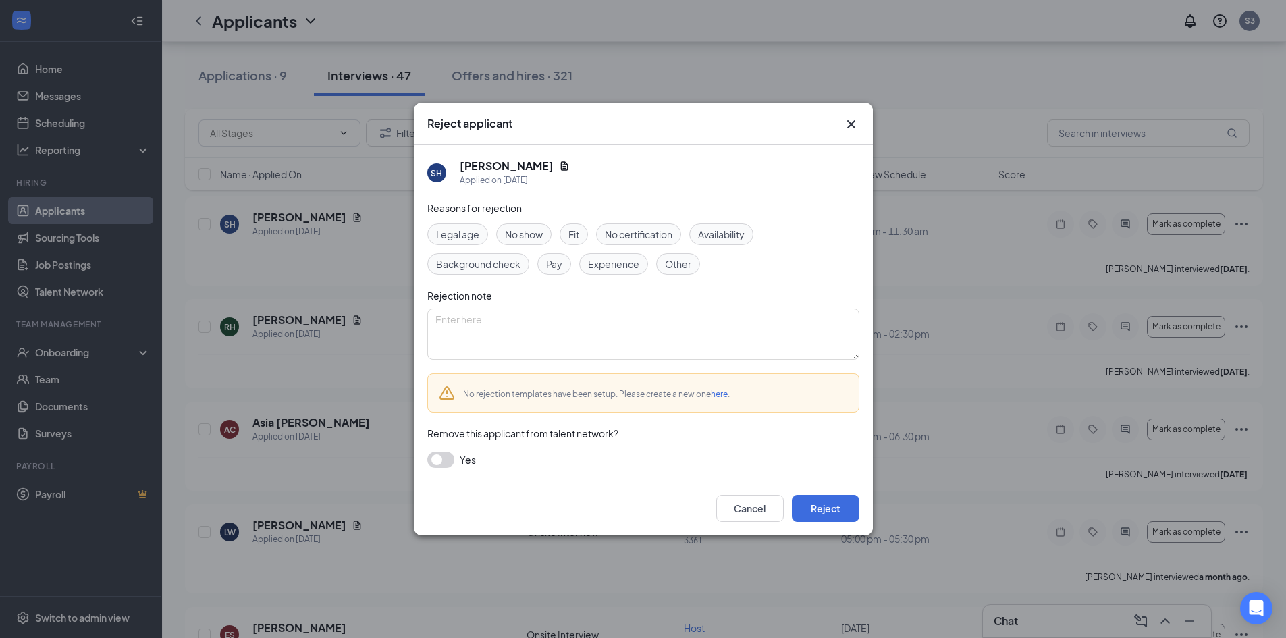
click at [569, 228] on span "Fit" at bounding box center [573, 234] width 11 height 15
click at [823, 503] on button "Reject" at bounding box center [825, 508] width 67 height 27
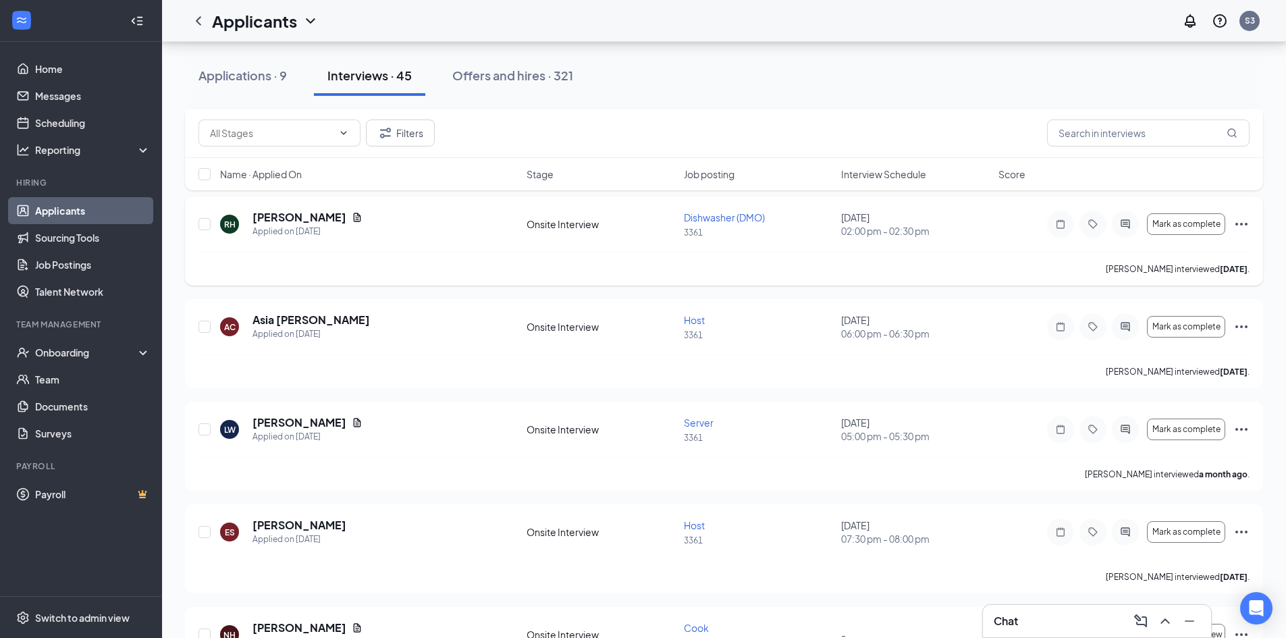
click at [1238, 220] on icon "Ellipses" at bounding box center [1241, 224] width 16 height 16
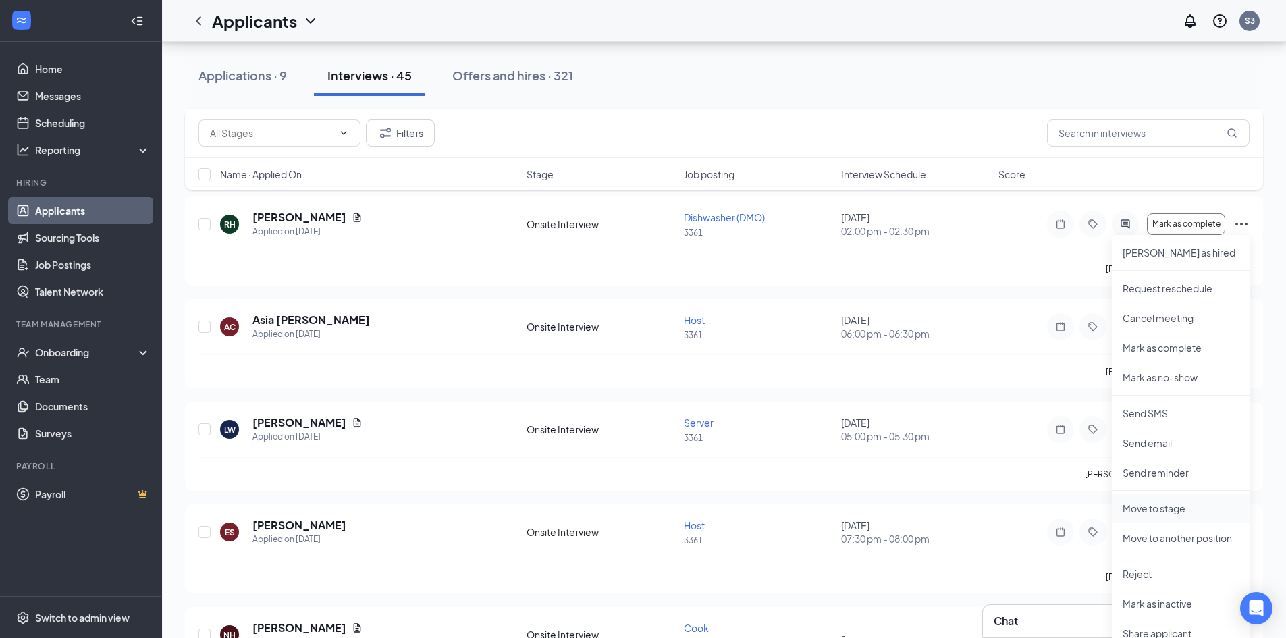
scroll to position [2899, 0]
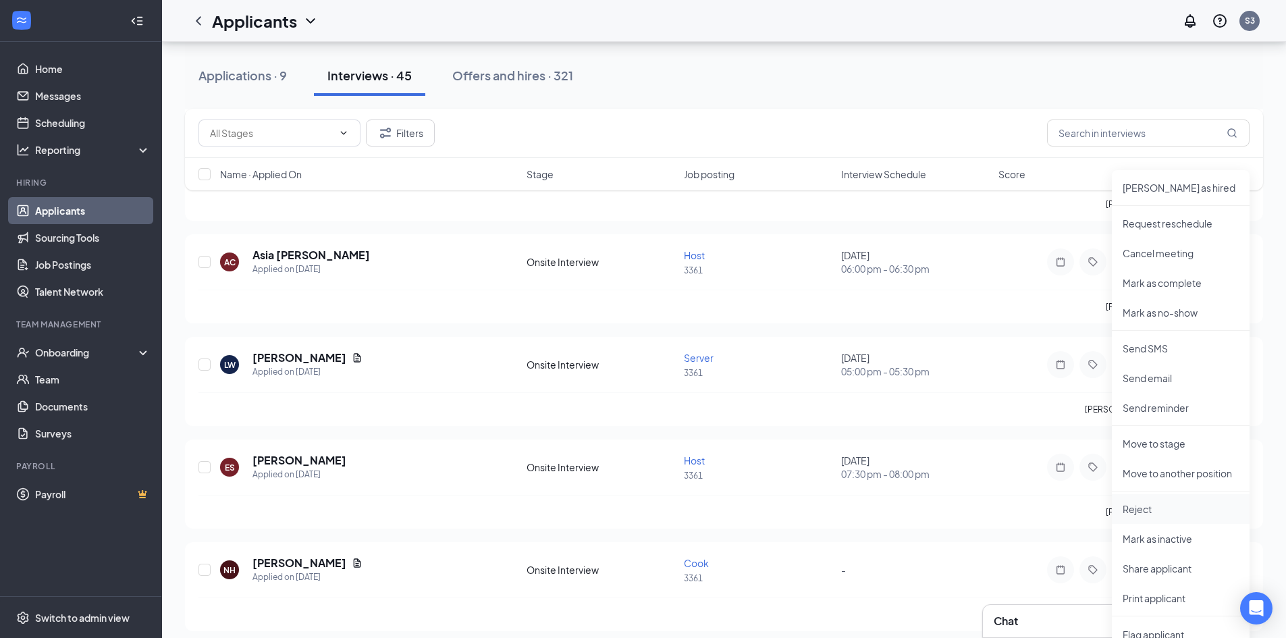
click at [1143, 502] on p "Reject" at bounding box center [1180, 508] width 116 height 13
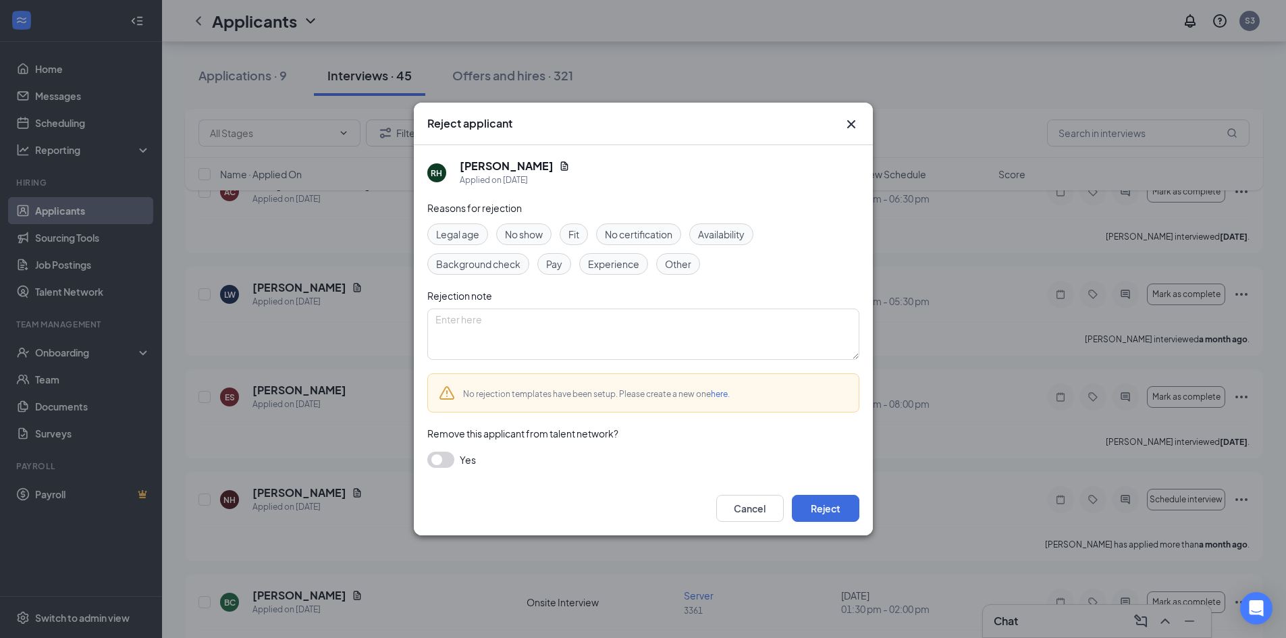
click at [576, 230] on span "Fit" at bounding box center [573, 234] width 11 height 15
click at [837, 508] on button "Reject" at bounding box center [825, 508] width 67 height 27
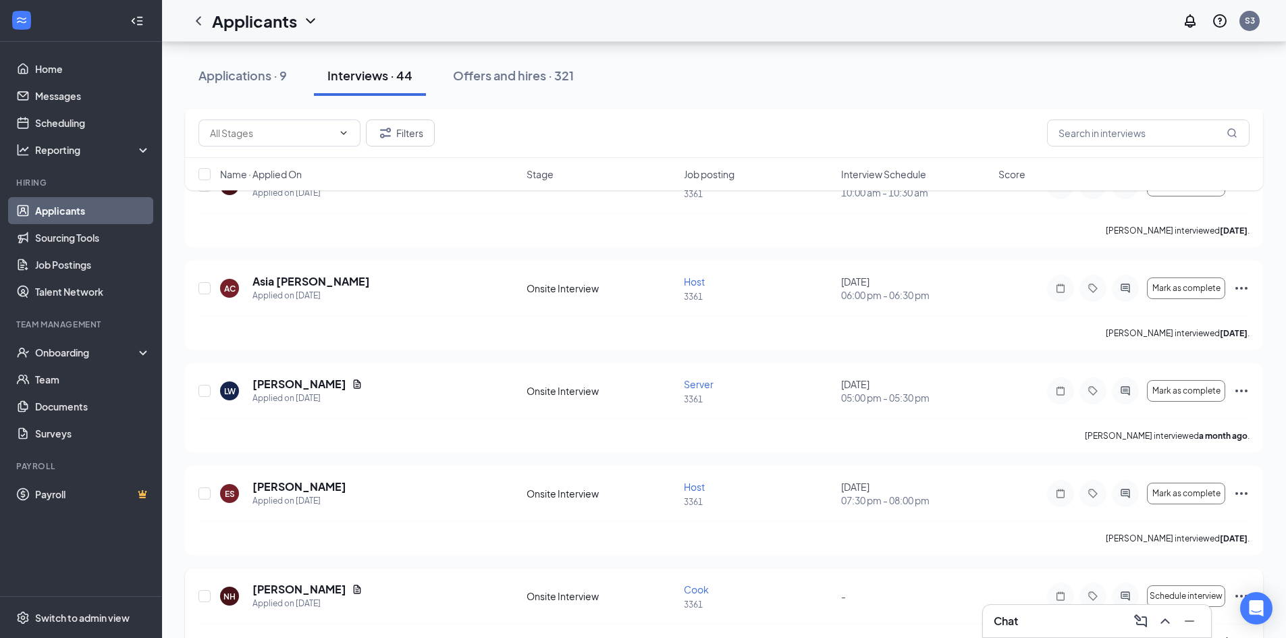
scroll to position [2767, 0]
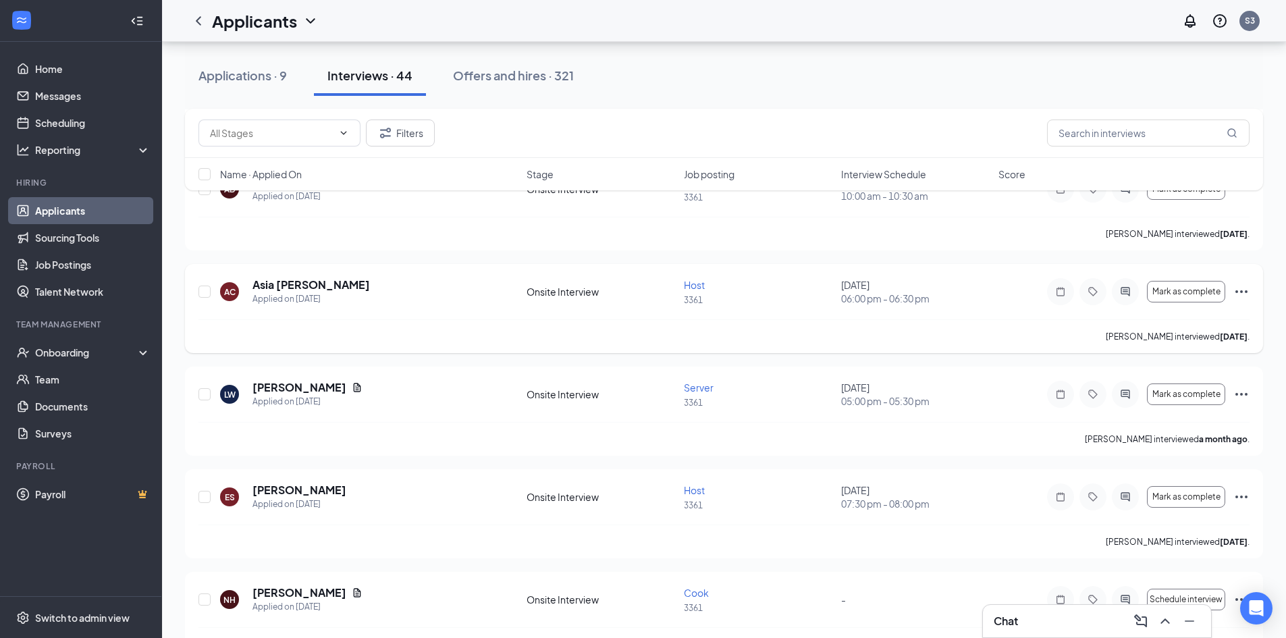
click at [1240, 289] on icon "Ellipses" at bounding box center [1241, 291] width 16 height 16
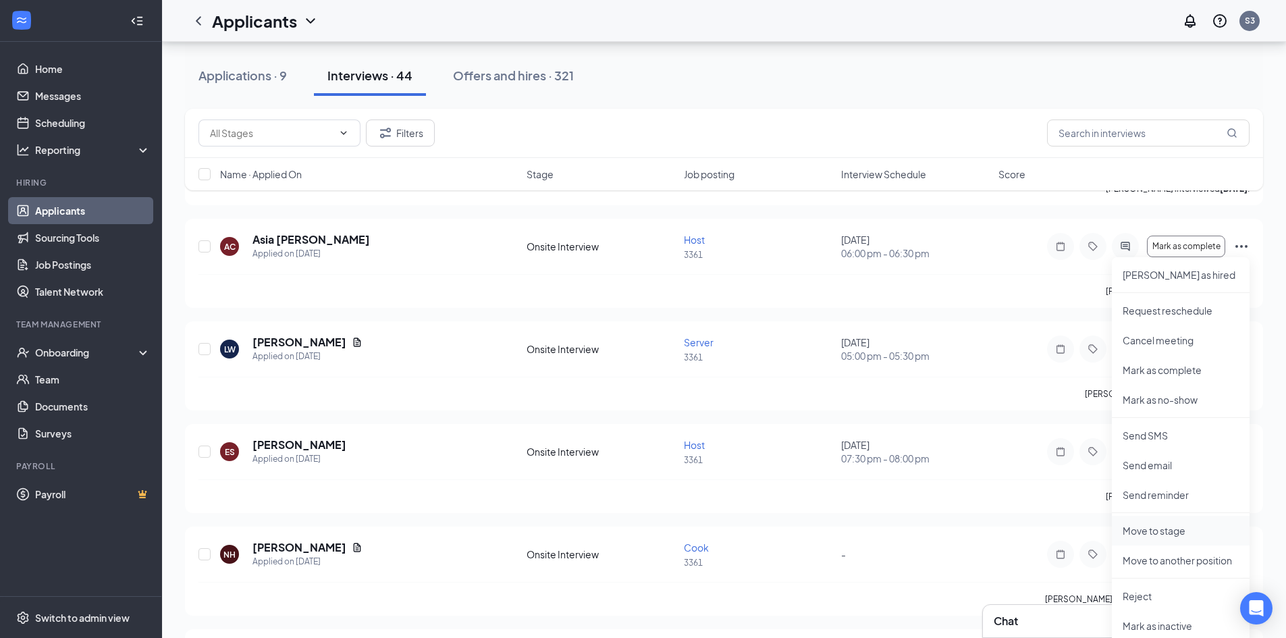
scroll to position [2834, 0]
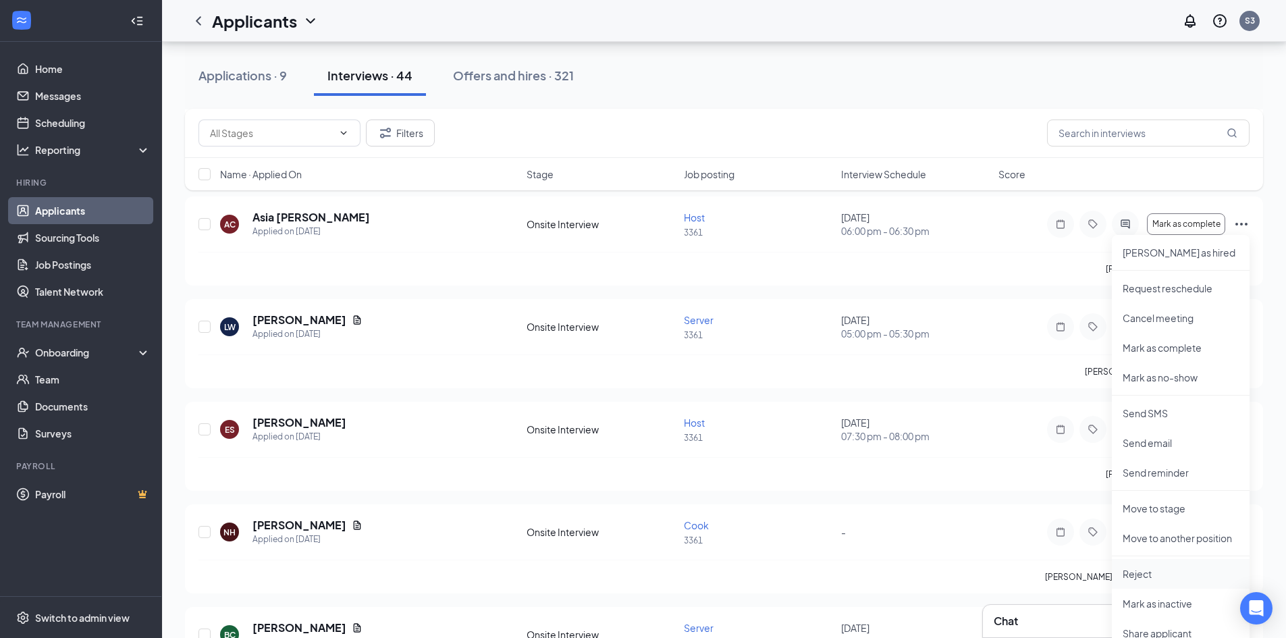
click at [1152, 574] on p "Reject" at bounding box center [1180, 573] width 116 height 13
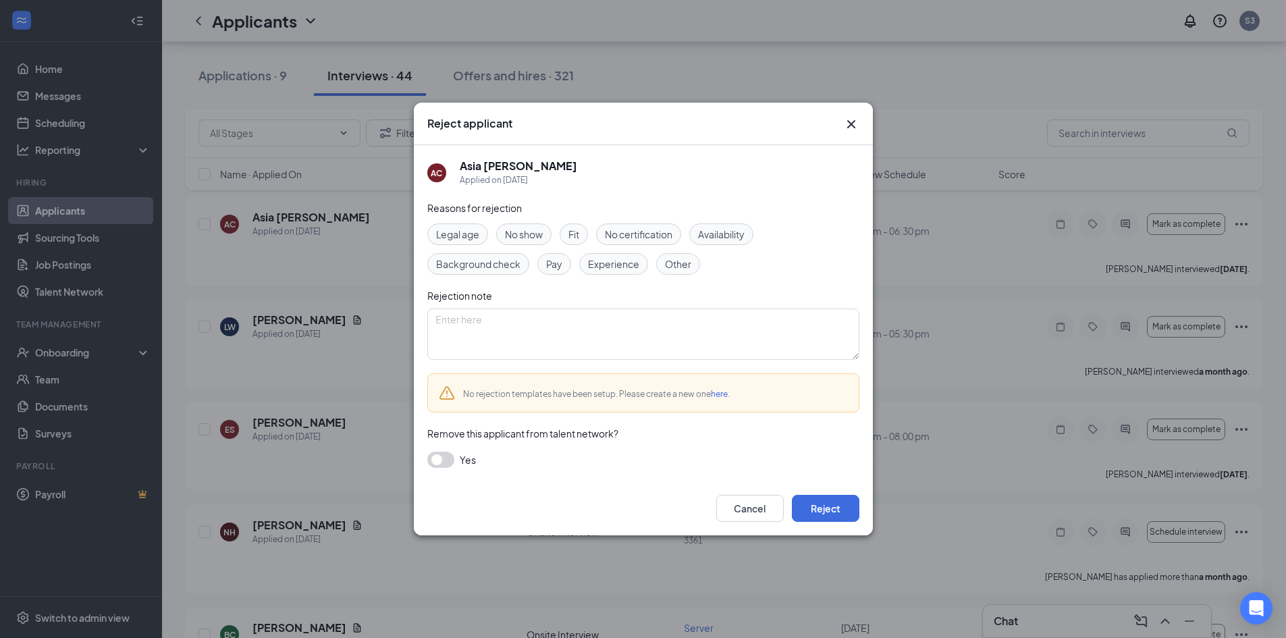
click at [582, 231] on div "Fit" at bounding box center [573, 234] width 28 height 22
click at [813, 503] on button "Reject" at bounding box center [825, 508] width 67 height 27
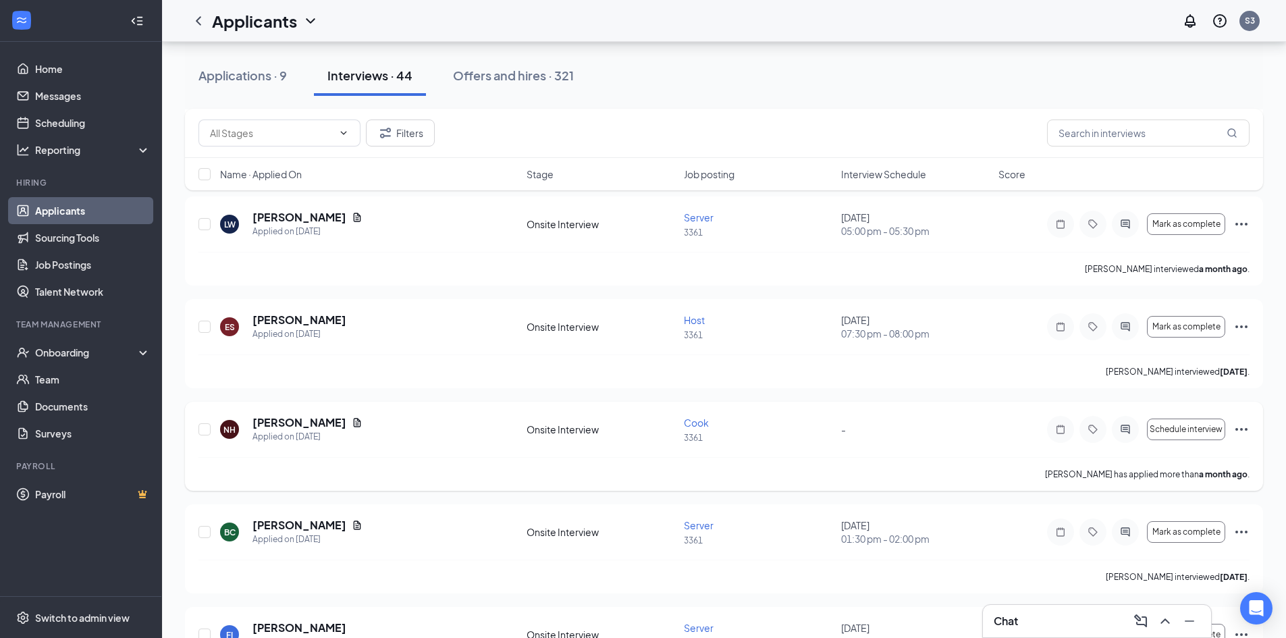
click at [1240, 427] on icon "Ellipses" at bounding box center [1241, 429] width 16 height 16
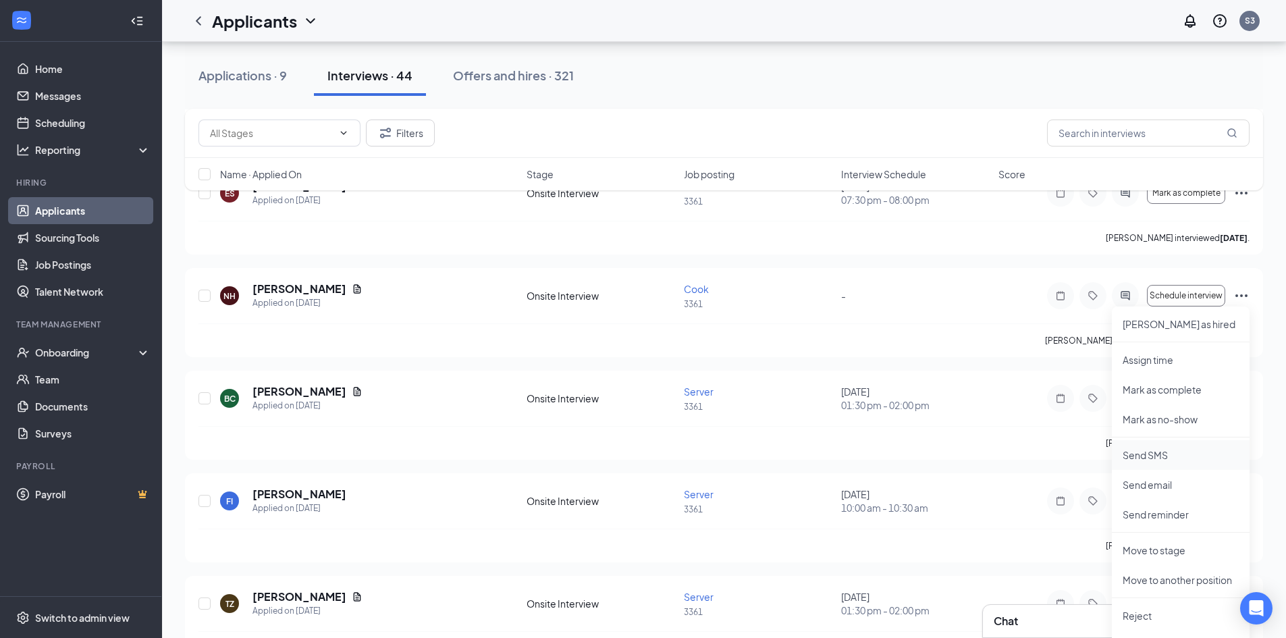
scroll to position [2969, 0]
click at [1141, 615] on p "Reject" at bounding box center [1180, 613] width 116 height 13
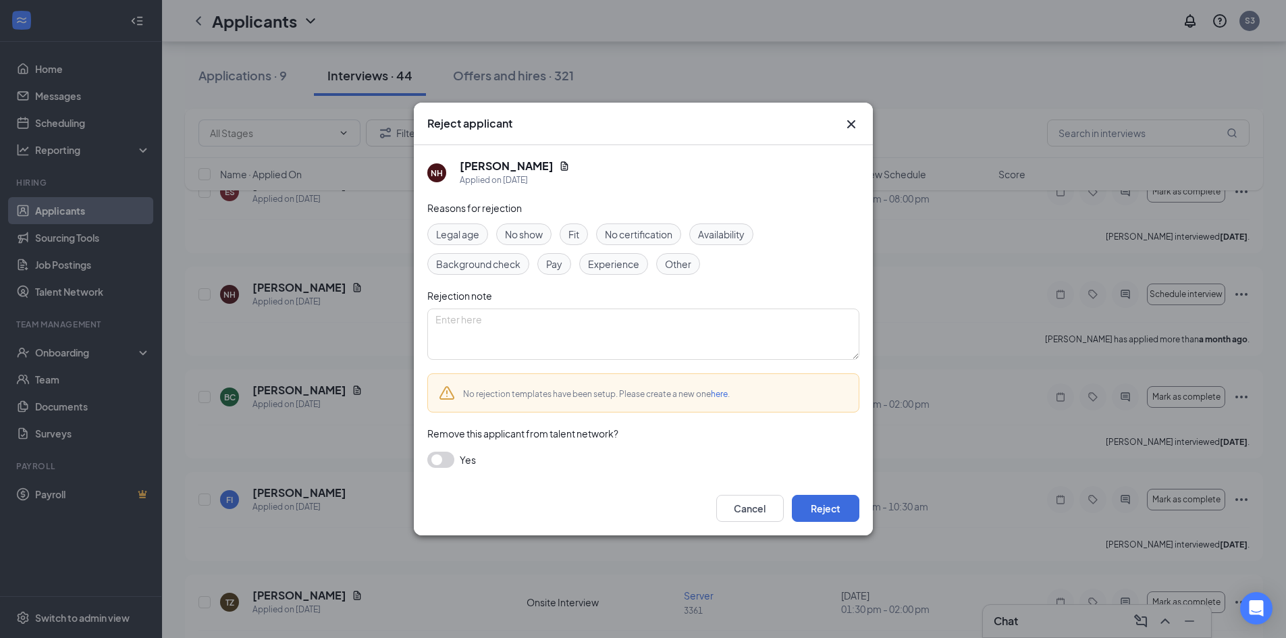
click at [575, 225] on div "Fit" at bounding box center [573, 234] width 28 height 22
click at [810, 508] on button "Reject" at bounding box center [825, 508] width 67 height 27
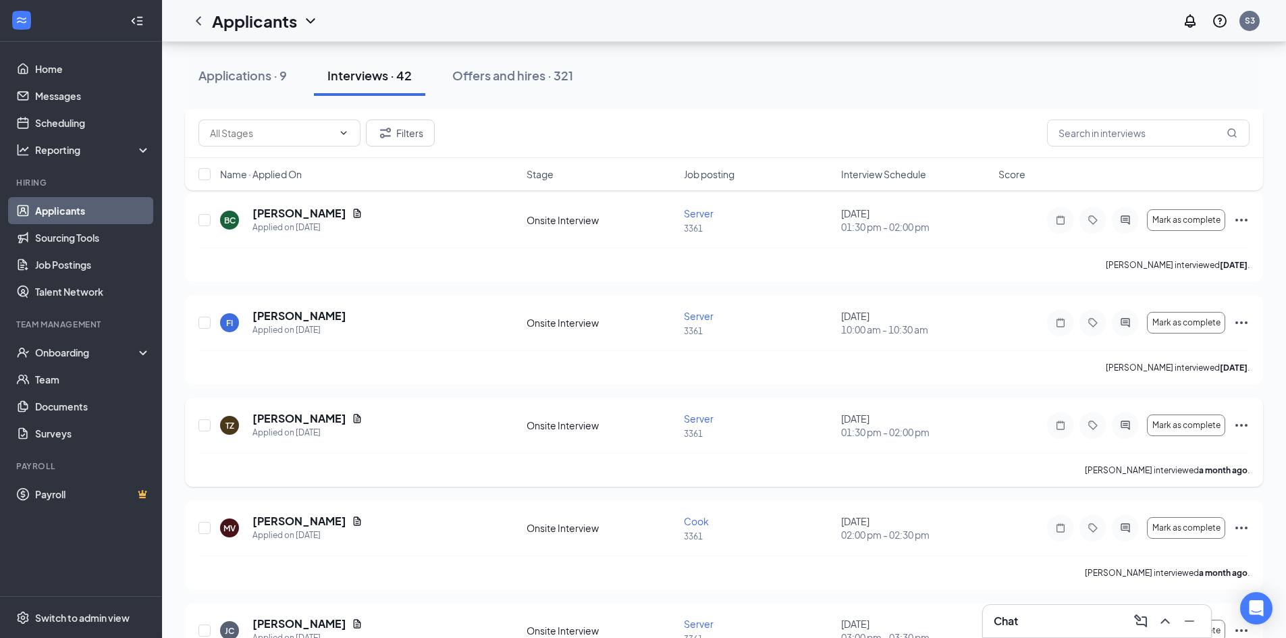
scroll to position [3104, 0]
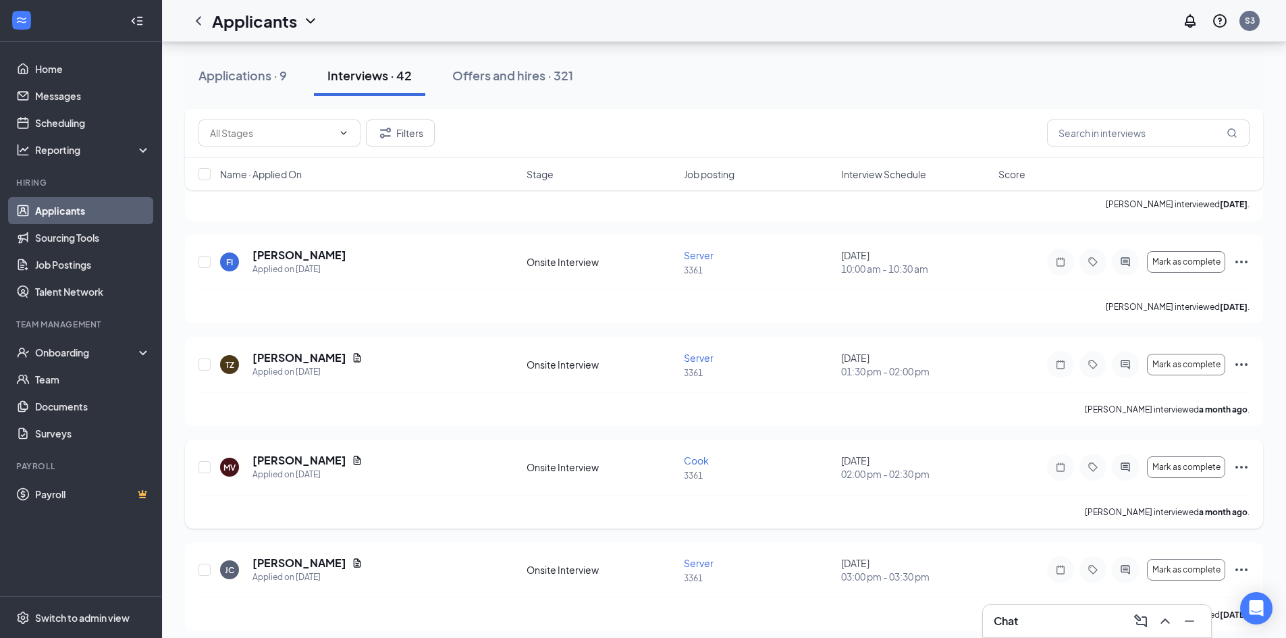
click at [1247, 465] on icon "Ellipses" at bounding box center [1241, 467] width 16 height 16
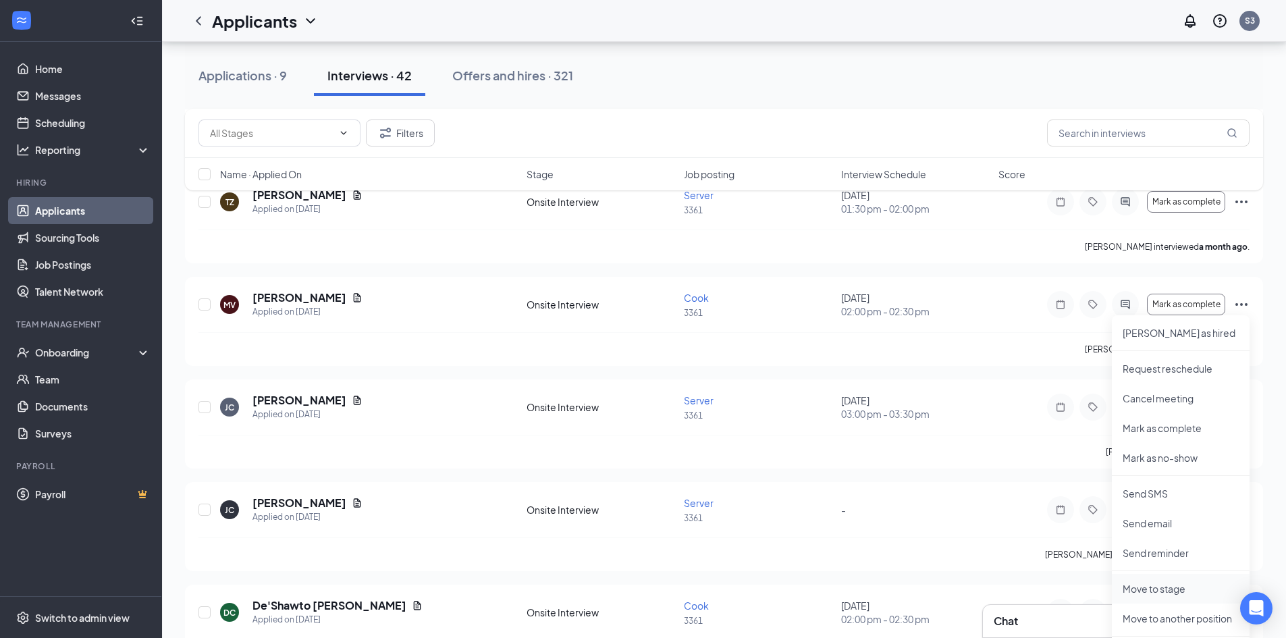
scroll to position [3307, 0]
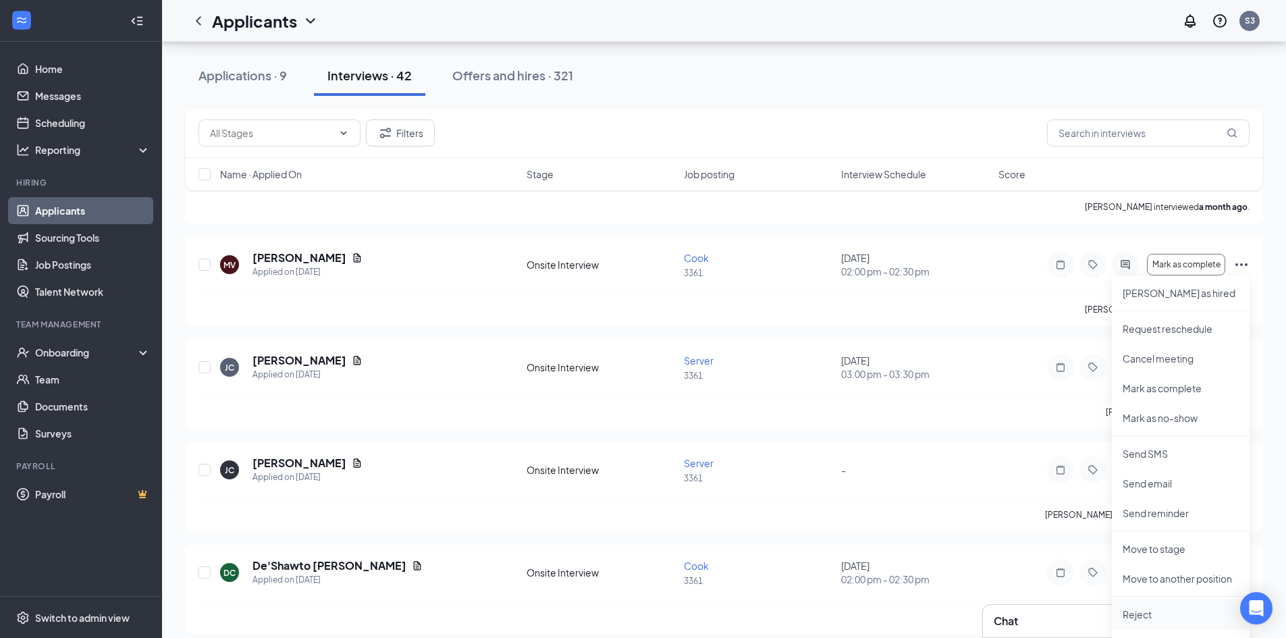
click at [1134, 611] on p "Reject" at bounding box center [1180, 613] width 116 height 13
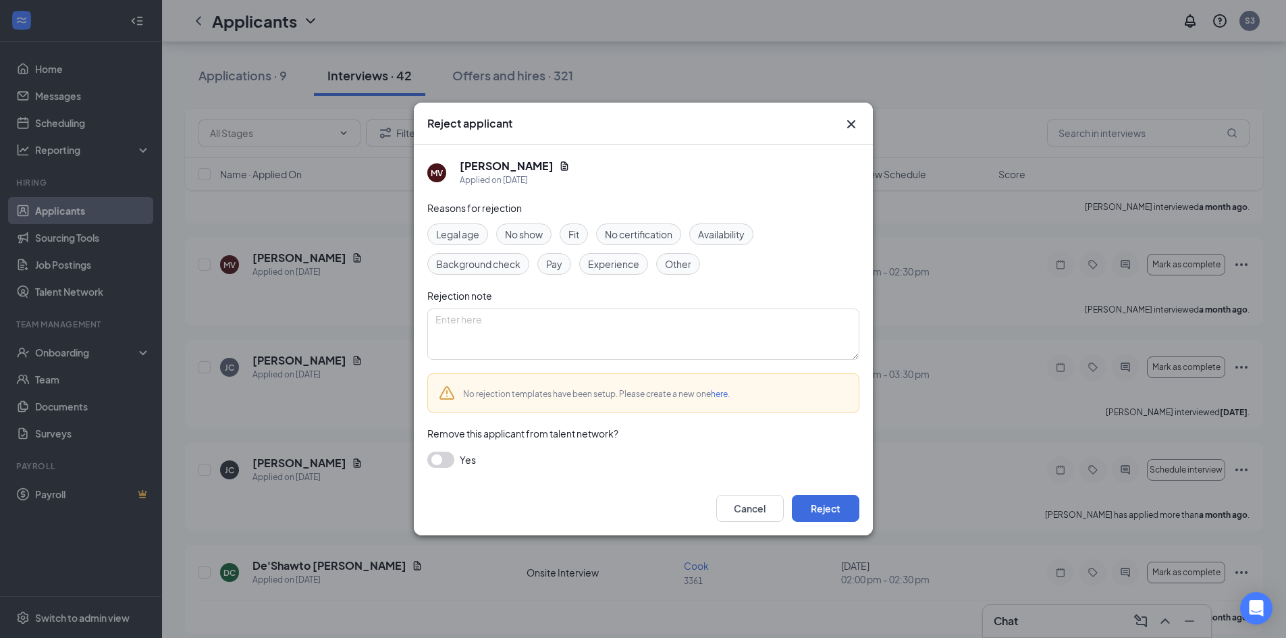
click at [568, 228] on div "Fit" at bounding box center [573, 234] width 28 height 22
click at [829, 505] on button "Reject" at bounding box center [825, 508] width 67 height 27
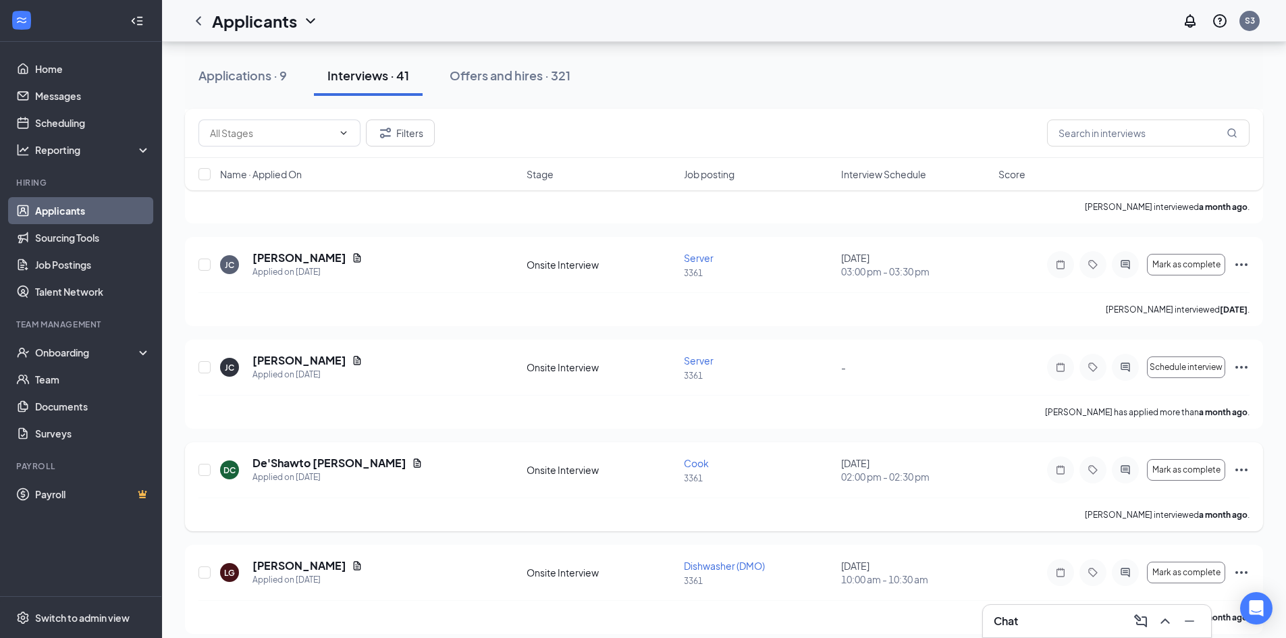
click at [1242, 466] on icon "Ellipses" at bounding box center [1241, 470] width 16 height 16
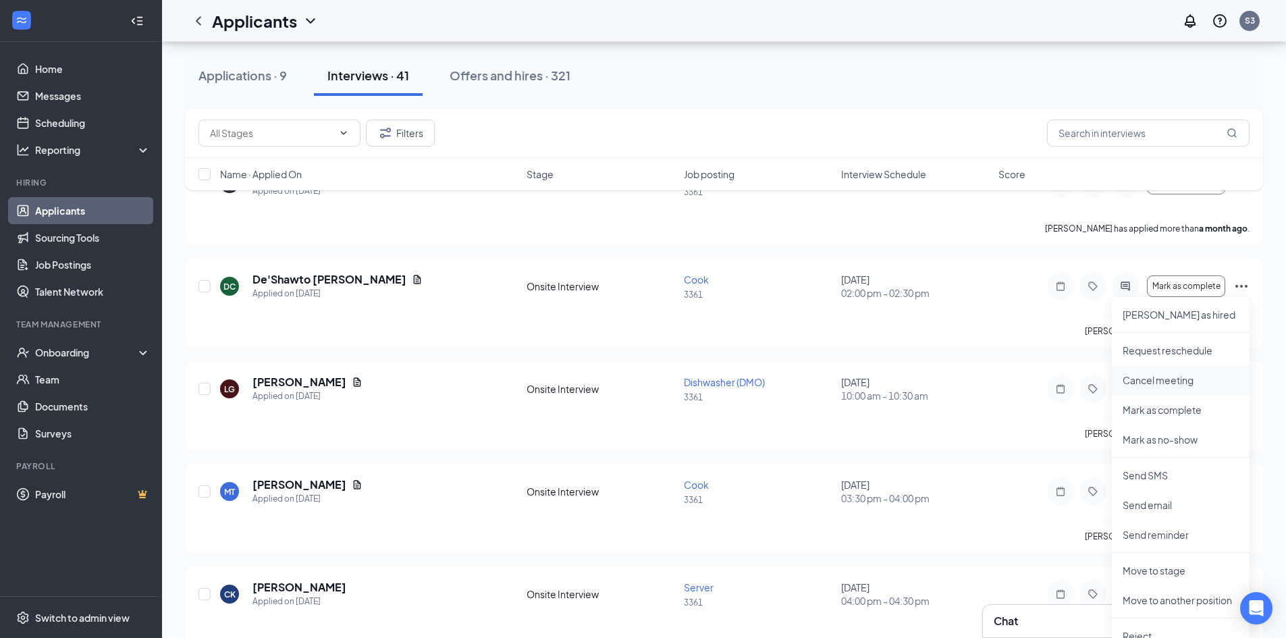
scroll to position [3509, 0]
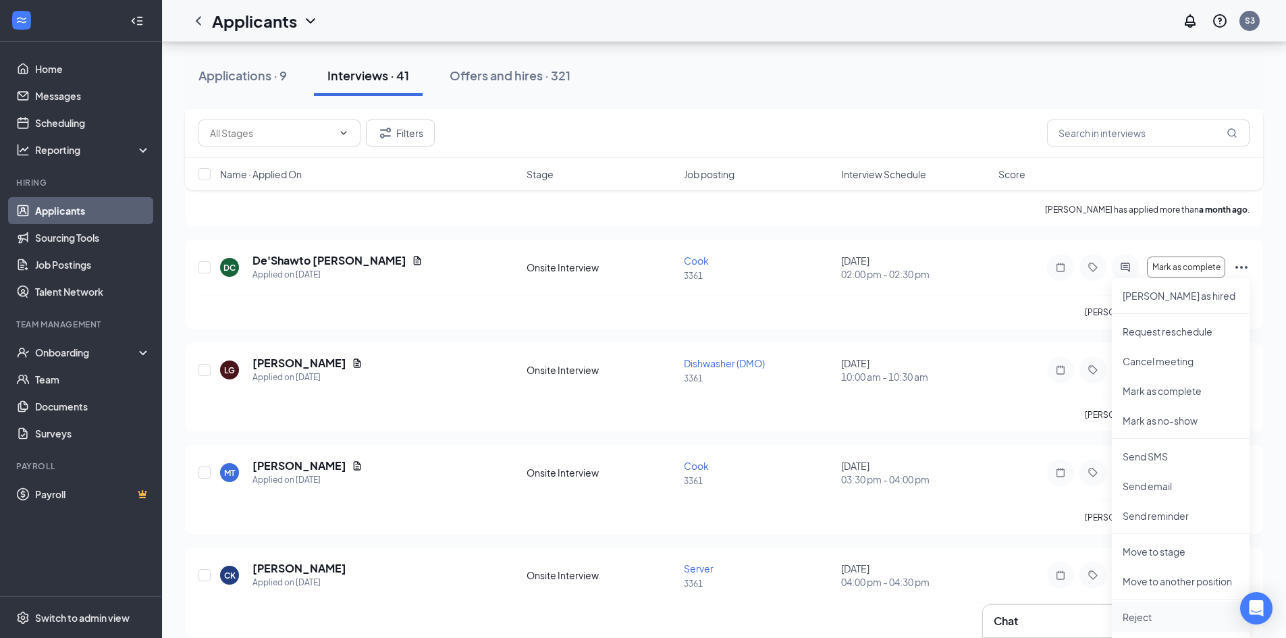
click at [1132, 618] on p "Reject" at bounding box center [1180, 616] width 116 height 13
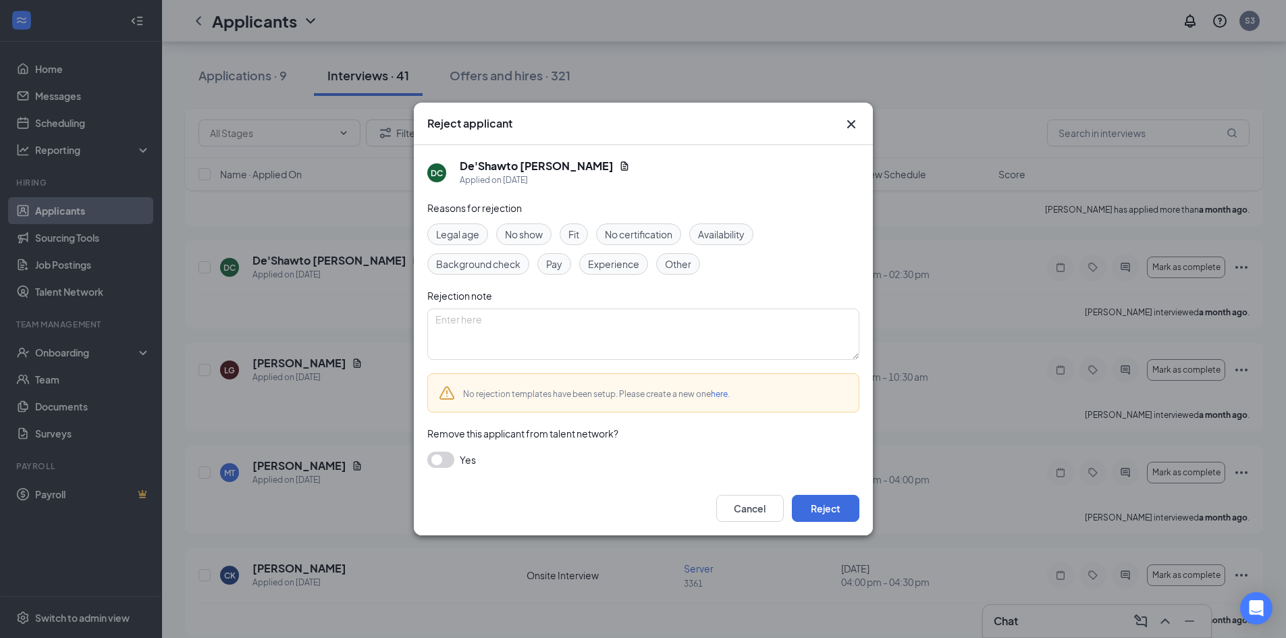
click at [579, 229] on span "Fit" at bounding box center [573, 234] width 11 height 15
click at [824, 511] on button "Reject" at bounding box center [825, 508] width 67 height 27
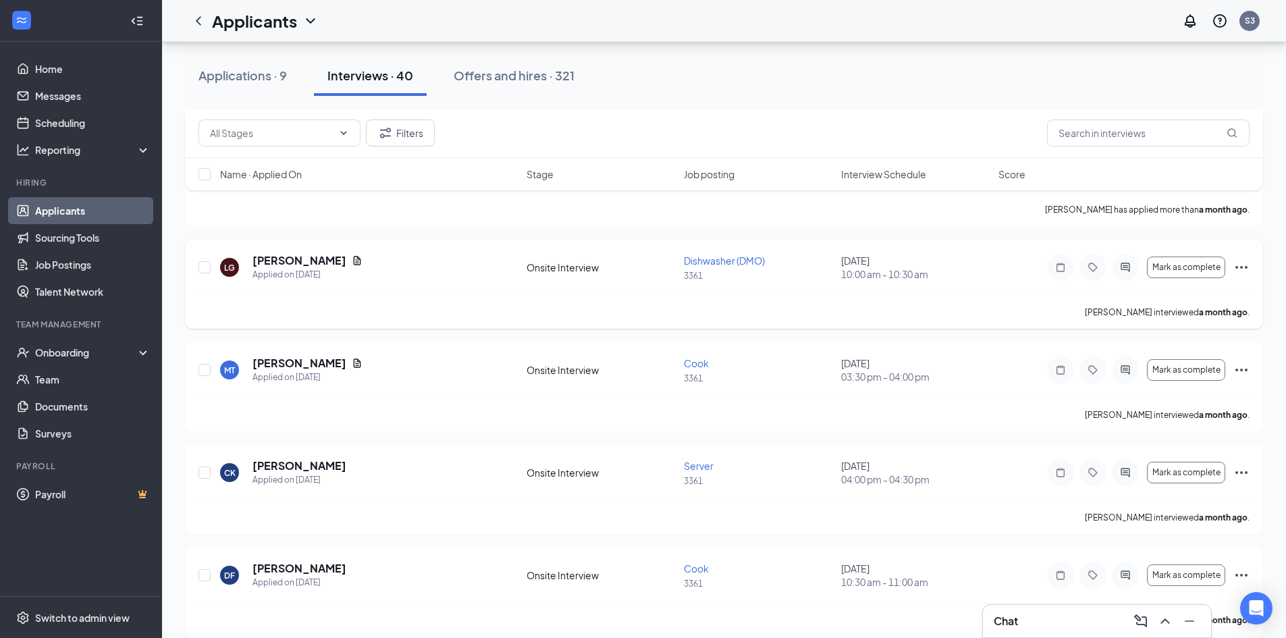
click at [1244, 263] on icon "Ellipses" at bounding box center [1241, 267] width 16 height 16
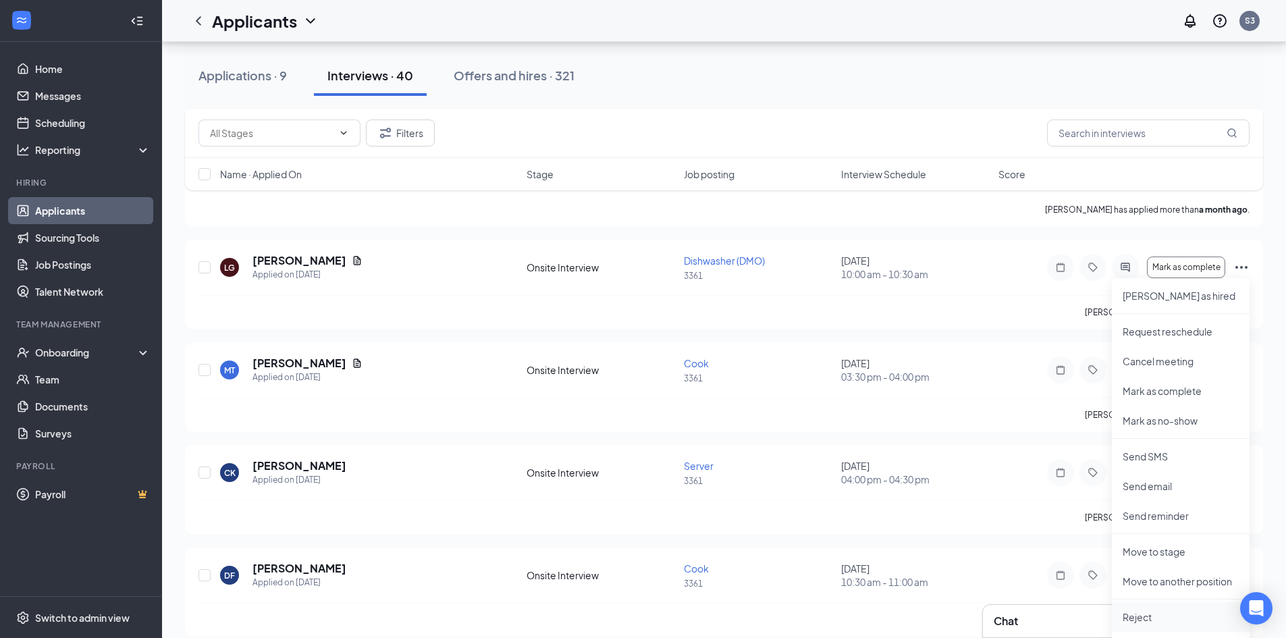
click at [1141, 615] on p "Reject" at bounding box center [1180, 616] width 116 height 13
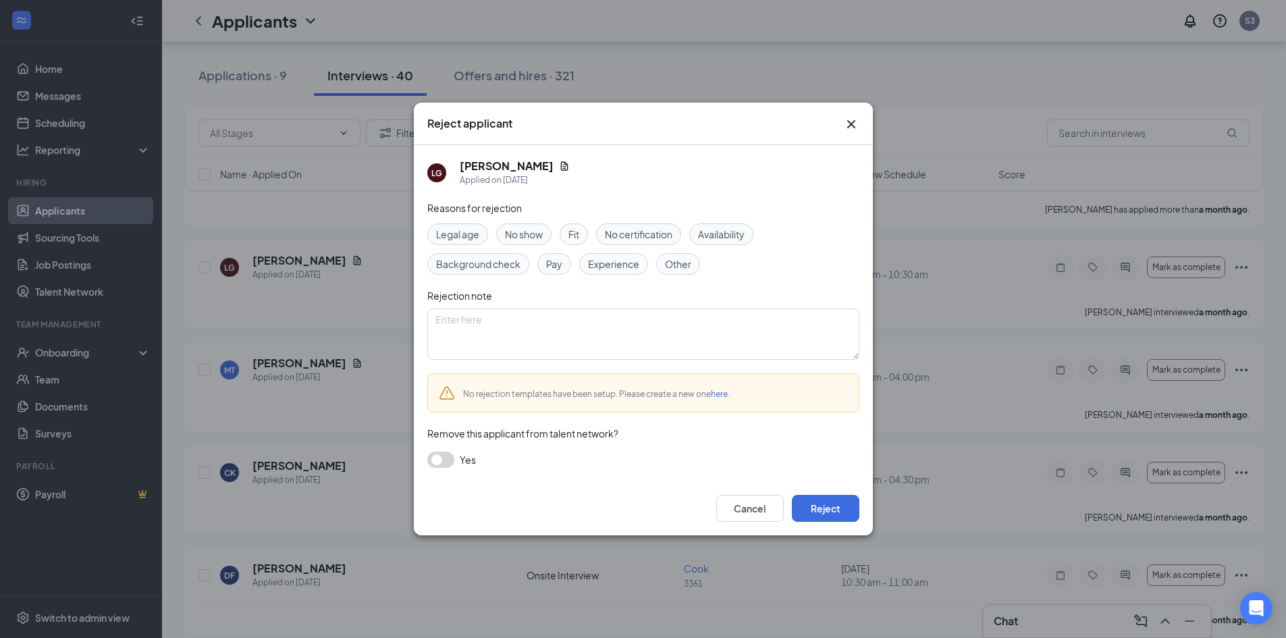
click at [568, 232] on div "Fit" at bounding box center [573, 234] width 28 height 22
click at [828, 506] on button "Reject" at bounding box center [825, 508] width 67 height 27
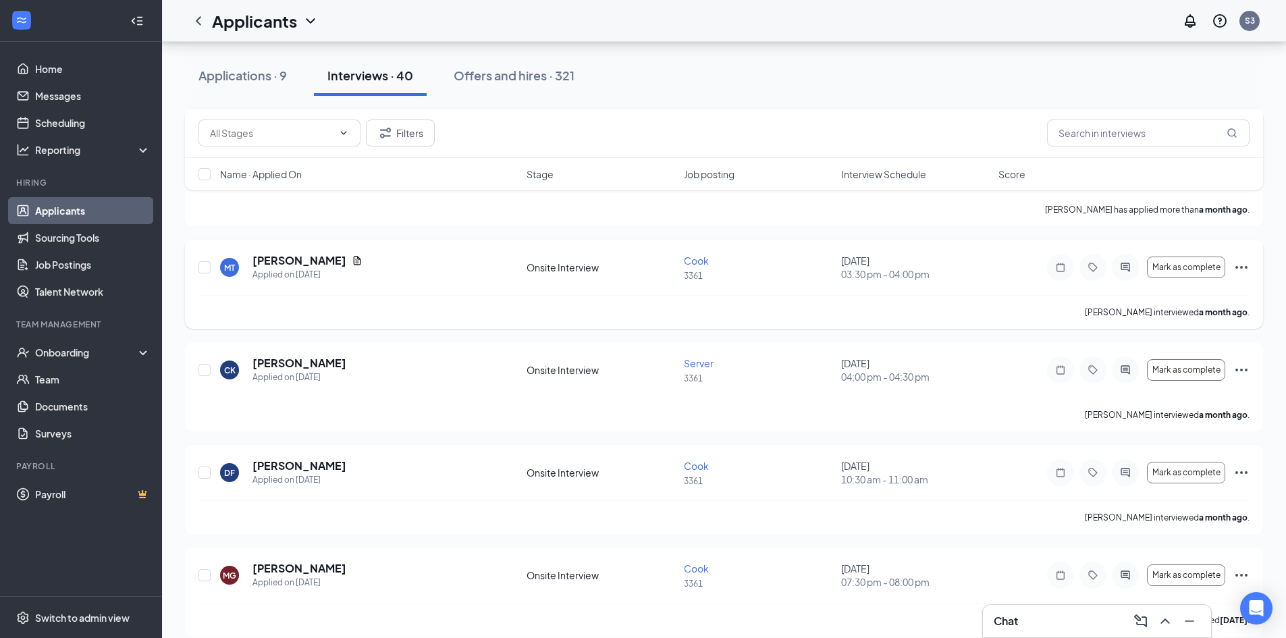
click at [1249, 263] on icon "Ellipses" at bounding box center [1241, 267] width 16 height 16
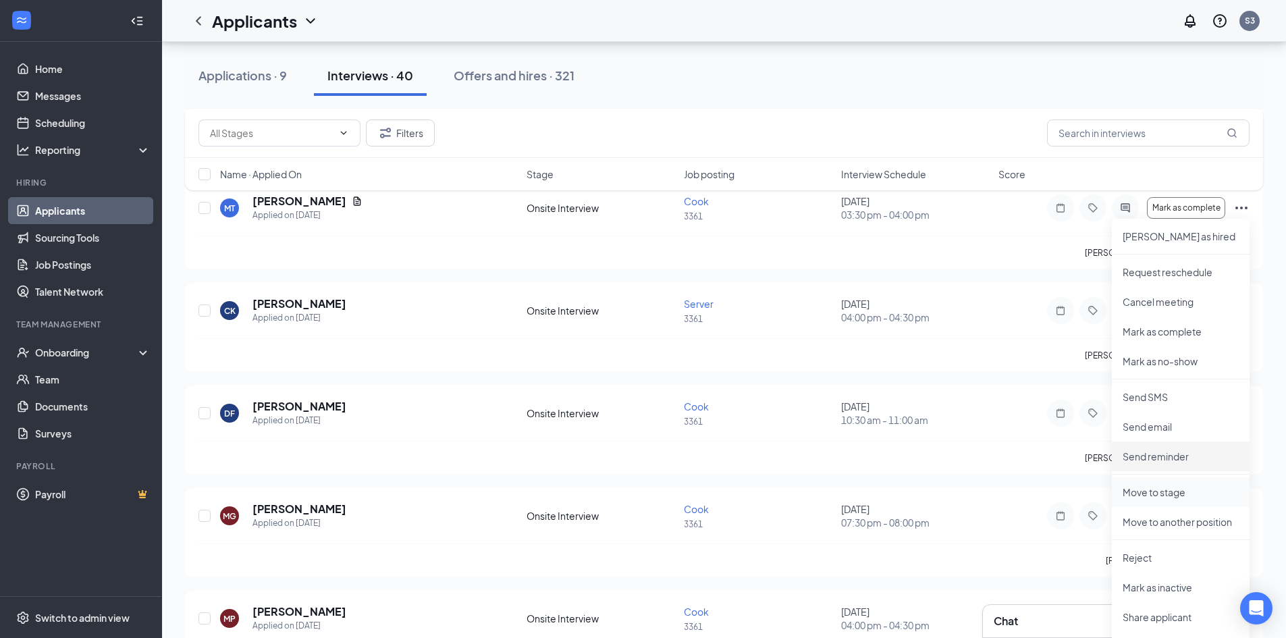
scroll to position [3577, 0]
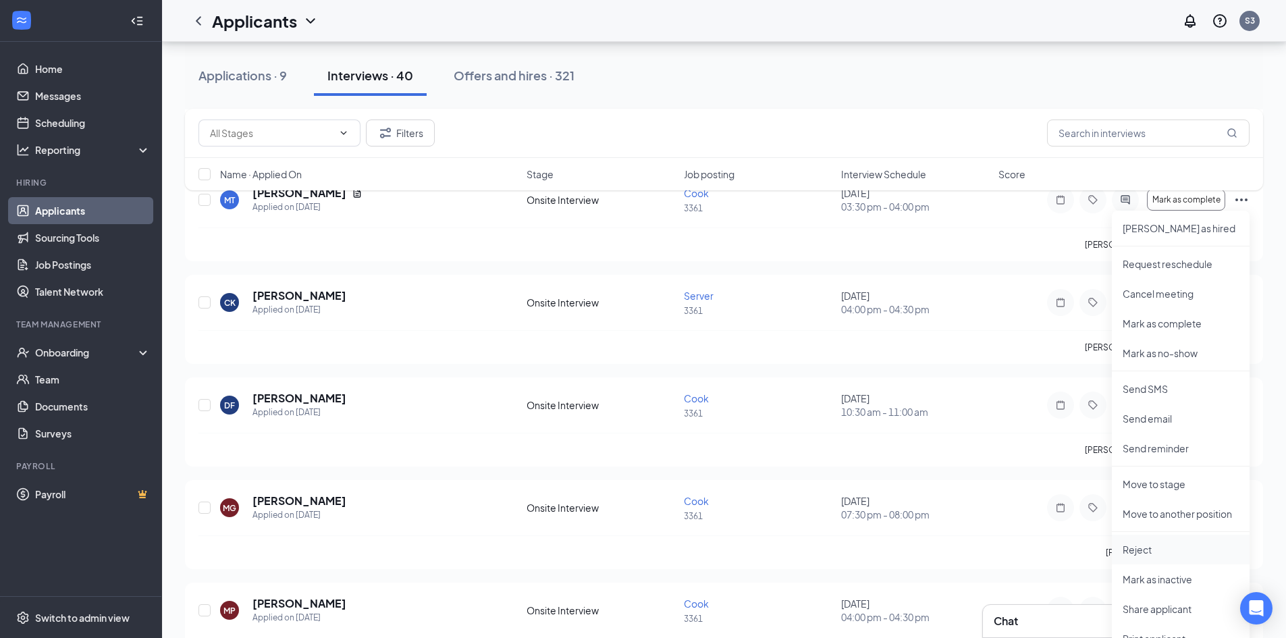
click at [1145, 552] on p "Reject" at bounding box center [1180, 549] width 116 height 13
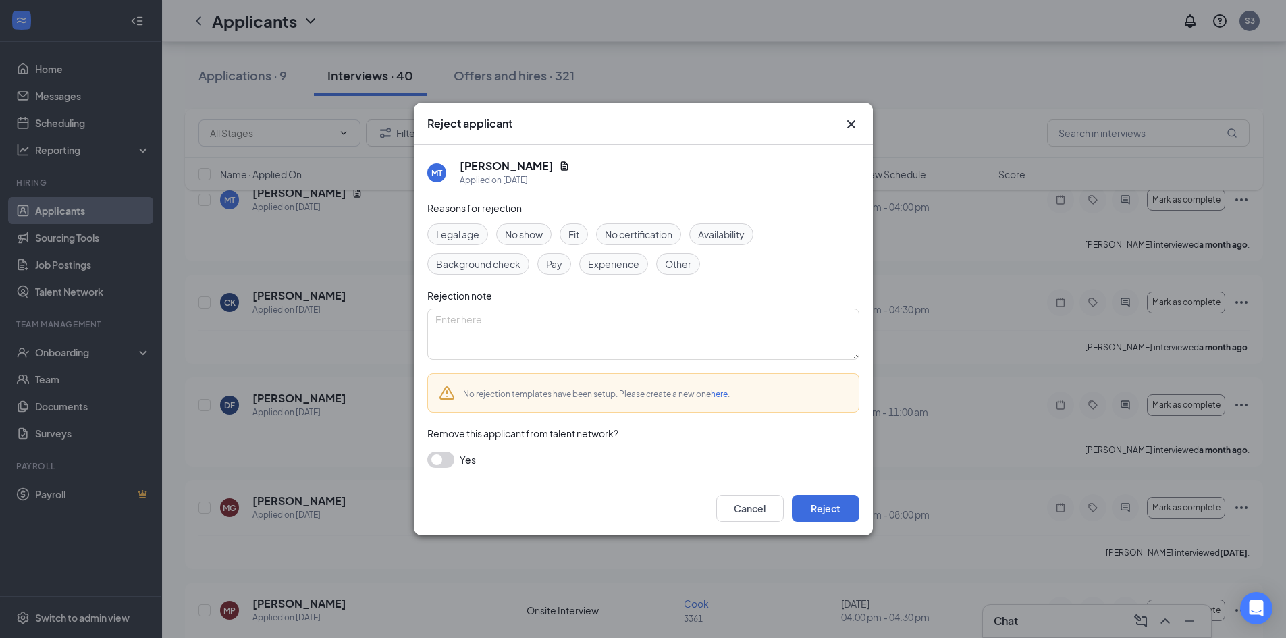
click at [579, 230] on span "Fit" at bounding box center [573, 234] width 11 height 15
click at [823, 510] on button "Reject" at bounding box center [825, 508] width 67 height 27
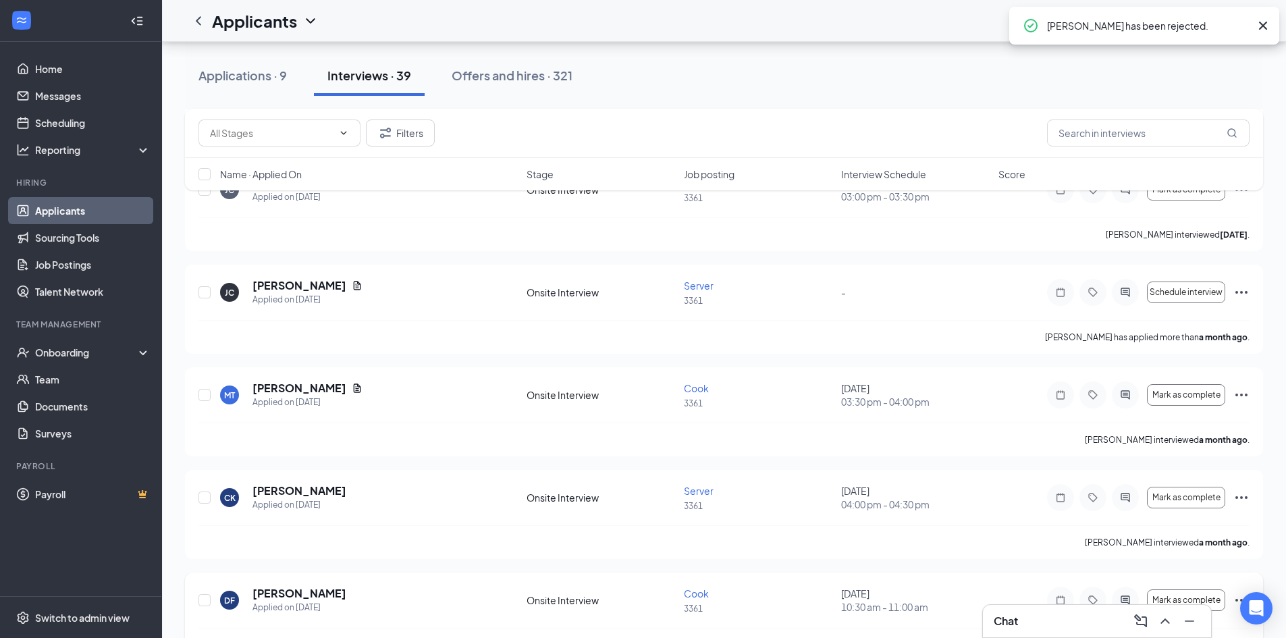
scroll to position [3374, 0]
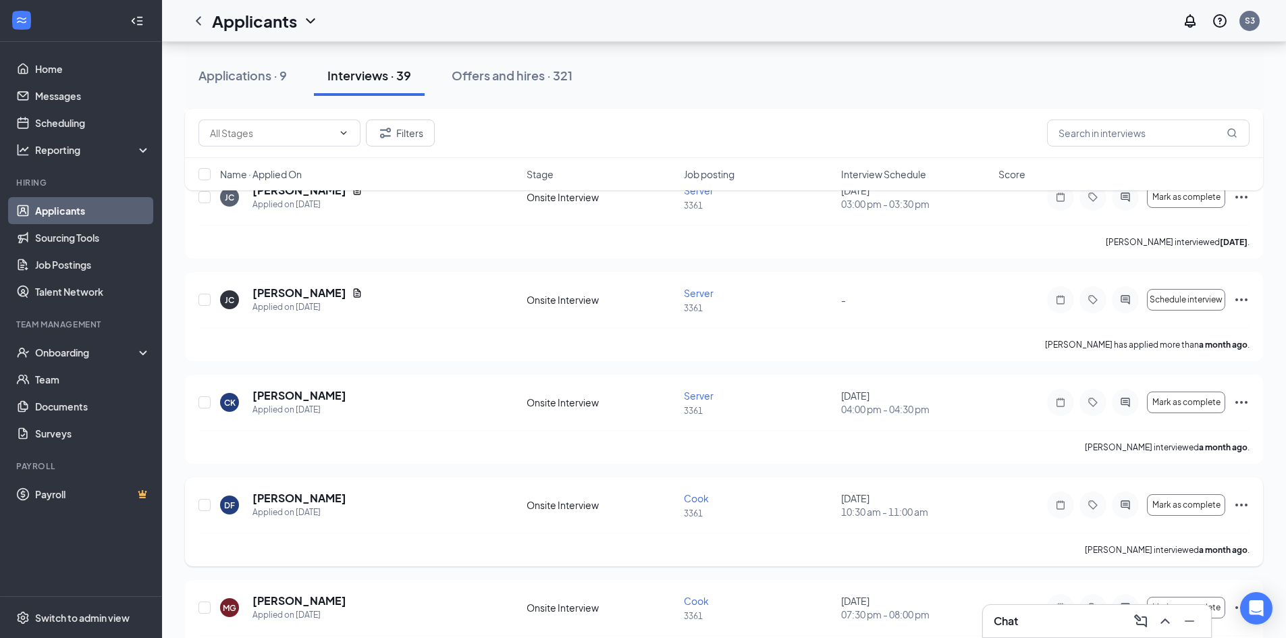
click at [1244, 505] on icon "Ellipses" at bounding box center [1241, 505] width 16 height 16
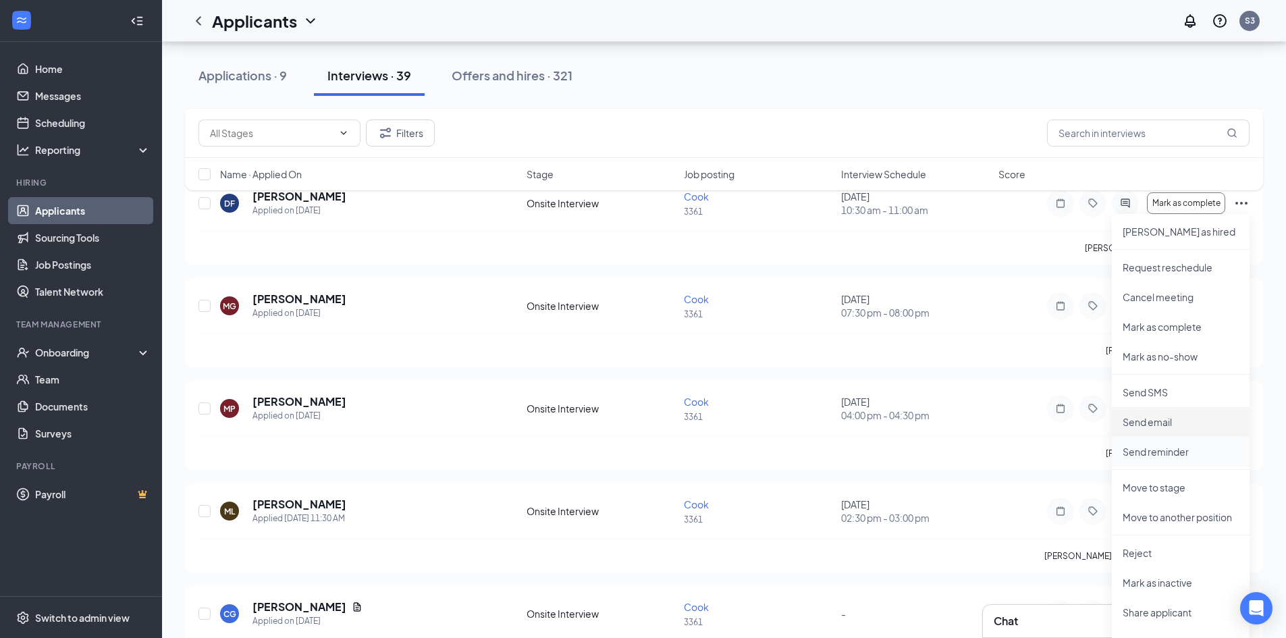
scroll to position [3712, 0]
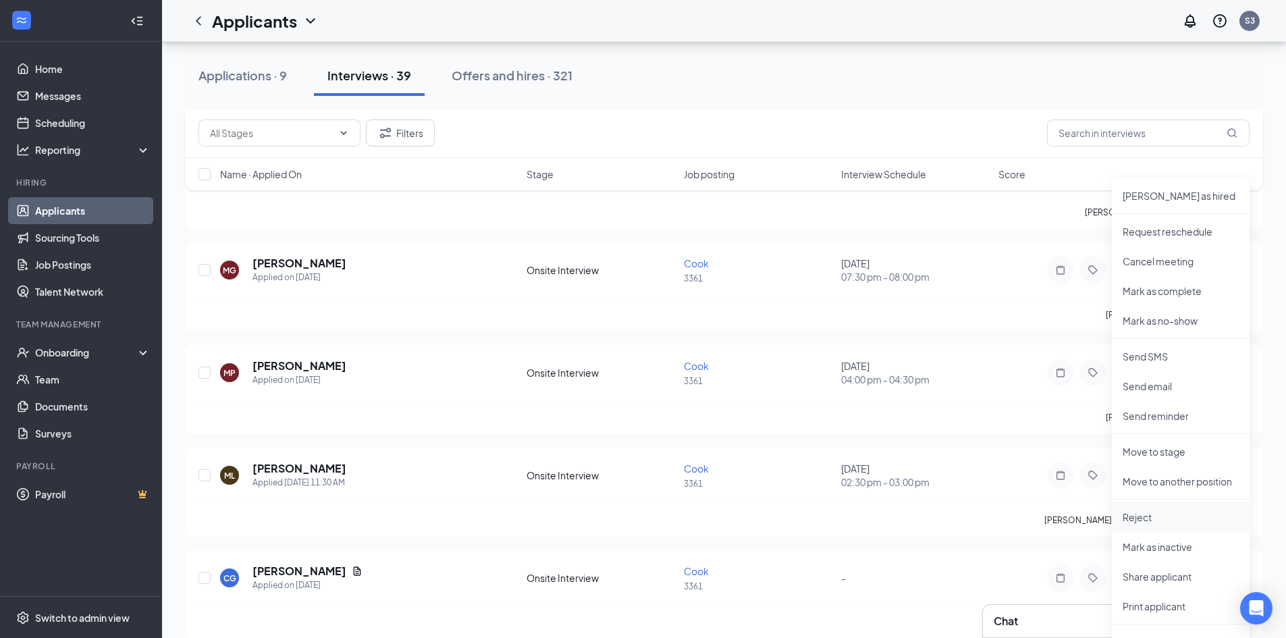
click at [1147, 520] on p "Reject" at bounding box center [1180, 516] width 116 height 13
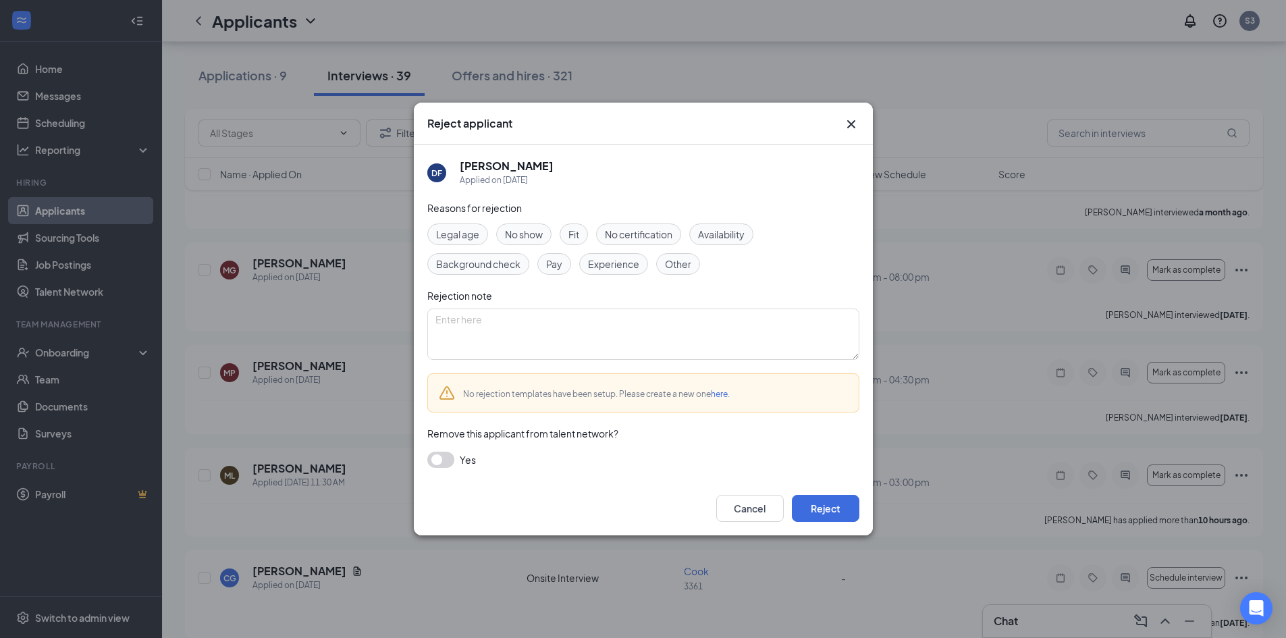
click at [584, 234] on div "Fit" at bounding box center [573, 234] width 28 height 22
click at [827, 509] on button "Reject" at bounding box center [825, 508] width 67 height 27
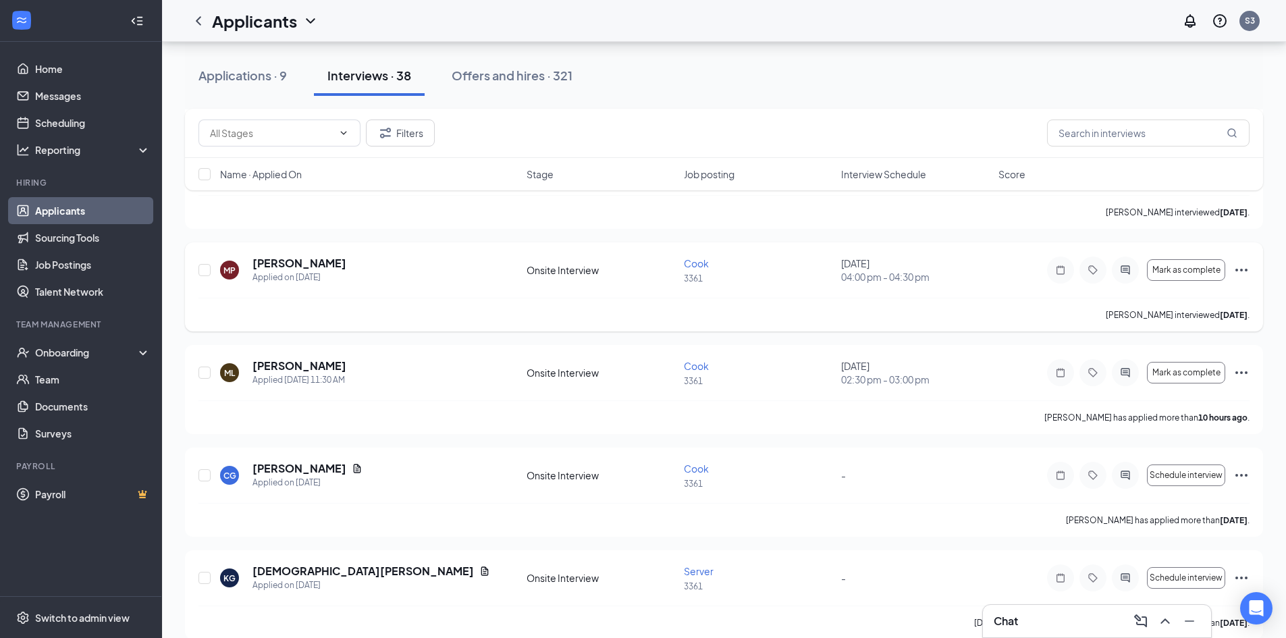
click at [1237, 269] on icon "Ellipses" at bounding box center [1241, 270] width 12 height 3
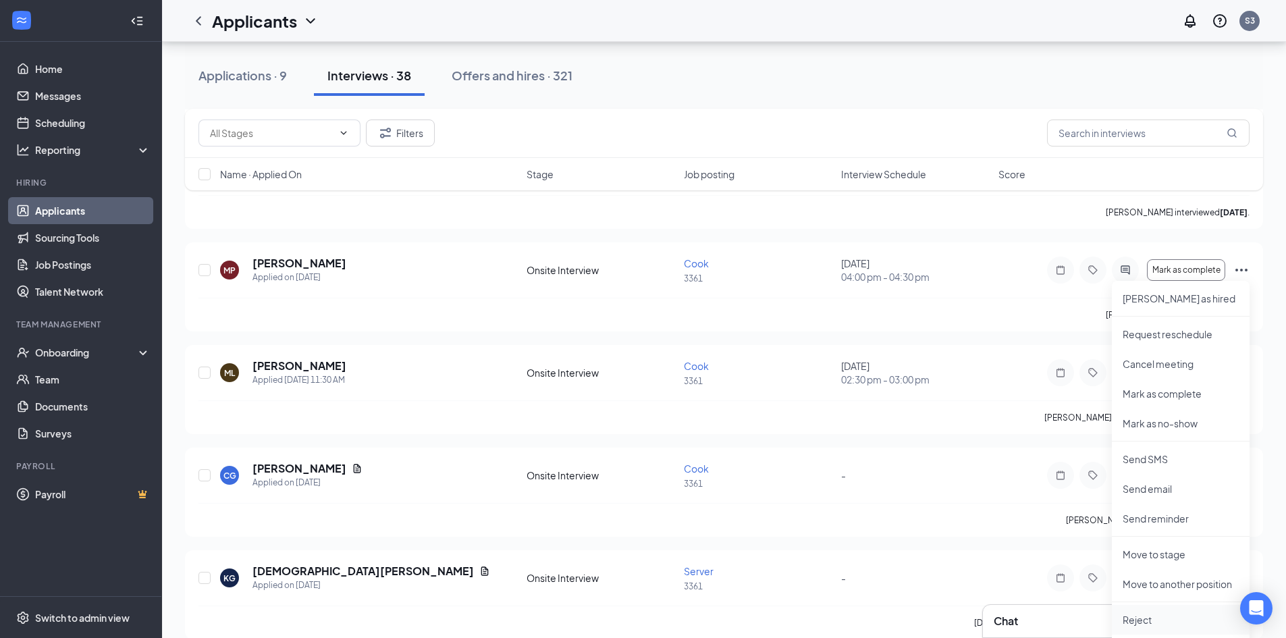
click at [1145, 615] on p "Reject" at bounding box center [1180, 619] width 116 height 13
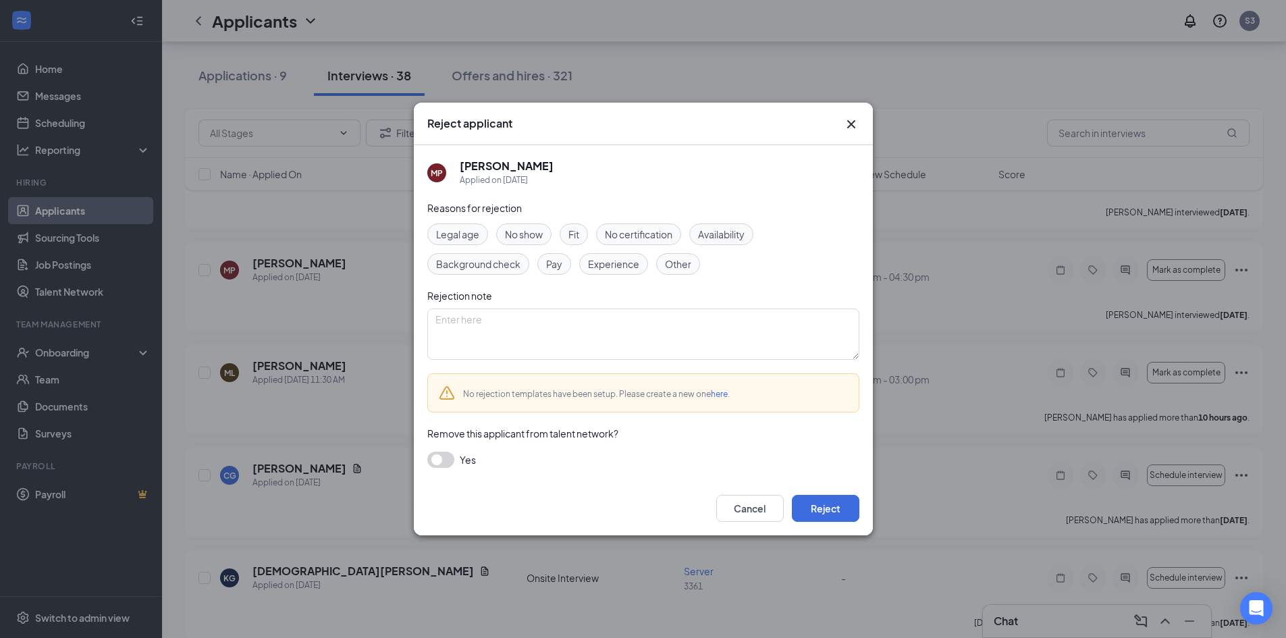
click at [577, 228] on span "Fit" at bounding box center [573, 234] width 11 height 15
click at [830, 505] on button "Reject" at bounding box center [825, 508] width 67 height 27
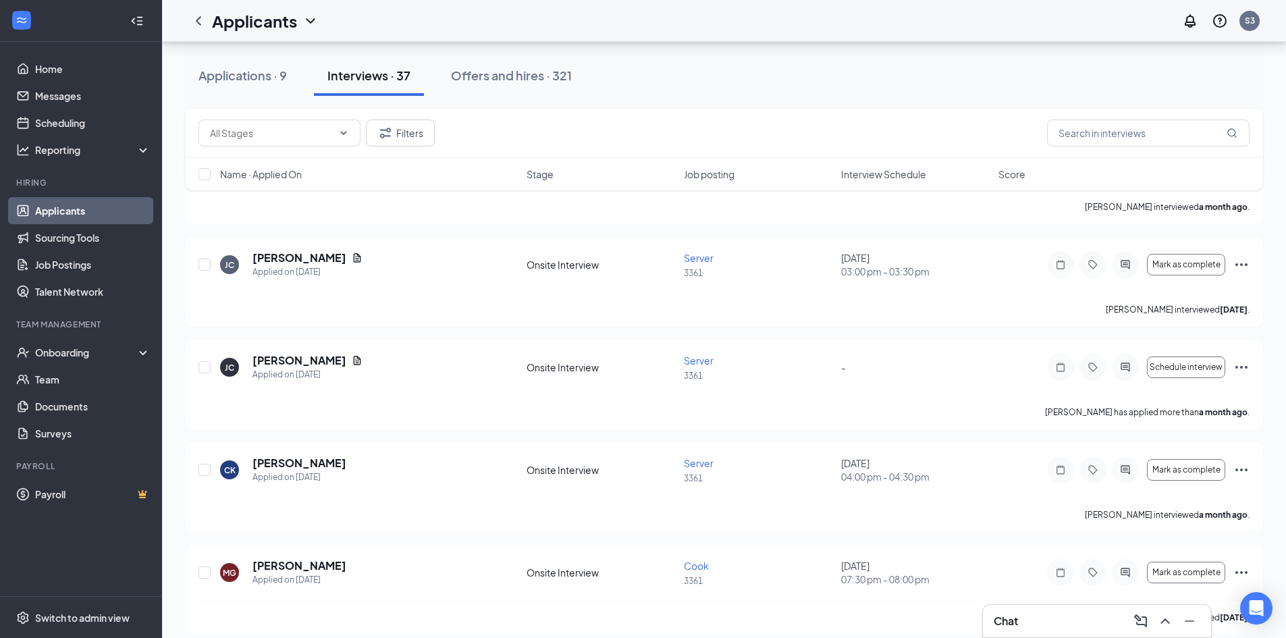
scroll to position [3374, 0]
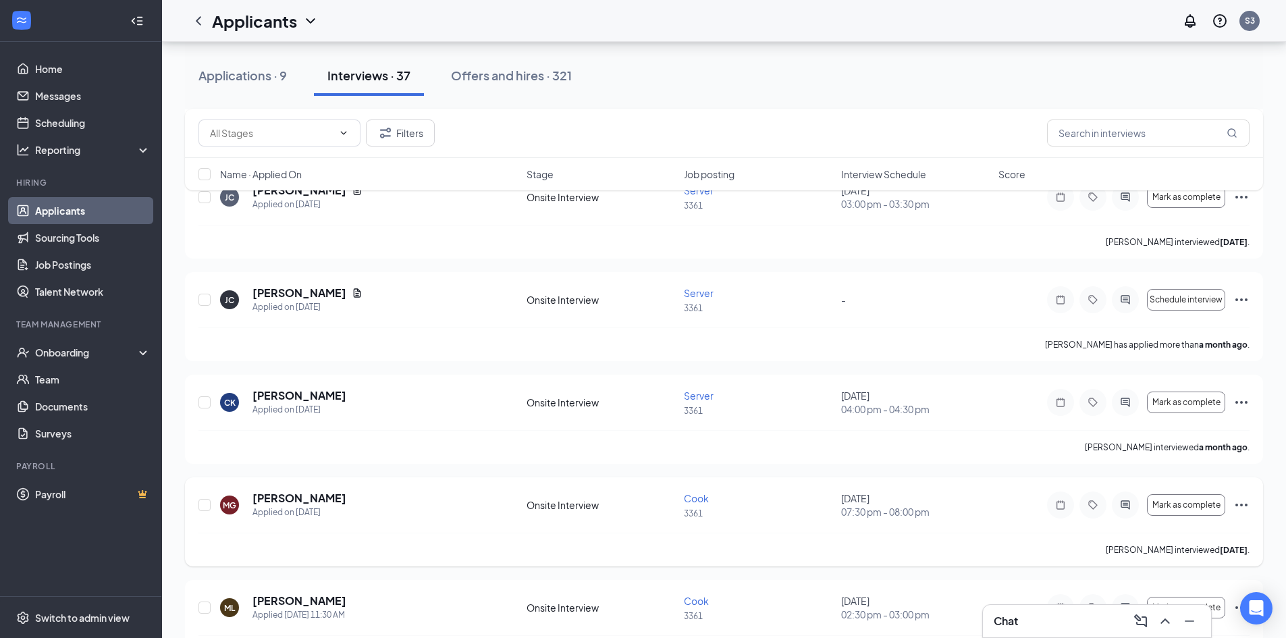
click at [1246, 500] on icon "Ellipses" at bounding box center [1241, 505] width 16 height 16
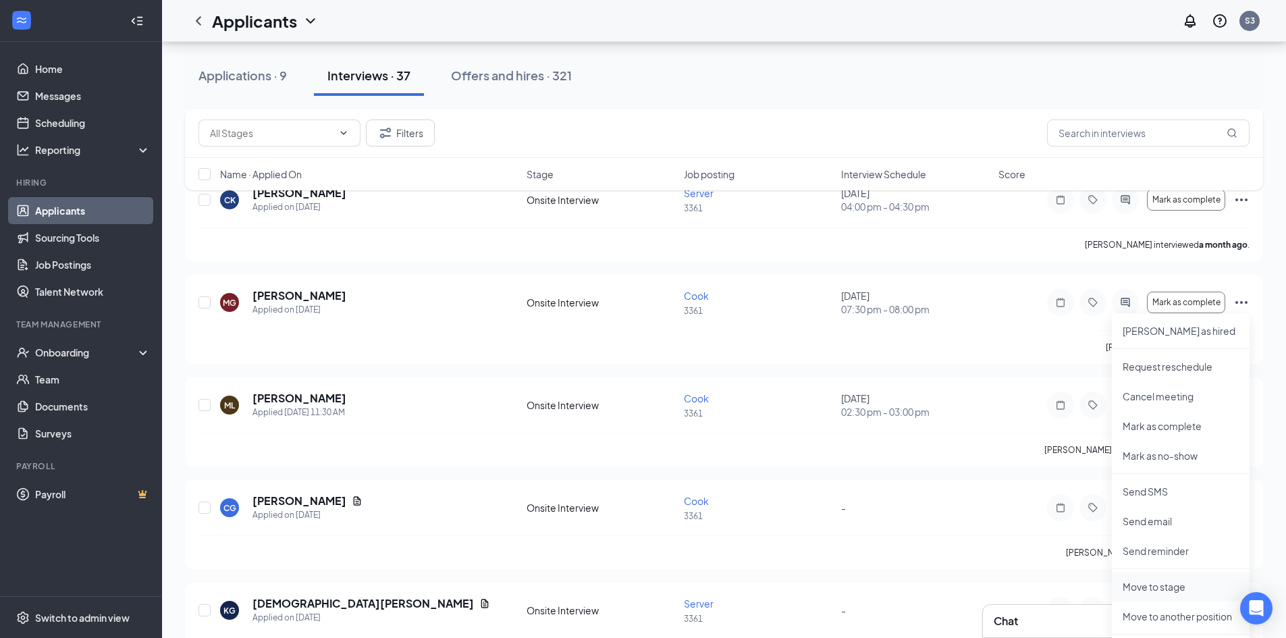
scroll to position [3644, 0]
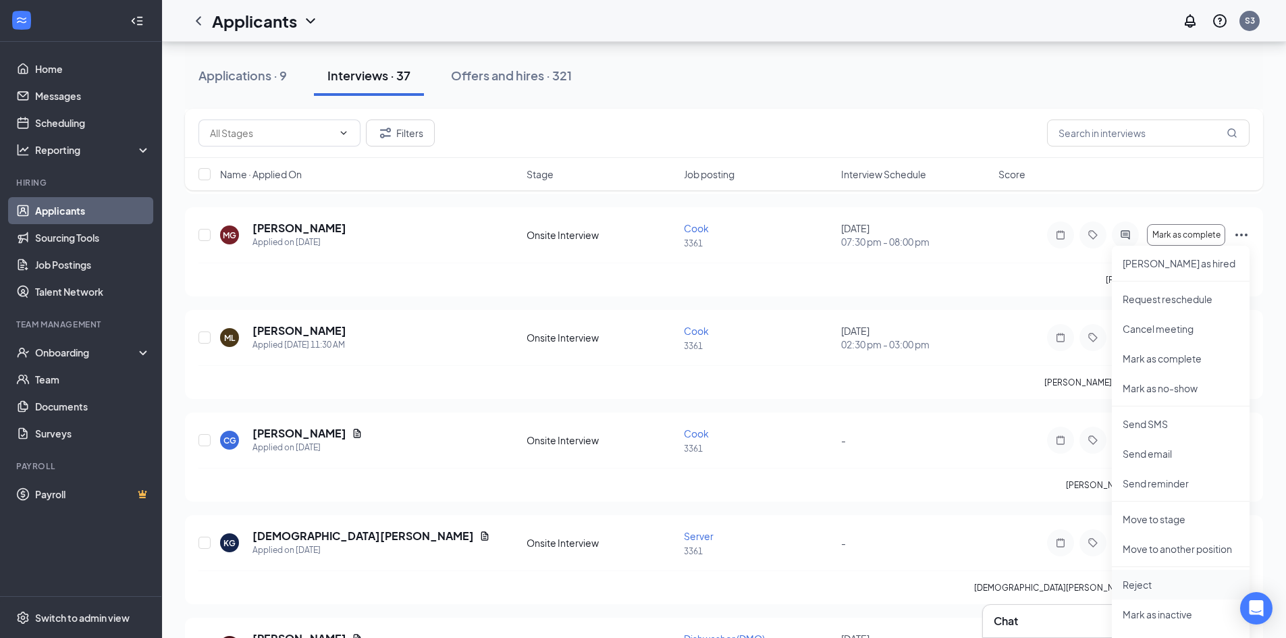
click at [1137, 584] on p "Reject" at bounding box center [1180, 584] width 116 height 13
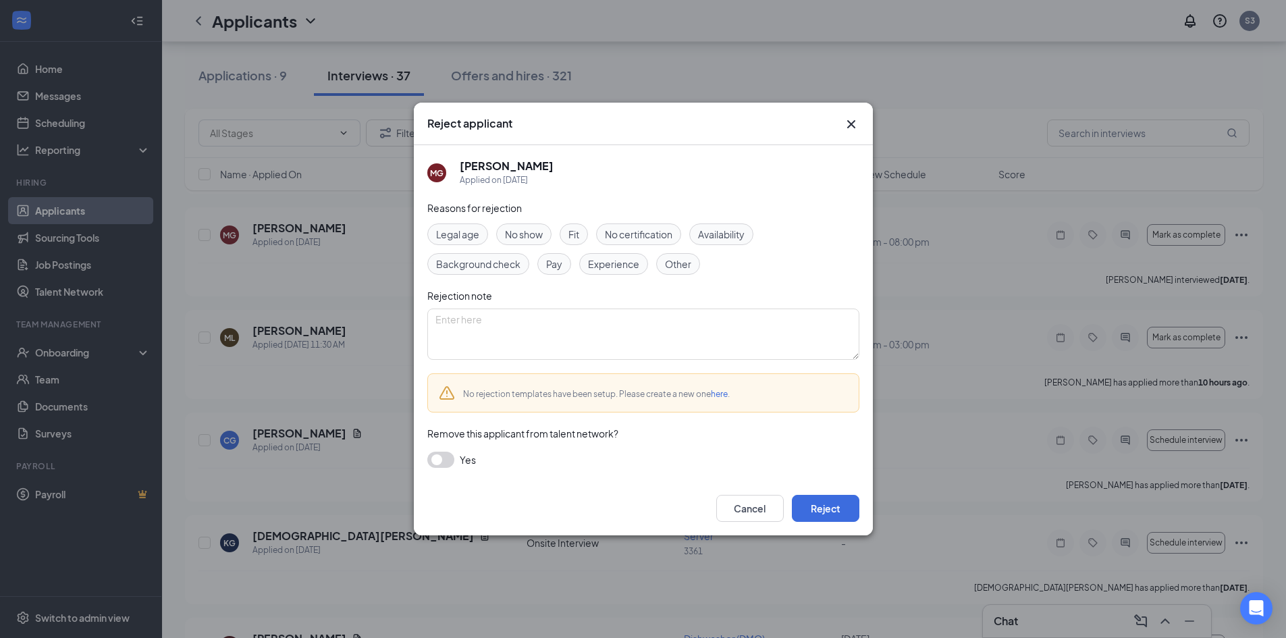
click at [576, 235] on span "Fit" at bounding box center [573, 234] width 11 height 15
click at [831, 503] on button "Reject" at bounding box center [825, 508] width 67 height 27
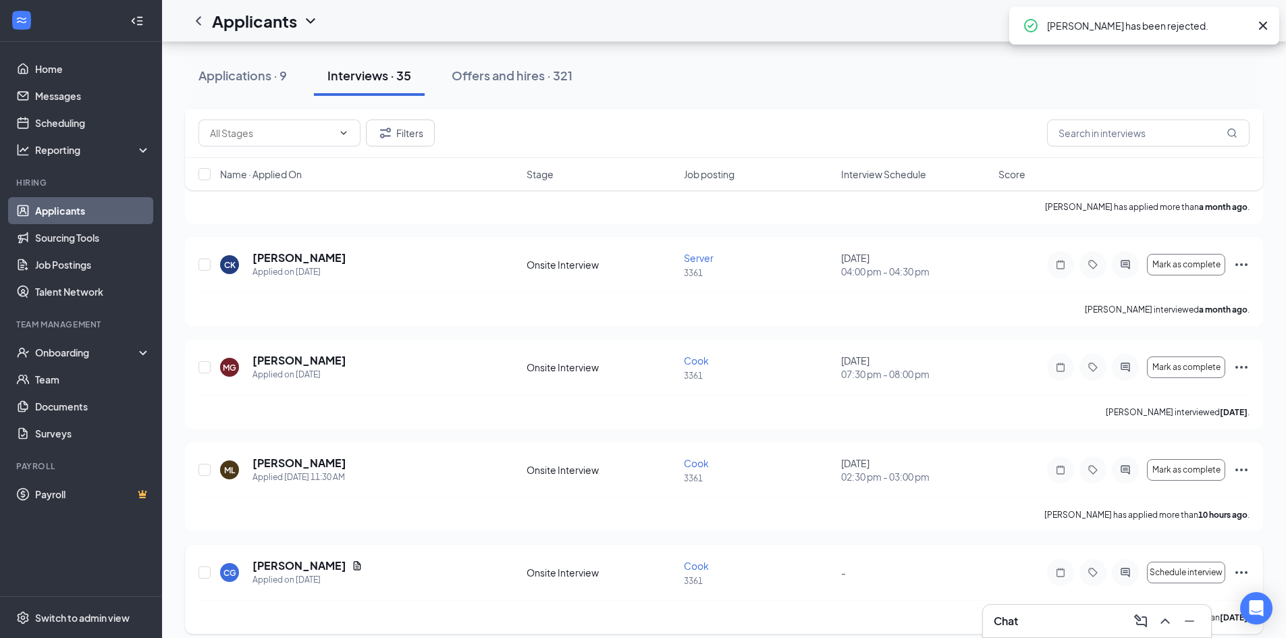
scroll to position [3509, 0]
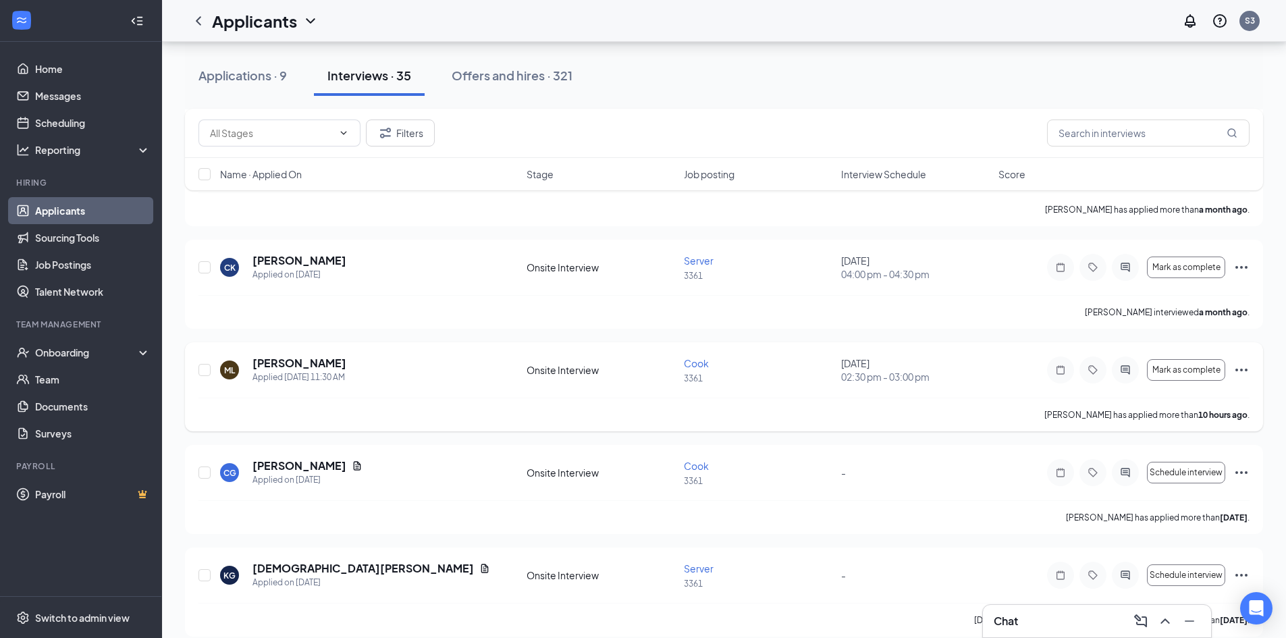
click at [1242, 362] on icon "Ellipses" at bounding box center [1241, 370] width 16 height 16
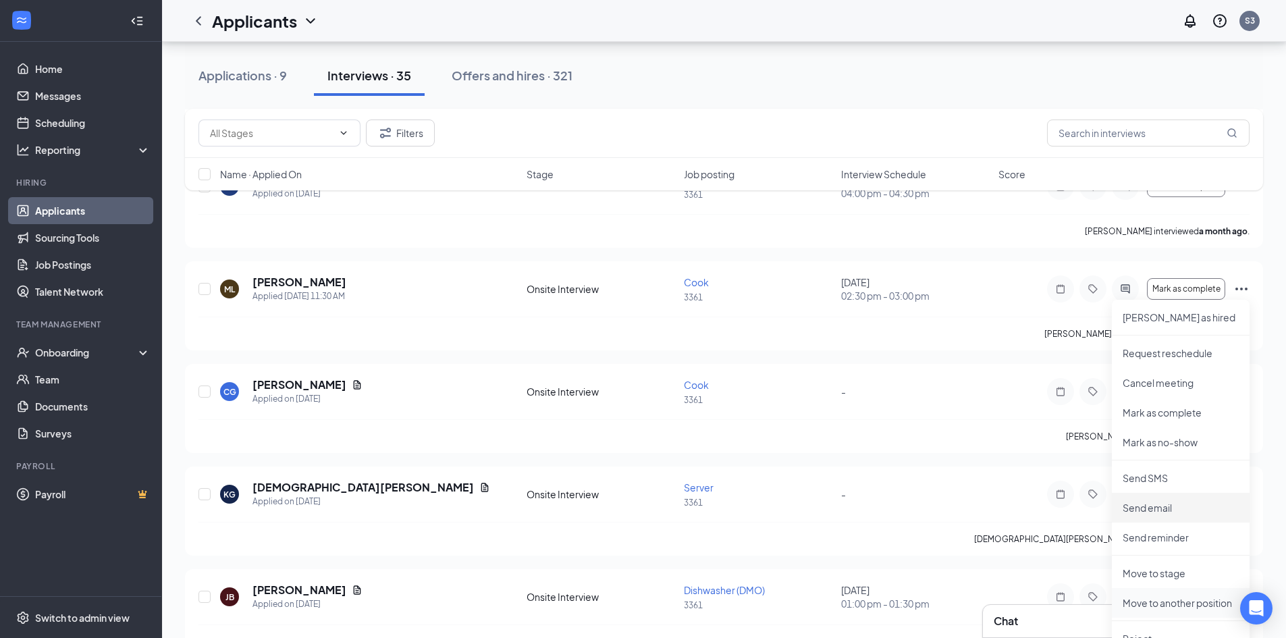
scroll to position [3644, 0]
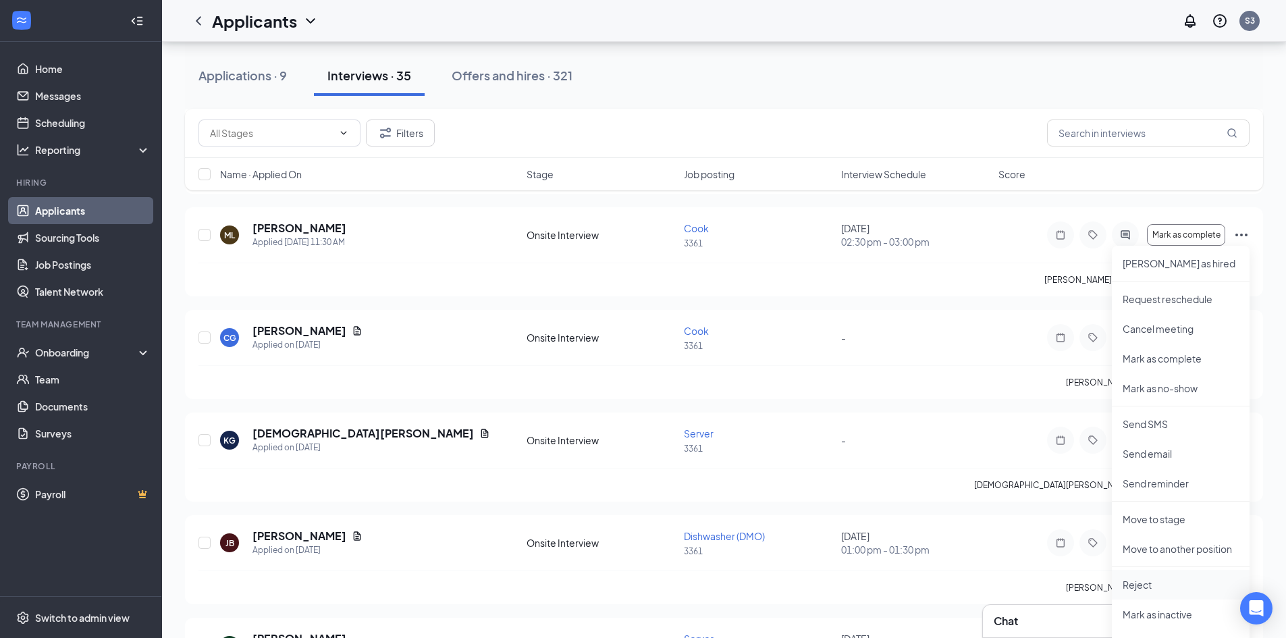
click at [1148, 584] on p "Reject" at bounding box center [1180, 584] width 116 height 13
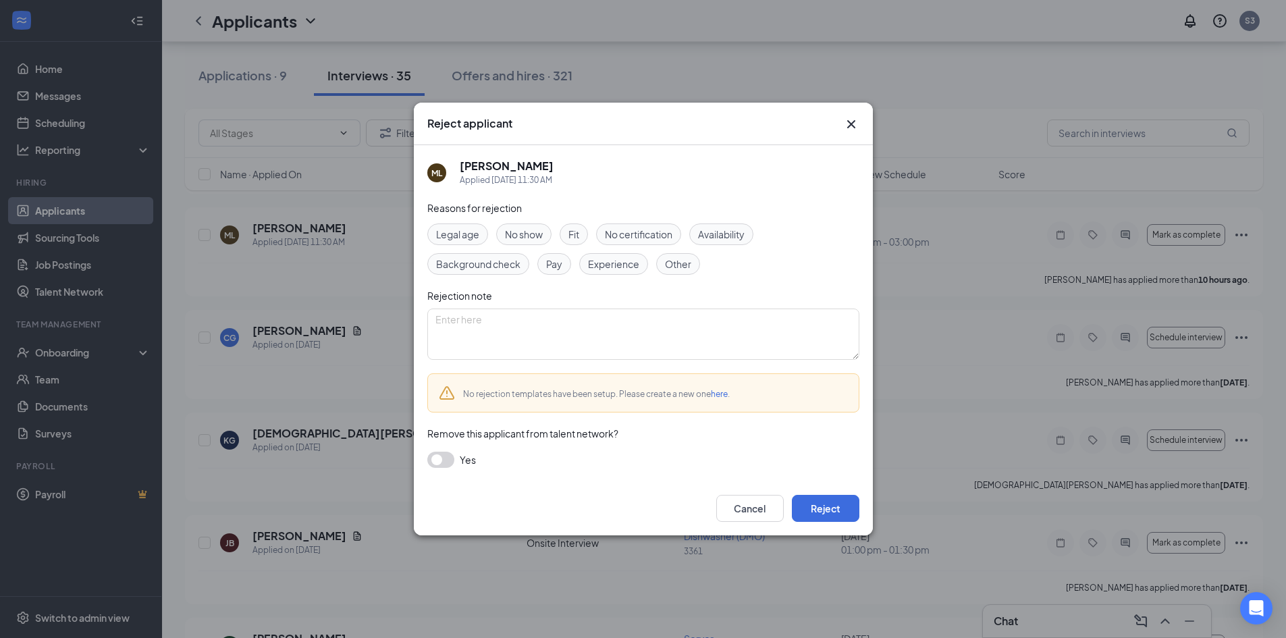
click at [578, 231] on span "Fit" at bounding box center [573, 234] width 11 height 15
click at [824, 508] on button "Reject" at bounding box center [825, 508] width 67 height 27
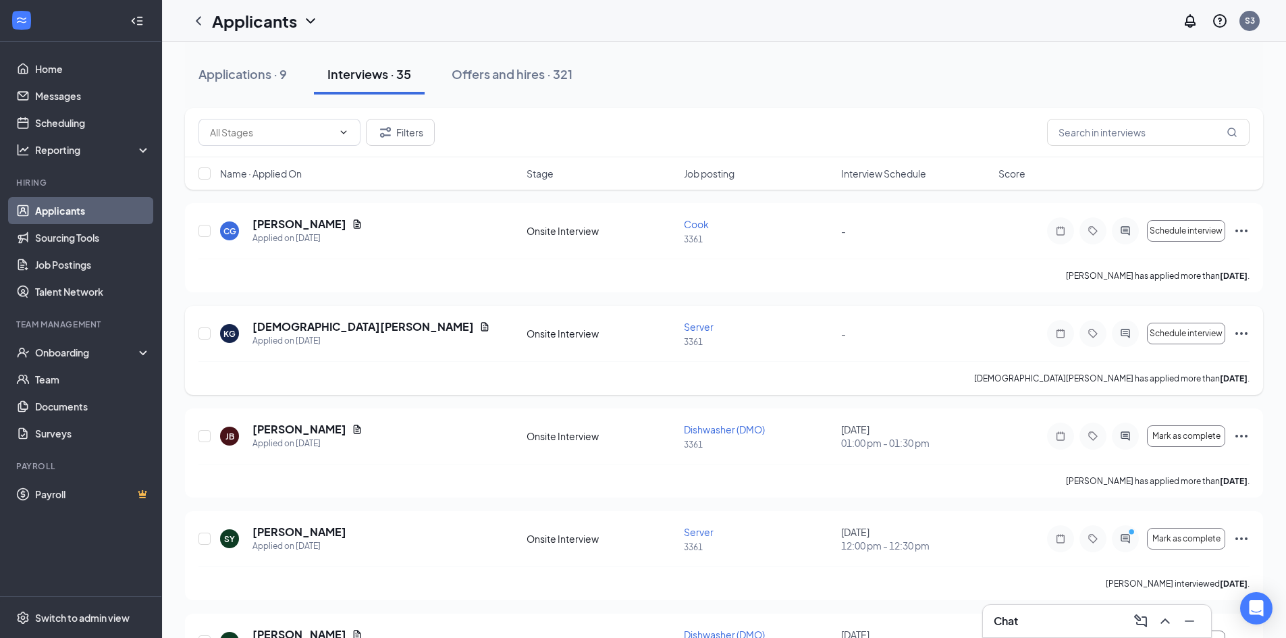
scroll to position [0, 0]
